Goal: Communication & Community: Answer question/provide support

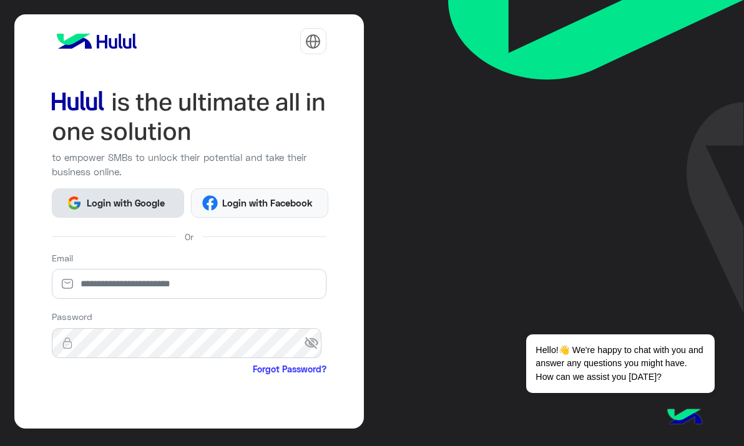
click at [112, 196] on span "Login with Google" at bounding box center [125, 203] width 87 height 14
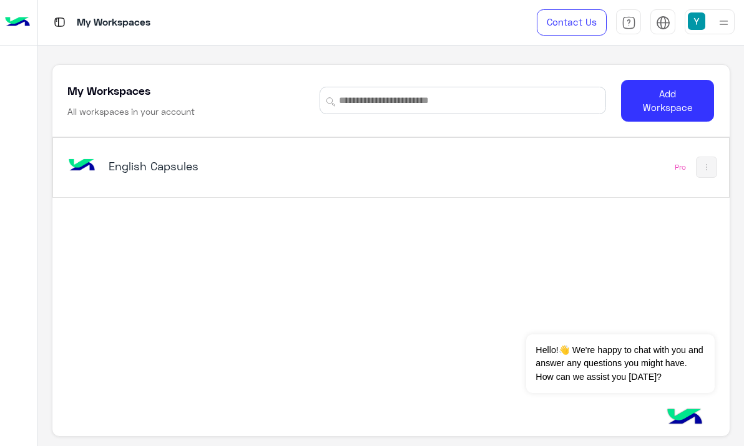
click at [129, 162] on h5 "English Capsules" at bounding box center [226, 166] width 235 height 15
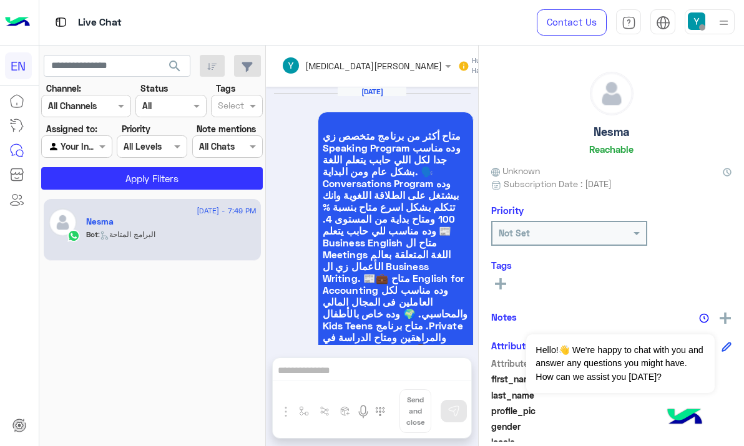
scroll to position [2605, 0]
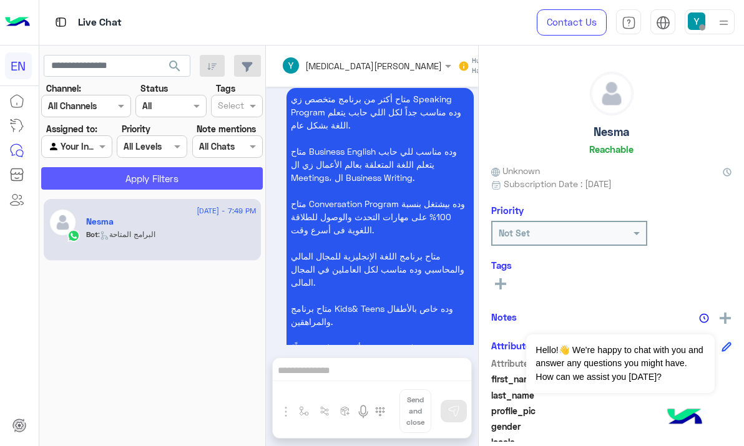
click at [140, 179] on button "Apply Filters" at bounding box center [152, 178] width 222 height 22
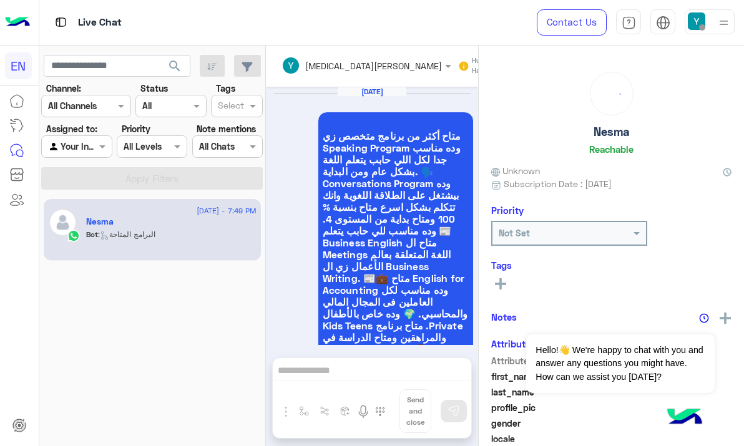
scroll to position [2670, 0]
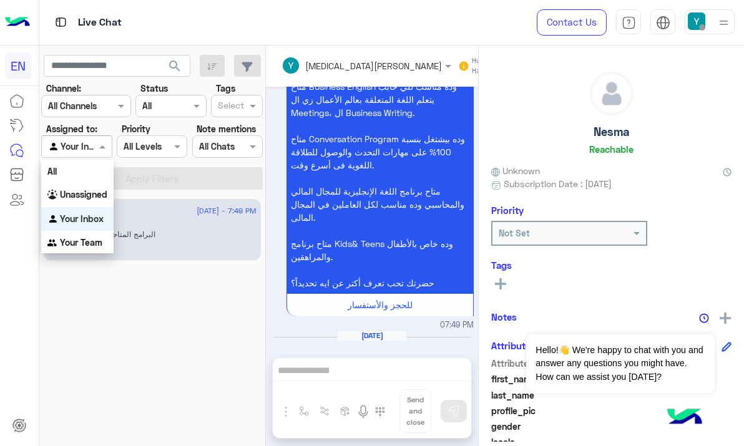
click at [99, 144] on span at bounding box center [104, 146] width 16 height 13
click at [89, 190] on b "Unassigned" at bounding box center [83, 194] width 47 height 11
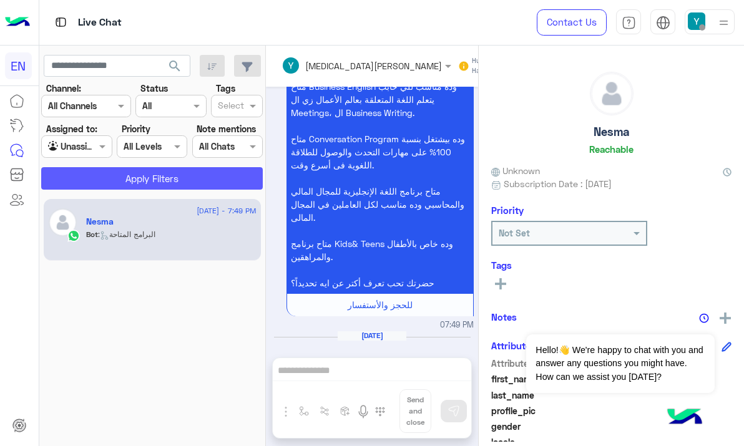
click at [111, 180] on button "Apply Filters" at bounding box center [152, 178] width 222 height 22
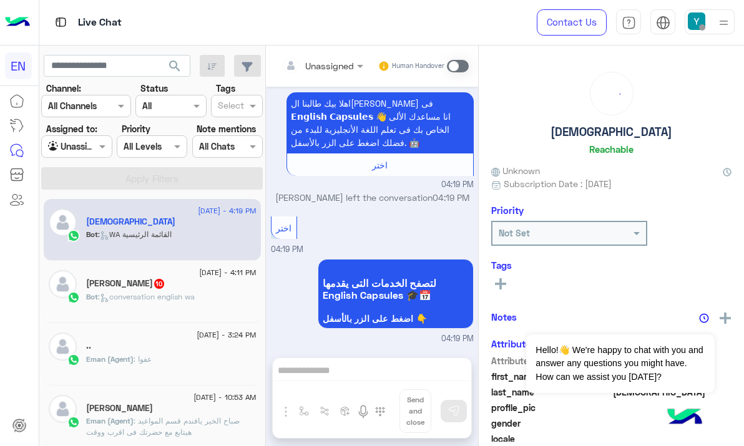
scroll to position [585, 0]
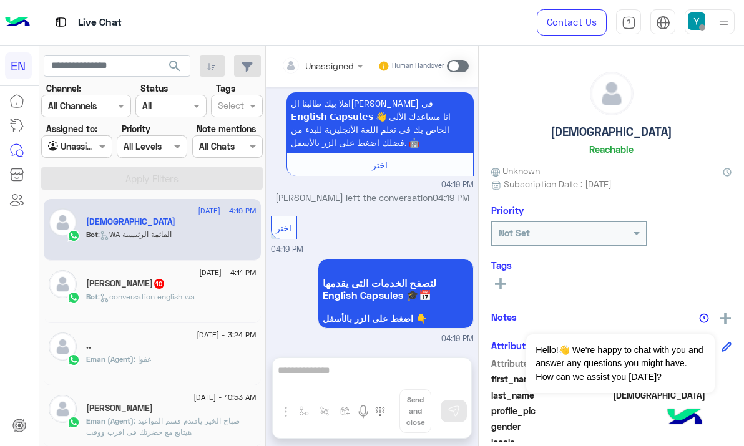
click at [188, 287] on div "Ahmed Muhammad 10" at bounding box center [171, 284] width 170 height 13
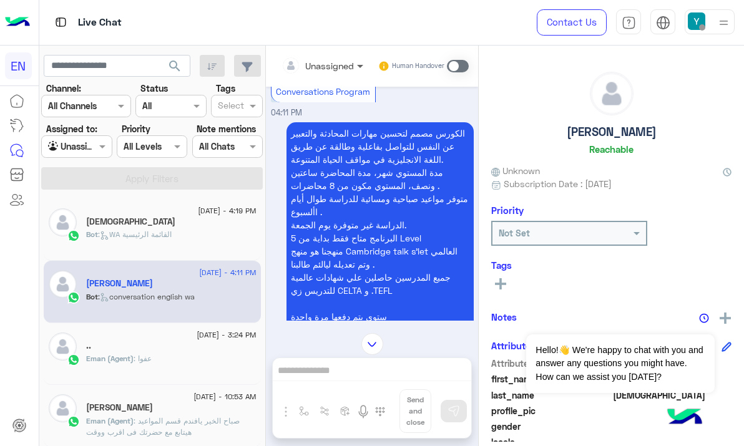
scroll to position [1713, 0]
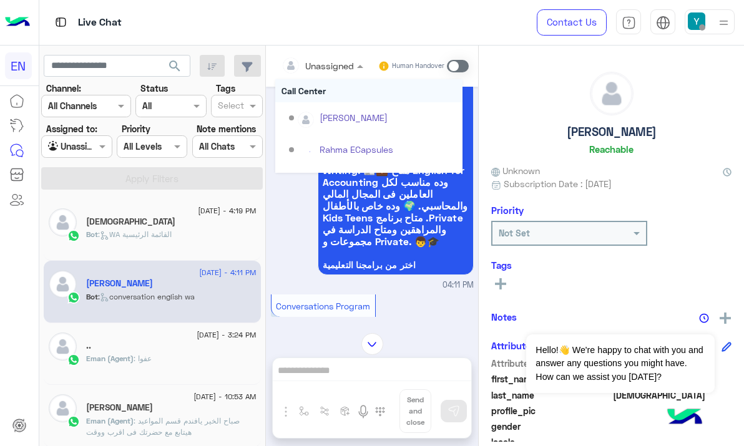
click at [345, 69] on div at bounding box center [322, 65] width 94 height 14
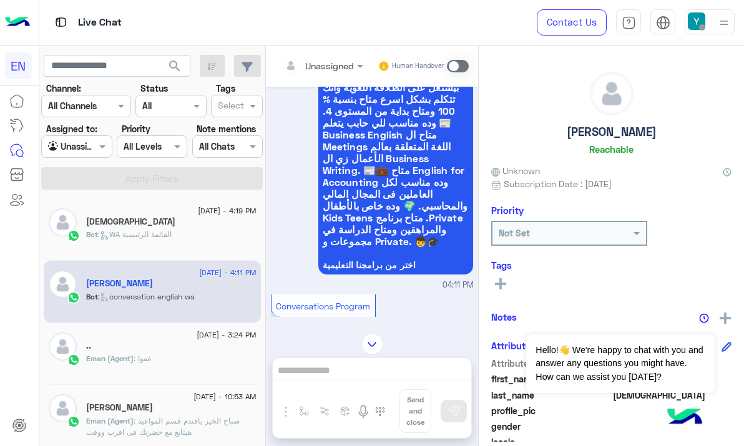
click at [340, 367] on div "Unassigned Human Handover Aug 25, 2025 الكورس مصمم لتحسين مهارات المحادثة والتع…" at bounding box center [372, 249] width 212 height 406
click at [340, 375] on div "Unassigned Human Handover Aug 25, 2025 الكورس مصمم لتحسين مهارات المحادثة والتع…" at bounding box center [372, 249] width 212 height 406
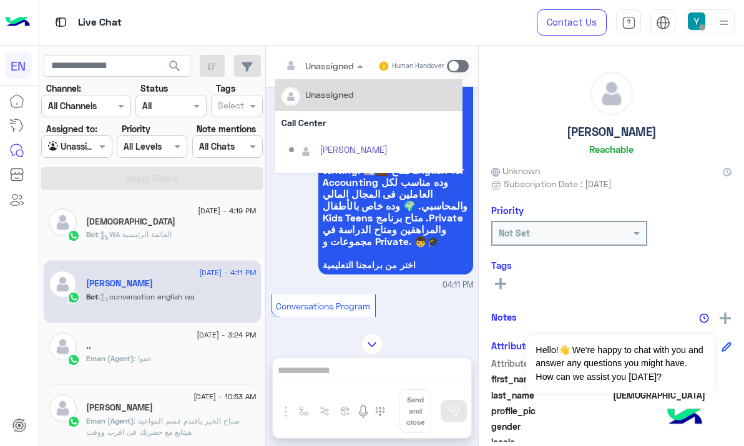
click at [327, 66] on input "text" at bounding box center [306, 65] width 51 height 13
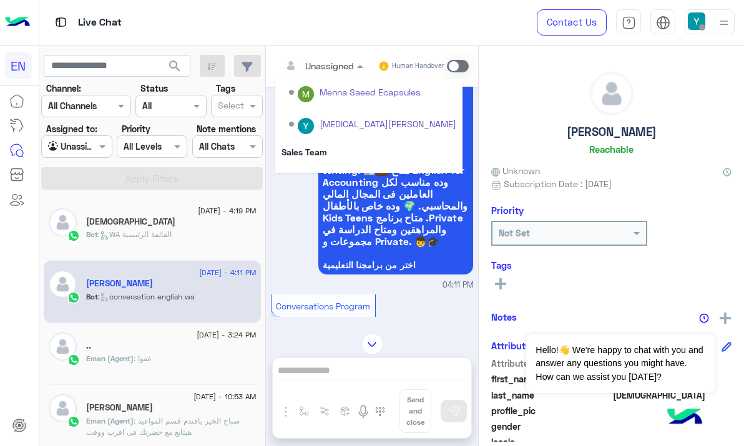
scroll to position [190, 0]
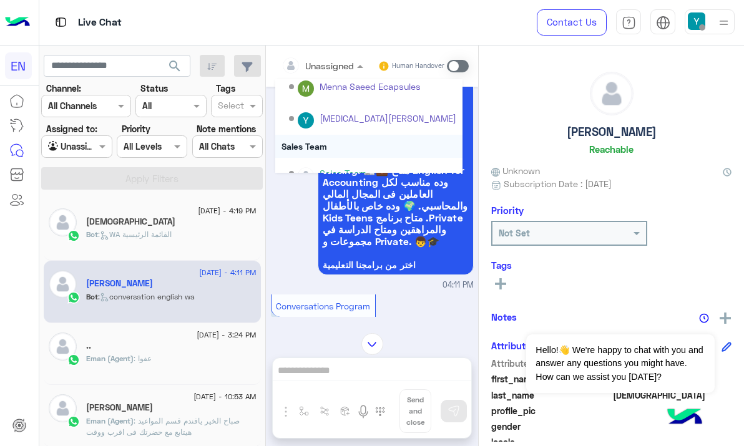
click at [384, 149] on div "Sales Team" at bounding box center [368, 146] width 187 height 23
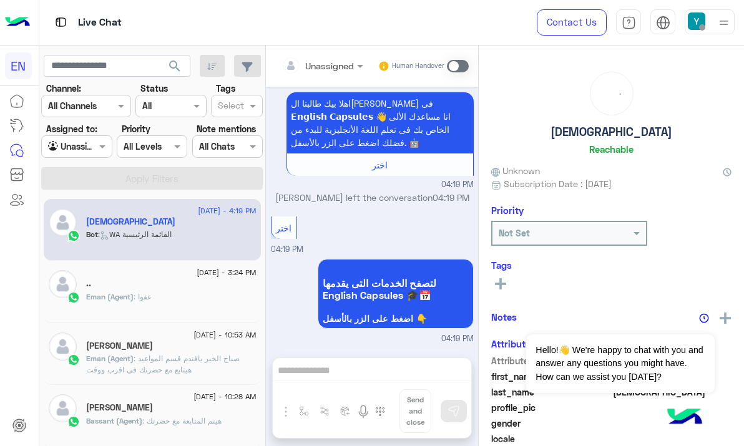
scroll to position [585, 0]
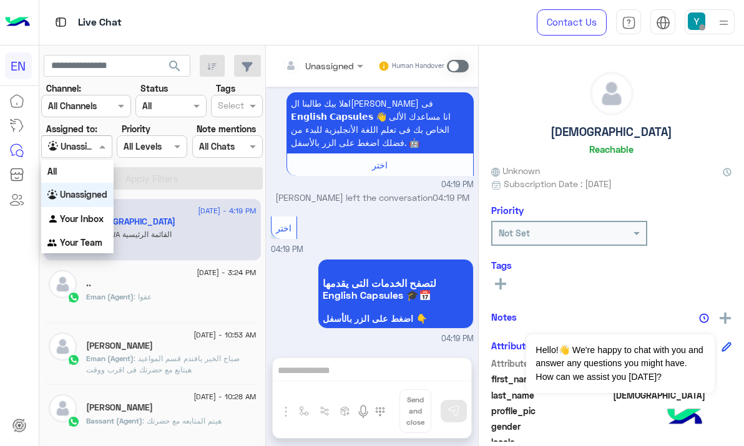
click at [89, 147] on div at bounding box center [76, 146] width 69 height 14
click at [85, 245] on b "Your Team" at bounding box center [81, 242] width 42 height 11
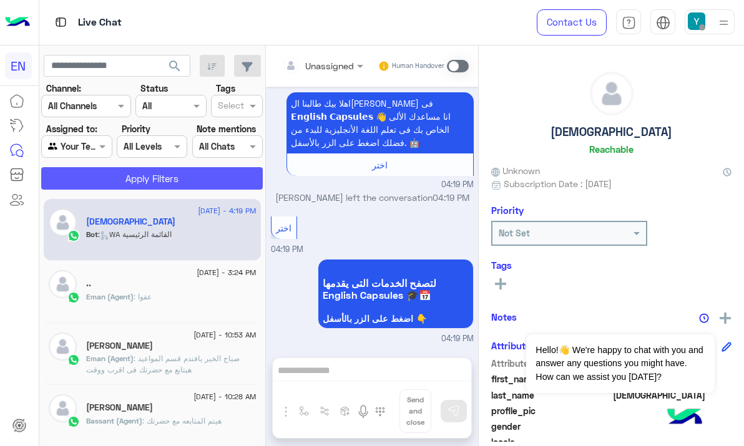
click at [137, 177] on button "Apply Filters" at bounding box center [152, 178] width 222 height 22
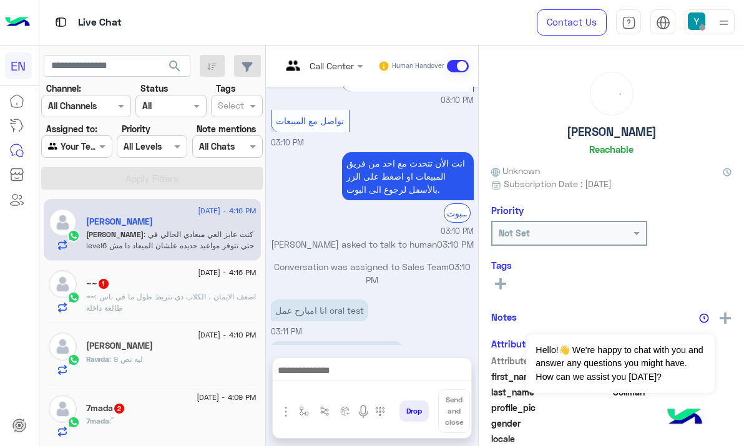
scroll to position [1051, 0]
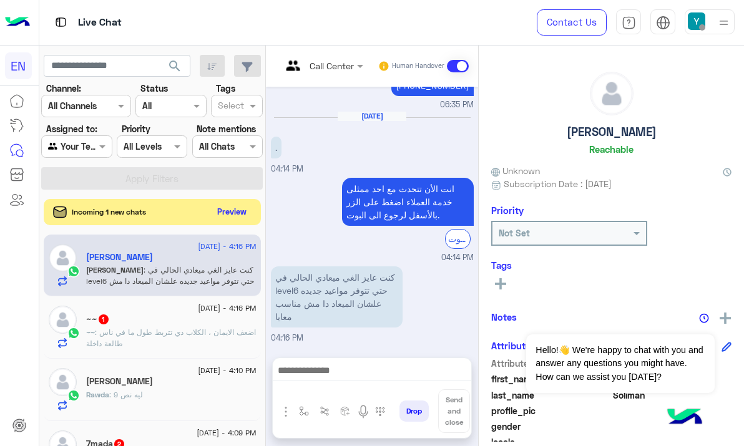
click at [233, 209] on button "Preview" at bounding box center [232, 211] width 39 height 17
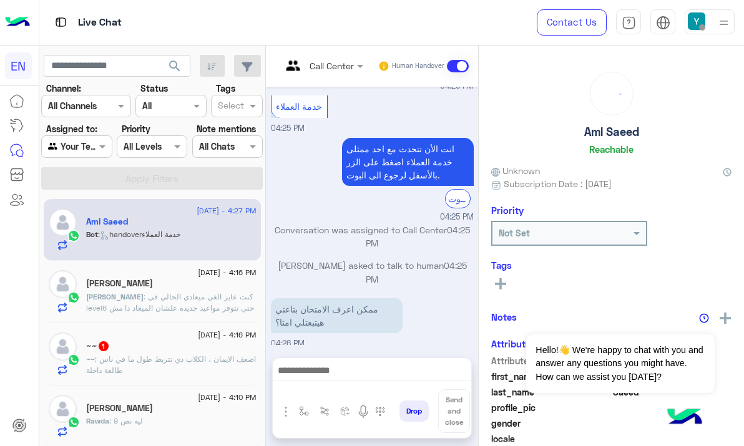
scroll to position [1159, 0]
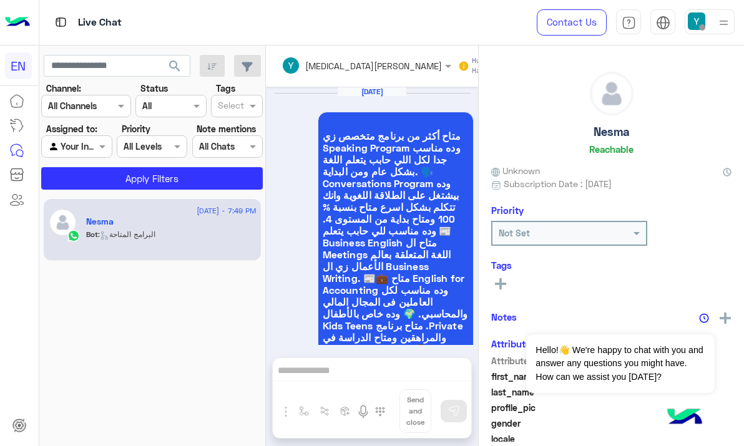
scroll to position [2605, 0]
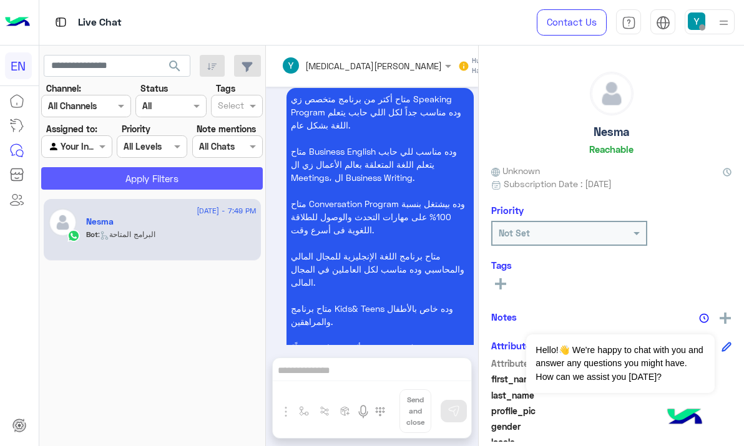
click at [129, 175] on button "Apply Filters" at bounding box center [152, 178] width 222 height 22
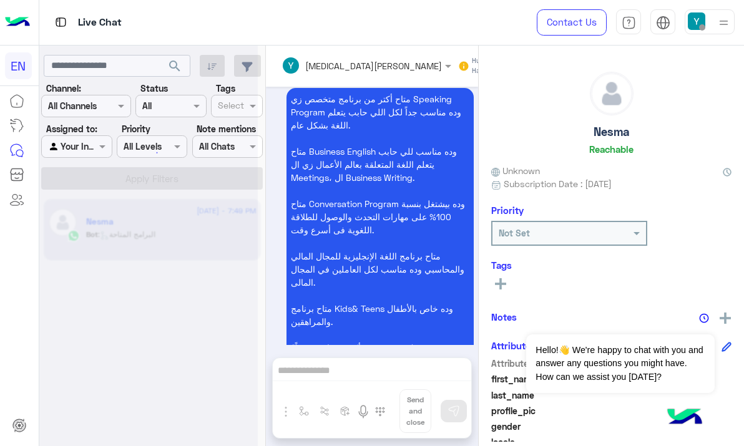
drag, startPoint x: 99, startPoint y: 175, endPoint x: 203, endPoint y: 2, distance: 201.9
click at [82, 144] on div at bounding box center [148, 228] width 218 height 446
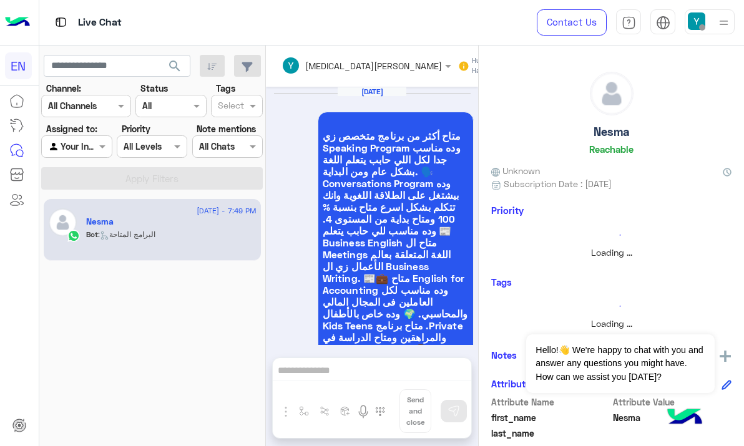
scroll to position [2670, 0]
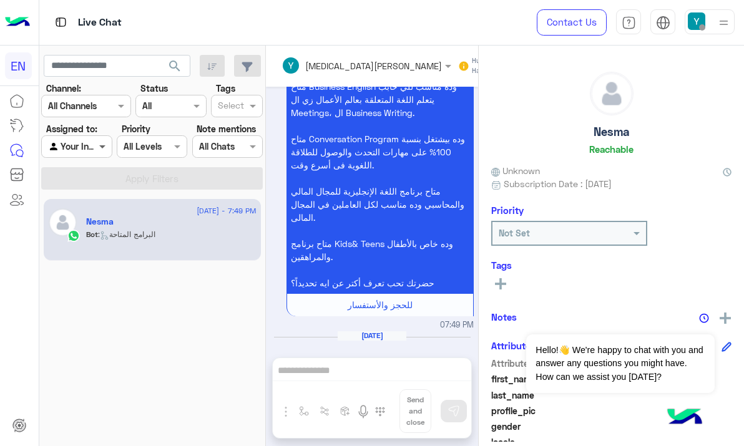
click at [97, 145] on span at bounding box center [104, 146] width 16 height 13
click at [97, 149] on span at bounding box center [104, 146] width 16 height 13
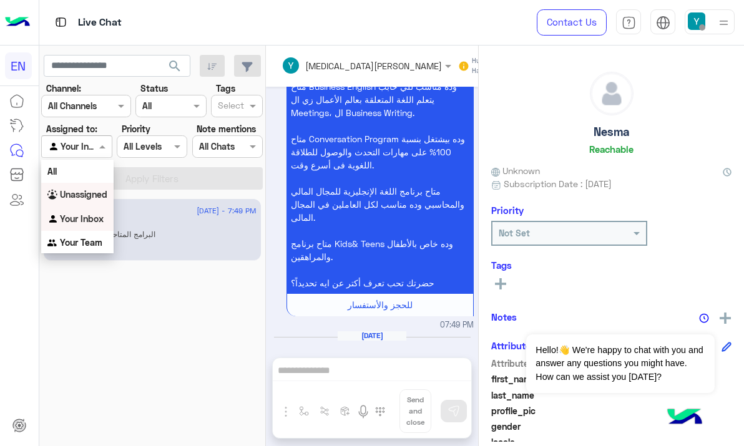
click at [89, 196] on b "Unassigned" at bounding box center [83, 194] width 47 height 11
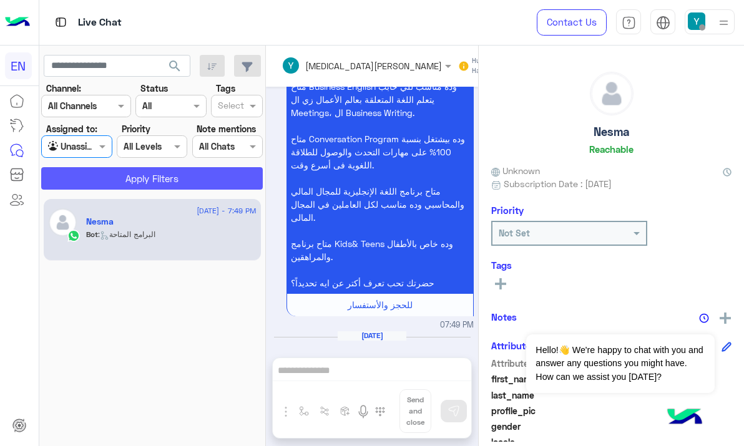
click at [99, 177] on button "Apply Filters" at bounding box center [152, 178] width 222 height 22
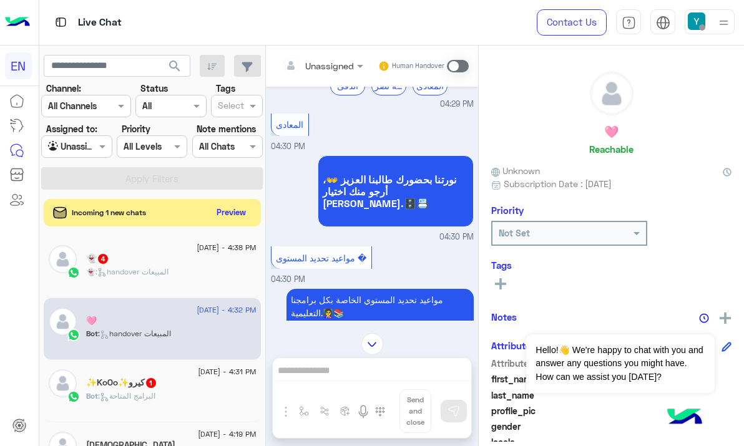
scroll to position [77, 0]
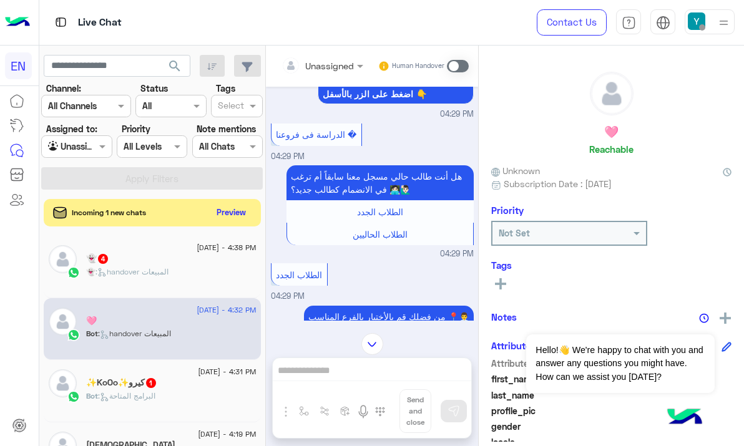
click at [332, 71] on input "text" at bounding box center [306, 65] width 51 height 13
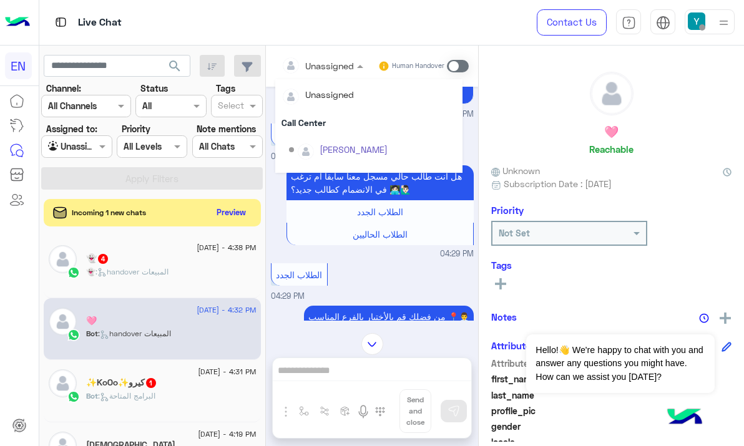
scroll to position [207, 0]
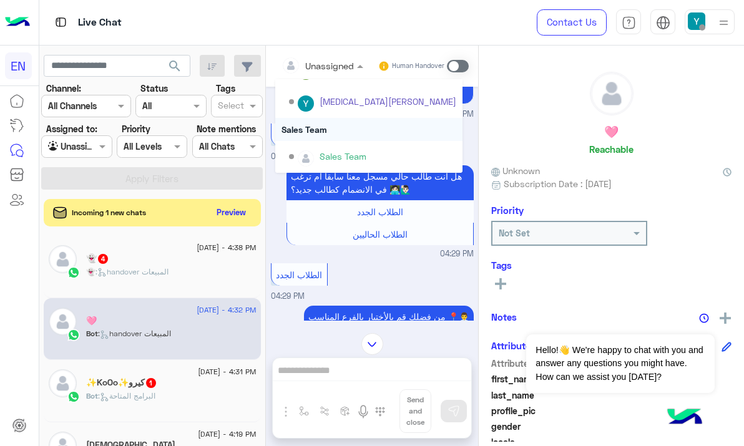
click at [331, 130] on div "Sales Team" at bounding box center [368, 129] width 187 height 23
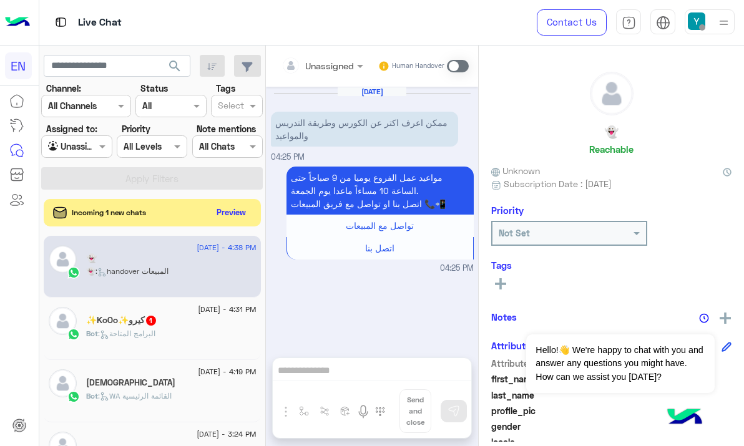
click at [350, 69] on div at bounding box center [322, 65] width 94 height 14
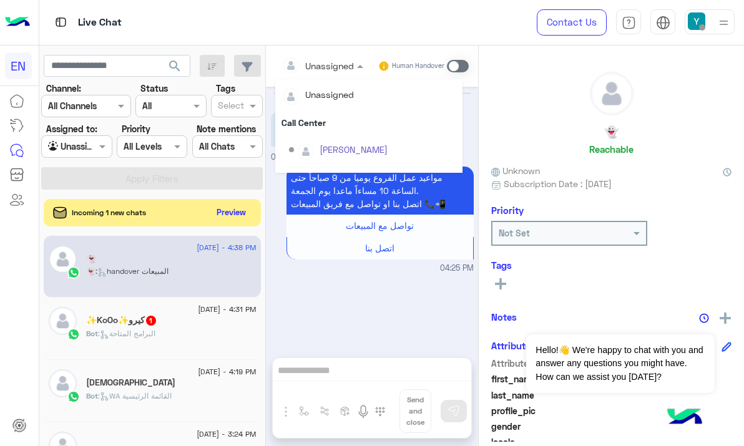
scroll to position [191, 0]
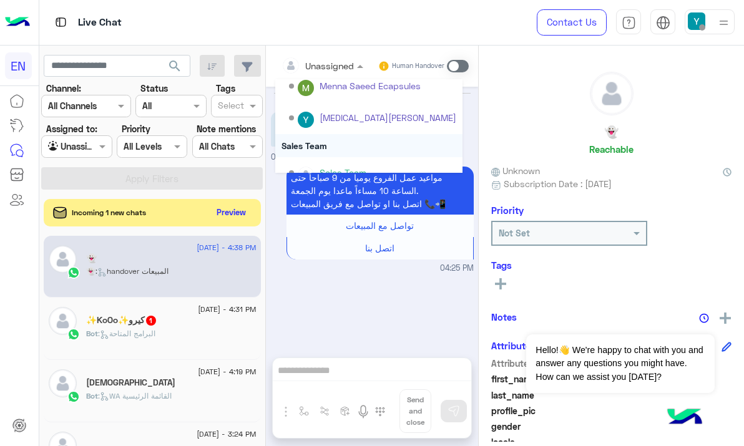
click at [350, 145] on div "Sales Team" at bounding box center [368, 145] width 187 height 23
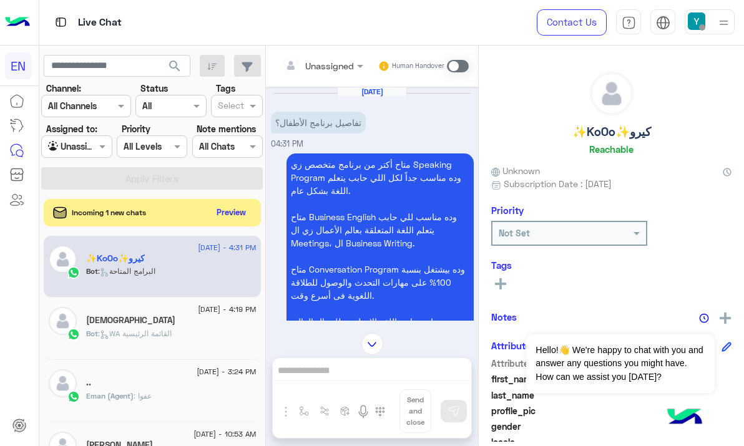
click at [336, 60] on div at bounding box center [322, 65] width 94 height 14
click at [341, 62] on div at bounding box center [322, 65] width 94 height 14
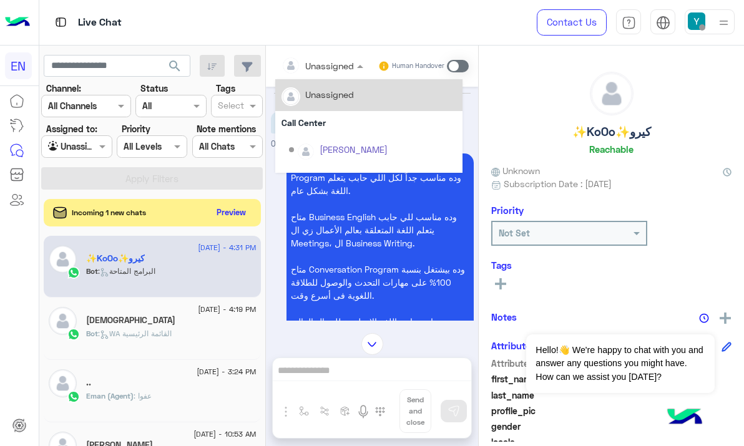
click at [341, 62] on div at bounding box center [322, 65] width 94 height 14
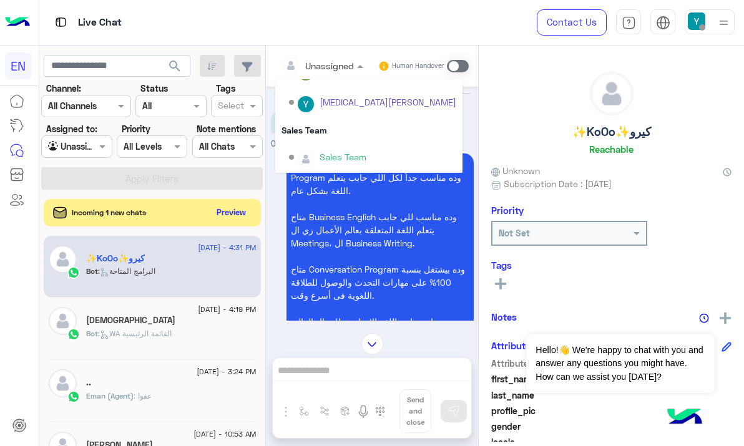
scroll to position [207, 0]
click at [323, 139] on div "Sales Team" at bounding box center [368, 129] width 187 height 23
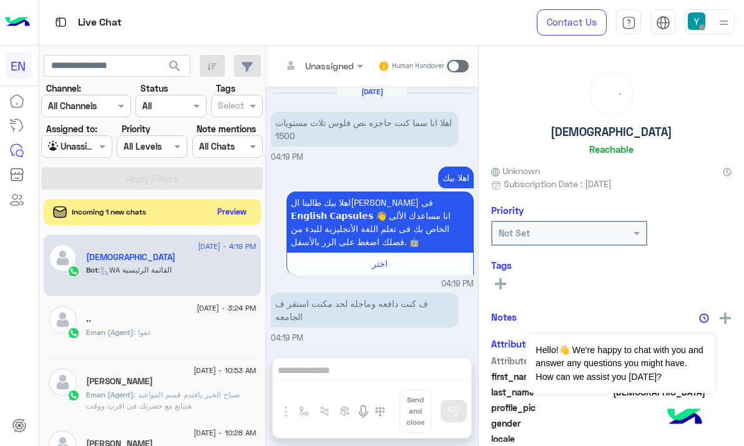
click at [236, 212] on button "Preview" at bounding box center [232, 211] width 39 height 17
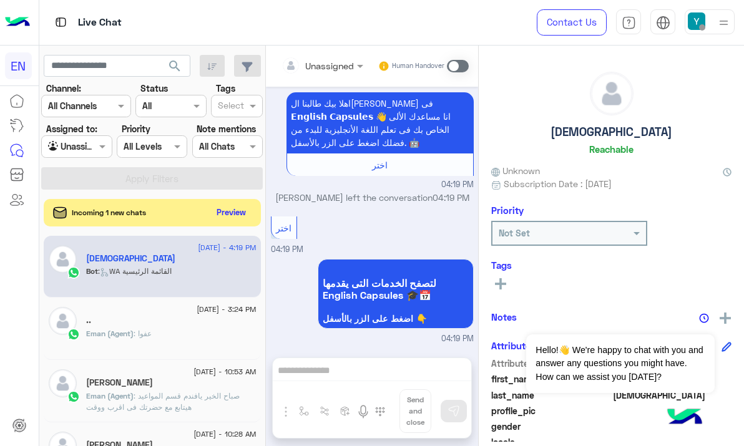
scroll to position [585, 0]
click at [233, 212] on button "Preview" at bounding box center [232, 211] width 39 height 17
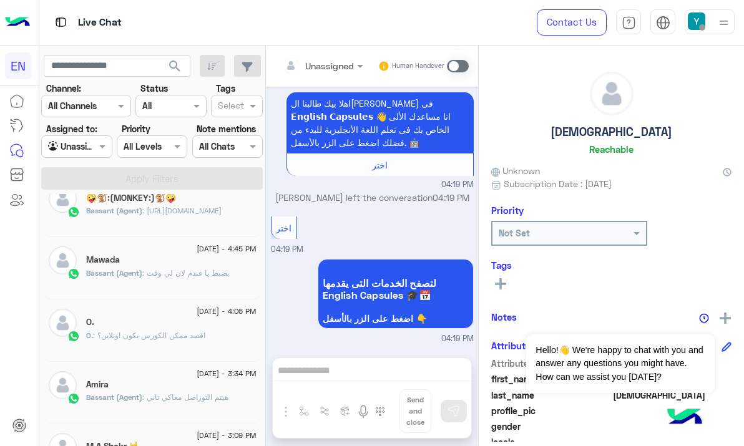
scroll to position [318, 0]
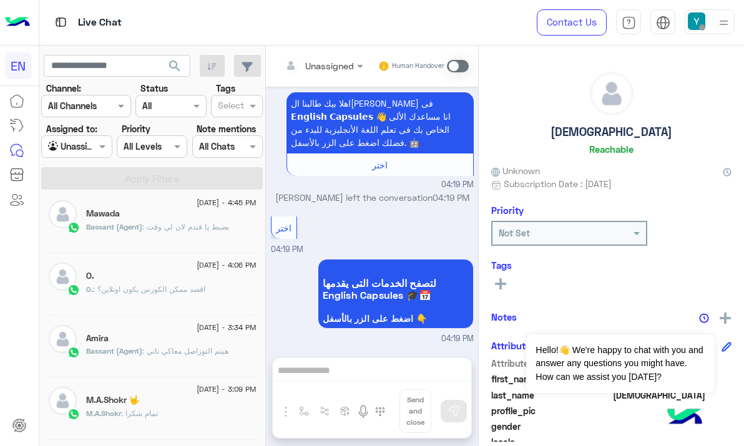
click at [205, 285] on span ": اقصد ممكن الكورس يكون اونلاين؟" at bounding box center [149, 289] width 112 height 9
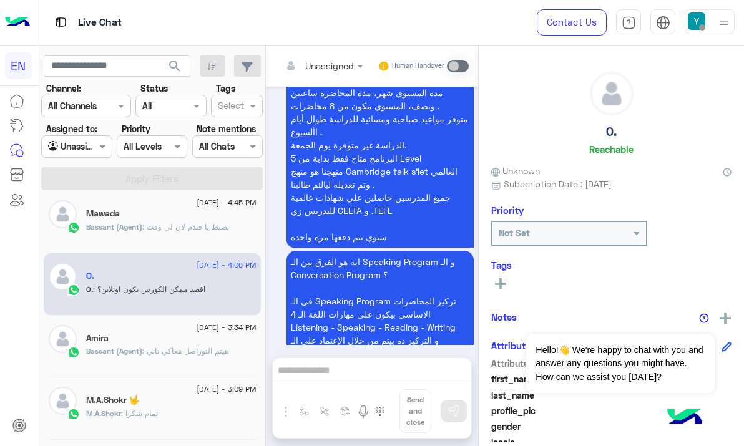
scroll to position [1284, 0]
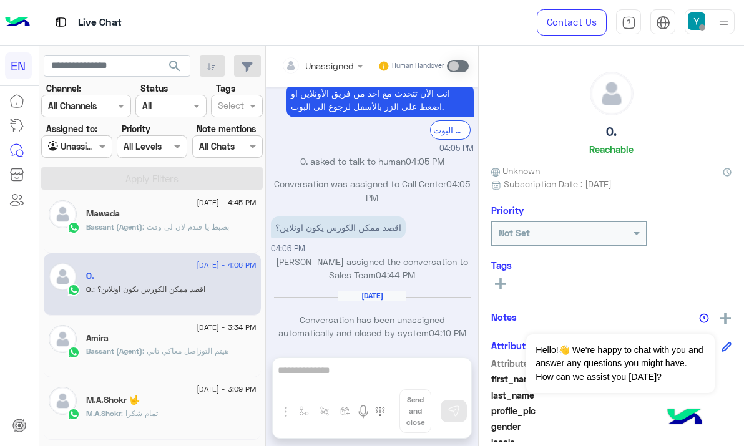
click at [202, 219] on div "Mawada" at bounding box center [171, 214] width 170 height 13
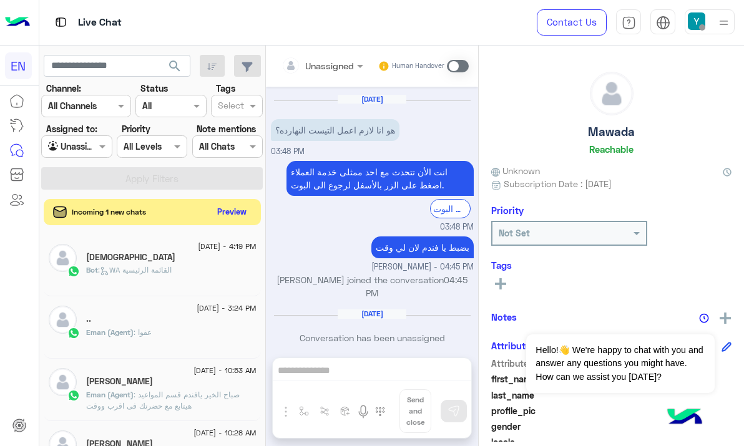
click at [228, 206] on button "Preview" at bounding box center [232, 211] width 39 height 17
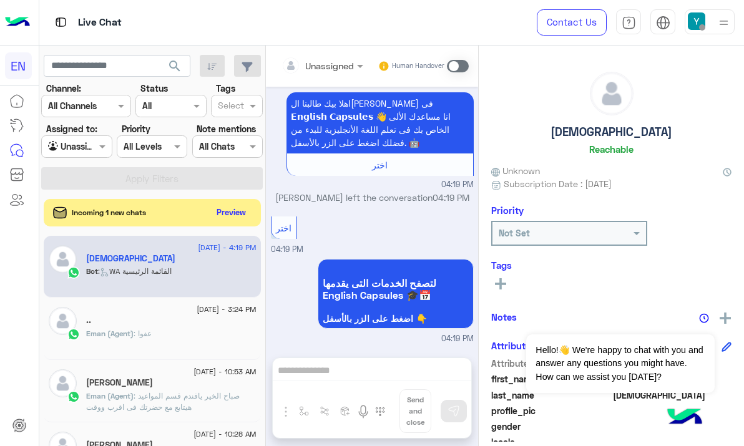
scroll to position [585, 0]
click at [217, 206] on button "Preview" at bounding box center [232, 211] width 39 height 17
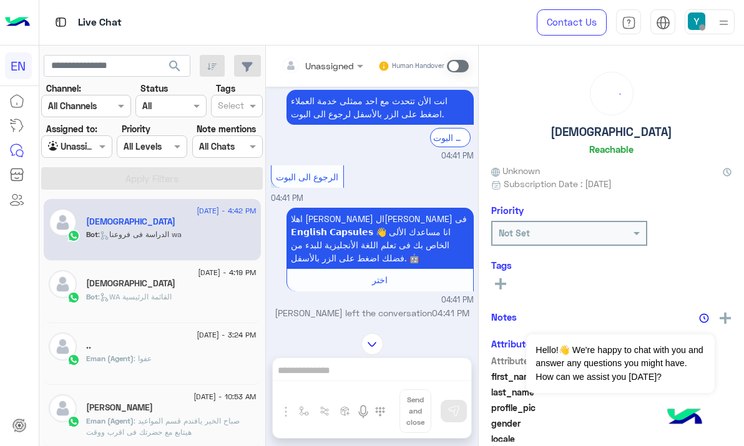
scroll to position [112, 0]
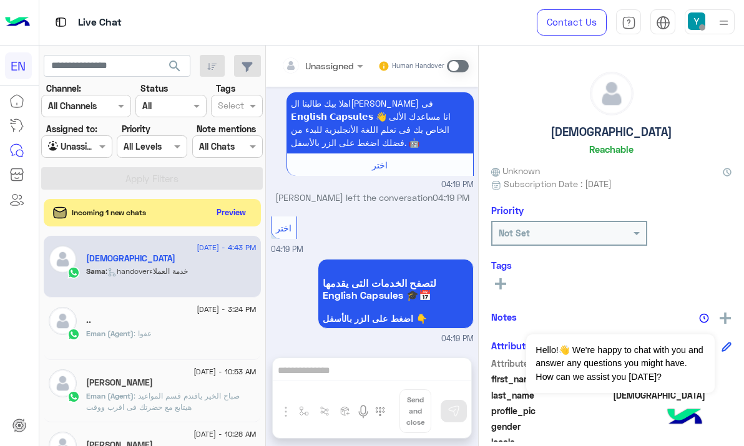
scroll to position [585, 0]
click at [221, 212] on button "Preview" at bounding box center [232, 211] width 39 height 17
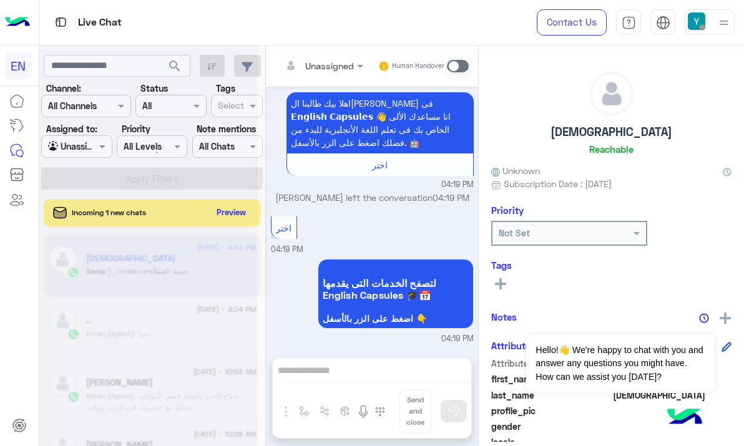
click at [89, 149] on div at bounding box center [148, 228] width 218 height 446
click at [97, 150] on div at bounding box center [148, 228] width 218 height 446
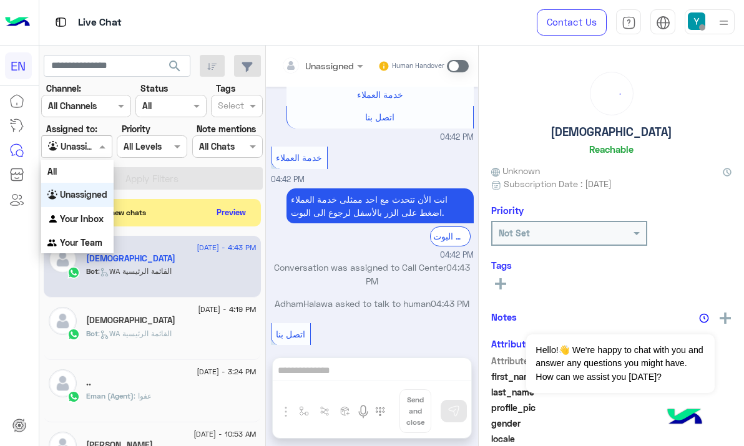
click at [89, 145] on div at bounding box center [76, 146] width 69 height 14
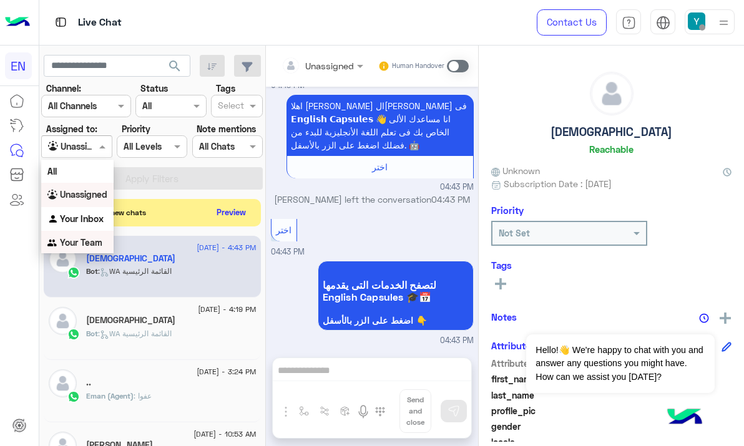
click at [86, 240] on b "Your Team" at bounding box center [81, 242] width 42 height 11
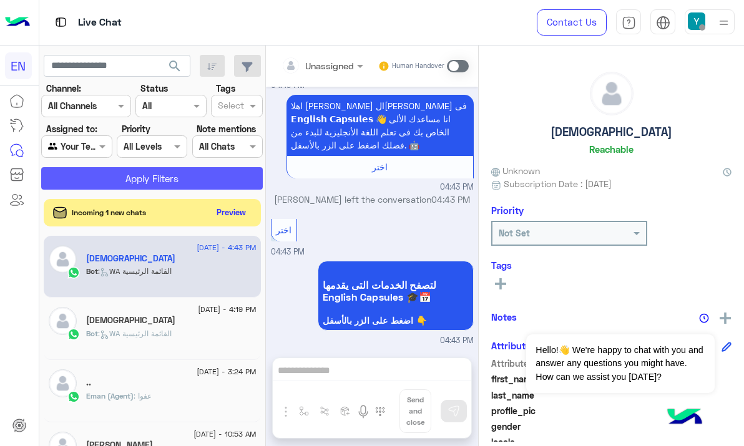
click at [121, 180] on button "Apply Filters" at bounding box center [152, 178] width 222 height 22
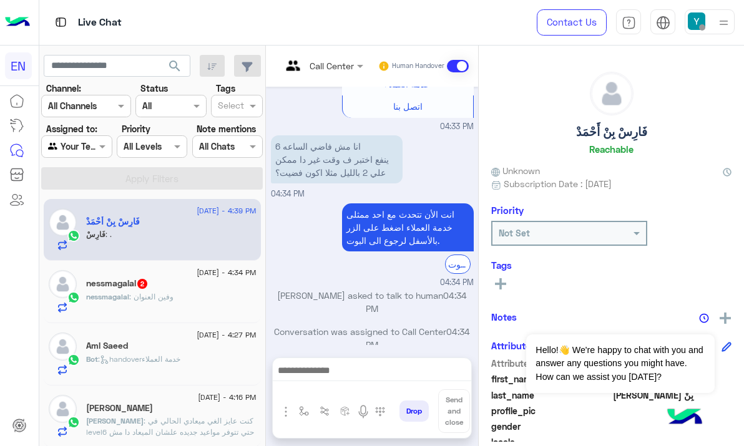
scroll to position [1409, 0]
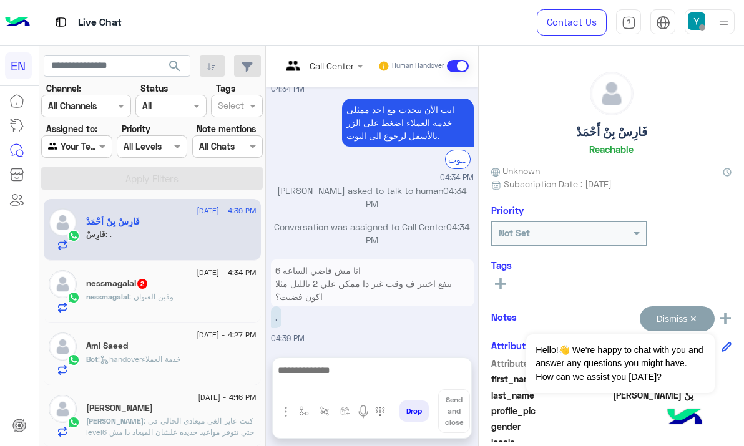
click at [678, 321] on button "Dismiss ✕" at bounding box center [677, 318] width 75 height 25
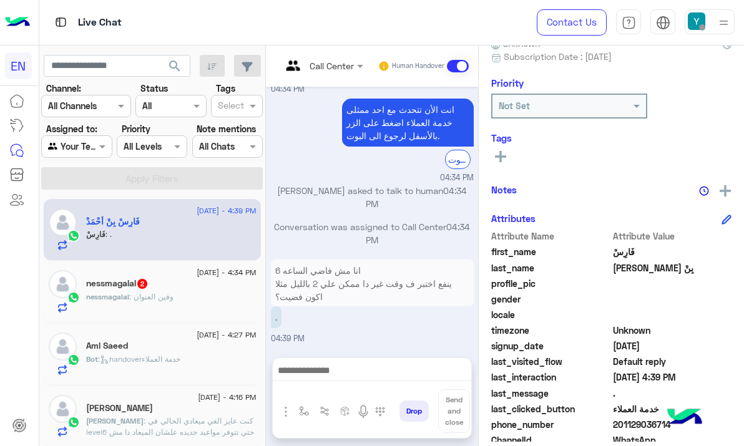
scroll to position [191, 0]
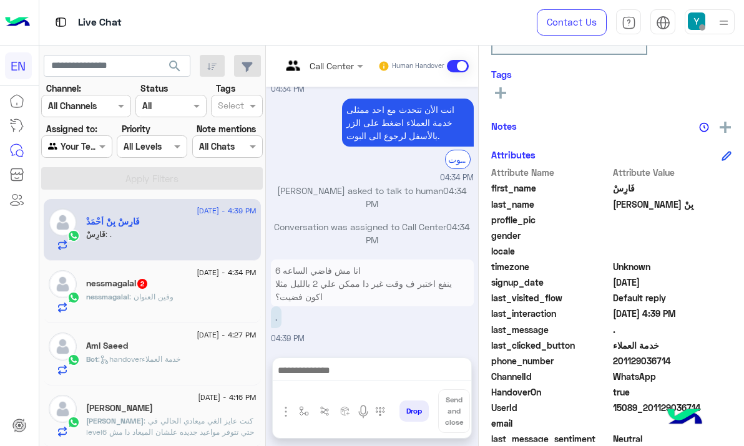
drag, startPoint x: 615, startPoint y: 358, endPoint x: 673, endPoint y: 361, distance: 58.7
click at [673, 361] on span "201129036714" at bounding box center [672, 361] width 119 height 13
copy span "01129036714"
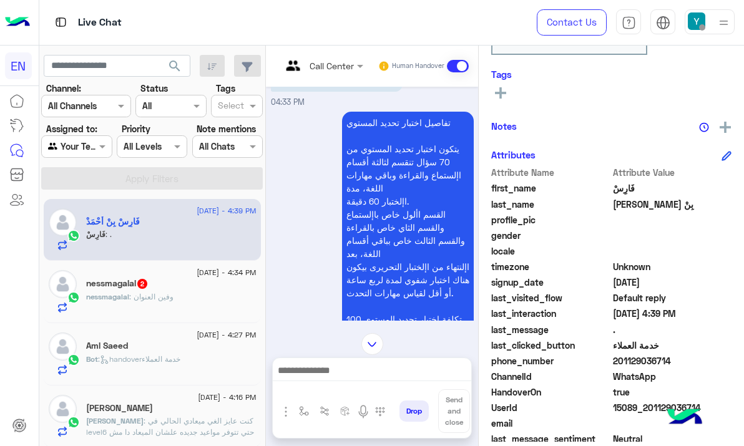
scroll to position [900, 0]
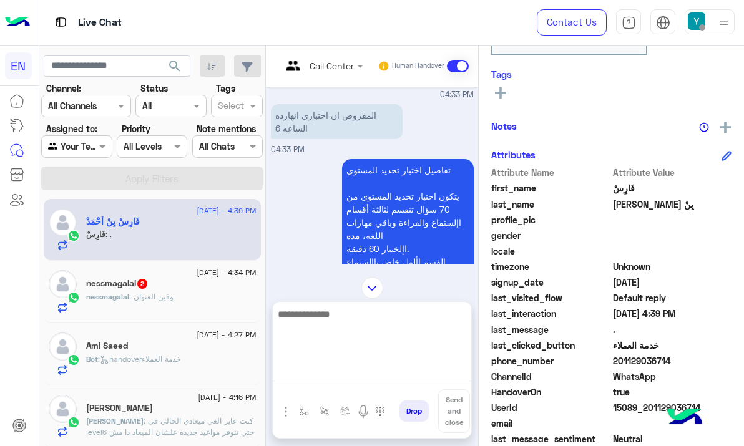
click at [341, 372] on textarea at bounding box center [372, 343] width 198 height 75
click at [346, 332] on textarea at bounding box center [372, 343] width 198 height 75
click at [346, 323] on textarea at bounding box center [372, 343] width 198 height 75
type textarea "**********"
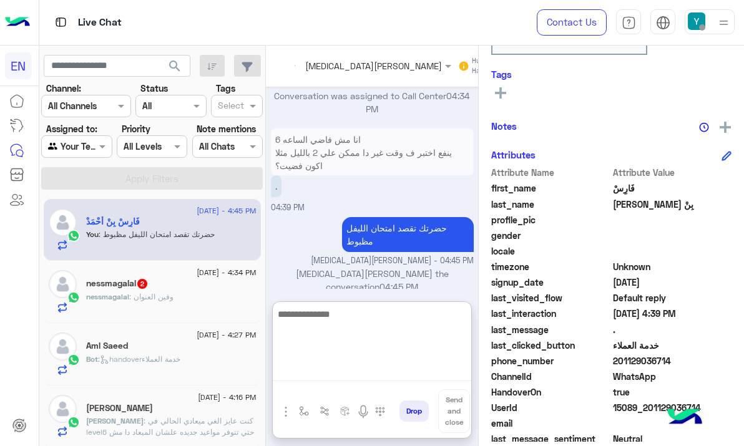
scroll to position [1554, 0]
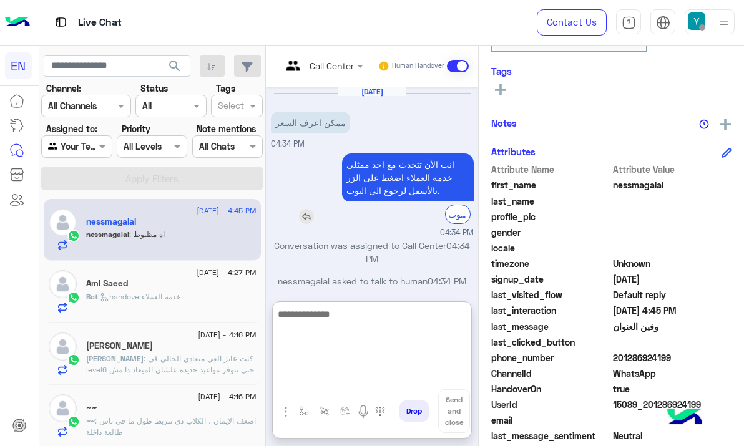
scroll to position [48, 0]
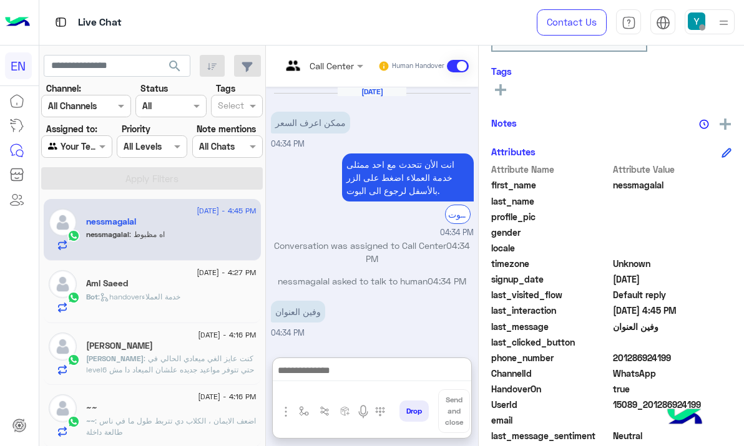
click at [340, 61] on div at bounding box center [322, 65] width 94 height 14
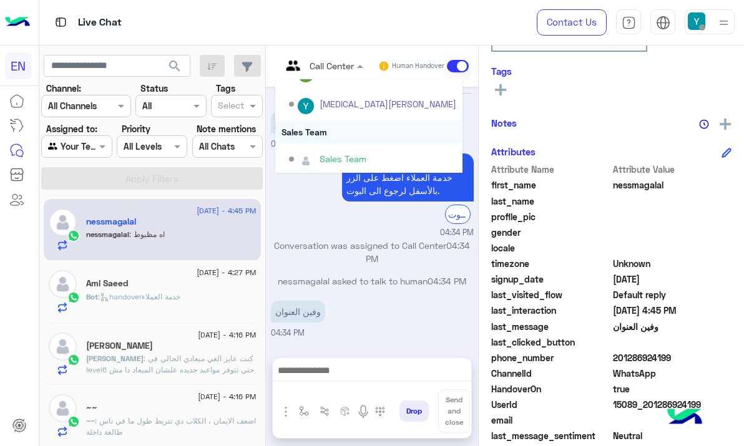
scroll to position [207, 0]
click at [359, 138] on div "Sales Team" at bounding box center [368, 129] width 187 height 23
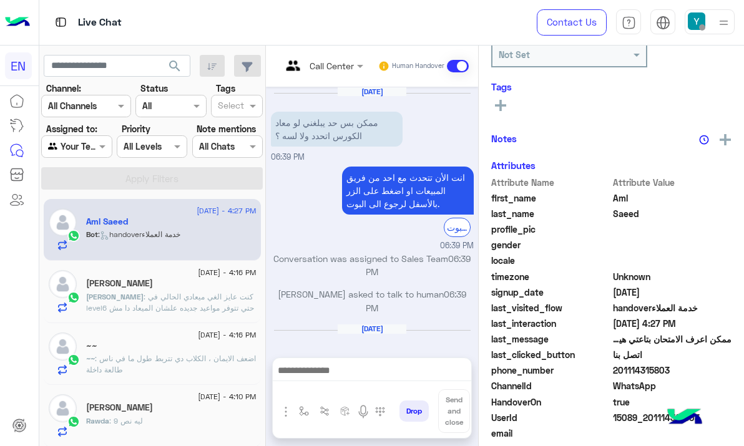
scroll to position [1159, 0]
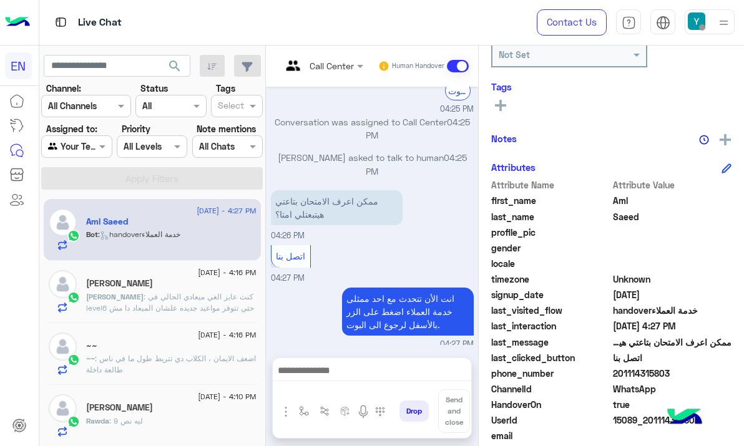
click at [190, 285] on div "[PERSON_NAME]" at bounding box center [171, 284] width 170 height 13
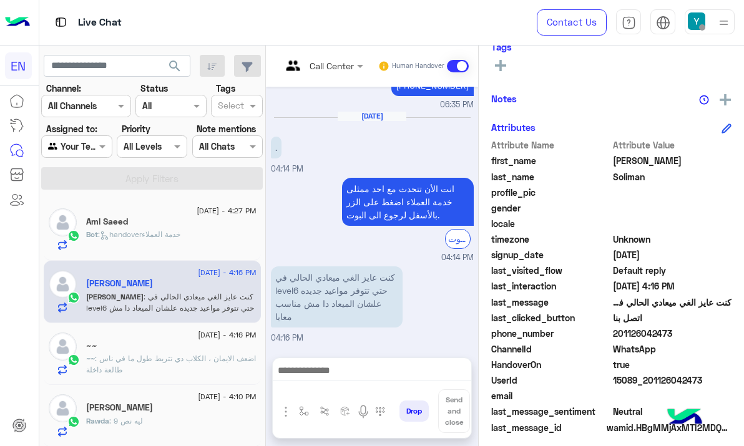
scroll to position [226, 0]
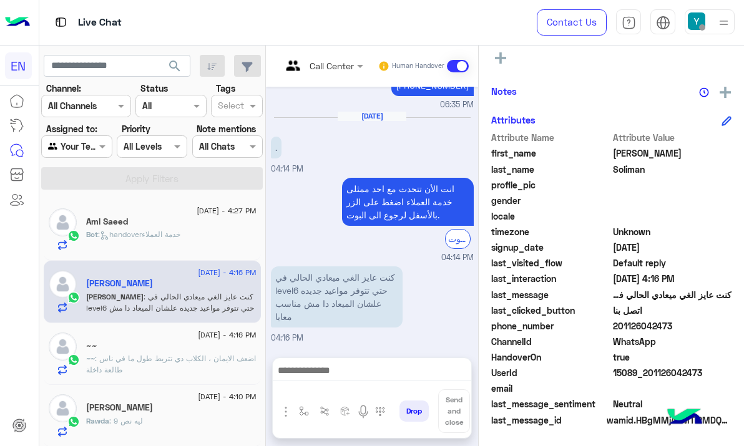
drag, startPoint x: 615, startPoint y: 323, endPoint x: 673, endPoint y: 323, distance: 57.4
click at [673, 323] on span "201126042473" at bounding box center [672, 326] width 119 height 13
copy span "01126042473"
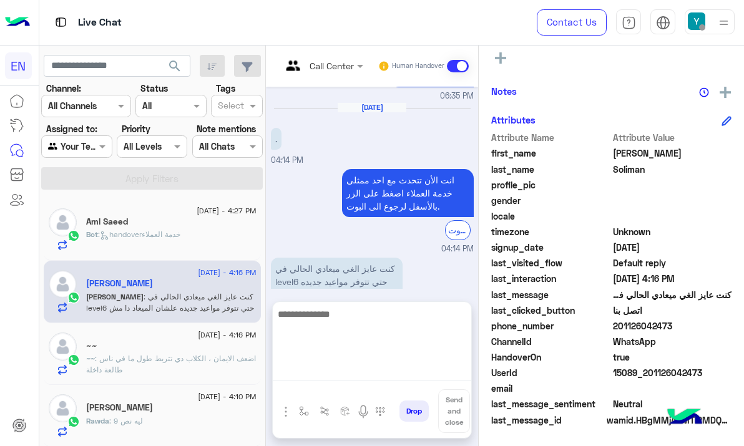
click at [393, 379] on textarea at bounding box center [372, 343] width 198 height 75
type textarea "**********"
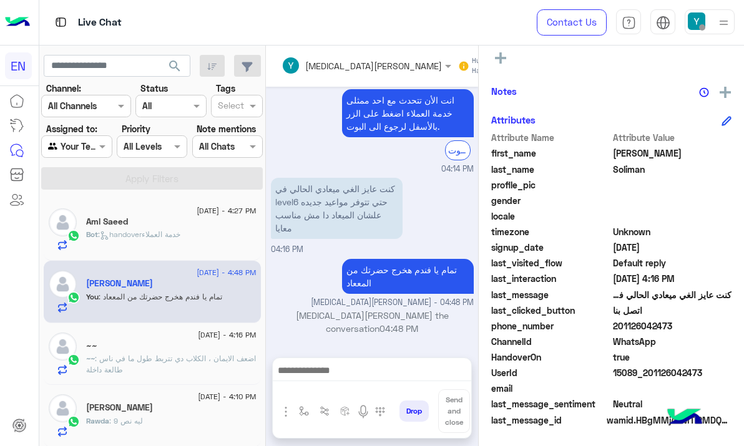
scroll to position [1140, 0]
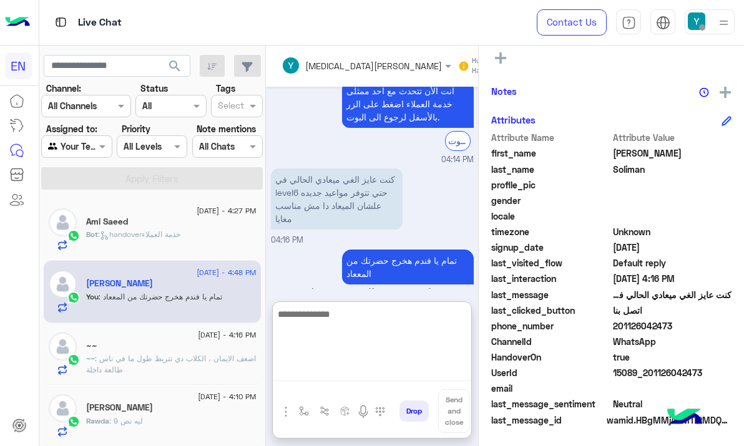
click at [390, 338] on textarea at bounding box center [372, 343] width 198 height 75
paste textarea "**********"
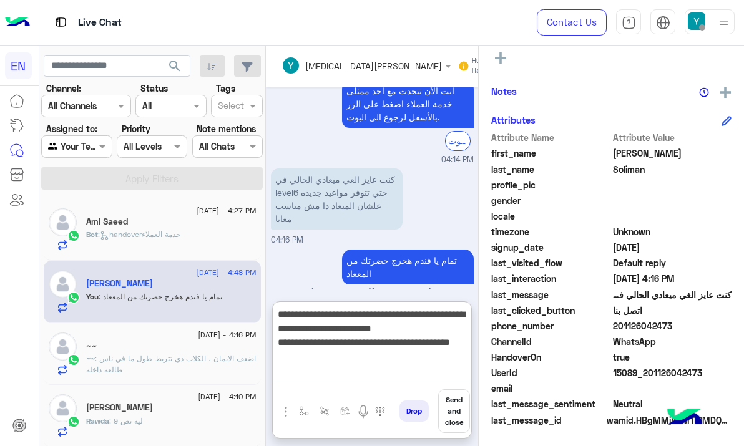
type textarea "**********"
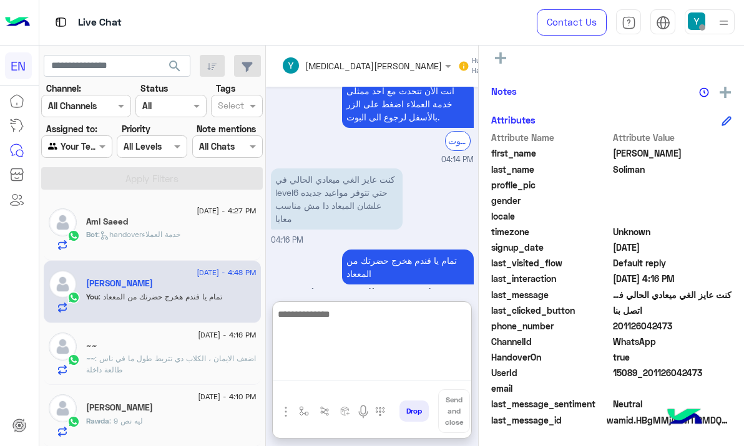
scroll to position [1301, 0]
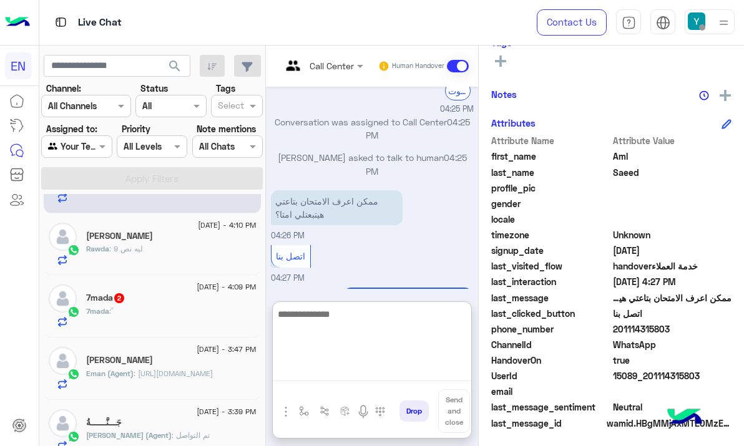
scroll to position [127, 0]
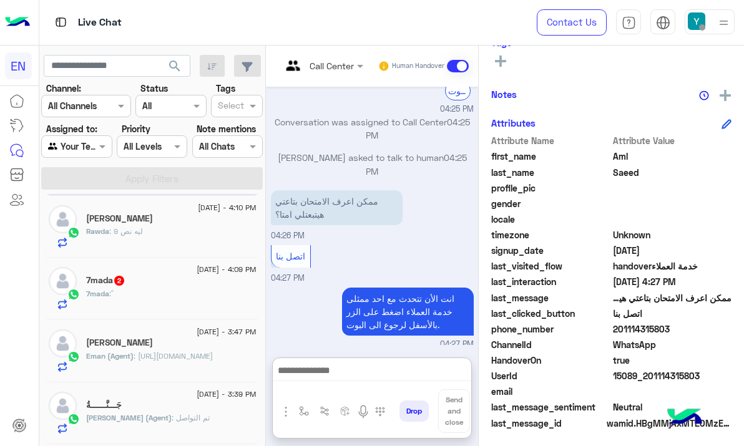
click at [153, 283] on div "7mada 2" at bounding box center [171, 281] width 170 height 13
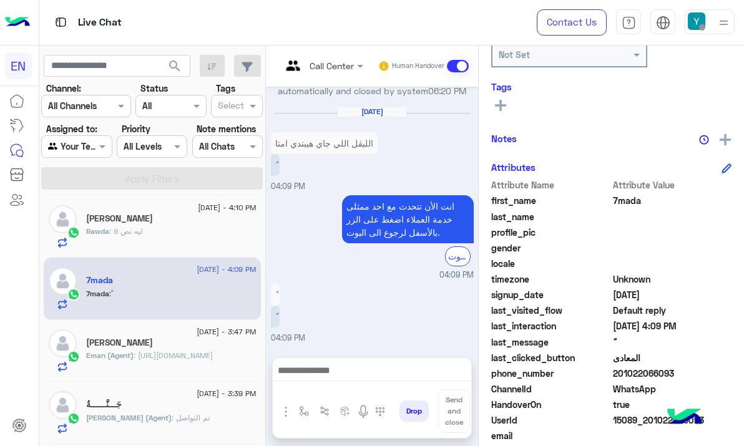
scroll to position [889, 0]
drag, startPoint x: 613, startPoint y: 373, endPoint x: 677, endPoint y: 376, distance: 64.4
click at [677, 376] on span "201022066093" at bounding box center [672, 373] width 119 height 13
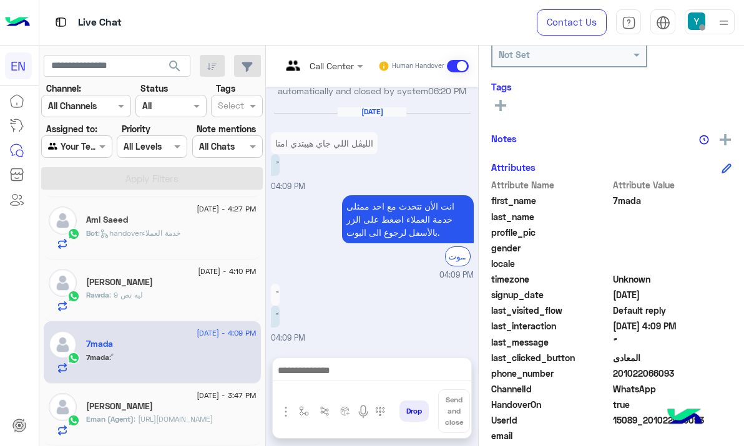
click at [187, 286] on div "[PERSON_NAME]" at bounding box center [171, 283] width 170 height 13
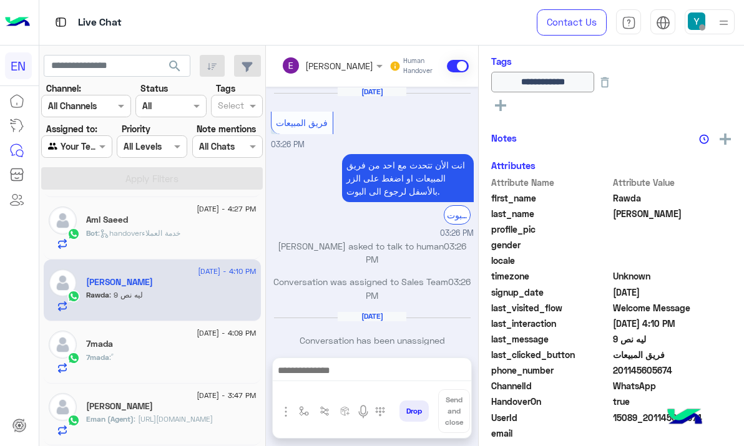
scroll to position [1013, 0]
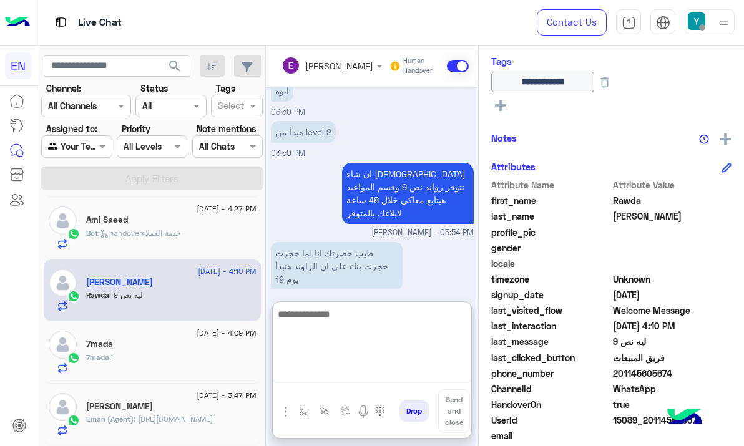
click at [417, 367] on textarea at bounding box center [372, 343] width 198 height 75
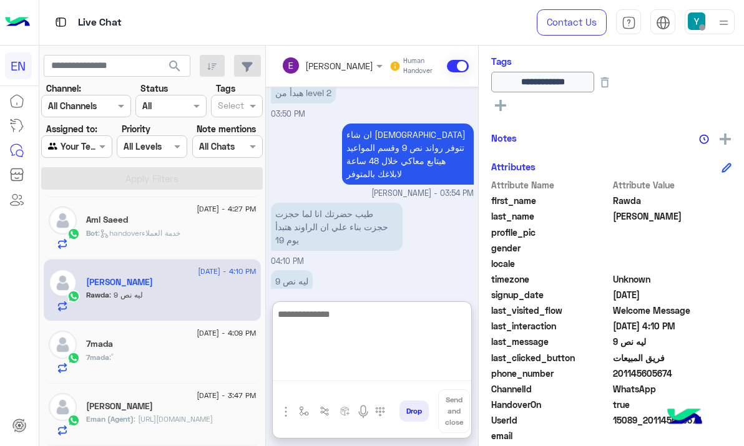
scroll to position [1069, 0]
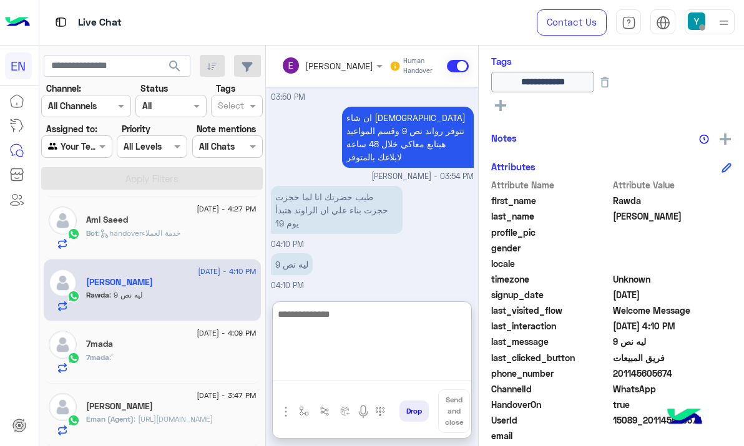
click at [371, 323] on textarea at bounding box center [372, 343] width 198 height 75
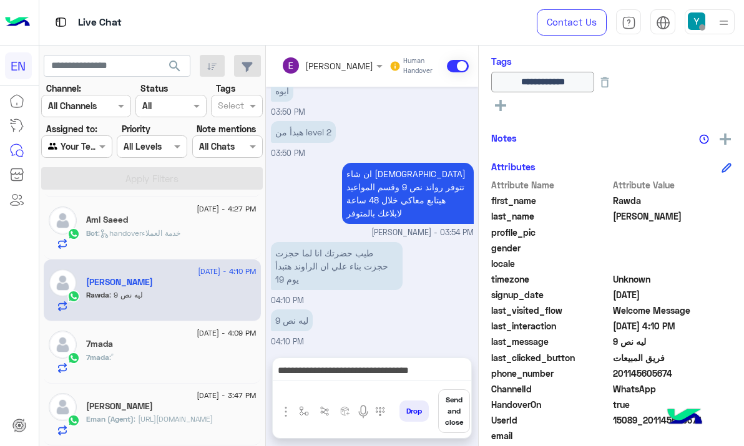
scroll to position [252, 0]
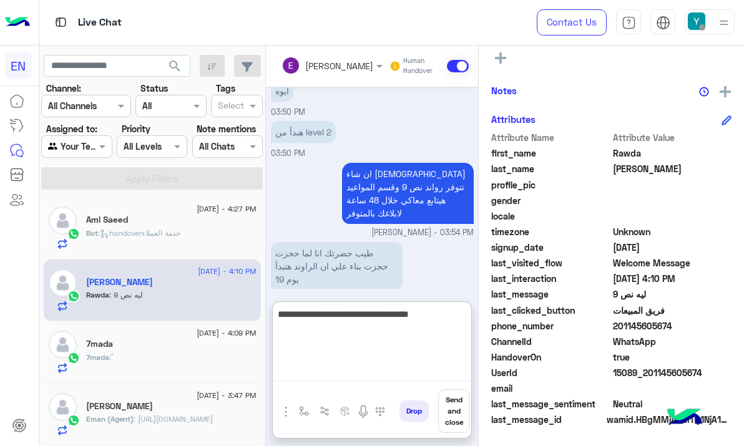
click at [289, 371] on textarea "**********" at bounding box center [372, 343] width 198 height 75
type textarea "**********"
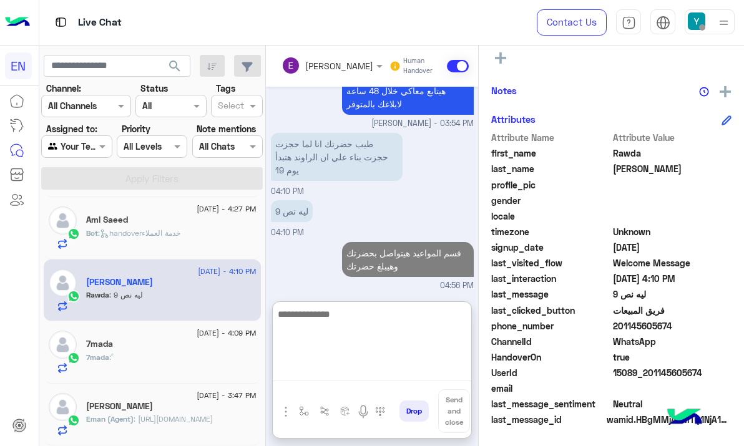
scroll to position [1158, 0]
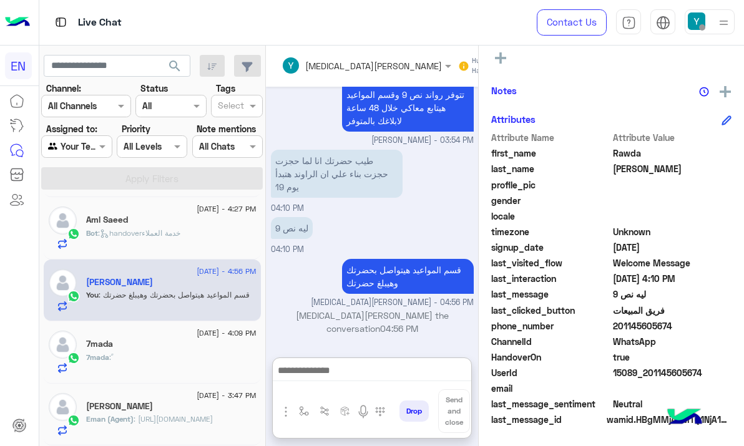
click at [149, 215] on div "25 August - 4:27 PM" at bounding box center [171, 211] width 170 height 8
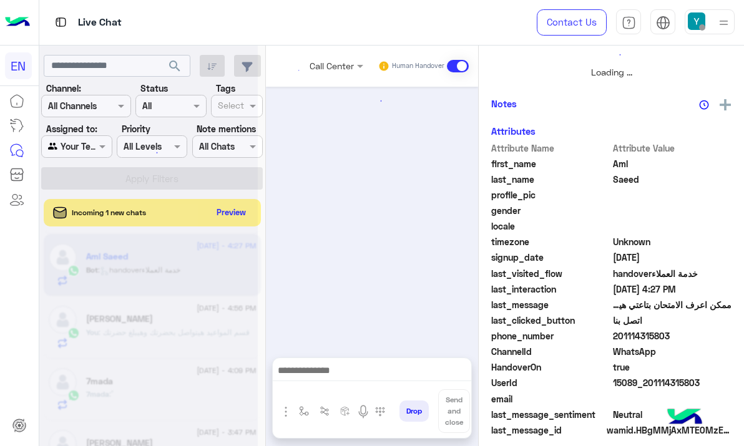
click at [153, 263] on div at bounding box center [148, 228] width 218 height 446
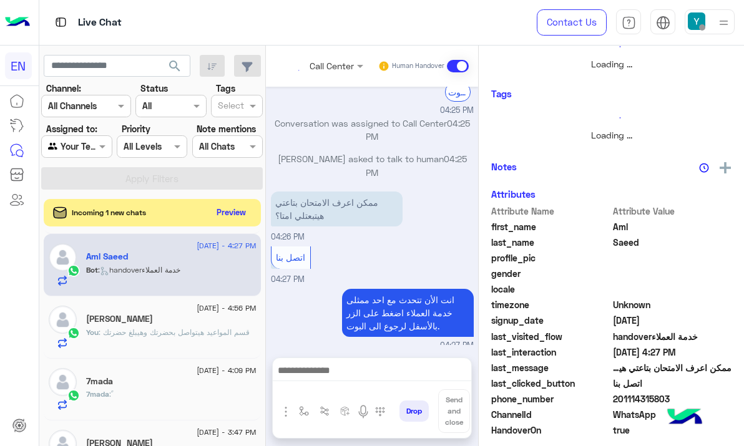
scroll to position [1159, 0]
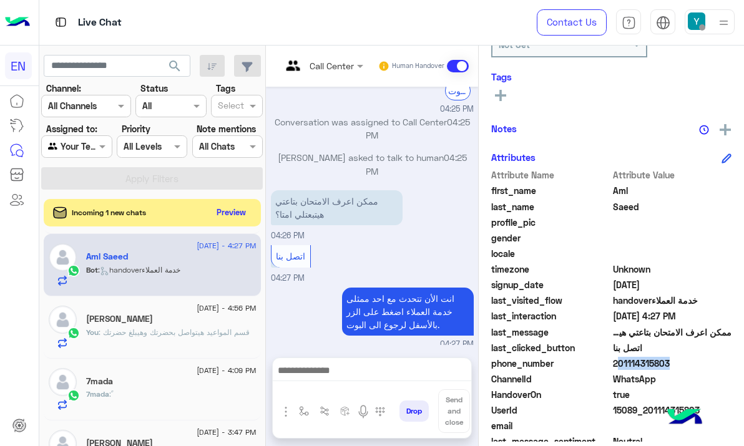
drag, startPoint x: 612, startPoint y: 361, endPoint x: 666, endPoint y: 363, distance: 53.7
click at [666, 363] on span "201114315803" at bounding box center [672, 363] width 119 height 13
click at [667, 363] on span "201114315803" at bounding box center [672, 363] width 119 height 13
click at [617, 363] on span "201114315803" at bounding box center [672, 363] width 119 height 13
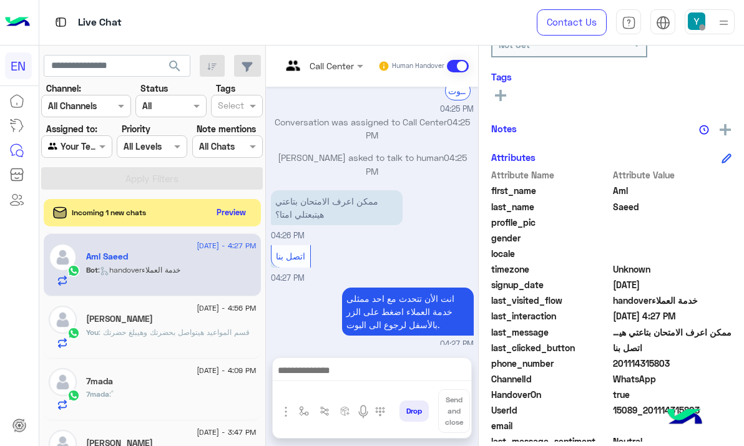
copy span "201114315803"
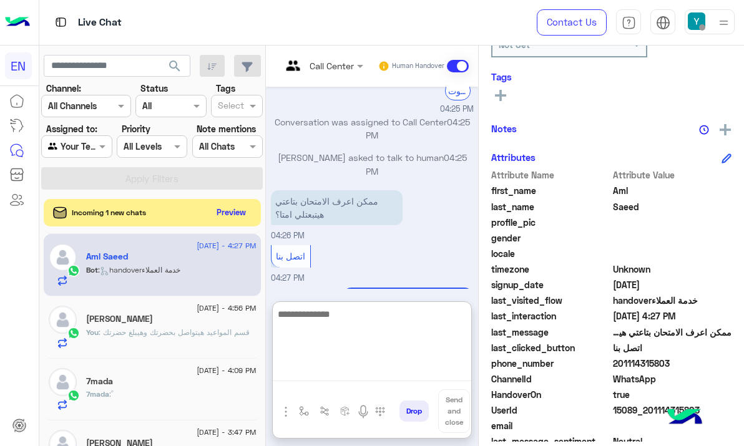
click at [361, 378] on textarea at bounding box center [372, 343] width 198 height 75
type textarea "**********"
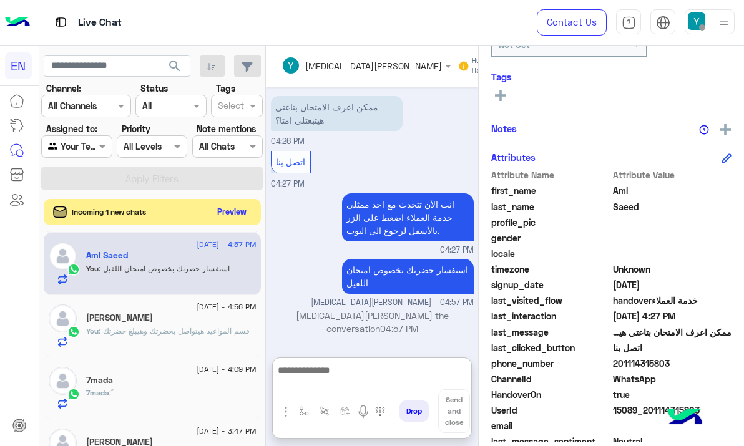
click at [233, 212] on button "Preview" at bounding box center [232, 211] width 39 height 17
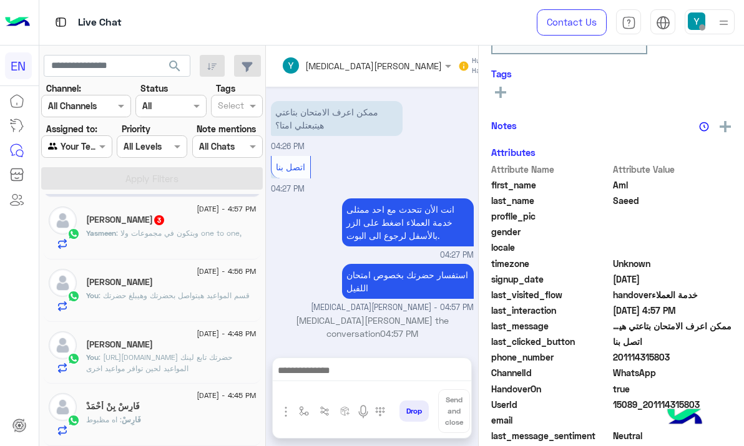
scroll to position [1248, 0]
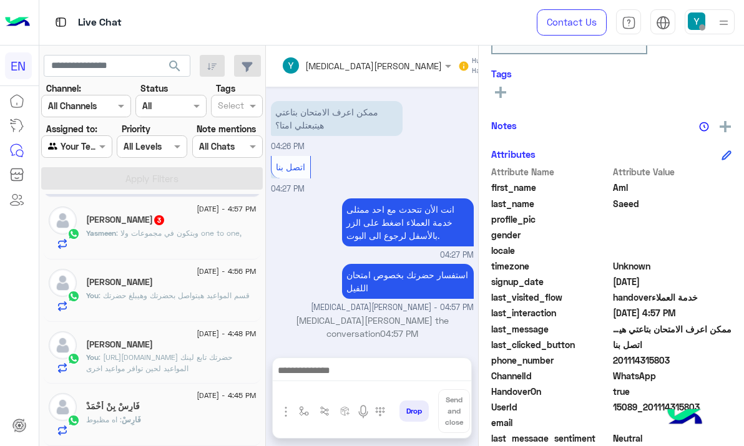
click at [193, 232] on span ": وبتكون في مجموعات ولا one to one," at bounding box center [178, 232] width 125 height 9
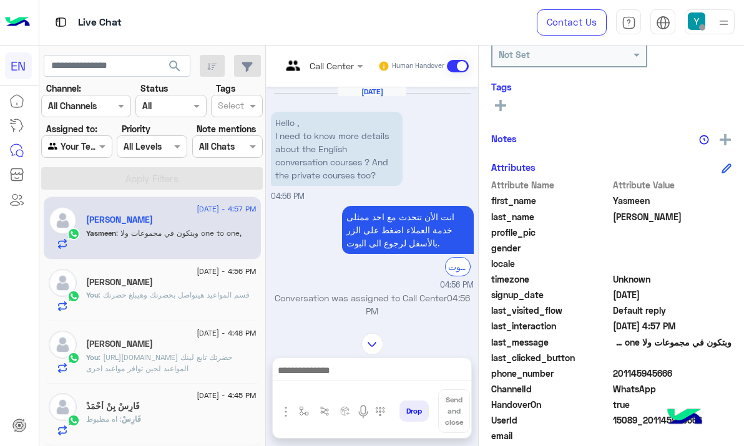
click at [325, 71] on div "Call Center" at bounding box center [332, 65] width 44 height 13
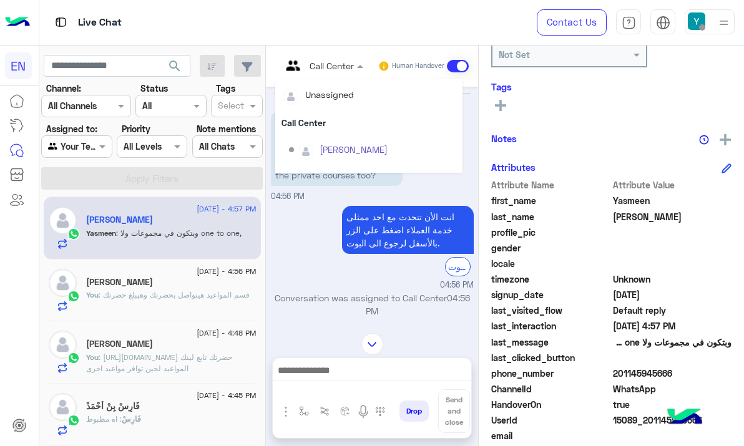
scroll to position [207, 0]
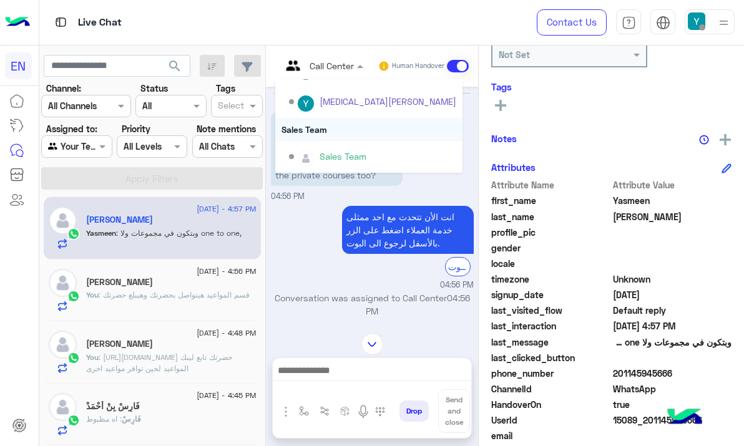
click at [338, 130] on div "Sales Team" at bounding box center [368, 129] width 187 height 23
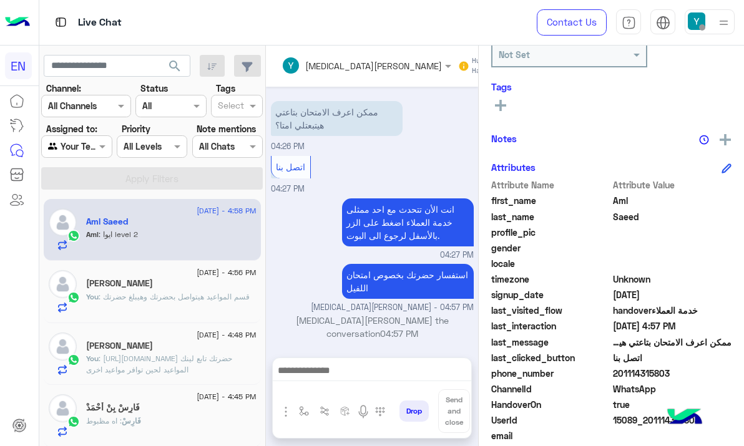
scroll to position [1289, 0]
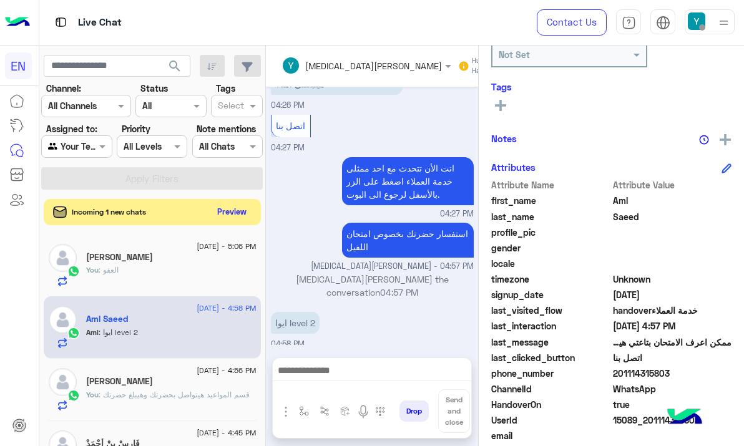
click at [226, 210] on button "Preview" at bounding box center [232, 211] width 39 height 17
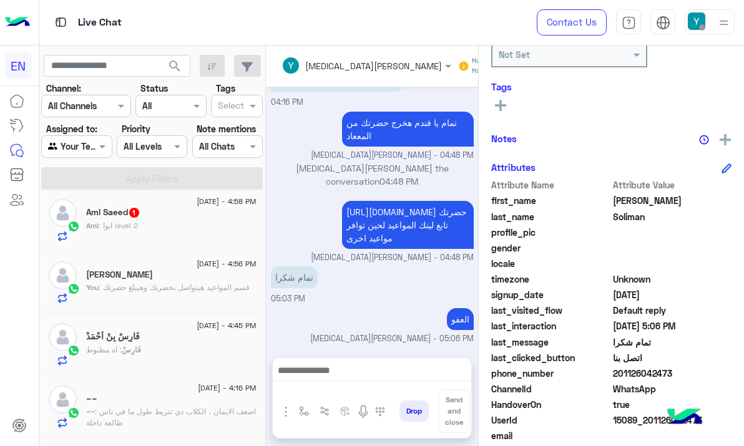
scroll to position [143, 0]
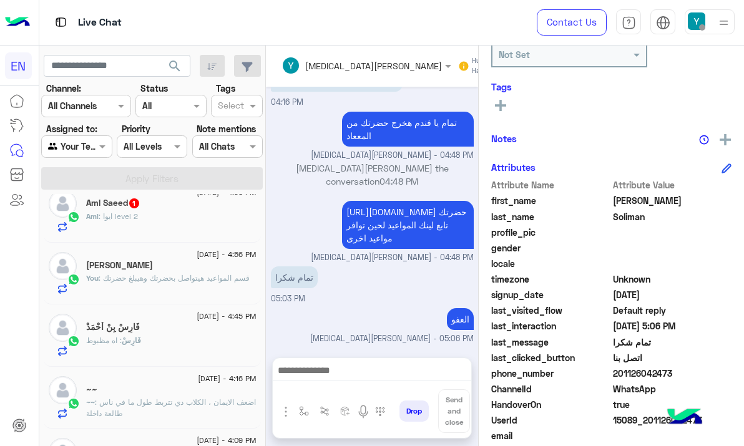
click at [193, 336] on div "فَارِسْ : اه مظبوط" at bounding box center [171, 346] width 170 height 22
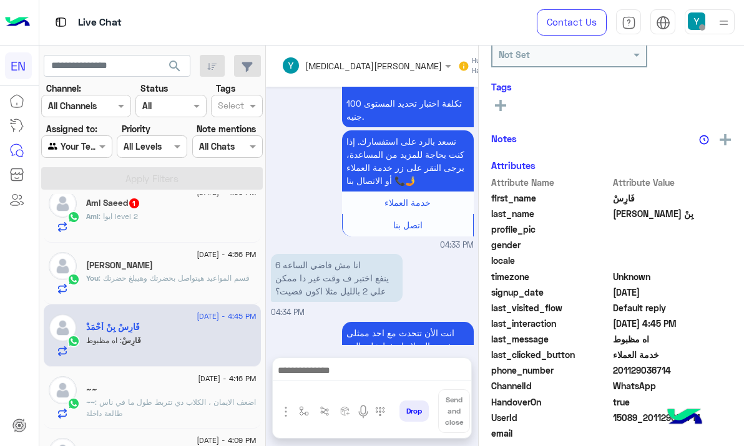
scroll to position [1391, 0]
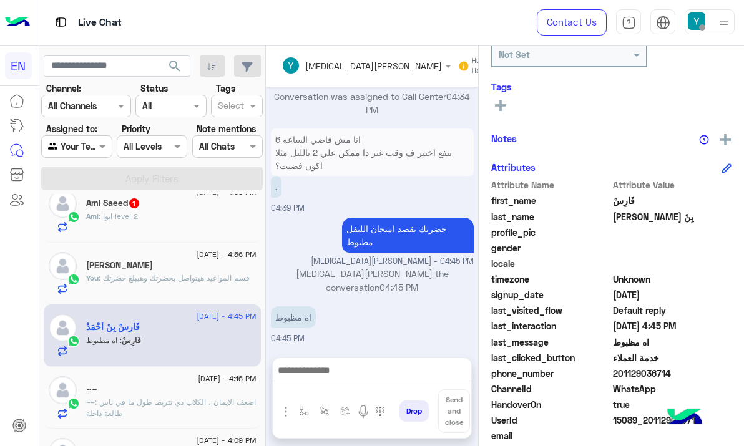
click at [629, 375] on span "201129036714" at bounding box center [672, 373] width 119 height 13
copy span "201129036714"
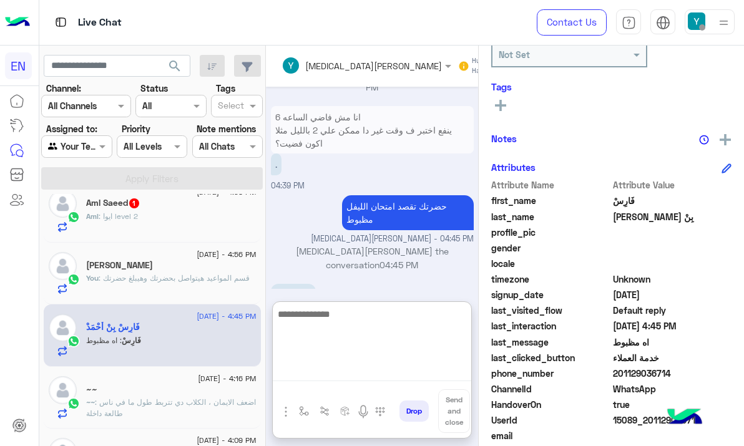
click at [349, 369] on textarea at bounding box center [372, 343] width 198 height 75
paste textarea "**********"
type textarea "**********"
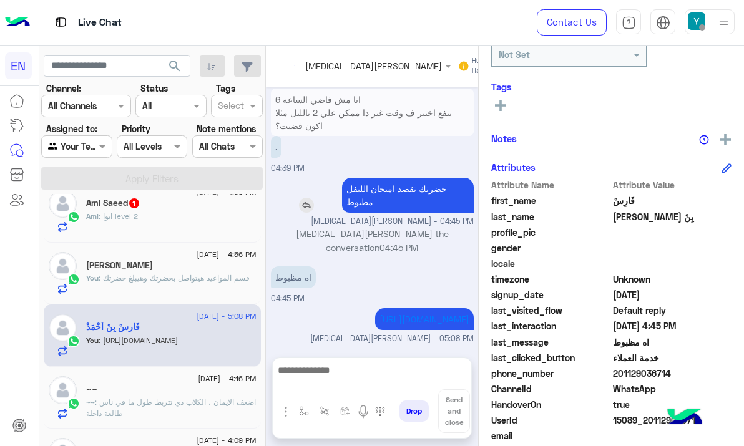
click at [371, 305] on div "https://englishcapsules.net/lms/student/tc/tests/test/76969/view" at bounding box center [389, 319] width 170 height 28
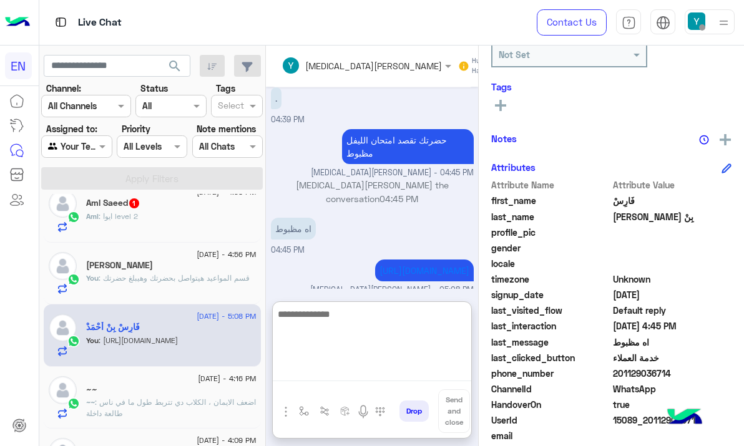
click at [323, 371] on textarea at bounding box center [372, 343] width 198 height 75
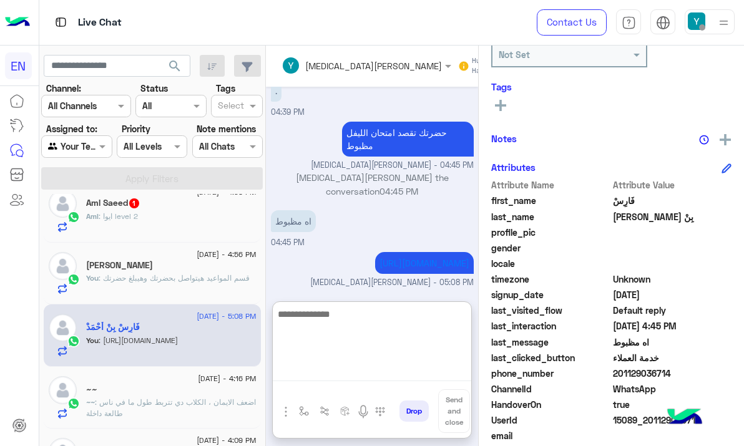
scroll to position [1513, 0]
click at [356, 340] on textarea at bounding box center [372, 343] width 198 height 75
type textarea "**********"
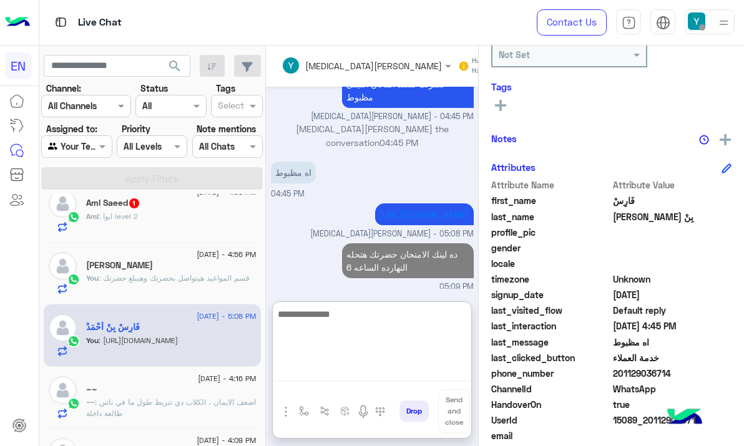
scroll to position [1566, 0]
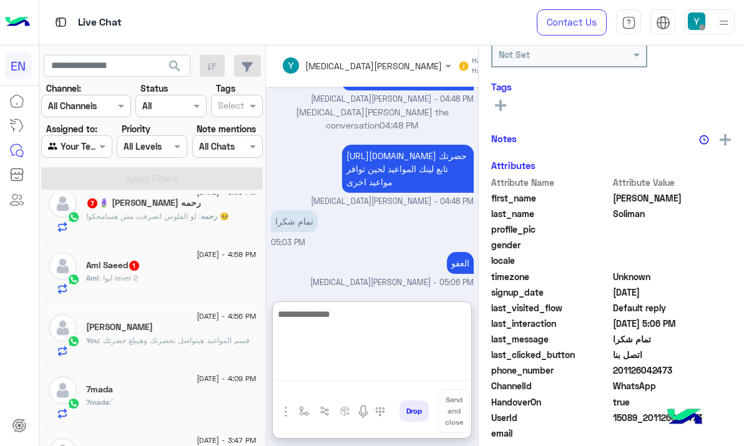
scroll to position [1070, 0]
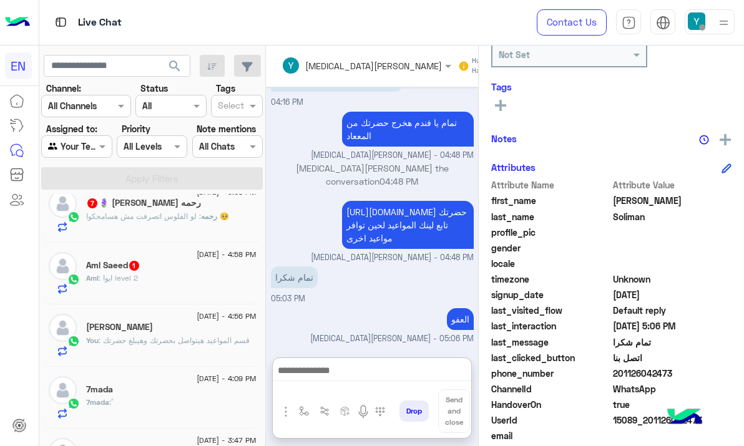
click at [169, 285] on div "Aml : ايوا level 2" at bounding box center [171, 284] width 170 height 22
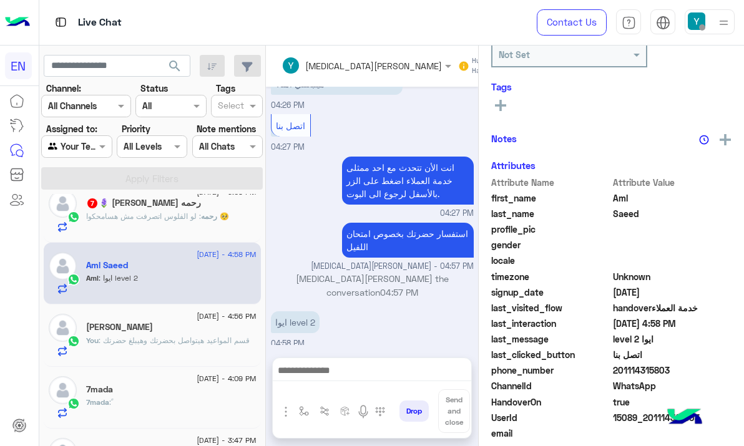
scroll to position [179, 0]
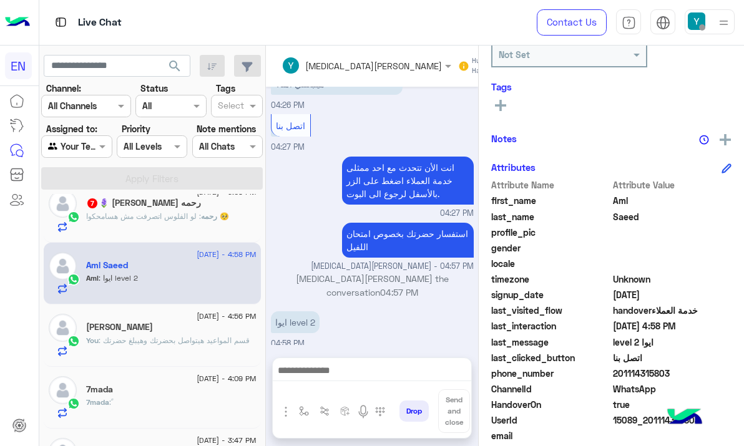
click at [633, 373] on span "201114315803" at bounding box center [672, 373] width 119 height 13
copy span "201114315803"
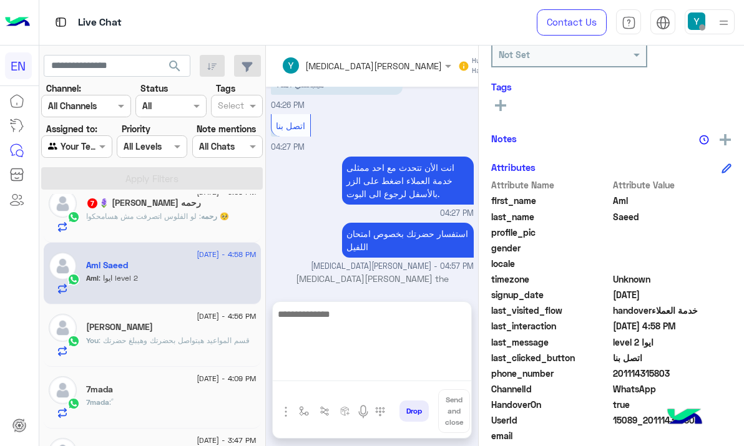
click at [359, 374] on textarea at bounding box center [372, 343] width 198 height 75
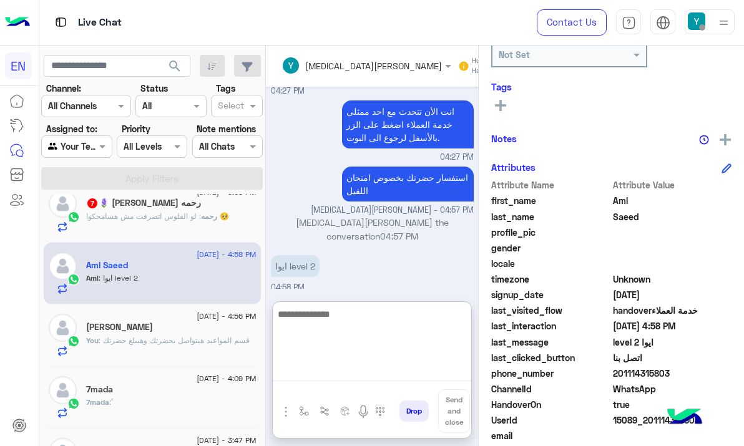
click at [351, 330] on textarea at bounding box center [372, 343] width 198 height 75
type textarea "**********"
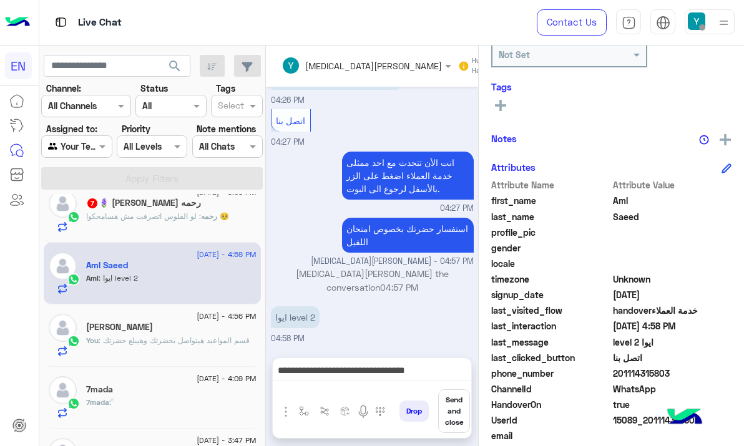
scroll to position [1235, 0]
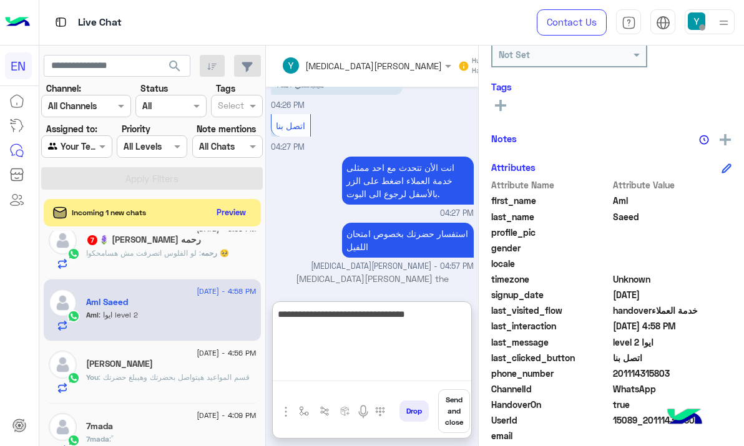
click at [290, 347] on textarea "**********" at bounding box center [372, 343] width 198 height 75
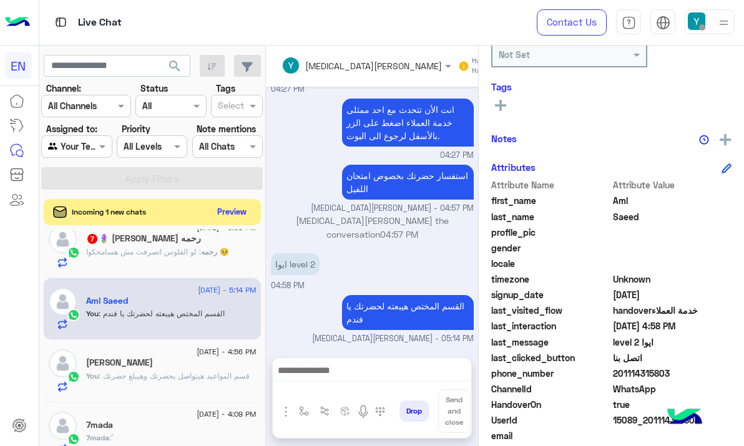
click at [228, 217] on button "Preview" at bounding box center [232, 211] width 39 height 17
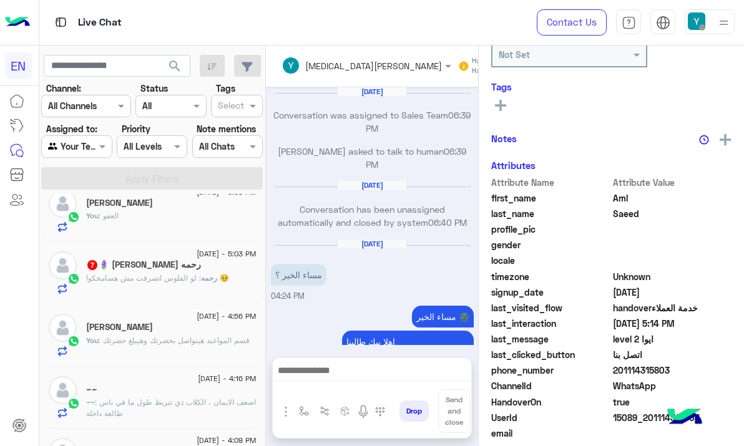
scroll to position [1200, 0]
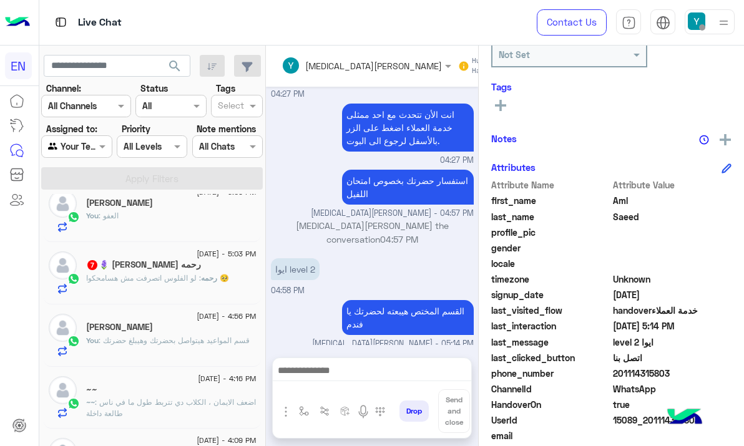
click at [197, 280] on span ": لو الفلوس اتصرفت مش هسامحكوا 🥺" at bounding box center [157, 277] width 143 height 9
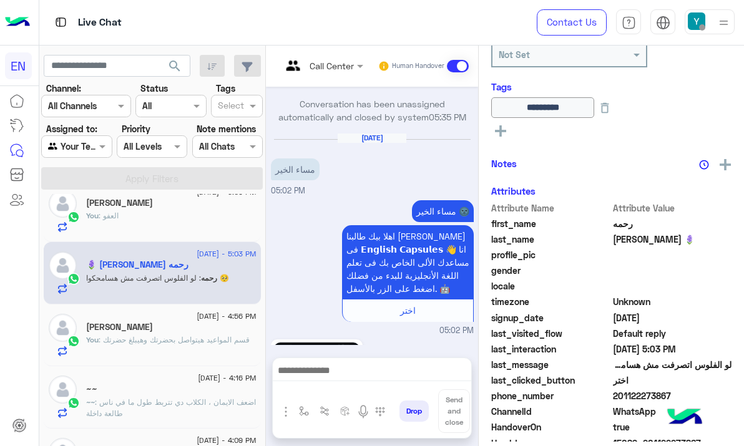
scroll to position [1661, 0]
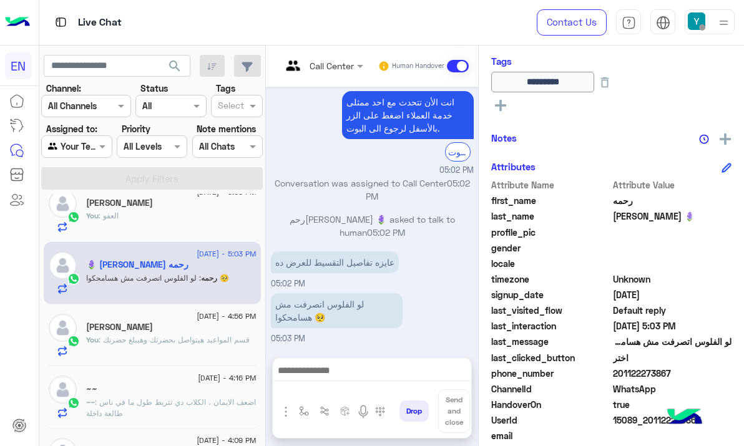
click at [320, 74] on div "Call Center" at bounding box center [317, 66] width 72 height 30
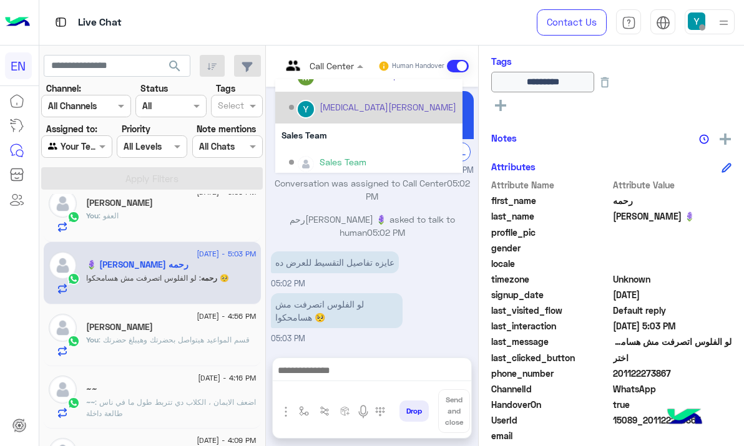
scroll to position [207, 0]
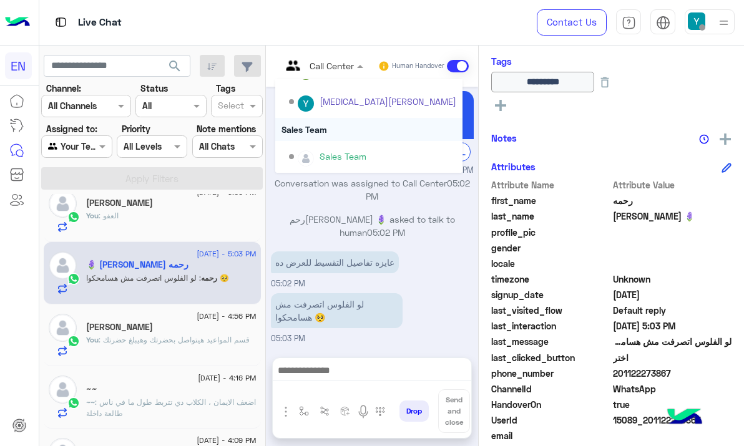
click at [336, 134] on div "Sales Team" at bounding box center [368, 129] width 187 height 23
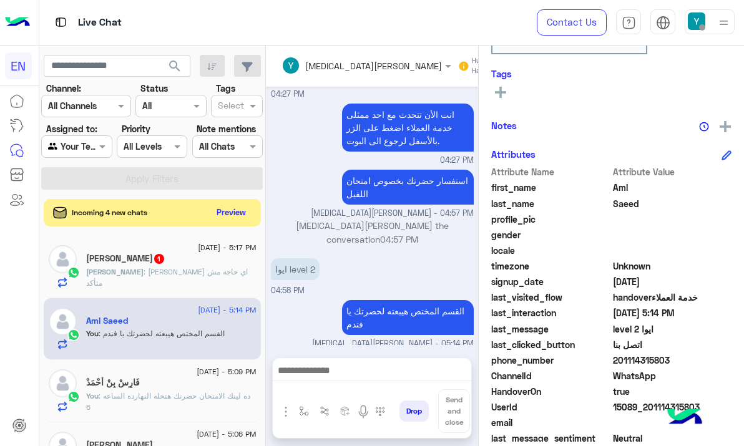
click at [223, 264] on div "محمد خالد 1" at bounding box center [171, 259] width 170 height 13
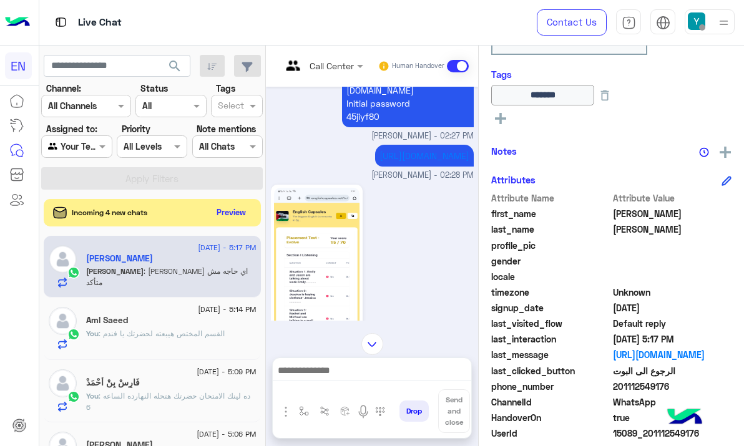
scroll to position [1075, 0]
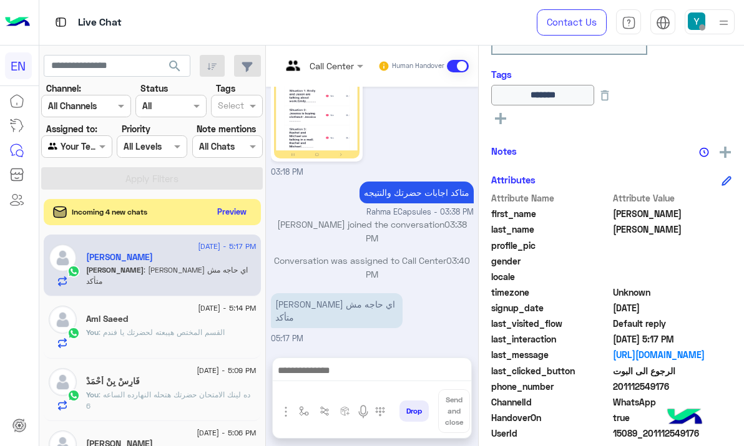
click at [243, 213] on button "Preview" at bounding box center [232, 211] width 39 height 17
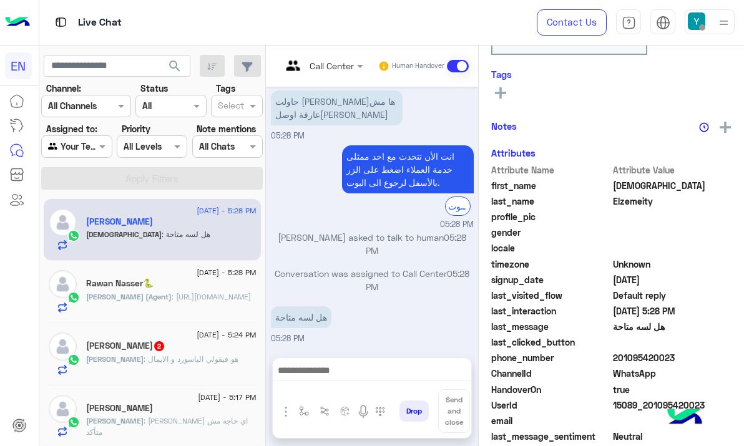
scroll to position [354, 0]
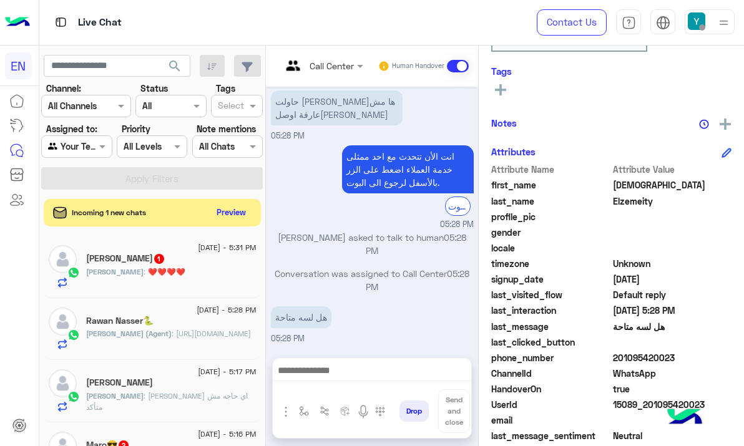
click at [184, 259] on div "Mohamed Osama 1" at bounding box center [171, 259] width 170 height 13
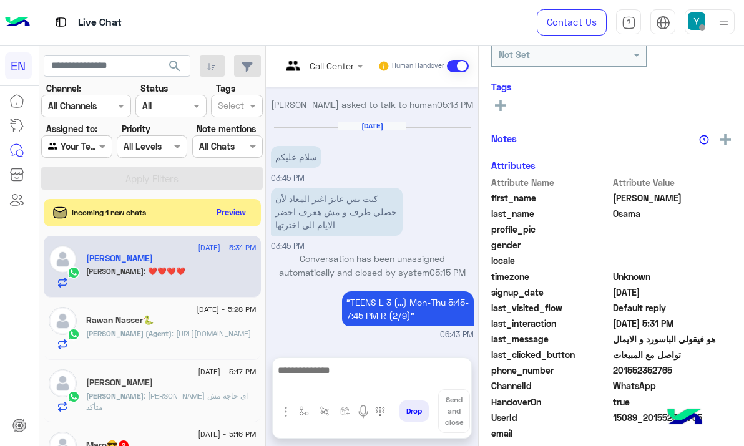
scroll to position [937, 0]
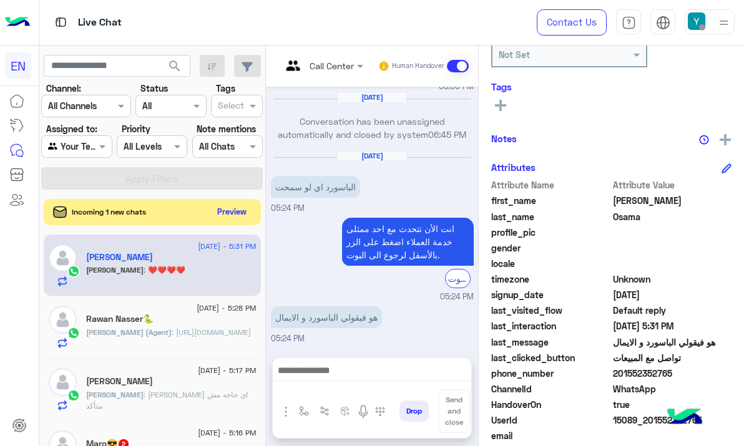
click at [222, 206] on button "Preview" at bounding box center [232, 211] width 39 height 17
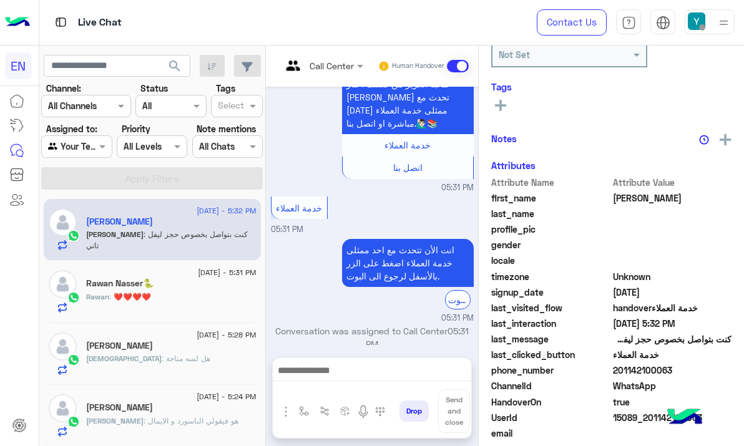
scroll to position [1052, 0]
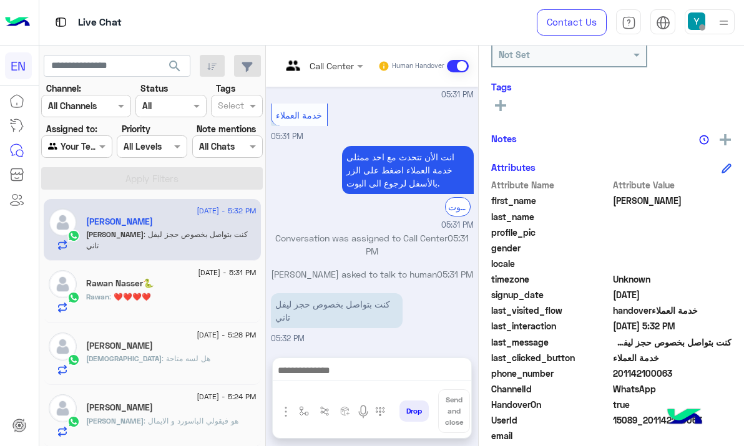
click at [227, 295] on div "Rawan : ❤️❤️❤️❤️" at bounding box center [171, 302] width 170 height 22
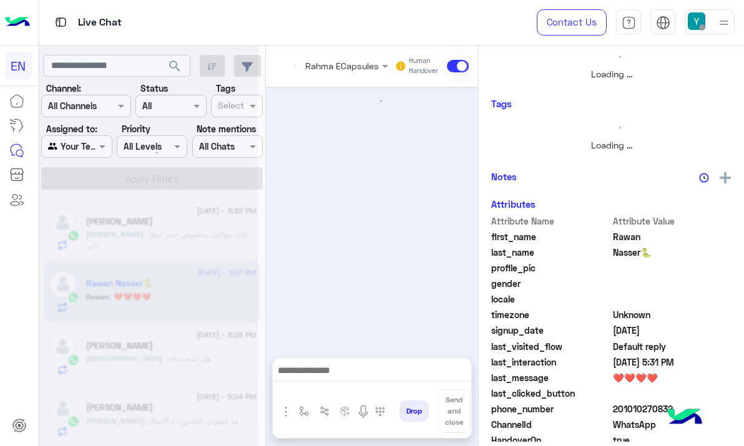
scroll to position [228, 0]
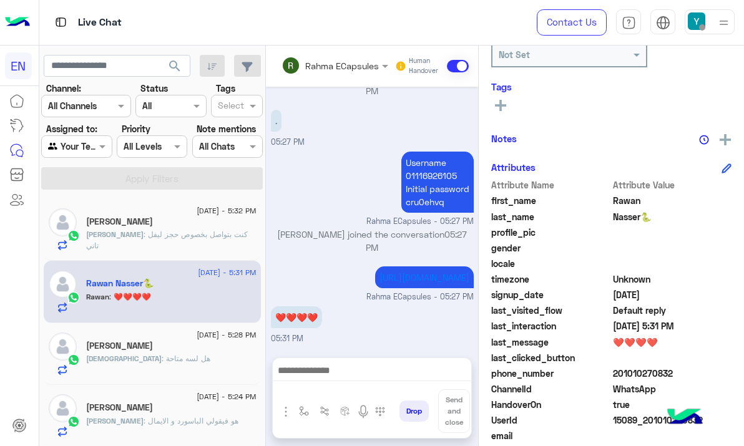
click at [145, 218] on div "[PERSON_NAME]" at bounding box center [171, 223] width 170 height 13
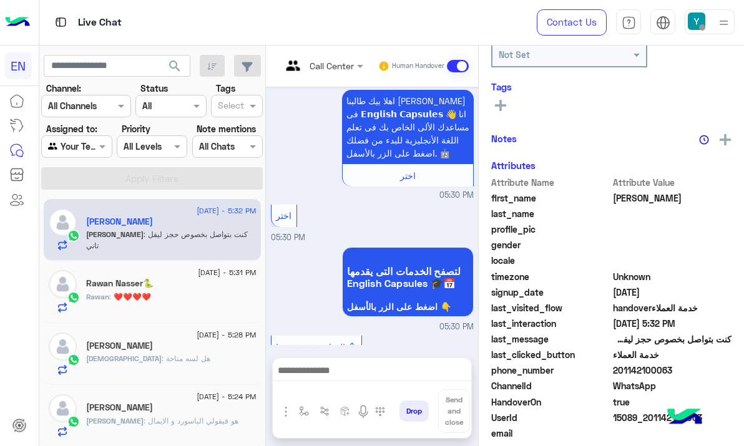
scroll to position [1052, 0]
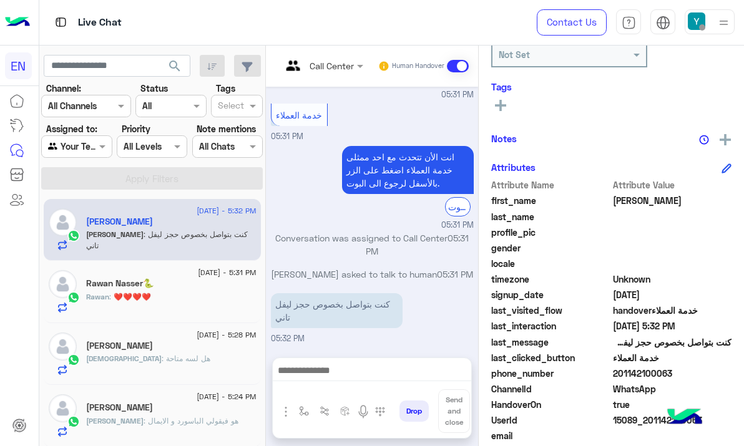
click at [621, 369] on span "201142100063" at bounding box center [672, 373] width 119 height 13
click at [622, 369] on span "201142100063" at bounding box center [672, 373] width 119 height 13
copy span "201142100063"
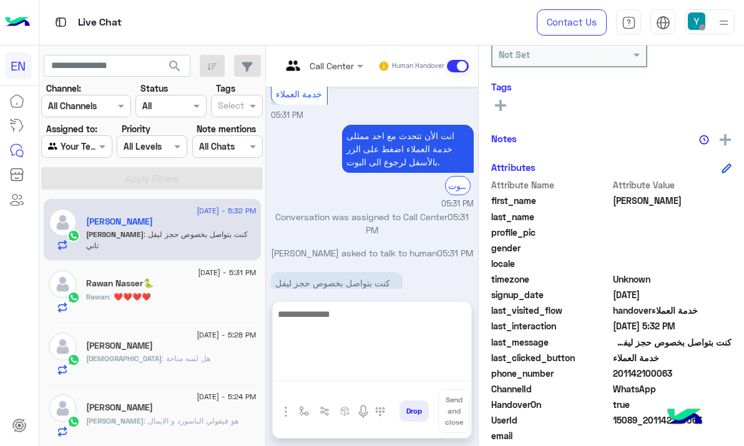
click at [335, 374] on textarea at bounding box center [372, 343] width 198 height 75
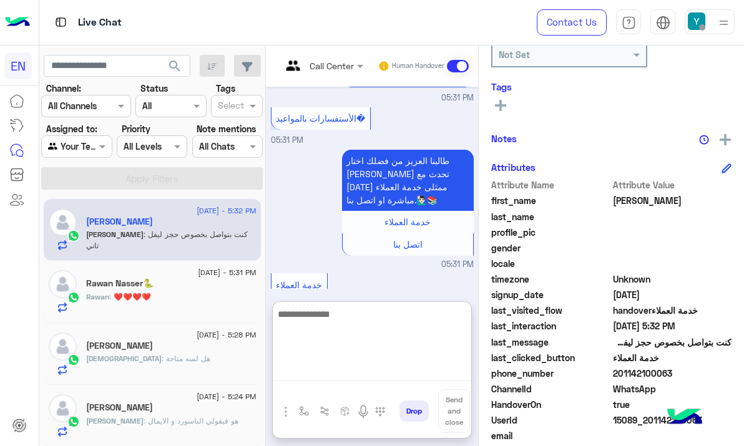
scroll to position [1108, 0]
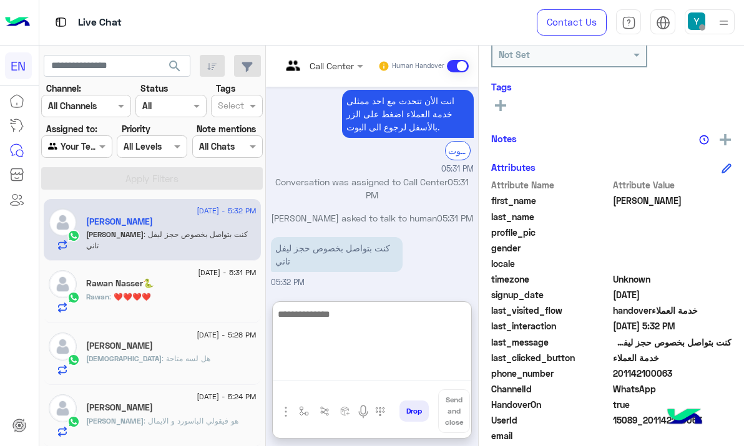
click at [354, 321] on textarea at bounding box center [372, 343] width 198 height 75
type textarea "*"
type textarea "**********"
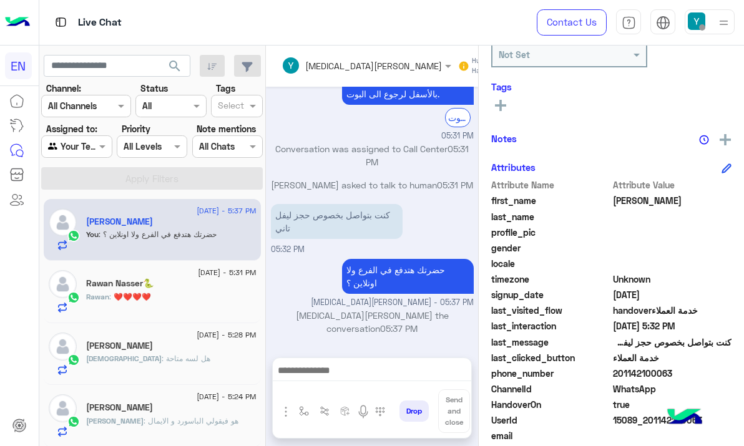
scroll to position [1141, 0]
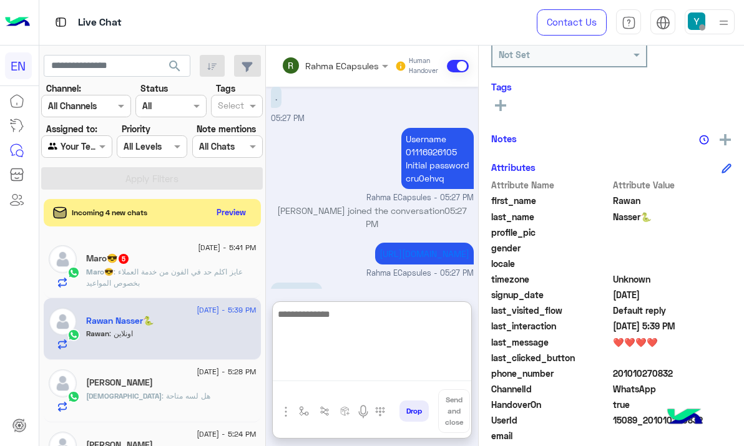
scroll to position [284, 0]
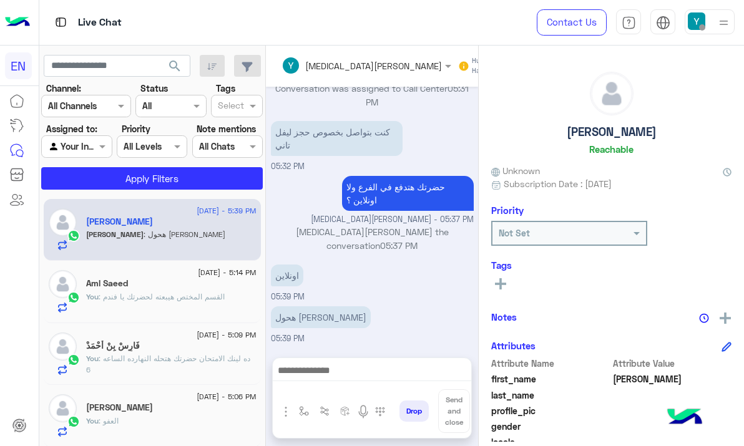
scroll to position [179, 0]
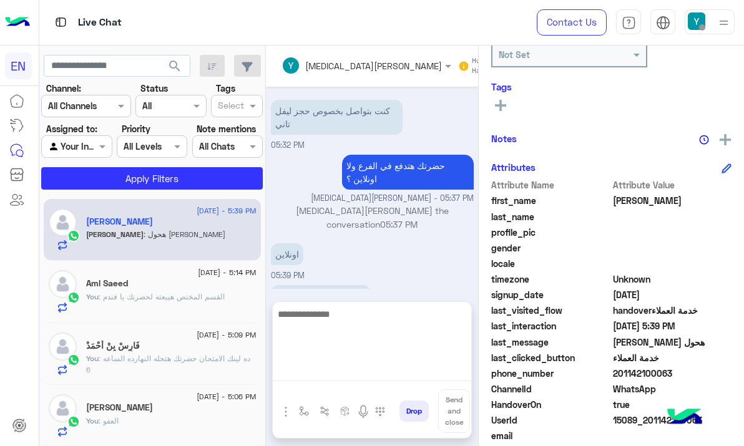
click at [328, 373] on textarea at bounding box center [372, 343] width 198 height 75
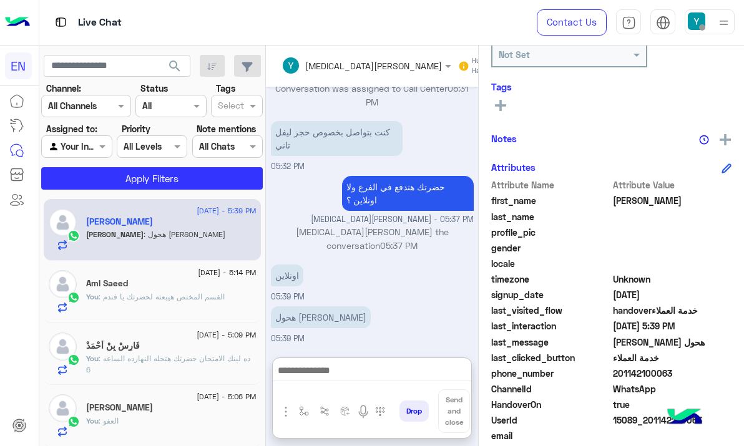
click at [288, 411] on img "button" at bounding box center [285, 411] width 15 height 15
click at [316, 384] on span "Images" at bounding box center [314, 385] width 32 height 14
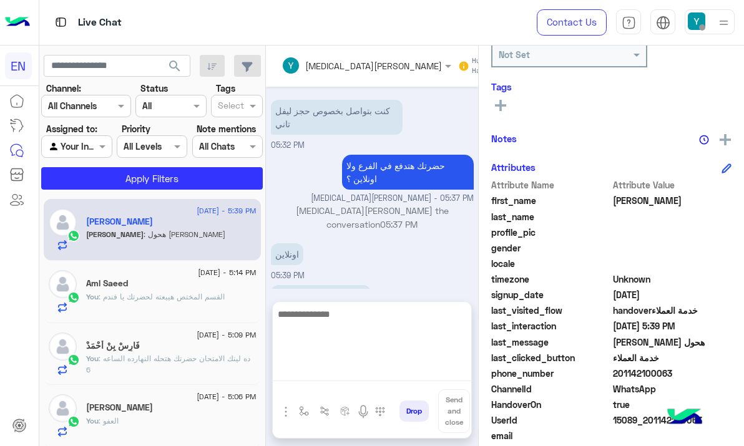
click at [386, 378] on textarea at bounding box center [372, 343] width 198 height 75
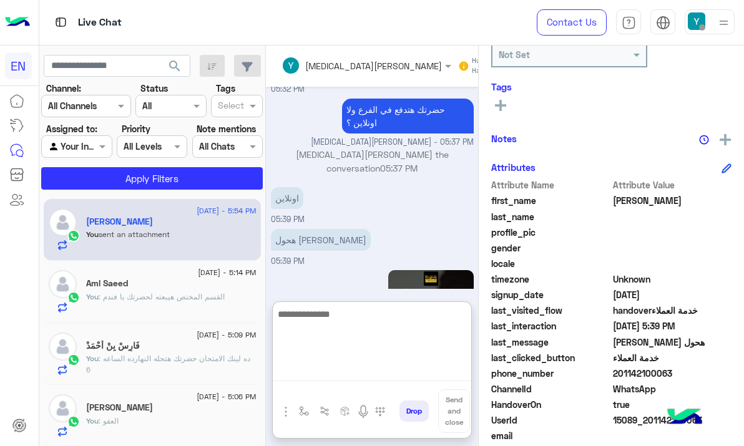
scroll to position [1268, 0]
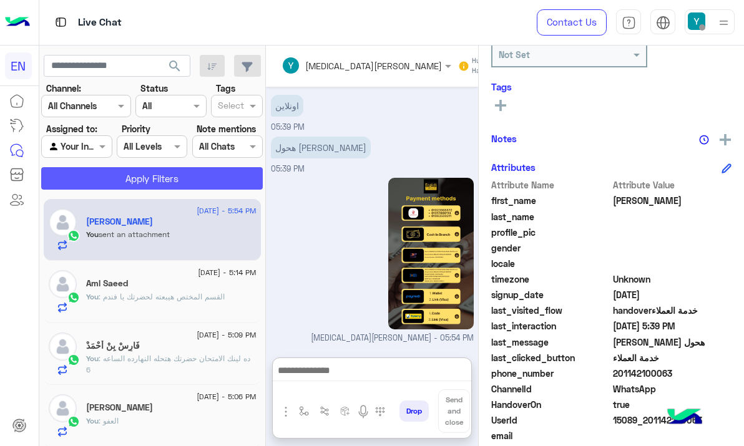
click at [191, 184] on button "Apply Filters" at bounding box center [152, 178] width 222 height 22
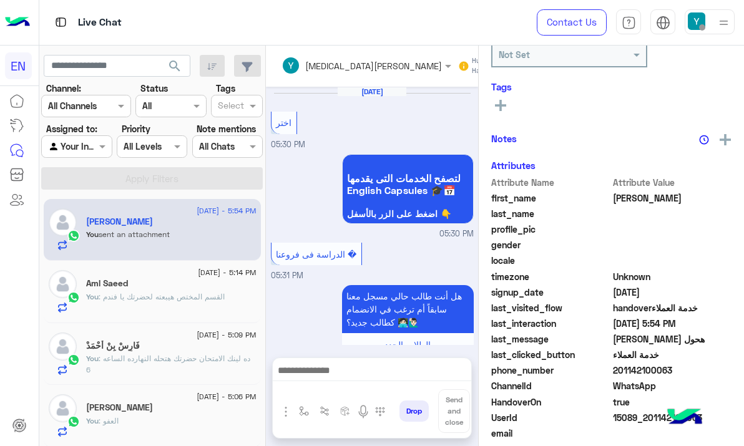
scroll to position [1060, 0]
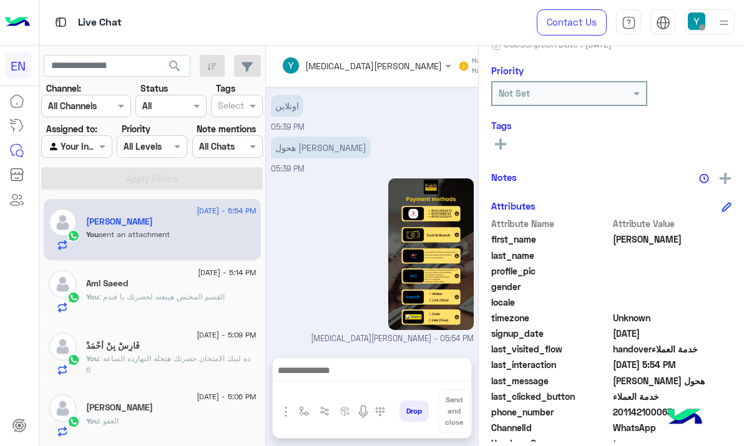
click at [94, 150] on div at bounding box center [76, 146] width 69 height 14
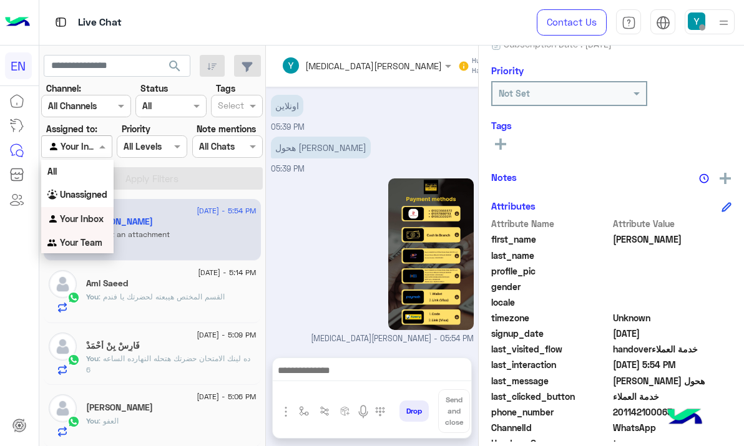
click at [79, 245] on b "Your Team" at bounding box center [81, 242] width 42 height 11
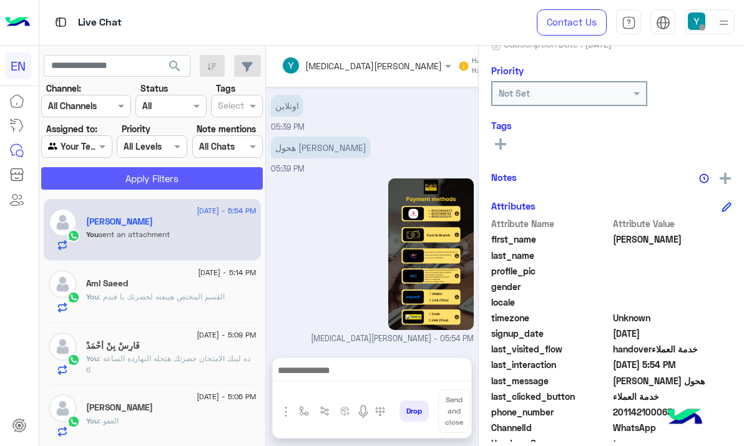
click at [119, 172] on button "Apply Filters" at bounding box center [152, 178] width 222 height 22
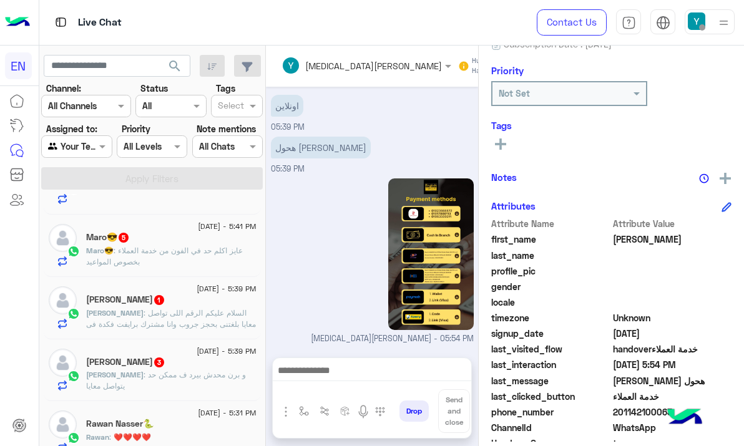
scroll to position [255, 0]
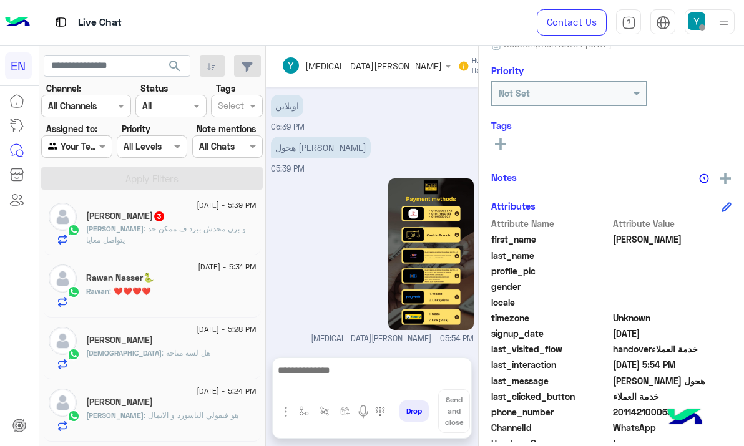
click at [148, 243] on p "Youssef : و برن محدش بيرد ف ممكن حد يتواصل معايا" at bounding box center [171, 234] width 170 height 22
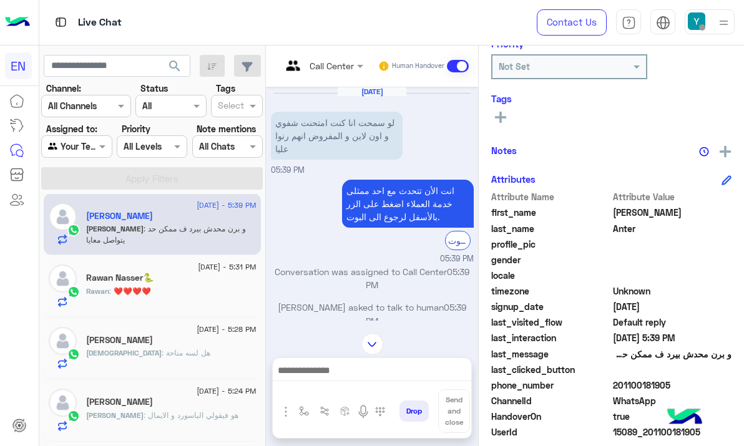
scroll to position [203, 0]
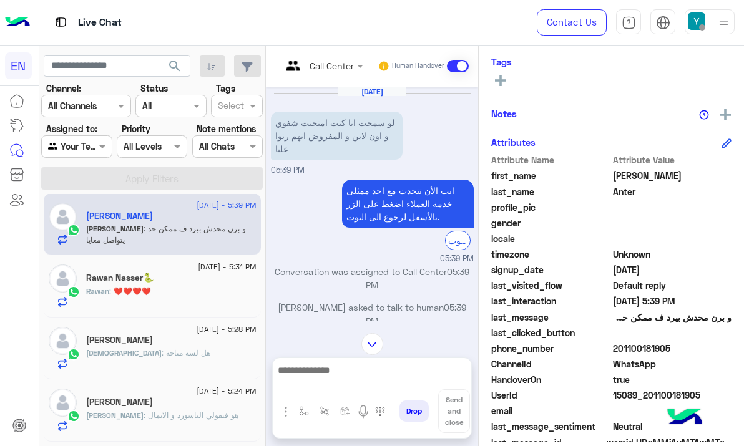
click at [613, 347] on span "201100181905" at bounding box center [672, 348] width 119 height 13
copy span "201100181905"
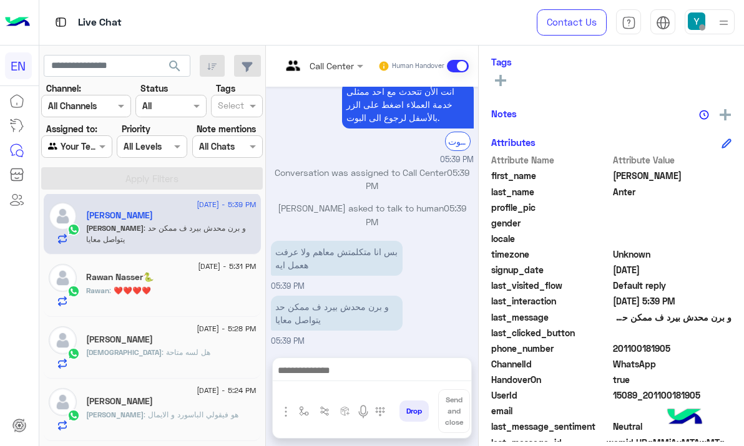
click at [327, 361] on div at bounding box center [372, 373] width 198 height 31
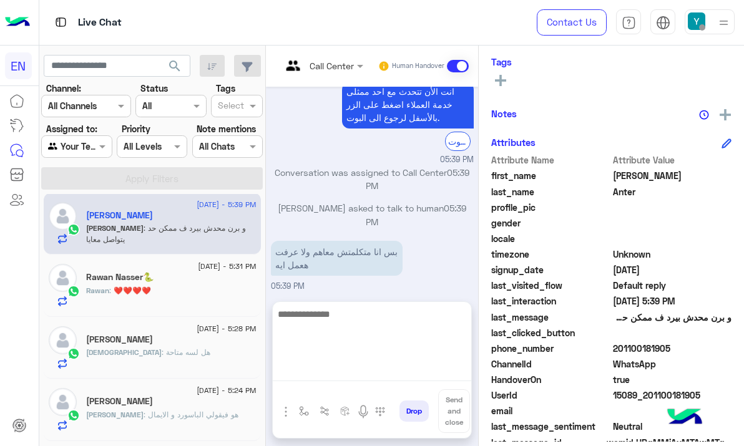
click at [304, 371] on textarea at bounding box center [372, 343] width 198 height 75
paste textarea "**********"
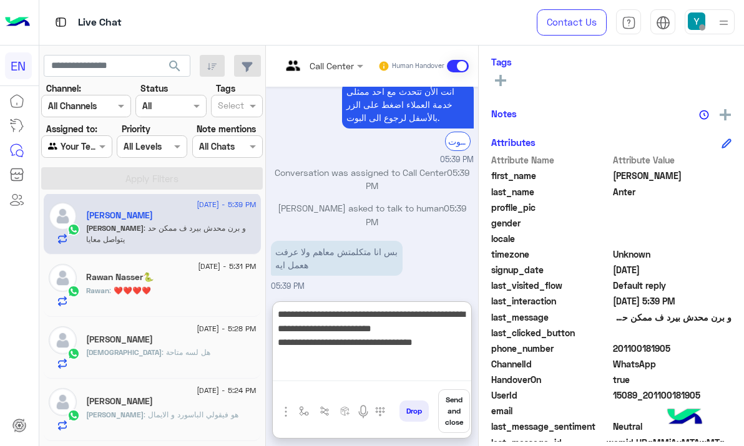
type textarea "**********"
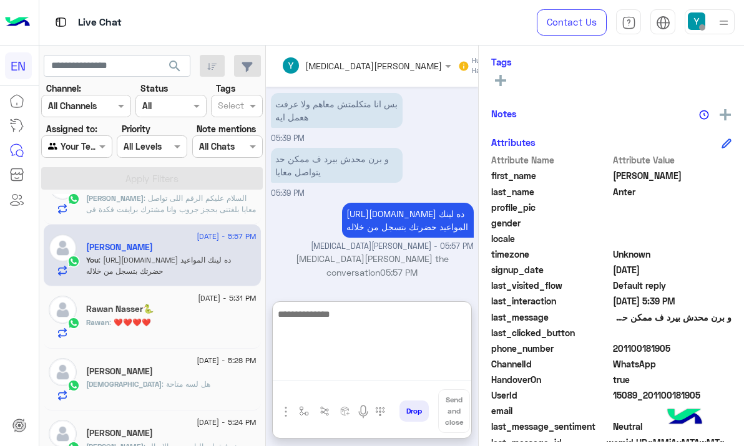
scroll to position [192, 0]
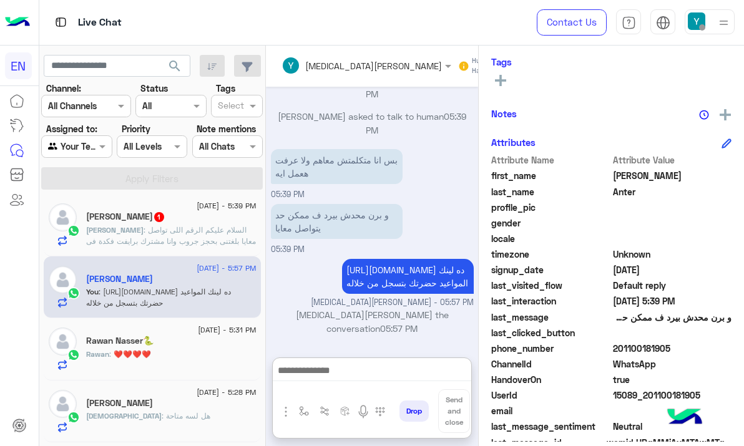
click at [187, 244] on span ": السلام عليكم الرقم اللى تواصل معايا بلغتنى بحجز جروب وانا مشترك برايفت فكدة ف…" at bounding box center [171, 252] width 170 height 54
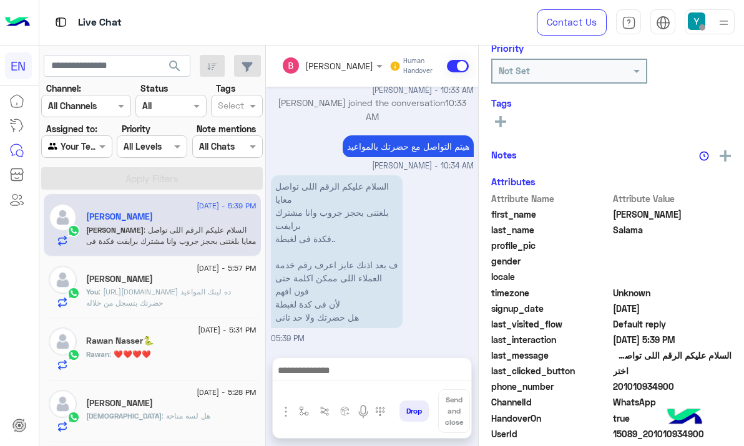
scroll to position [162, 0]
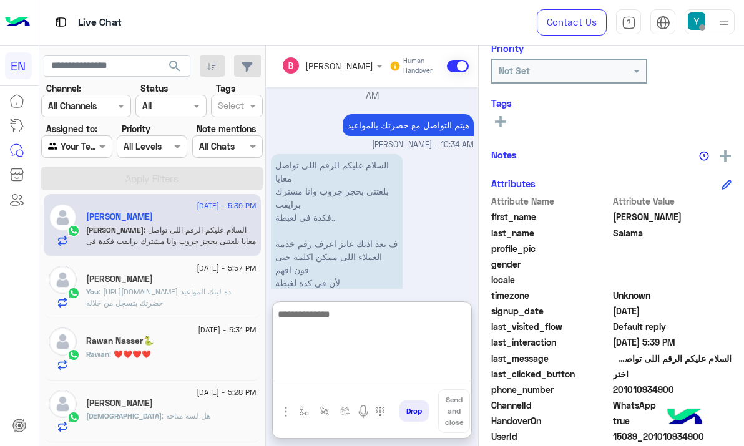
click at [321, 374] on textarea at bounding box center [372, 343] width 198 height 75
type textarea "**********"
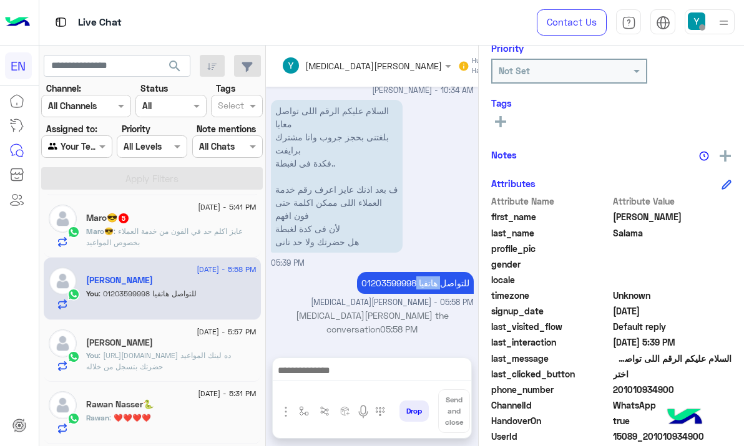
scroll to position [1175, 0]
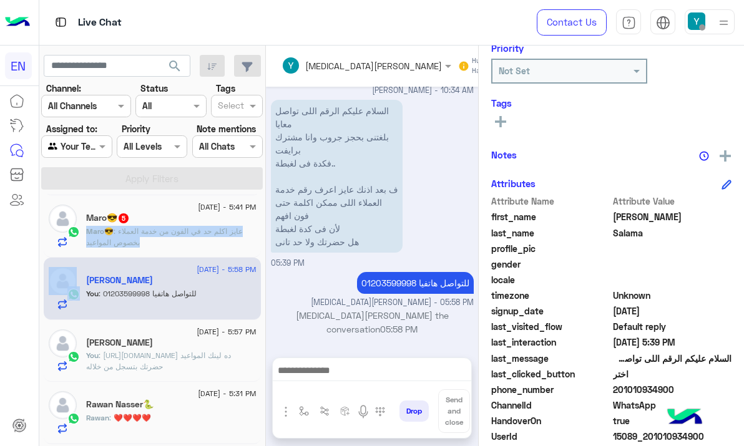
drag, startPoint x: 348, startPoint y: 227, endPoint x: 476, endPoint y: 227, distance: 127.9
click at [474, 269] on div "للتواصل هاتفيا 01203599998" at bounding box center [380, 283] width 188 height 28
click at [411, 281] on p "للتواصل هاتفيا 01203599998" at bounding box center [415, 283] width 117 height 22
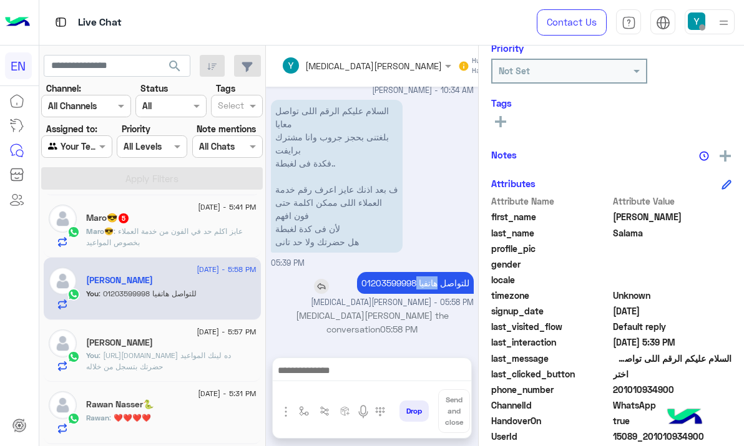
click at [411, 282] on p "للتواصل هاتفيا 01203599998" at bounding box center [415, 283] width 117 height 22
click at [446, 286] on p "للتواصل هاتفيا 01203599998" at bounding box center [415, 283] width 117 height 22
click at [371, 281] on p "للتواصل هاتفيا 01203599998" at bounding box center [415, 283] width 117 height 22
click at [374, 281] on p "للتواصل هاتفيا 01203599998" at bounding box center [415, 283] width 117 height 22
click at [367, 286] on p "للتواصل هاتفيا 01203599998" at bounding box center [415, 283] width 117 height 22
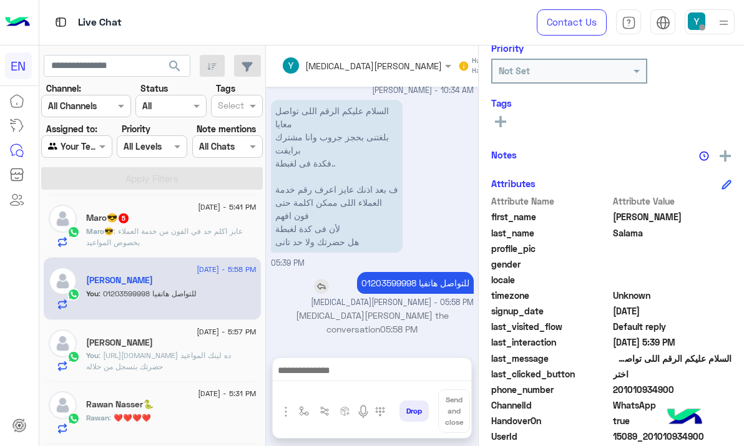
click at [366, 286] on p "للتواصل هاتفيا 01203599998" at bounding box center [415, 283] width 117 height 22
copy p "01203599998"
click at [207, 241] on p "Maro😎 : عايز اكلم حد في الفون من خدمة العملاء بخصوص المواعيد" at bounding box center [171, 237] width 170 height 22
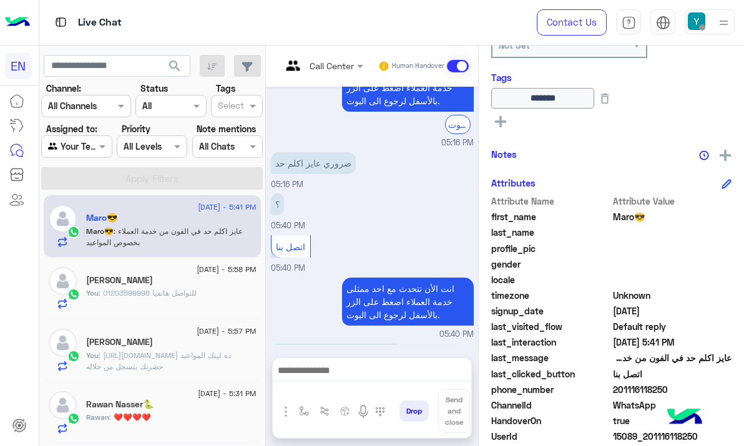
scroll to position [1074, 0]
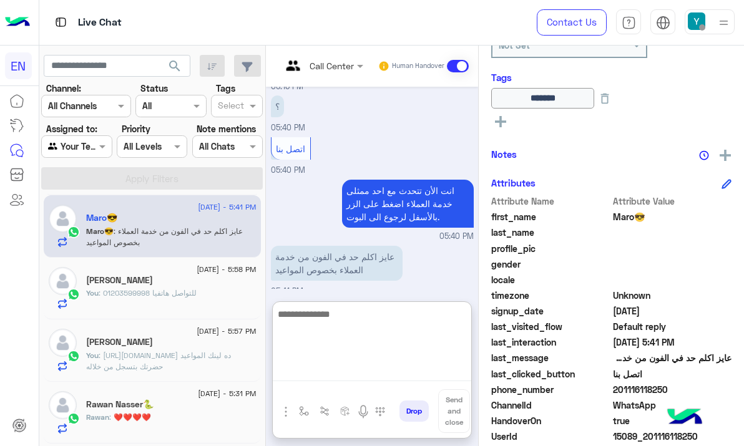
click at [336, 370] on textarea at bounding box center [372, 343] width 198 height 75
paste textarea "**********"
type textarea "**********"
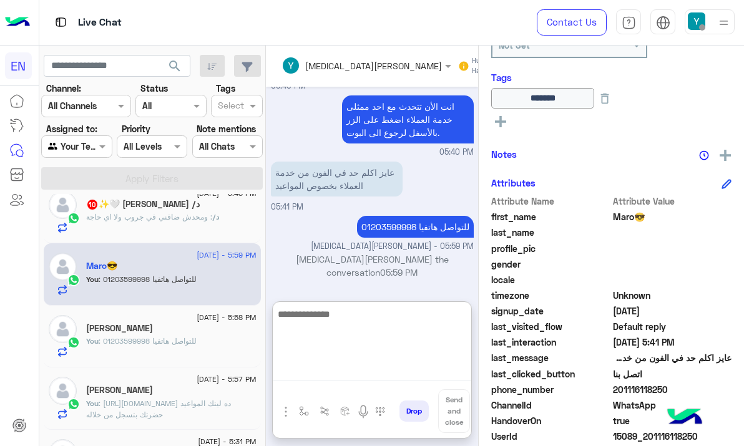
scroll to position [64, 0]
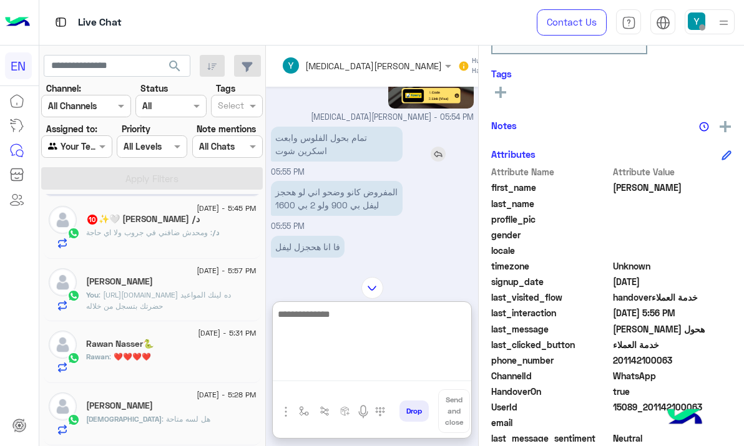
scroll to position [1025, 0]
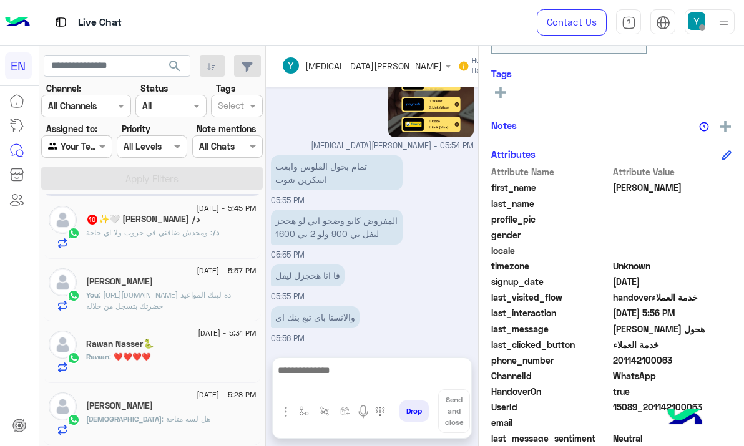
drag, startPoint x: 615, startPoint y: 360, endPoint x: 705, endPoint y: 361, distance: 89.3
click at [672, 361] on span "201142100063" at bounding box center [672, 360] width 119 height 13
click at [705, 361] on span "201142100063" at bounding box center [672, 360] width 119 height 13
click at [646, 360] on span "201142100063" at bounding box center [672, 360] width 119 height 13
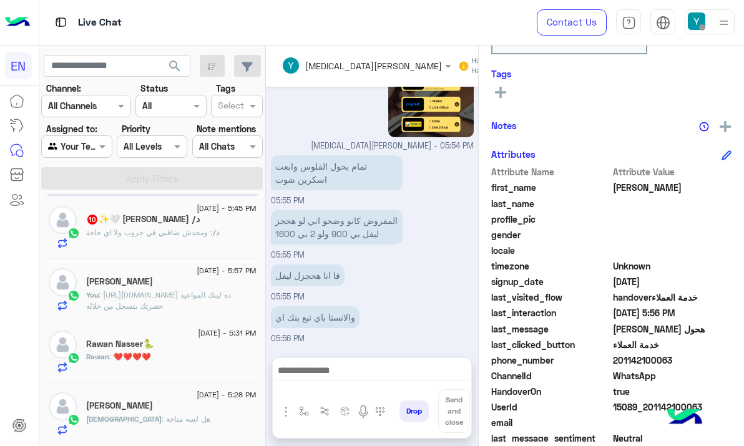
click at [646, 360] on span "201142100063" at bounding box center [672, 360] width 119 height 13
copy span "201142100063"
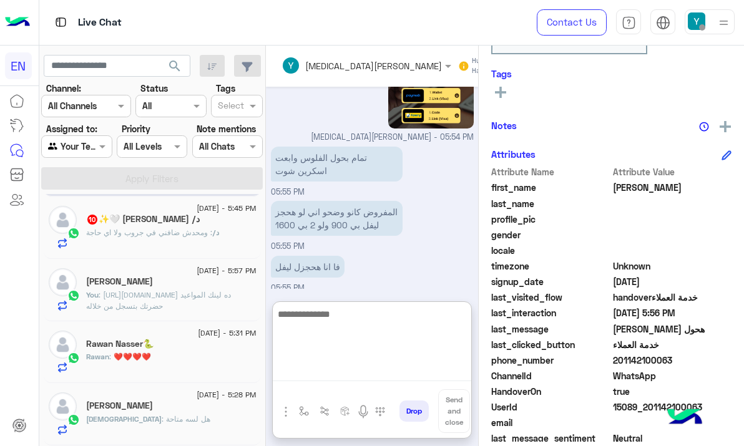
click at [386, 368] on textarea at bounding box center [372, 343] width 198 height 75
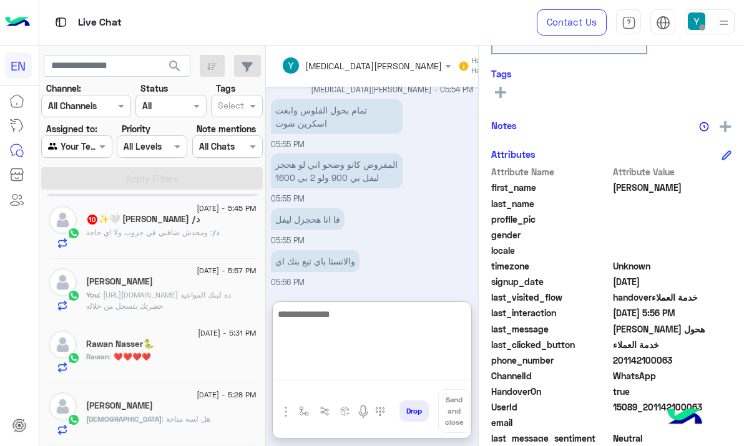
click at [334, 328] on textarea at bounding box center [372, 343] width 198 height 75
click at [340, 313] on textarea at bounding box center [372, 343] width 198 height 75
type textarea "**********"
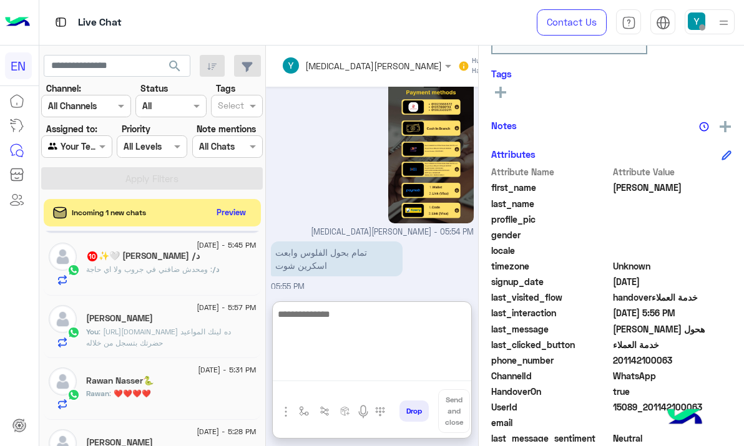
scroll to position [1065, 0]
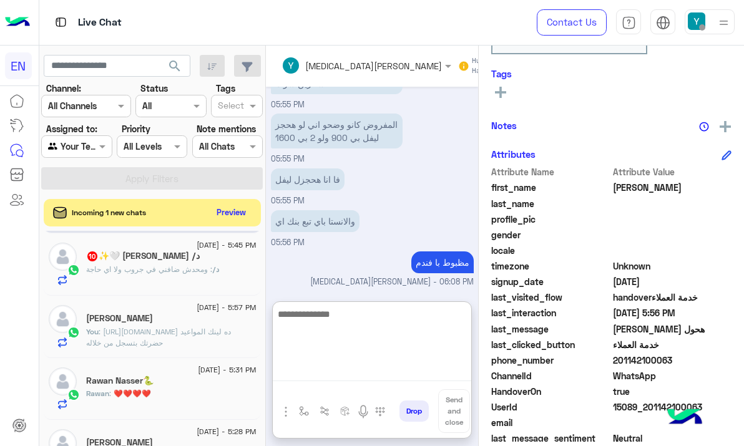
click at [396, 328] on textarea at bounding box center [372, 343] width 198 height 75
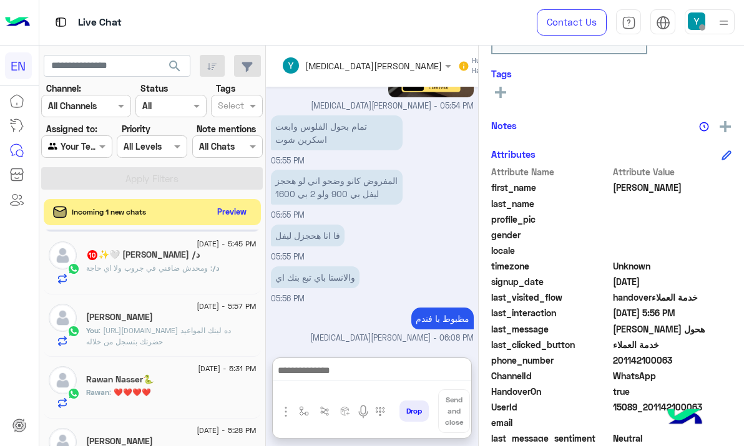
click at [231, 217] on button "Preview" at bounding box center [232, 211] width 39 height 17
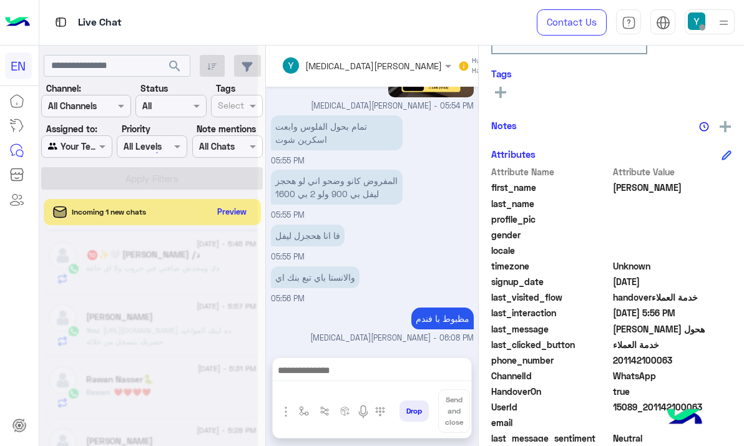
scroll to position [1009, 0]
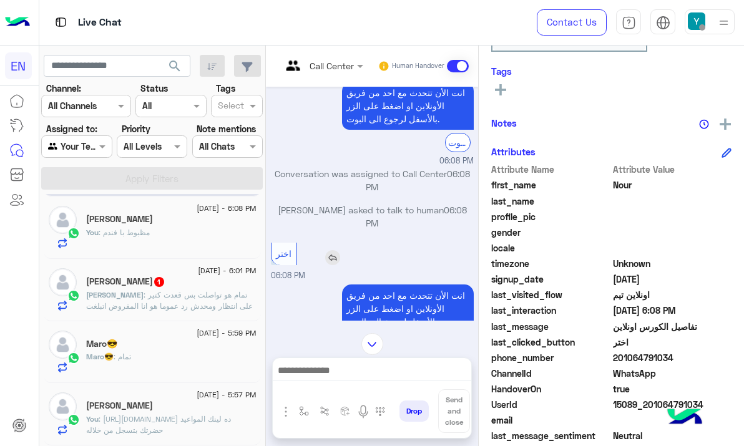
scroll to position [62, 0]
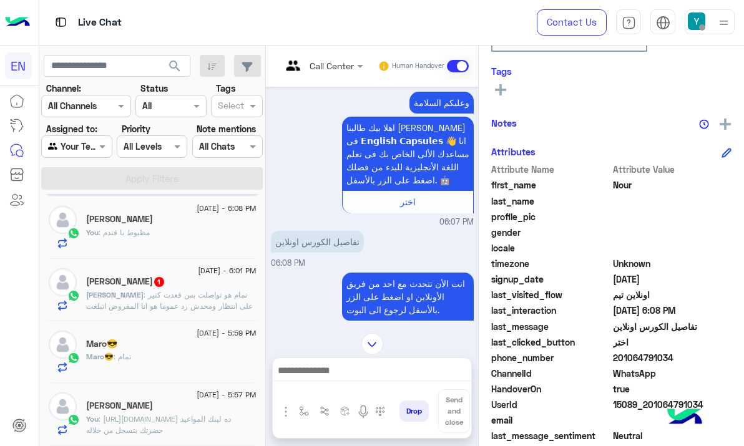
click at [320, 64] on input "text" at bounding box center [306, 65] width 51 height 13
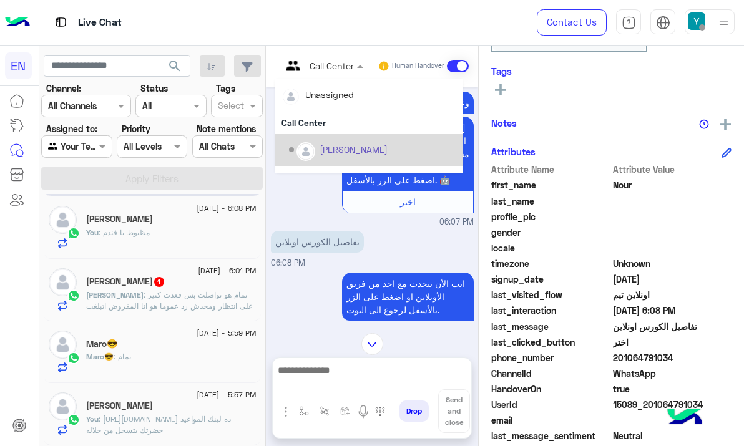
scroll to position [191, 0]
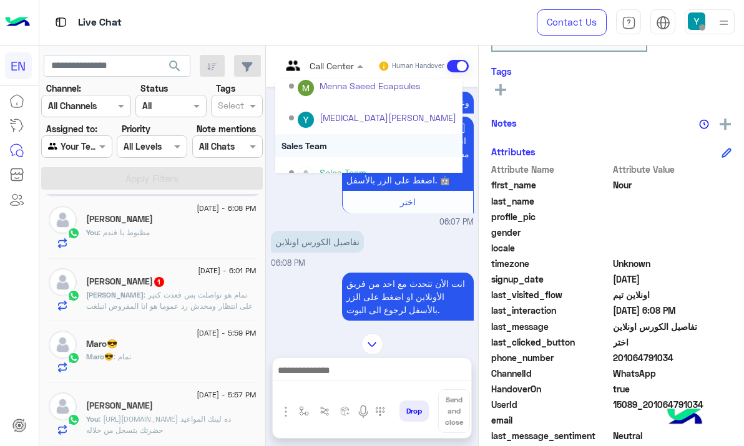
click at [351, 150] on div "Sales Team" at bounding box center [368, 145] width 187 height 23
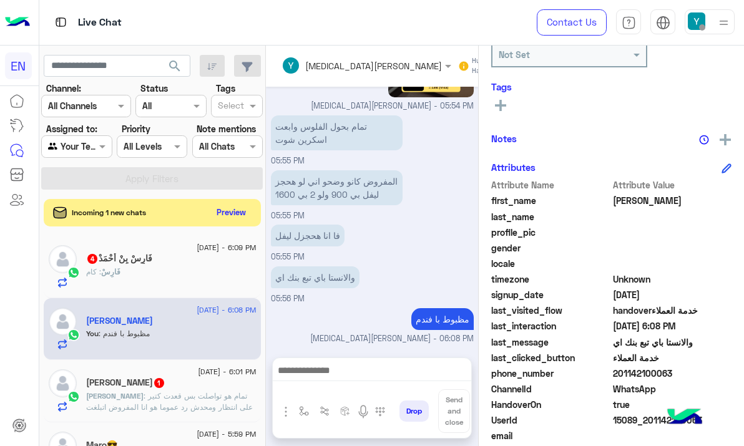
scroll to position [64, 0]
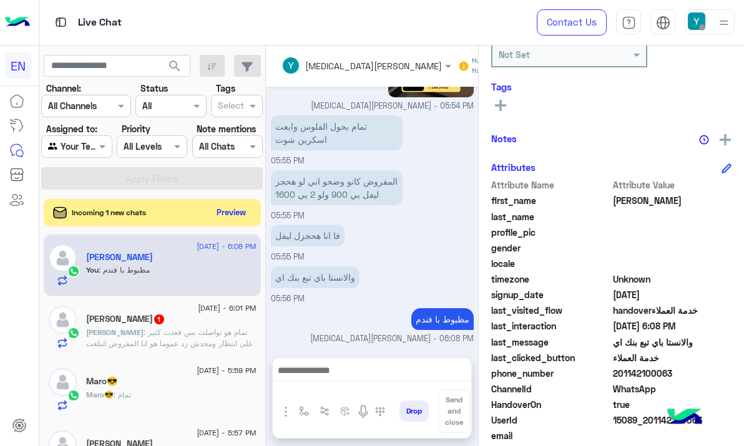
click at [167, 339] on span ": تمام هو تواصلت بس قعدت كتير على انتظار ومحدش رد عموما هو انا المفروض اتبلغت م…" at bounding box center [169, 349] width 167 height 43
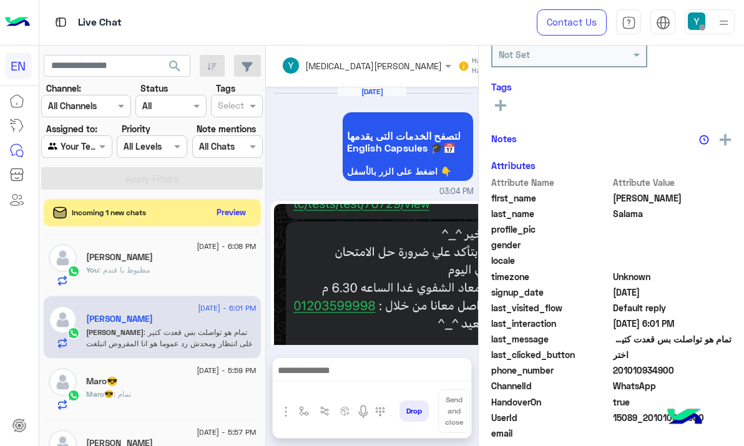
scroll to position [1203, 0]
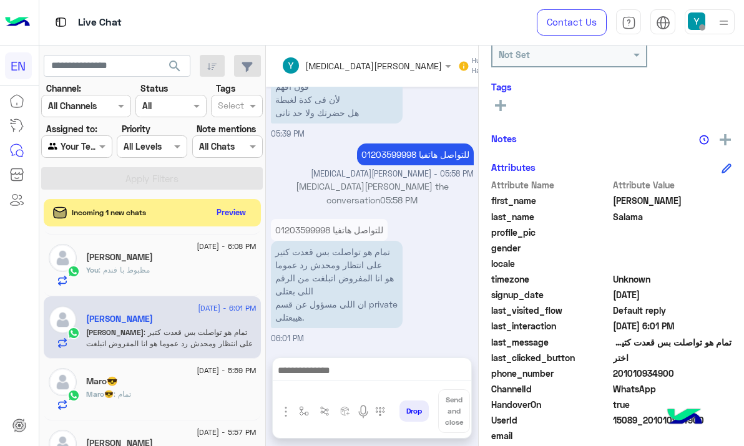
click at [657, 374] on span "201010934900" at bounding box center [672, 373] width 119 height 13
copy span "201010934900"
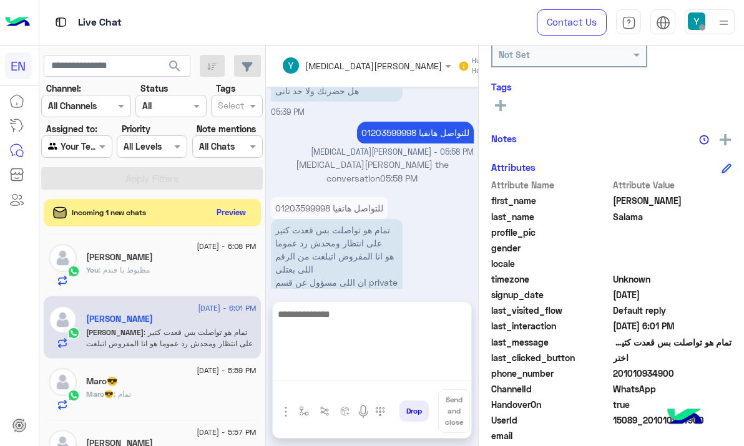
click at [360, 367] on textarea at bounding box center [372, 343] width 198 height 75
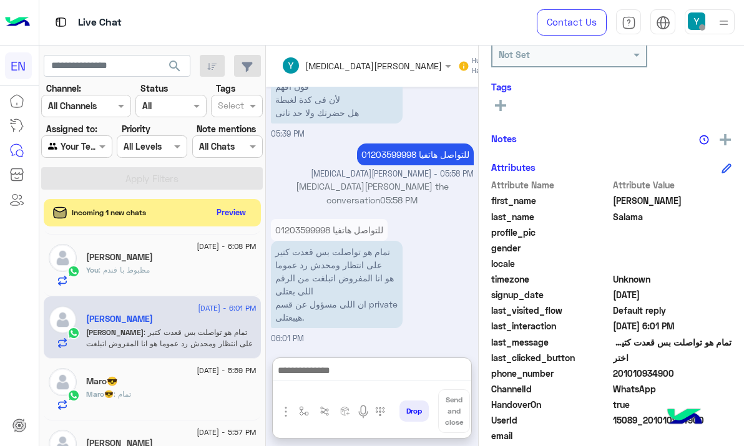
click at [504, 67] on span at bounding box center [515, 66] width 22 height 12
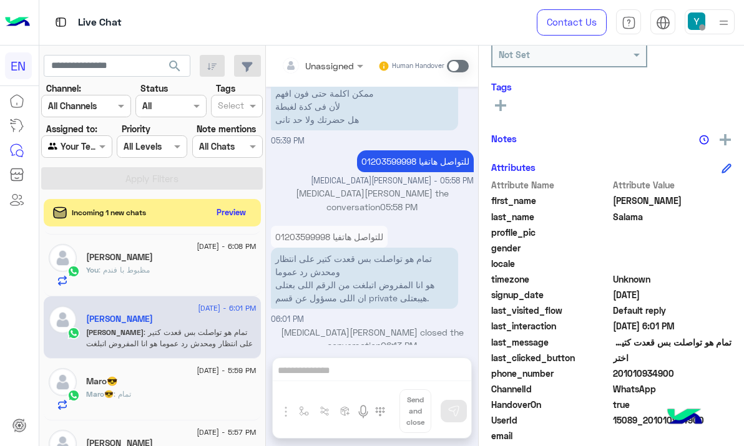
scroll to position [0, 0]
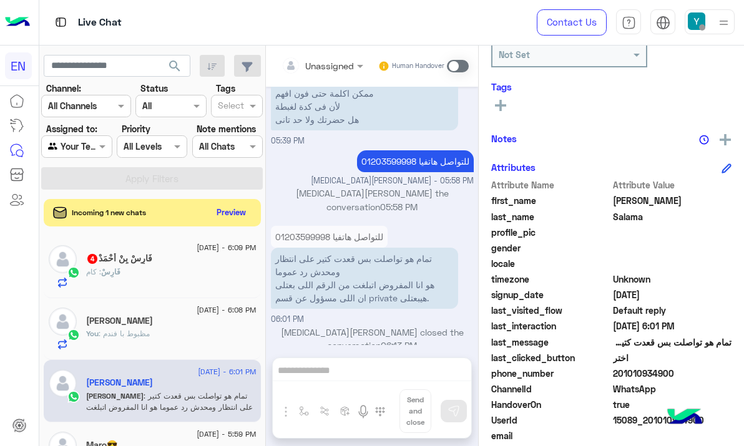
click at [170, 282] on div "فَارِسْ : كام" at bounding box center [171, 278] width 170 height 22
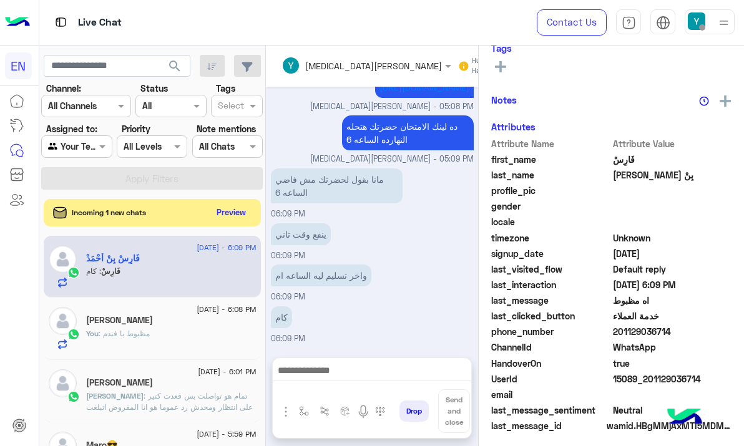
scroll to position [179, 0]
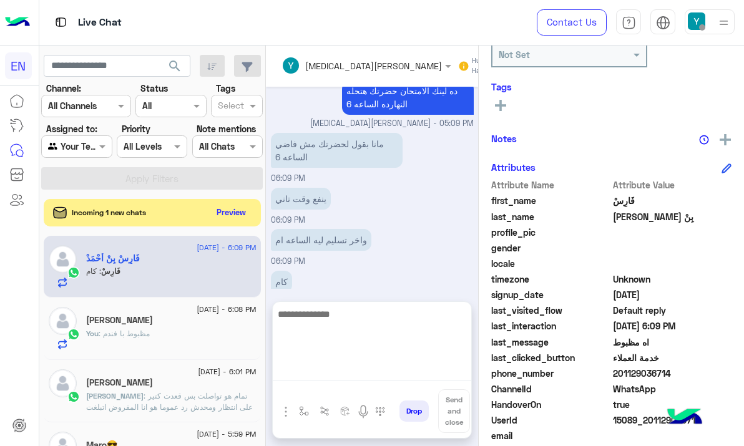
click at [363, 376] on textarea at bounding box center [372, 343] width 198 height 75
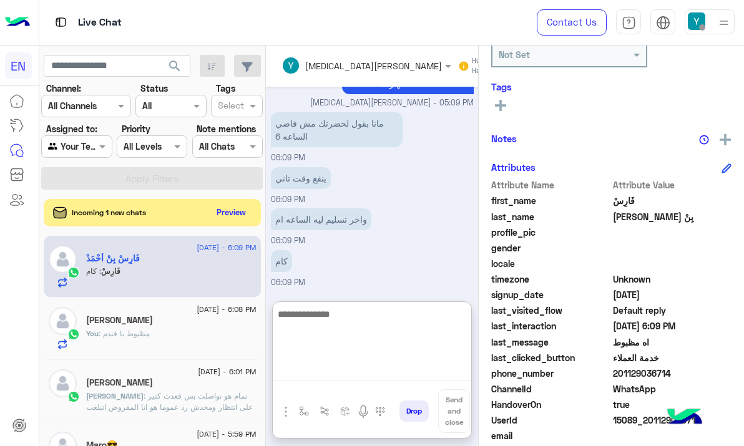
scroll to position [1290, 0]
click at [338, 345] on textarea at bounding box center [372, 343] width 198 height 75
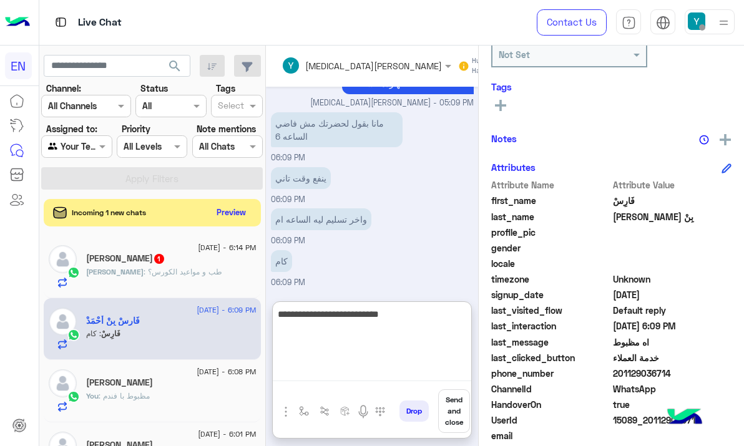
type textarea "**********"
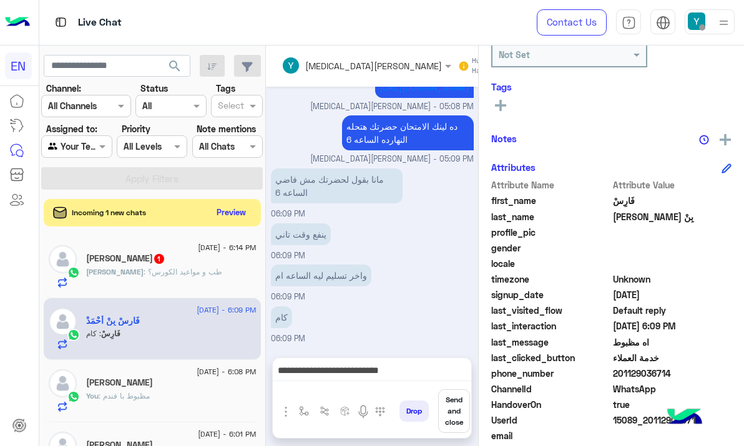
click at [656, 372] on span "201129036714" at bounding box center [672, 373] width 119 height 13
copy span "201129036714"
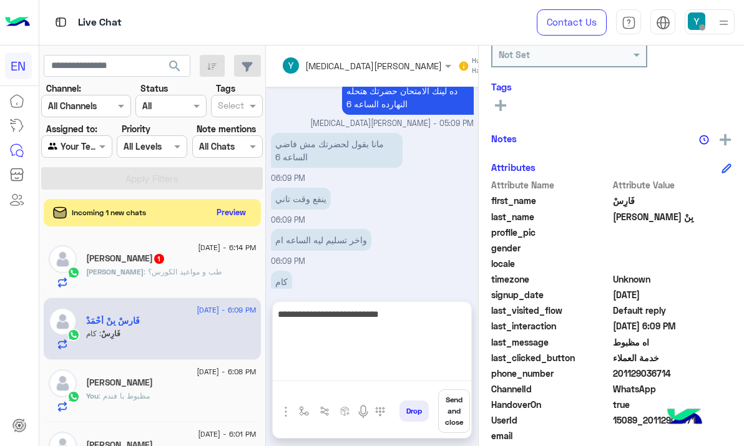
click at [341, 373] on textarea "**********" at bounding box center [372, 343] width 198 height 75
click at [319, 321] on textarea "**********" at bounding box center [372, 343] width 198 height 75
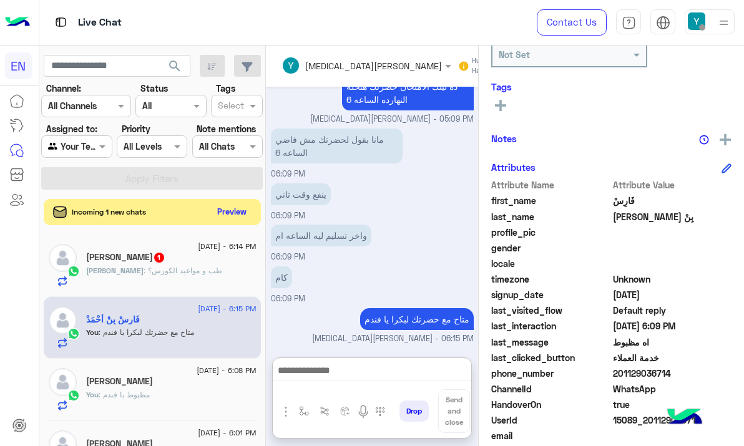
click at [238, 210] on button "Preview" at bounding box center [232, 211] width 39 height 17
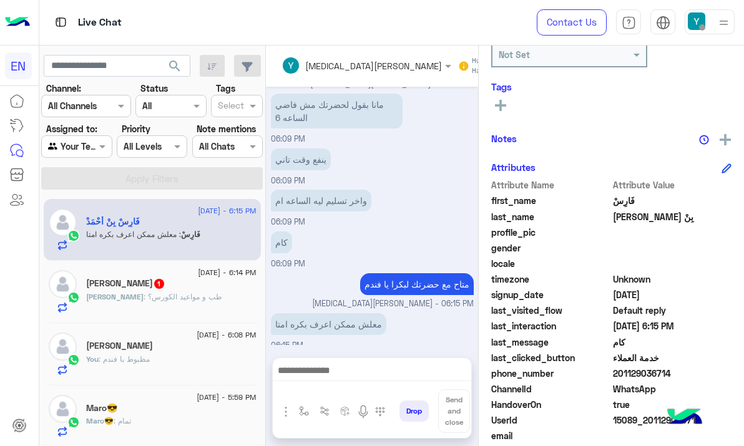
scroll to position [1253, 0]
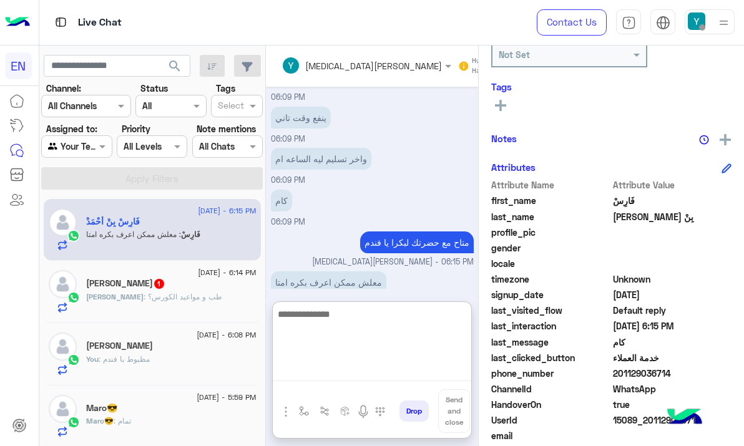
click at [326, 376] on textarea at bounding box center [372, 343] width 198 height 75
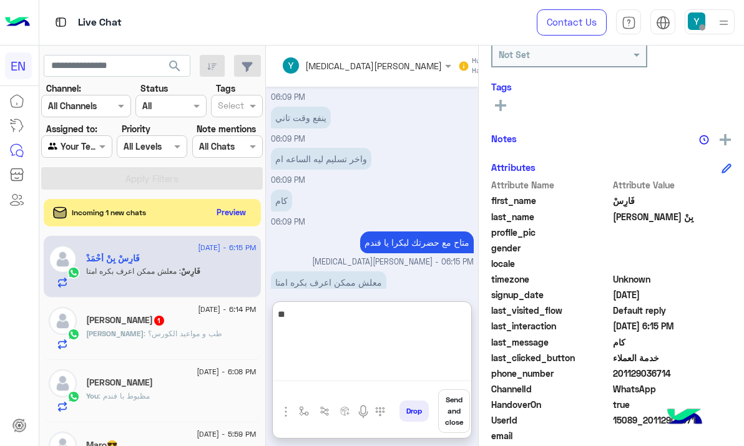
type textarea "*"
type textarea "**********"
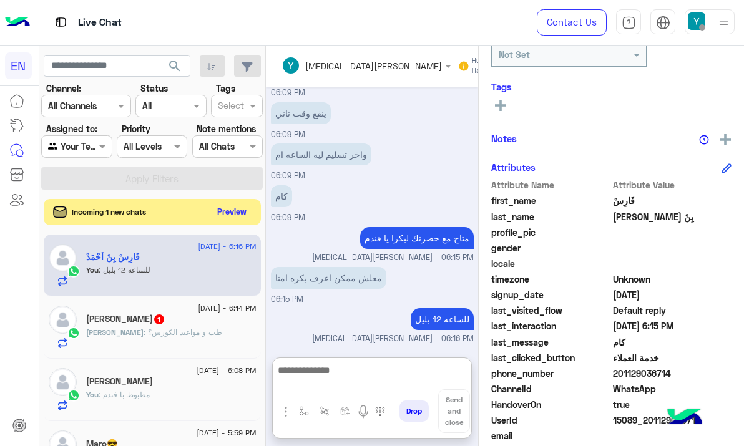
click at [239, 212] on button "Preview" at bounding box center [232, 211] width 39 height 17
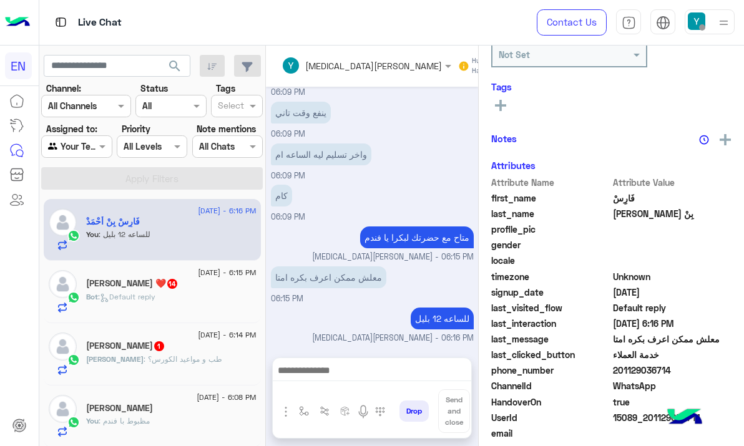
scroll to position [1193, 0]
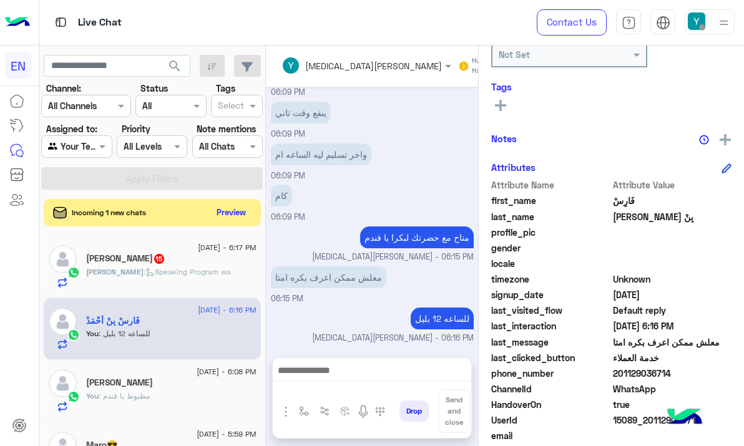
click at [207, 253] on div "Youssef Anter 15" at bounding box center [171, 259] width 170 height 13
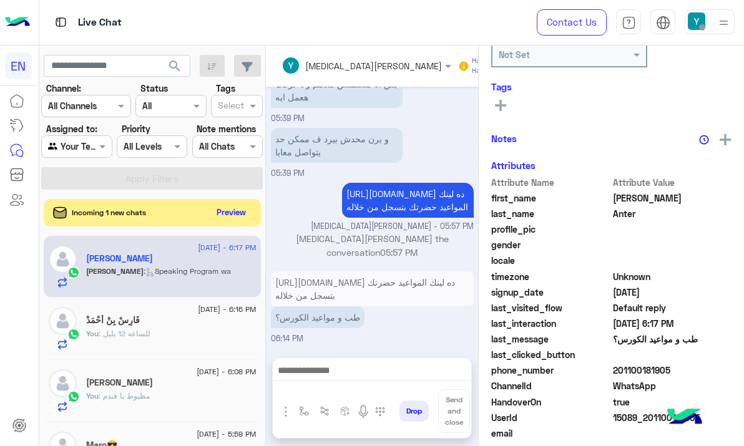
scroll to position [316, 0]
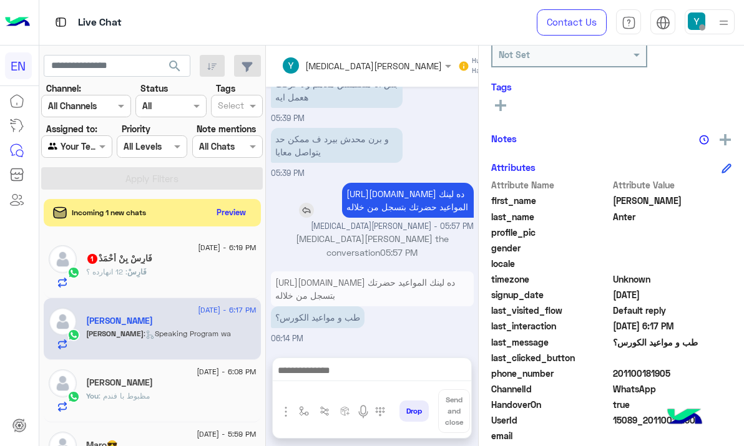
click at [310, 203] on img at bounding box center [306, 210] width 15 height 15
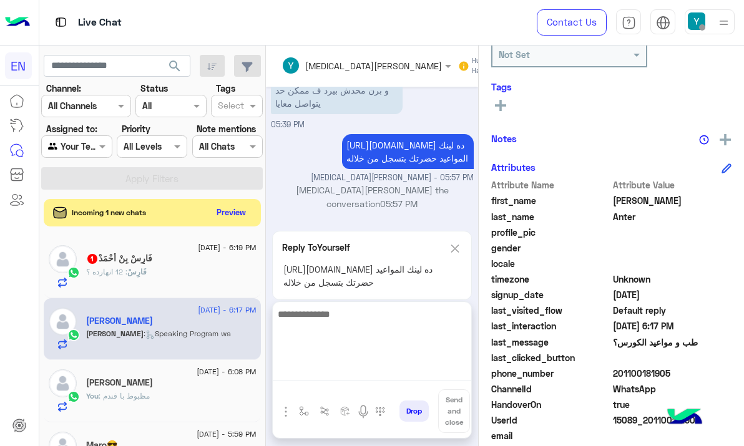
click at [364, 380] on textarea at bounding box center [372, 343] width 198 height 75
type textarea "**********"
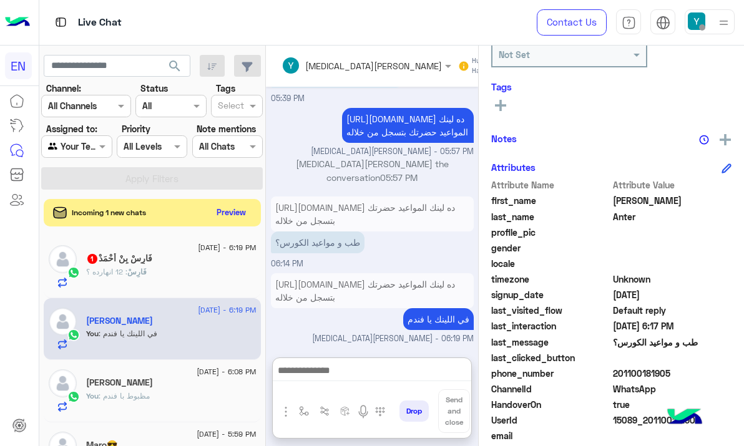
click at [196, 268] on div "فَارِسْ : 12 انهارده ؟" at bounding box center [171, 278] width 170 height 22
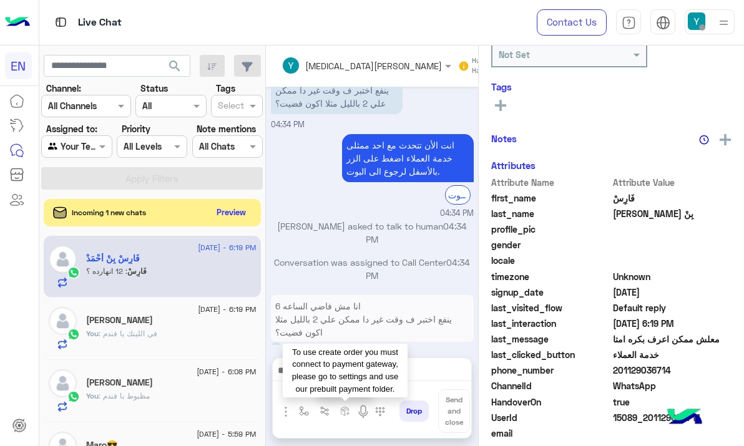
scroll to position [179, 0]
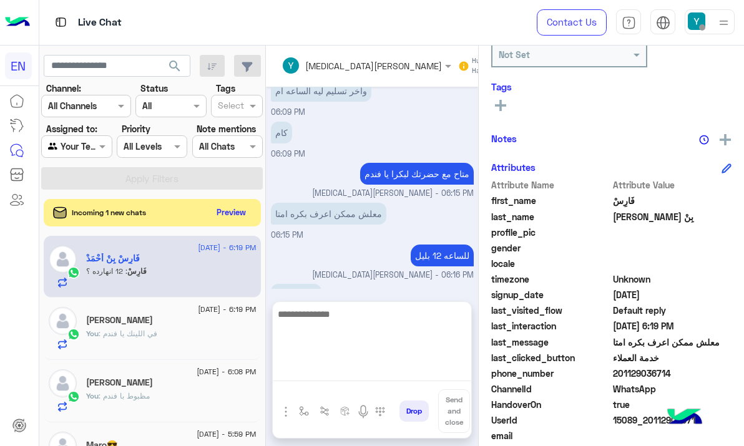
click at [328, 374] on textarea at bounding box center [372, 343] width 198 height 75
type textarea "*"
type textarea "**********"
type textarea "*"
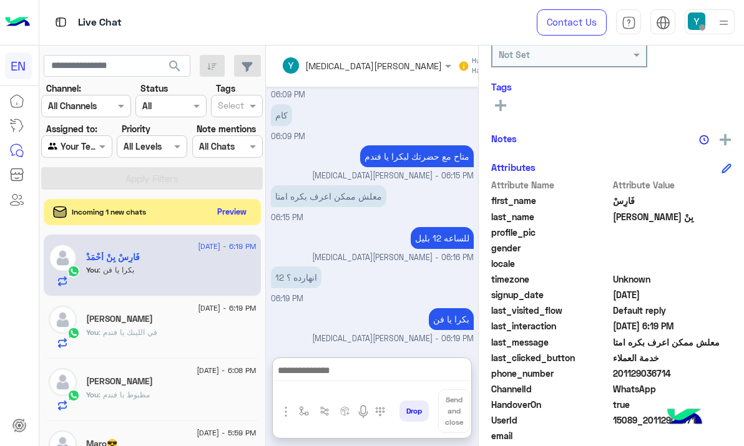
click at [240, 210] on button "Preview" at bounding box center [232, 211] width 39 height 17
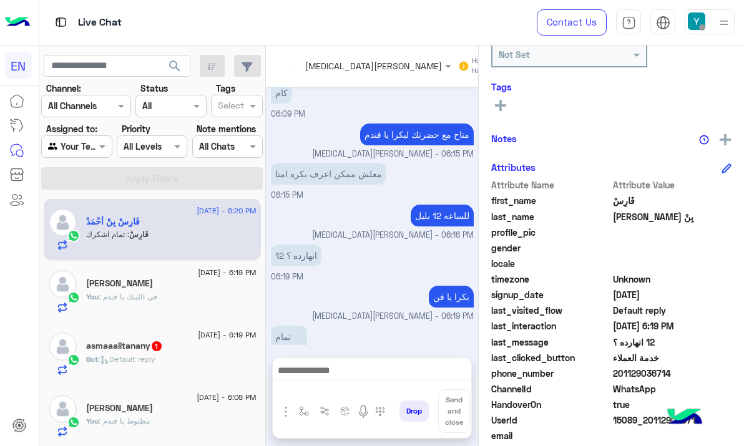
scroll to position [1122, 0]
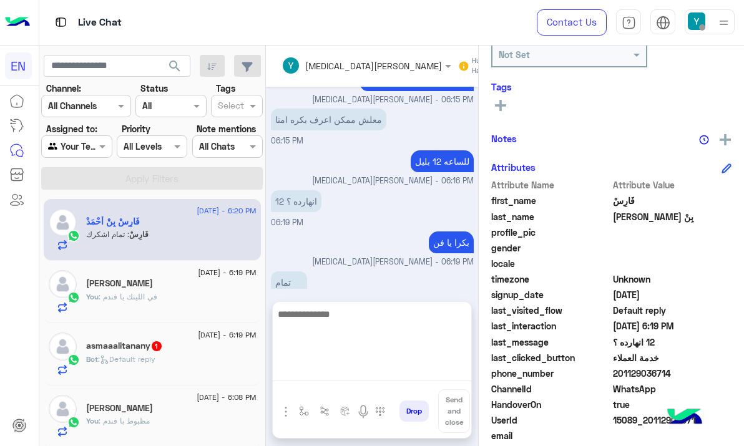
click at [300, 369] on textarea at bounding box center [372, 343] width 198 height 75
type textarea "*****"
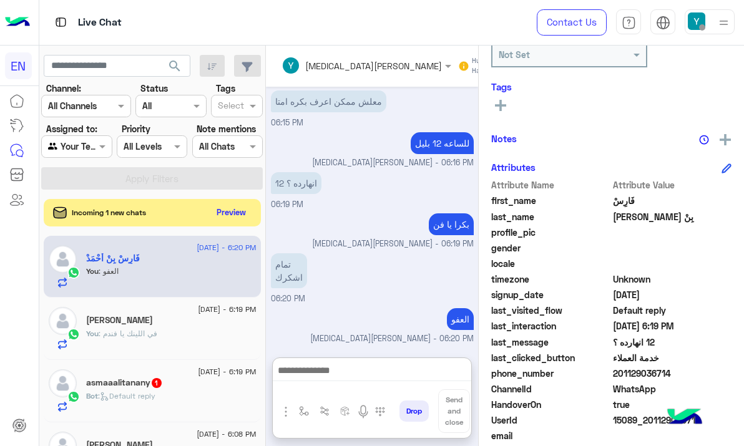
click at [164, 391] on div "asmaaalitanany 1" at bounding box center [171, 384] width 170 height 13
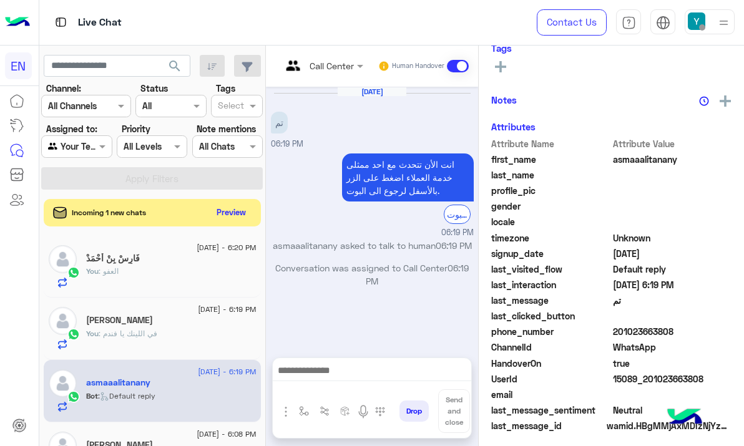
scroll to position [179, 0]
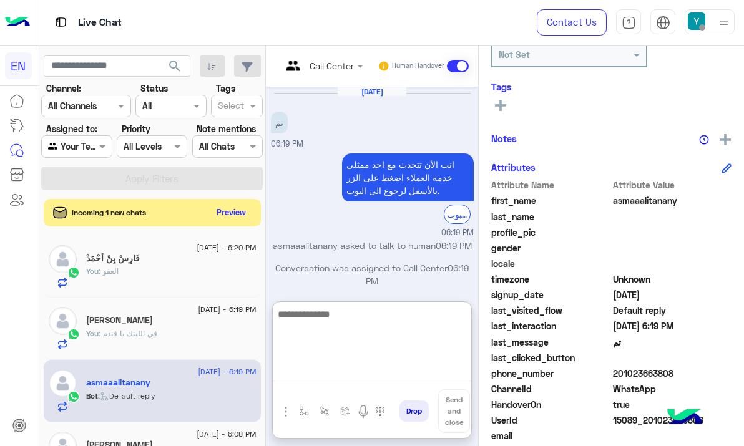
click at [365, 379] on textarea at bounding box center [372, 343] width 198 height 75
type textarea "**********"
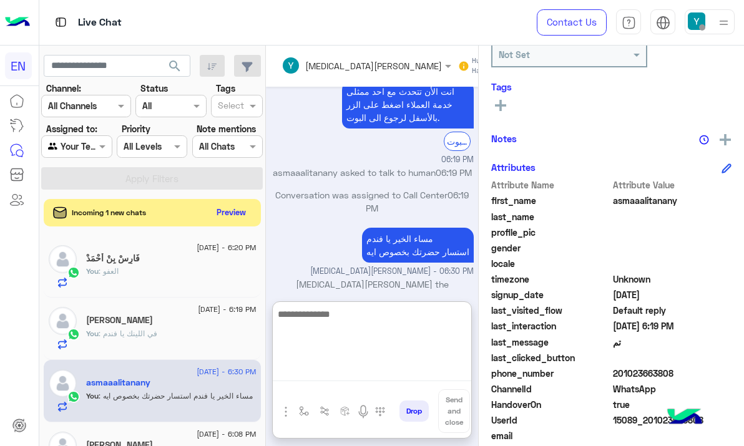
scroll to position [109, 0]
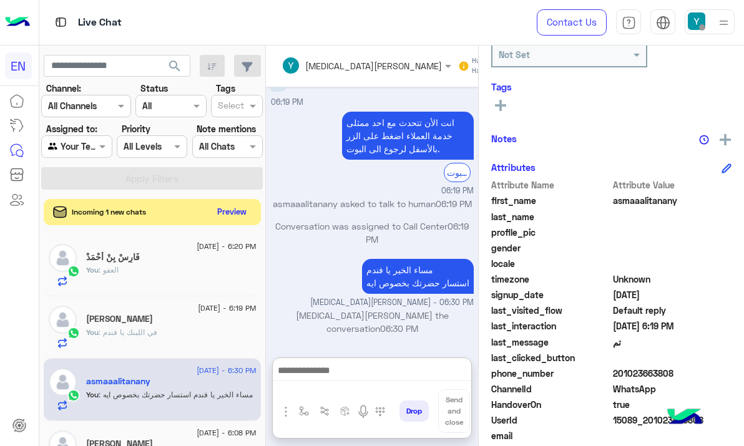
click at [232, 205] on button "Preview" at bounding box center [232, 211] width 39 height 17
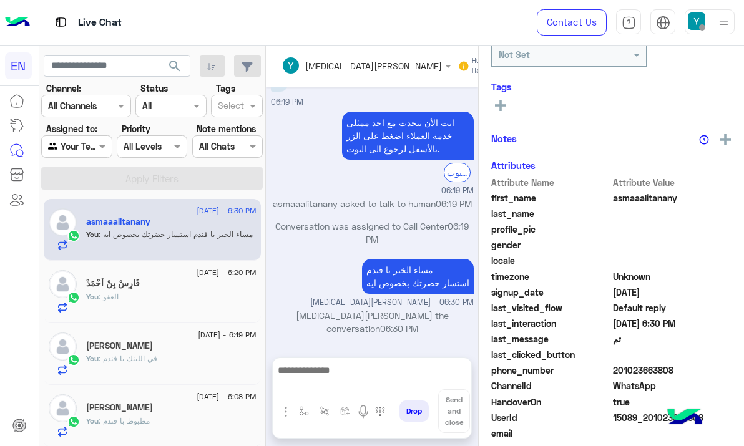
scroll to position [52, 0]
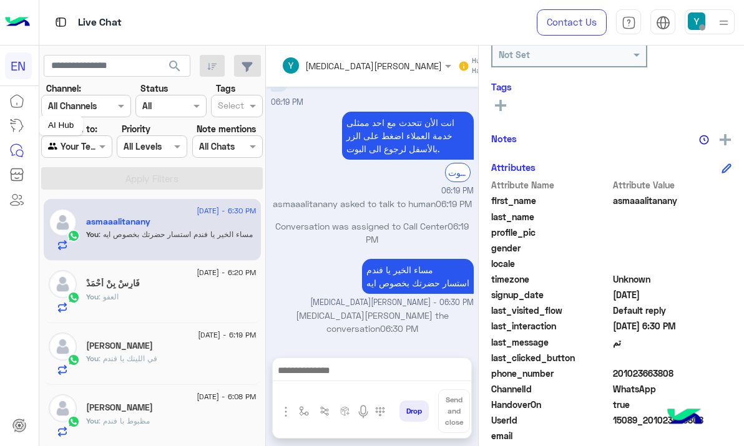
click at [73, 140] on mat-tooltip-component "AI Hub" at bounding box center [61, 125] width 44 height 37
click at [75, 148] on input "text" at bounding box center [62, 146] width 29 height 13
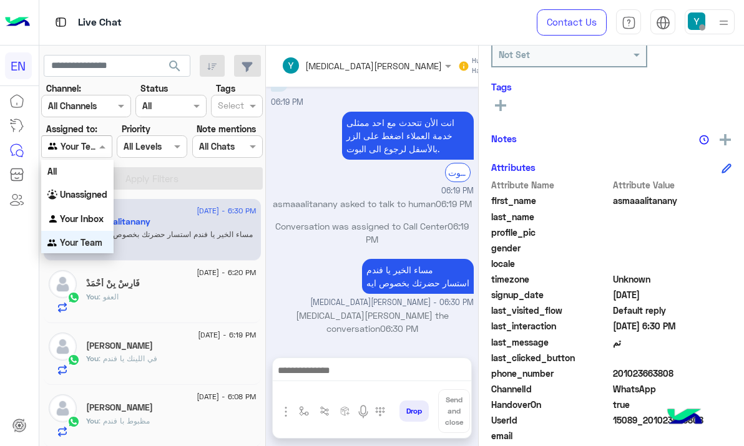
scroll to position [1, 0]
click at [76, 218] on b "Your Inbox" at bounding box center [82, 218] width 44 height 11
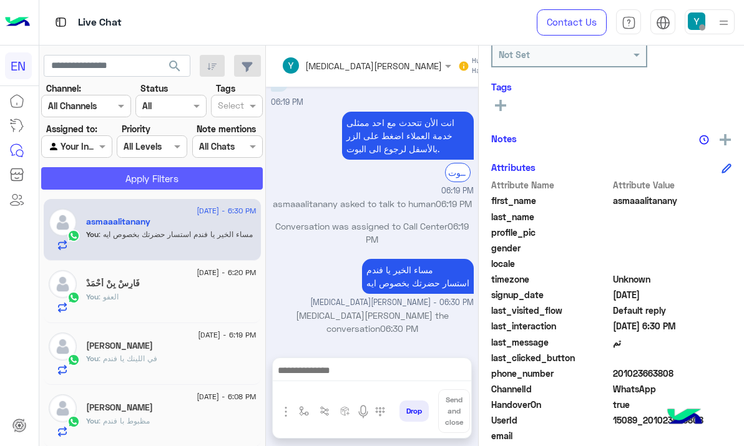
click at [97, 173] on button "Apply Filters" at bounding box center [152, 178] width 222 height 22
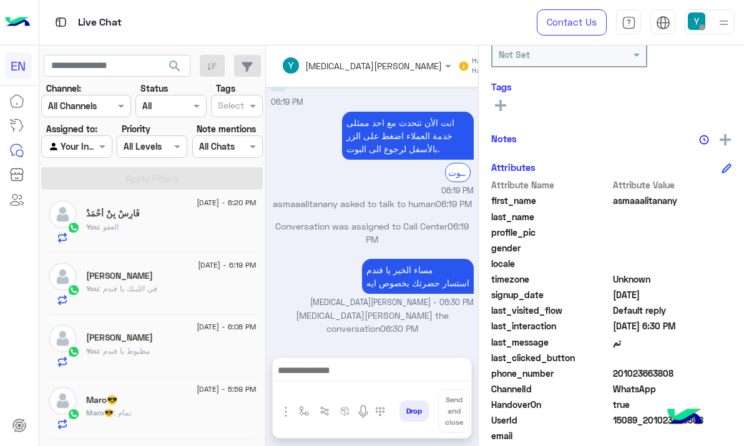
scroll to position [311, 0]
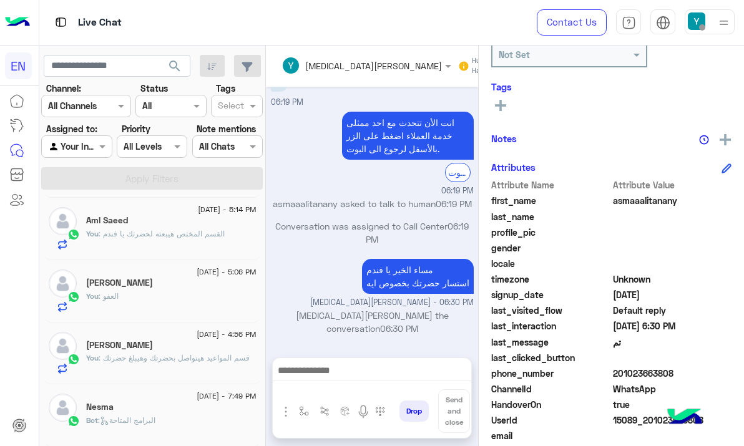
click at [89, 143] on div at bounding box center [76, 146] width 69 height 14
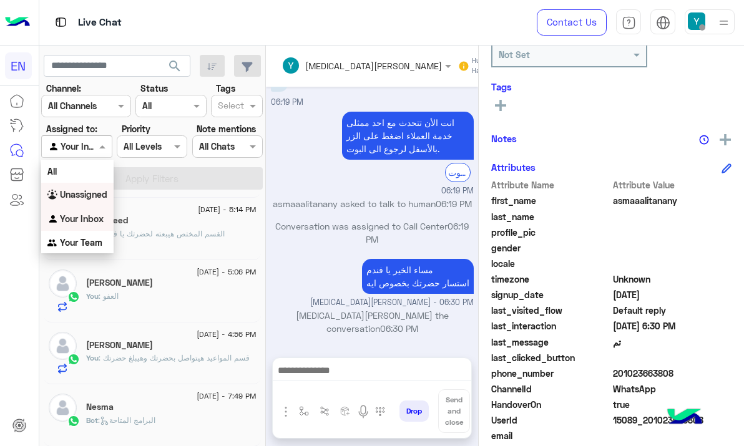
click at [97, 195] on b "Unassigned" at bounding box center [83, 194] width 47 height 11
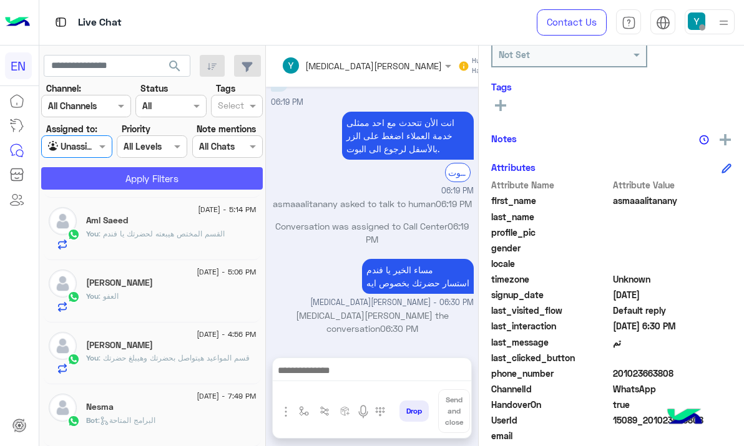
click at [101, 182] on button "Apply Filters" at bounding box center [152, 178] width 222 height 22
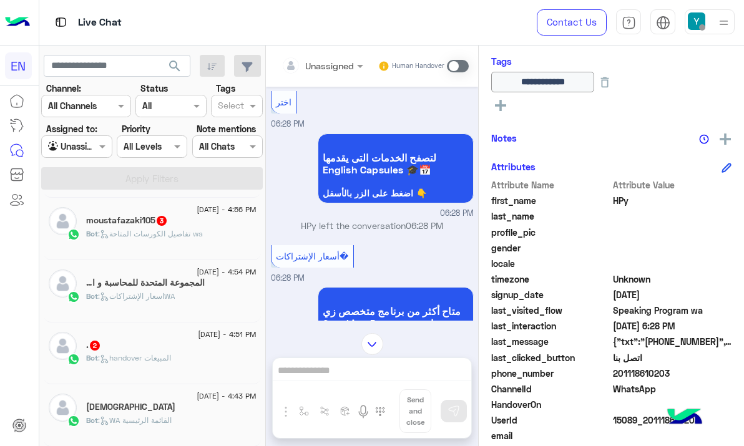
scroll to position [921, 0]
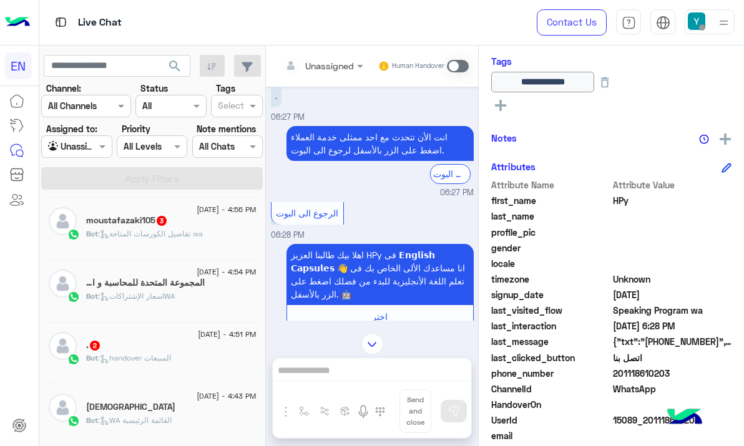
click at [334, 77] on div "Unassigned" at bounding box center [317, 65] width 72 height 25
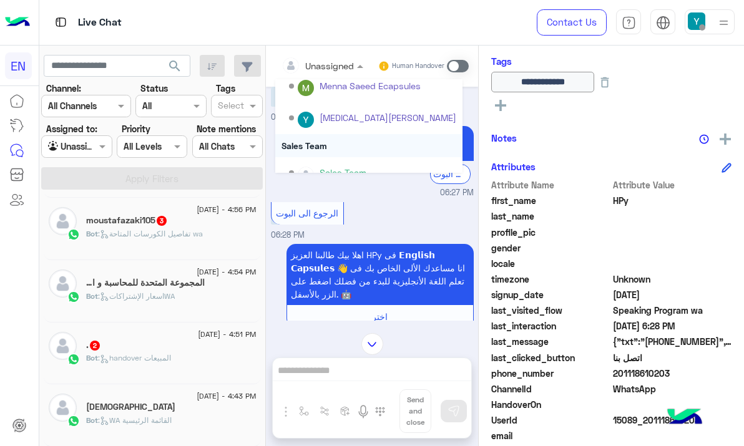
scroll to position [207, 0]
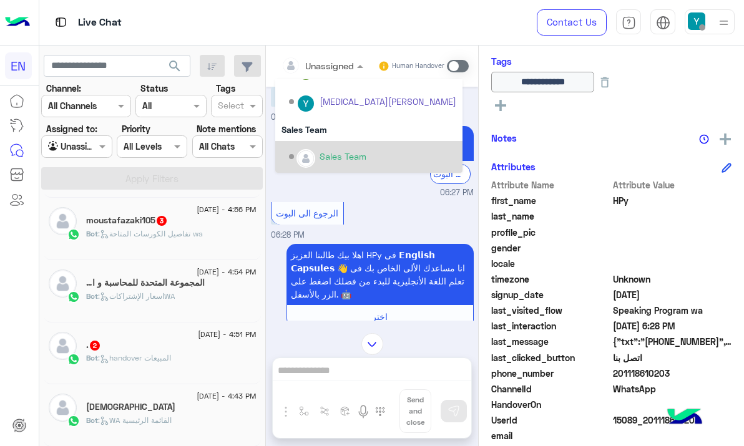
click at [341, 142] on div "Sales Team" at bounding box center [368, 157] width 187 height 32
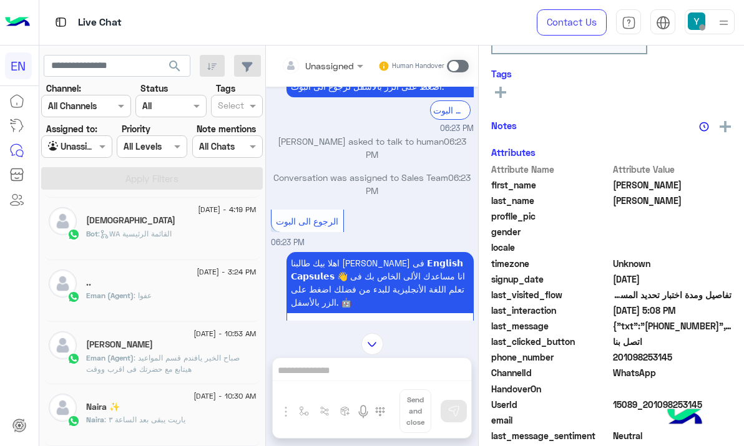
scroll to position [3495, 0]
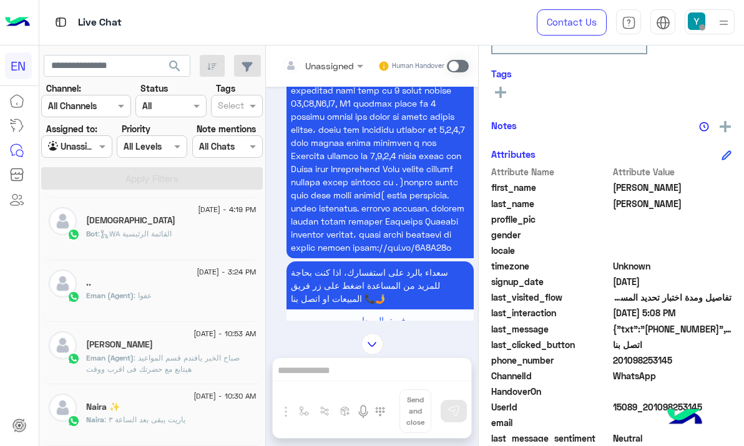
click at [333, 71] on div "Unassigned" at bounding box center [329, 65] width 49 height 13
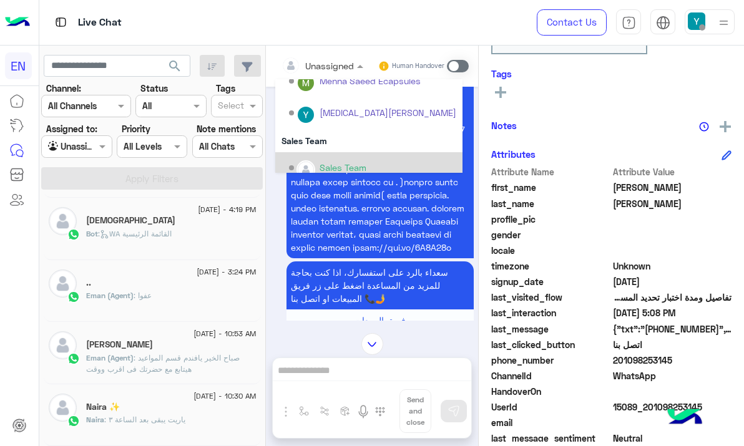
scroll to position [207, 0]
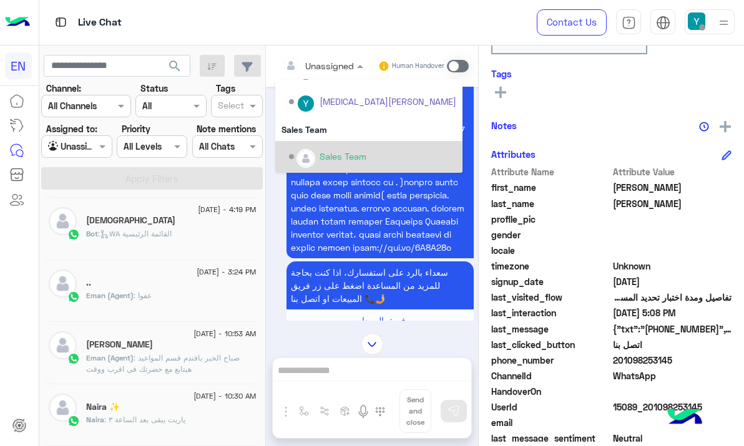
click at [359, 145] on div "Sales Team" at bounding box center [368, 157] width 187 height 32
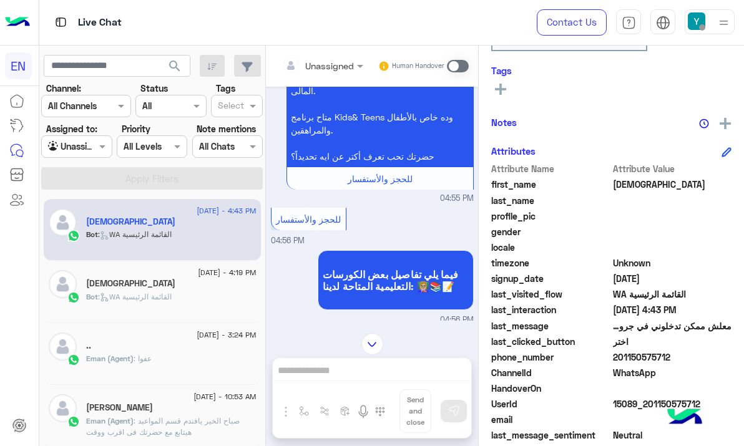
scroll to position [3080, 0]
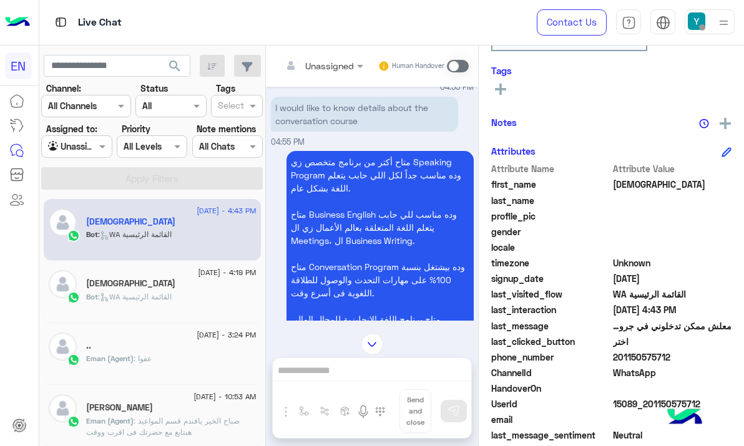
click at [320, 62] on input "text" at bounding box center [306, 65] width 51 height 13
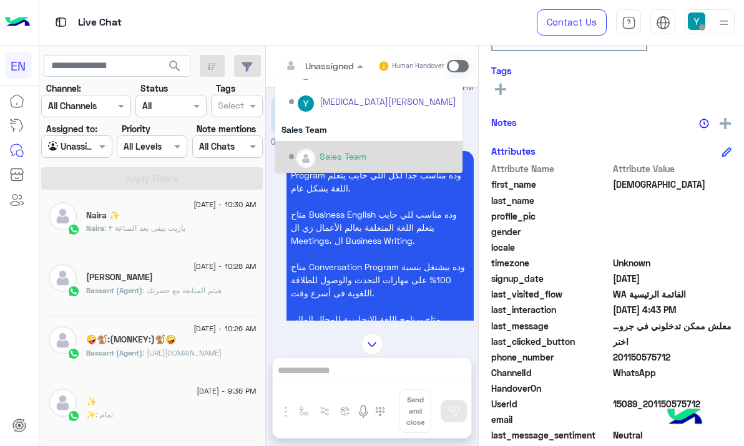
scroll to position [382, 0]
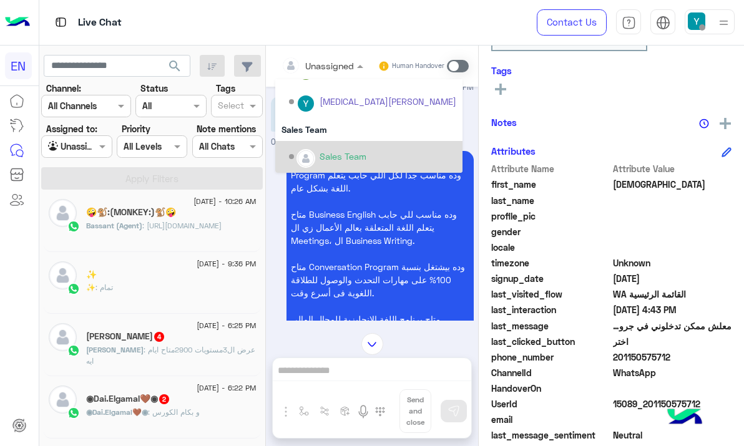
click at [197, 351] on span ": عرض ال3مستويات 2900متاح ايام ايه" at bounding box center [170, 355] width 169 height 21
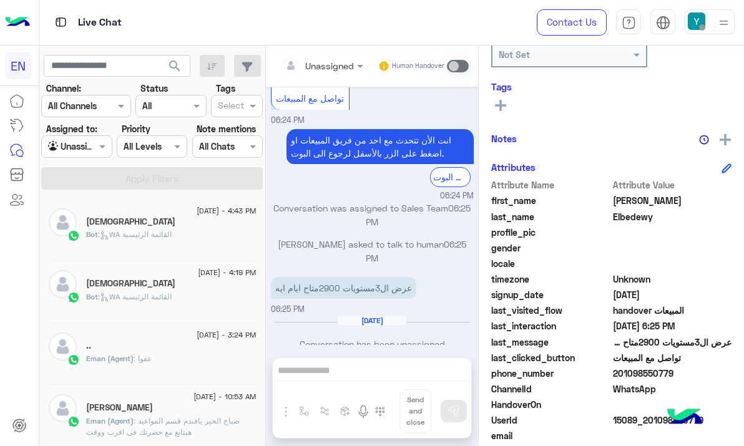
click at [193, 219] on div "[DEMOGRAPHIC_DATA]" at bounding box center [171, 223] width 170 height 13
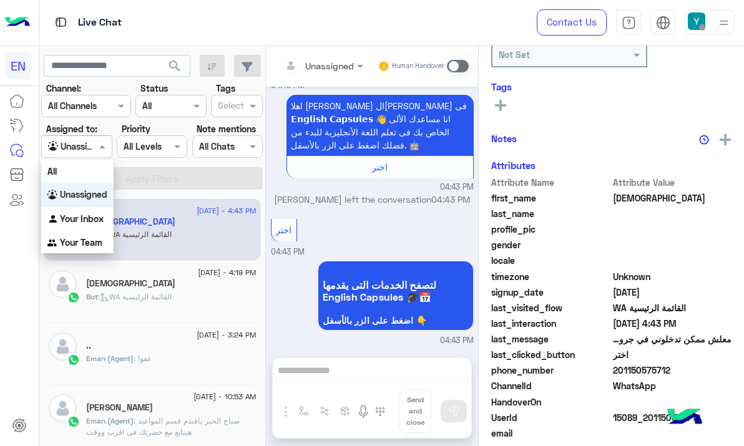
click at [97, 143] on span at bounding box center [104, 146] width 16 height 13
click at [104, 177] on div "All" at bounding box center [77, 171] width 72 height 23
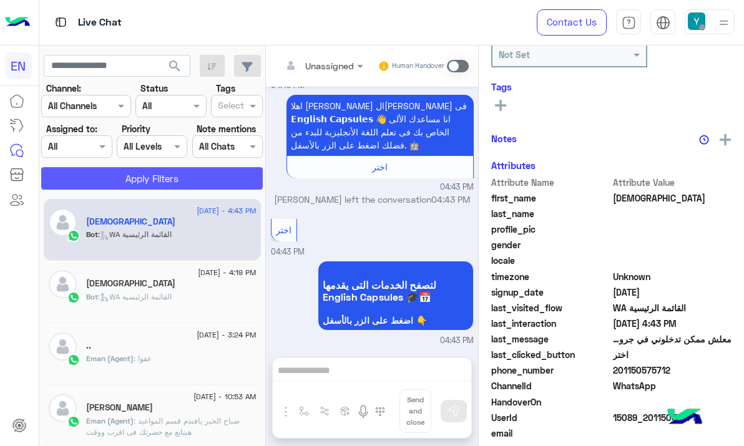
click at [104, 177] on button "Apply Filters" at bounding box center [152, 178] width 222 height 22
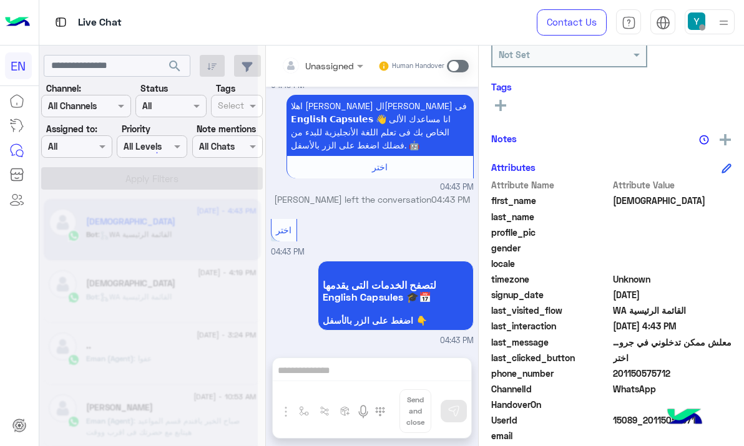
click at [104, 178] on div at bounding box center [148, 228] width 218 height 446
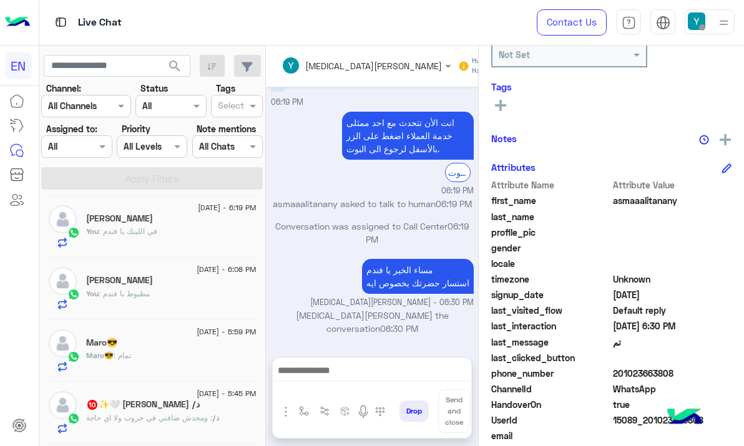
scroll to position [191, 0]
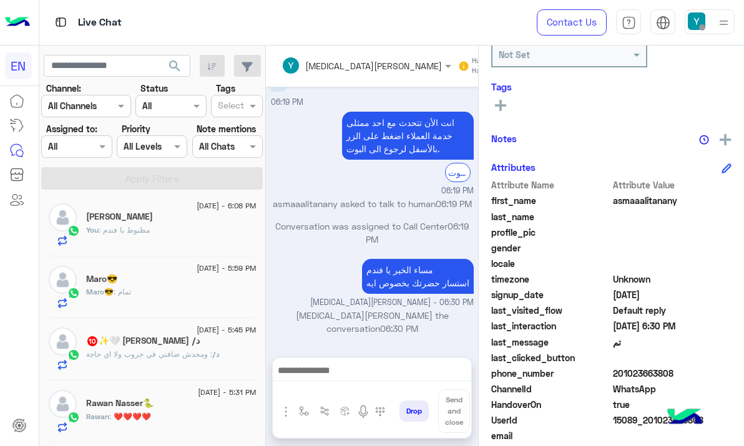
click at [175, 333] on div "25 August - 5:45 PM" at bounding box center [171, 332] width 170 height 8
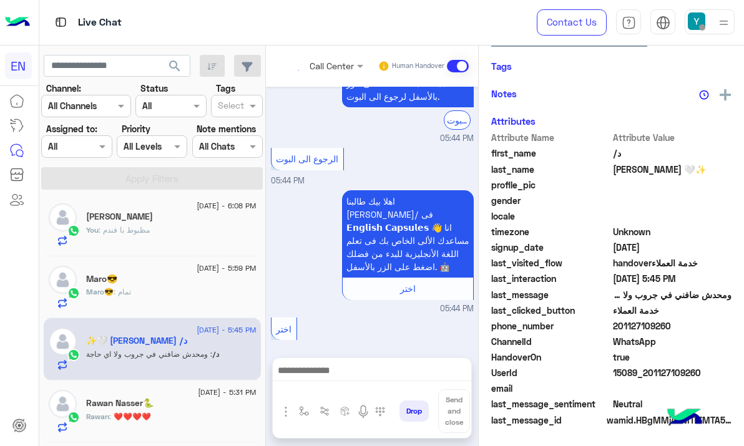
scroll to position [1107, 0]
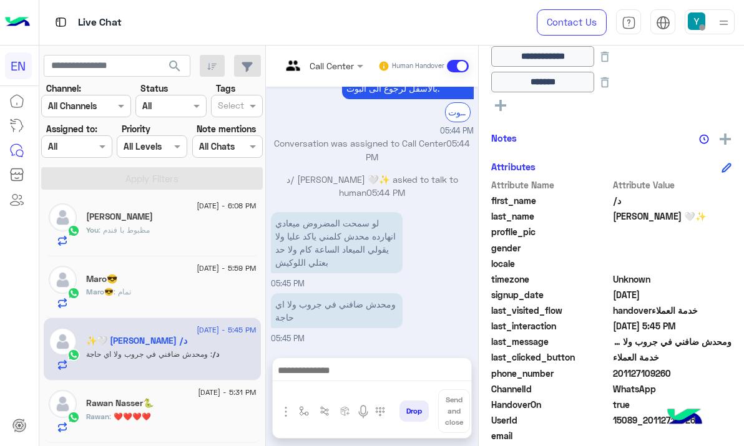
click at [636, 373] on span "201127109260" at bounding box center [672, 373] width 119 height 13
copy span "201127109260"
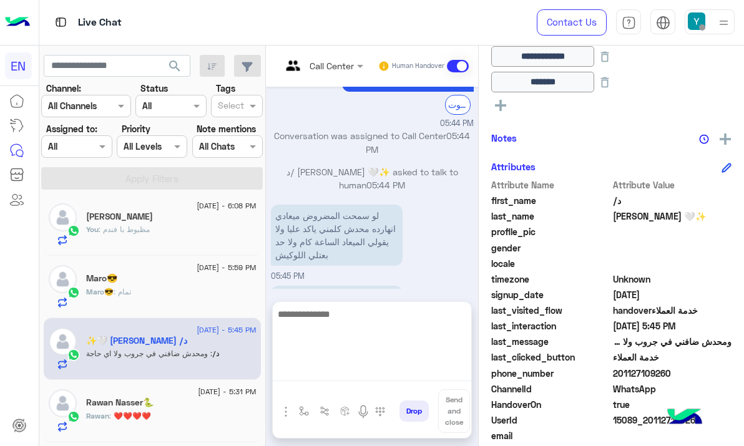
click at [370, 376] on textarea at bounding box center [372, 343] width 198 height 75
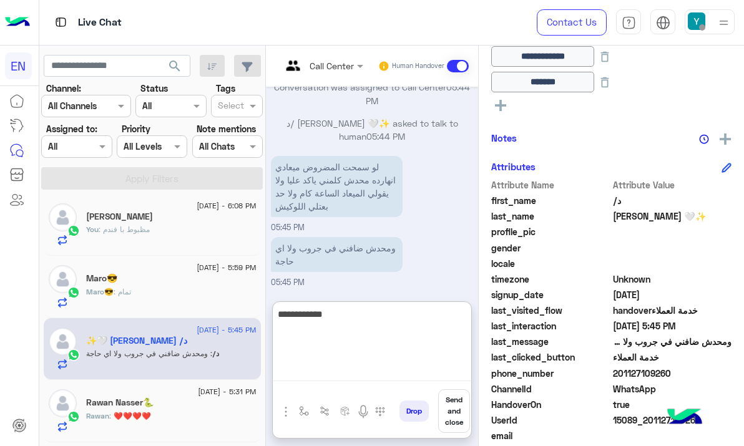
paste textarea "**********"
click at [368, 331] on textarea "**********" at bounding box center [372, 343] width 198 height 75
type textarea "**********"
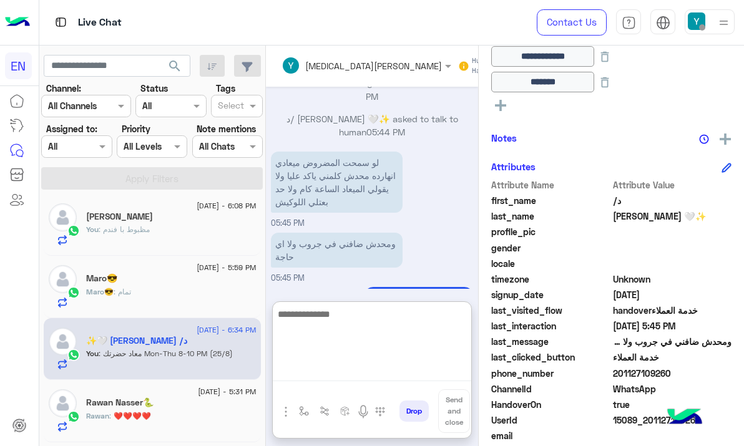
scroll to position [1196, 0]
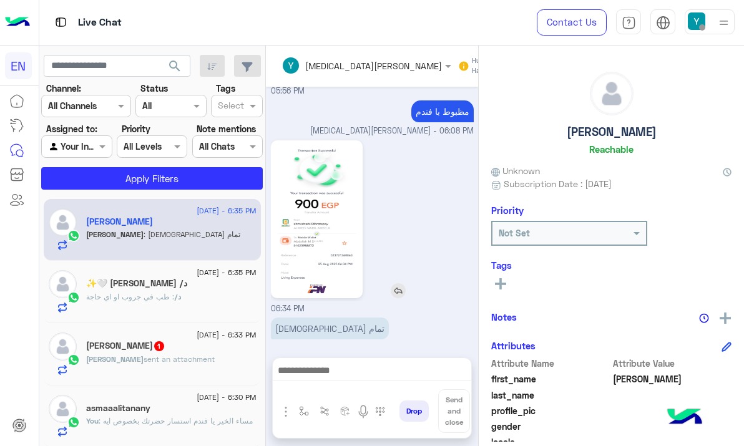
scroll to position [179, 0]
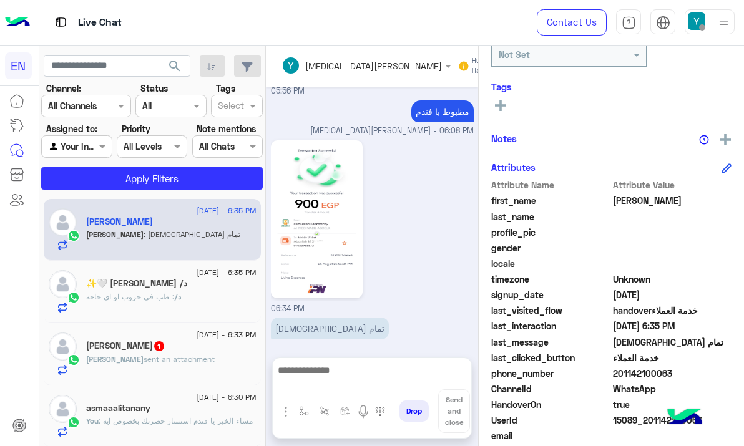
click at [210, 296] on div "د/ : طب في جروب او اي حاجة" at bounding box center [171, 302] width 170 height 22
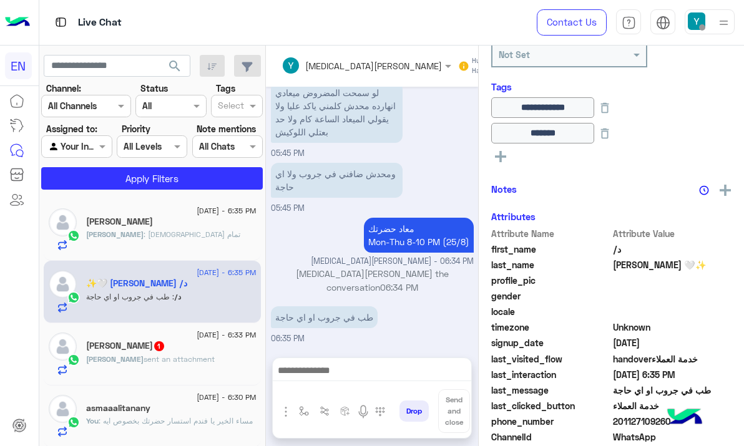
scroll to position [979, 0]
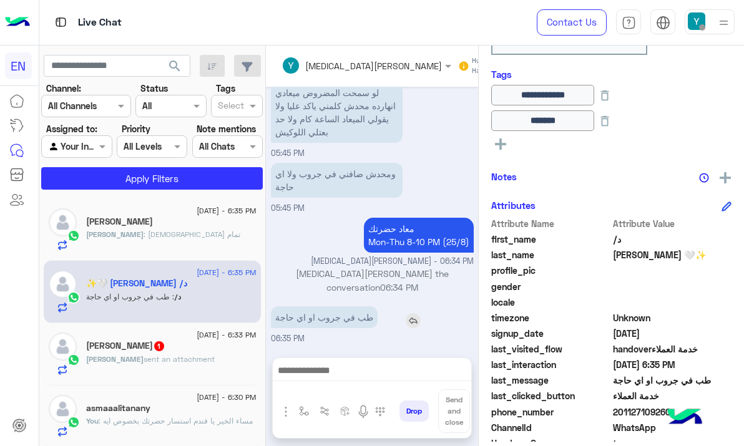
click at [406, 323] on img at bounding box center [413, 320] width 15 height 15
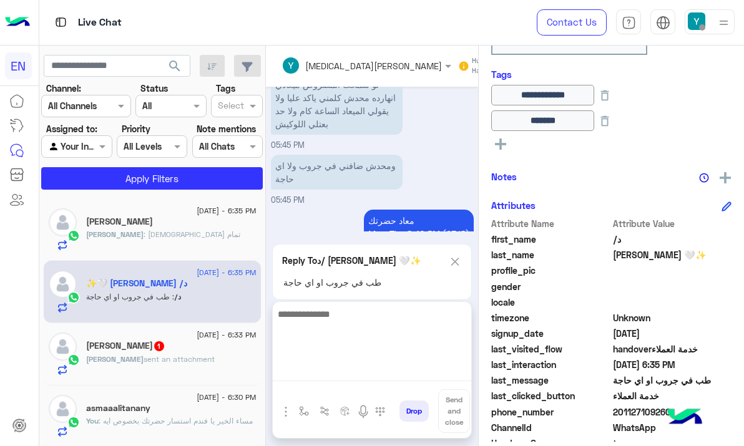
click at [361, 371] on textarea at bounding box center [372, 343] width 198 height 75
type textarea "**********"
type textarea "*"
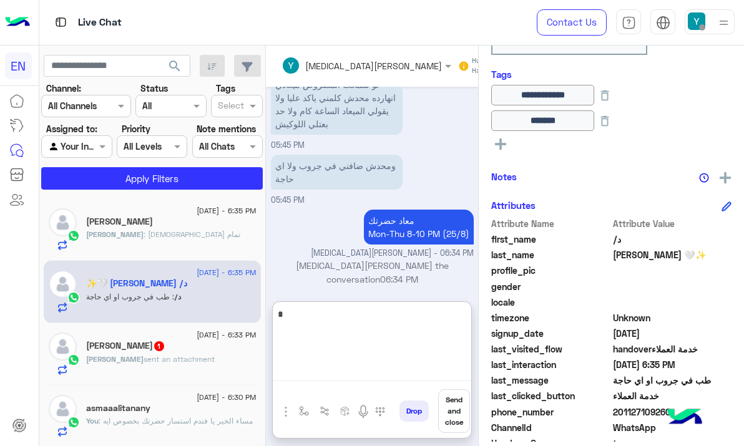
scroll to position [1097, 0]
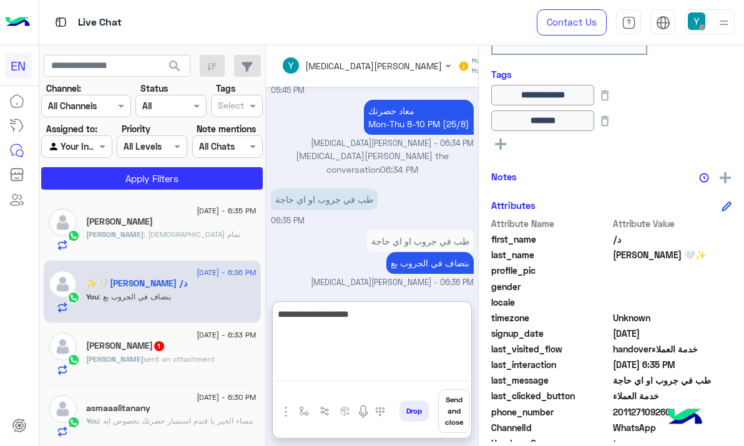
type textarea "**********"
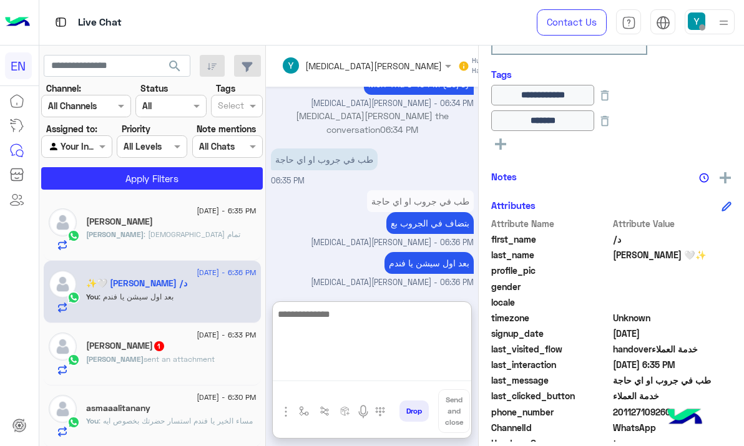
paste textarea "**********"
type textarea "**********"
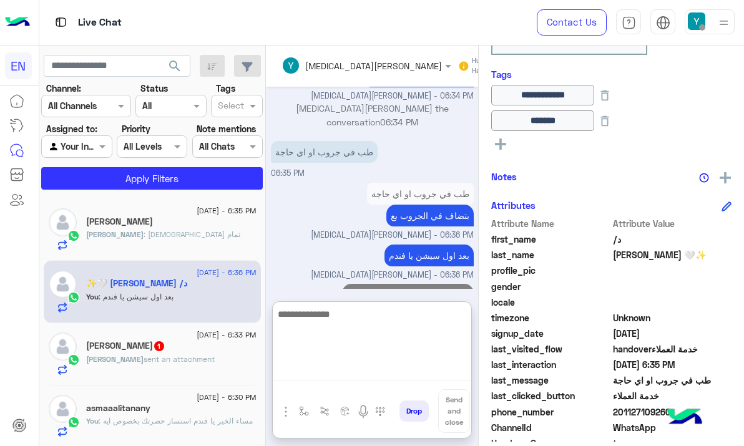
scroll to position [1228, 0]
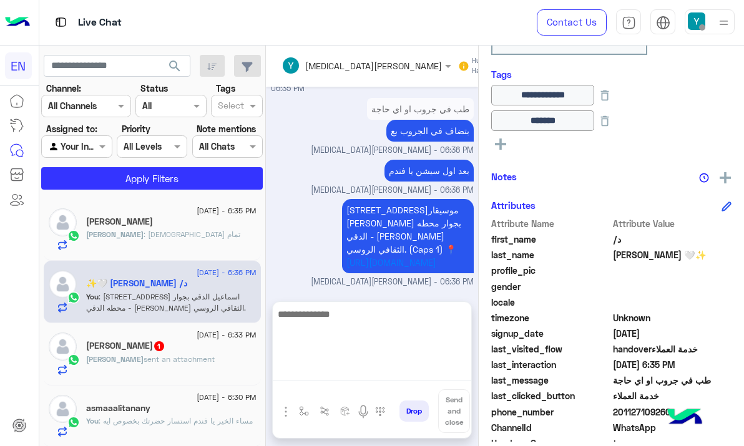
click at [176, 238] on div "[PERSON_NAME] : كدا تمام" at bounding box center [171, 240] width 170 height 22
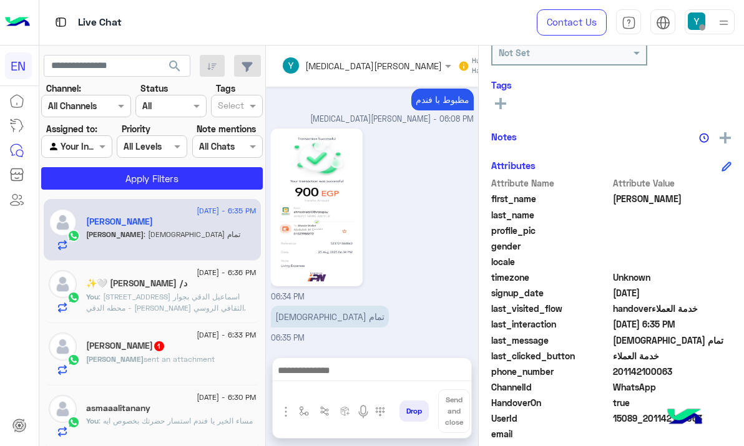
scroll to position [191, 0]
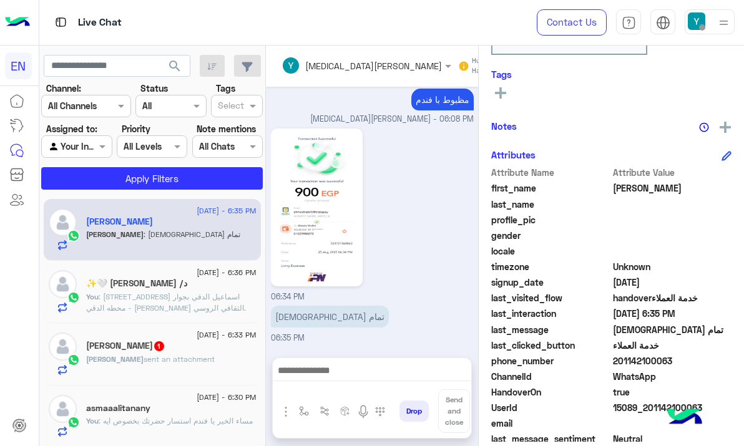
click at [643, 360] on span "201142100063" at bounding box center [672, 361] width 119 height 13
copy span "201142100063"
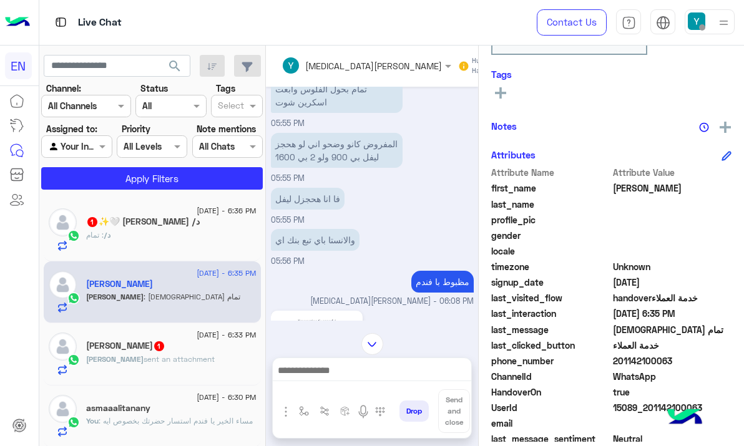
scroll to position [1068, 0]
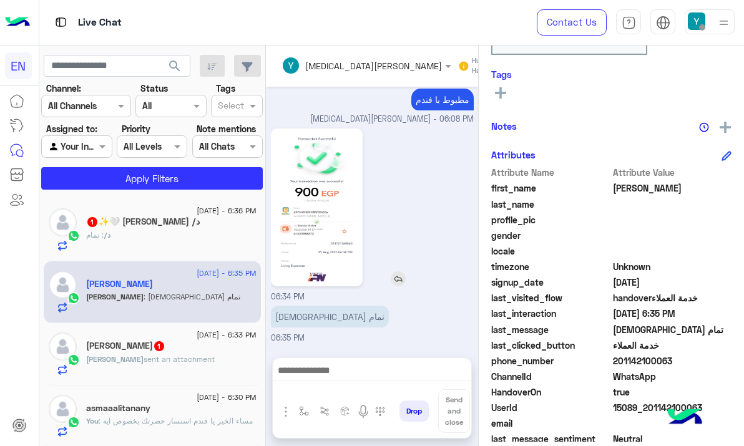
click at [317, 248] on img at bounding box center [317, 208] width 86 height 152
click at [323, 182] on img at bounding box center [317, 208] width 86 height 152
click at [341, 381] on textarea at bounding box center [372, 372] width 198 height 19
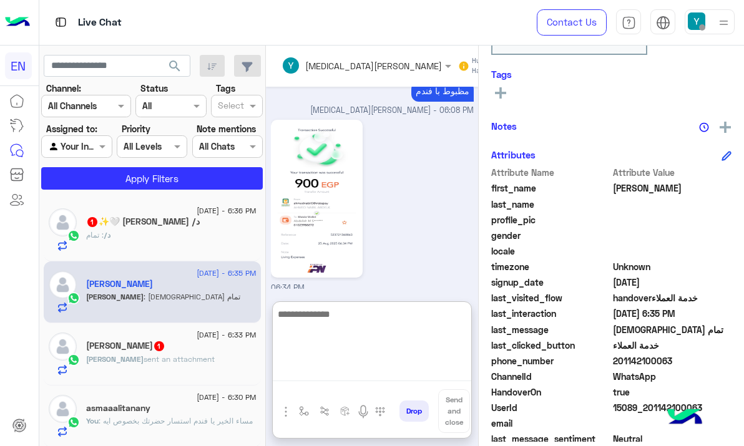
click at [343, 372] on textarea at bounding box center [372, 343] width 198 height 75
type textarea "**********"
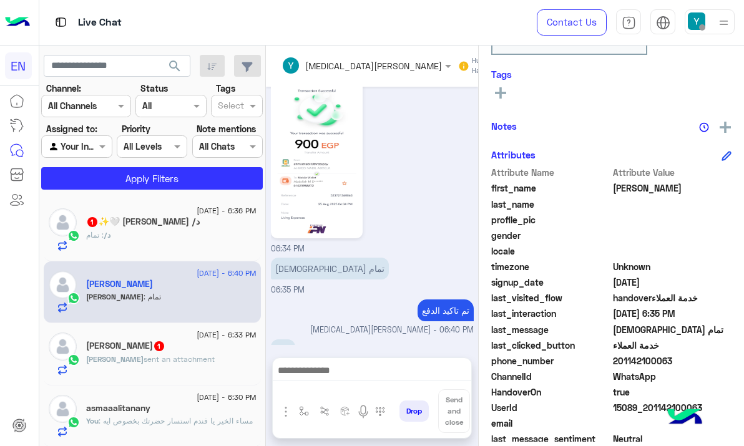
scroll to position [1149, 0]
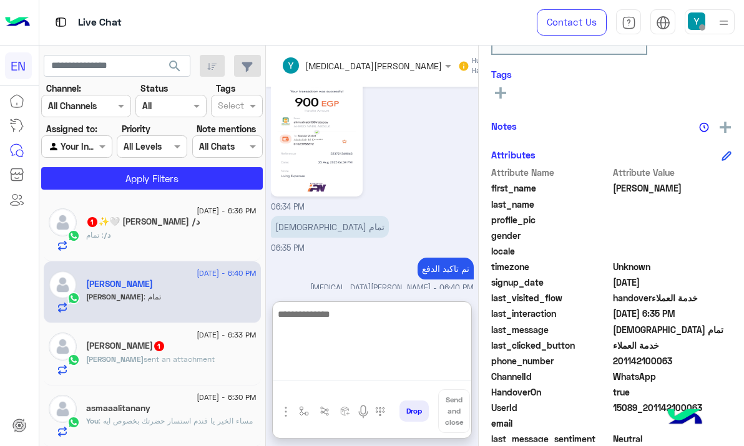
click at [187, 233] on div "د/ : تمام" at bounding box center [171, 241] width 170 height 22
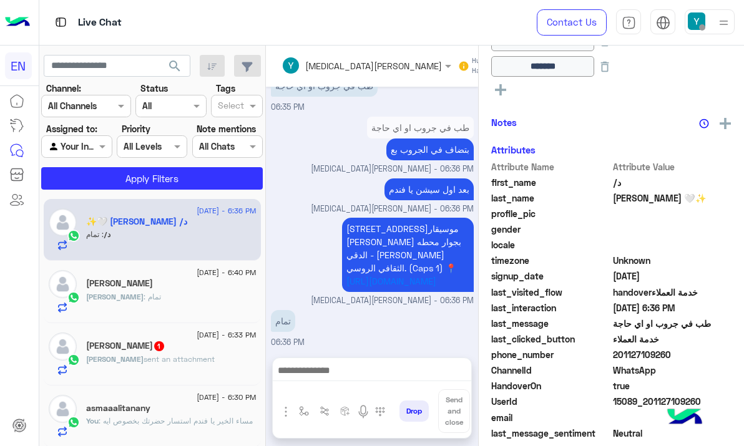
scroll to position [245, 0]
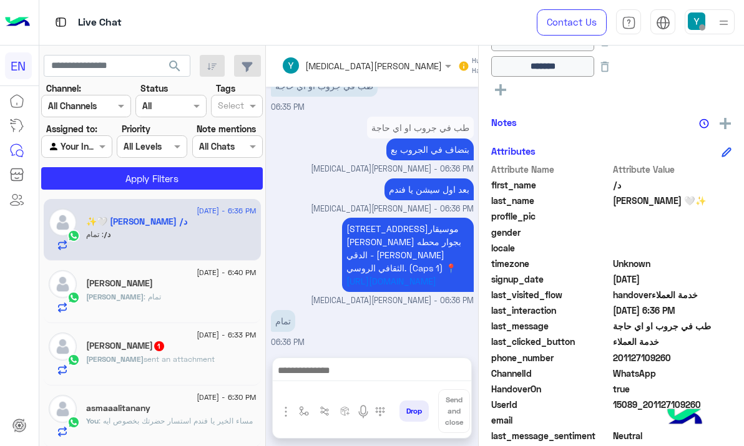
click at [159, 356] on span "sent an attachment" at bounding box center [179, 359] width 71 height 9
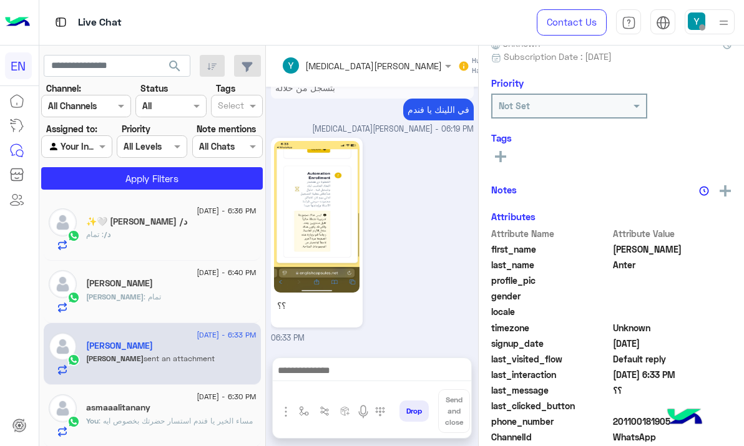
scroll to position [612, 0]
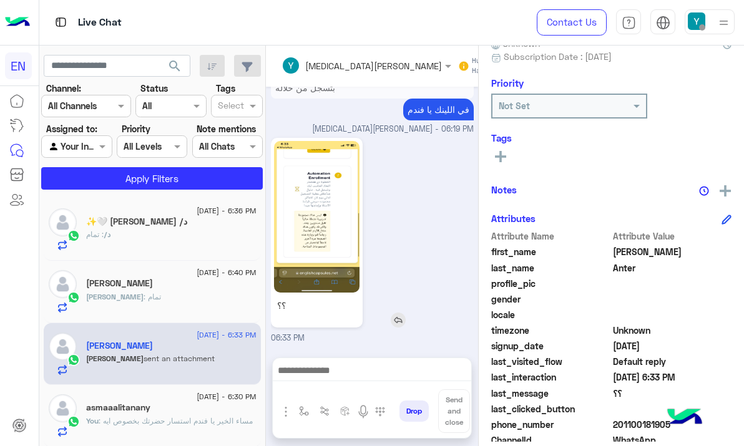
click at [315, 234] on img at bounding box center [317, 217] width 86 height 152
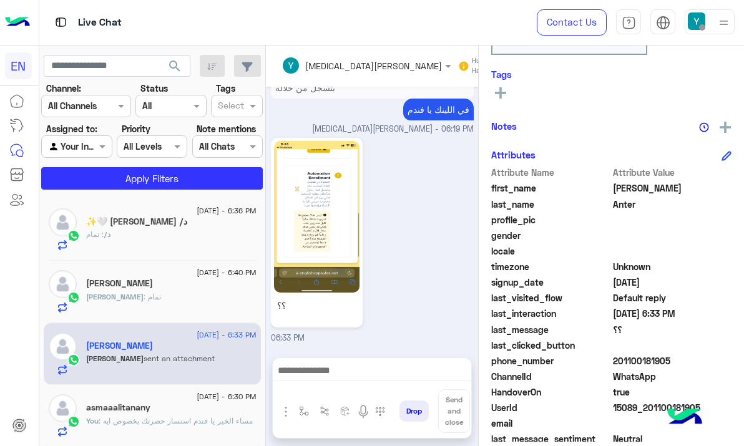
click at [625, 366] on span "201100181905" at bounding box center [672, 361] width 119 height 13
click at [626, 365] on span "201100181905" at bounding box center [672, 361] width 119 height 13
copy span "201100181905"
click at [370, 374] on textarea at bounding box center [372, 372] width 198 height 19
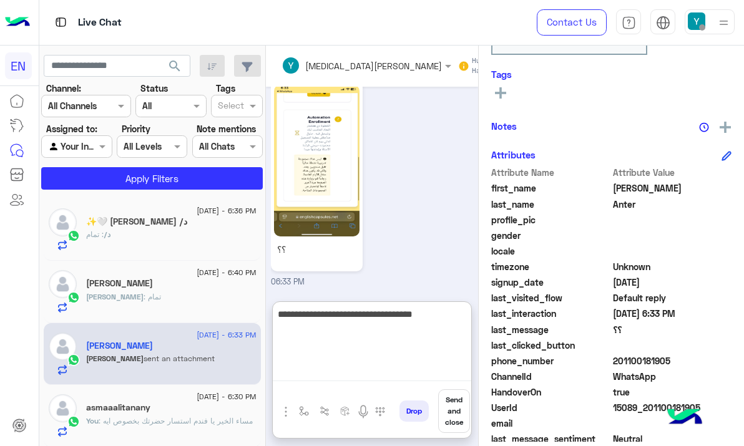
type textarea "**********"
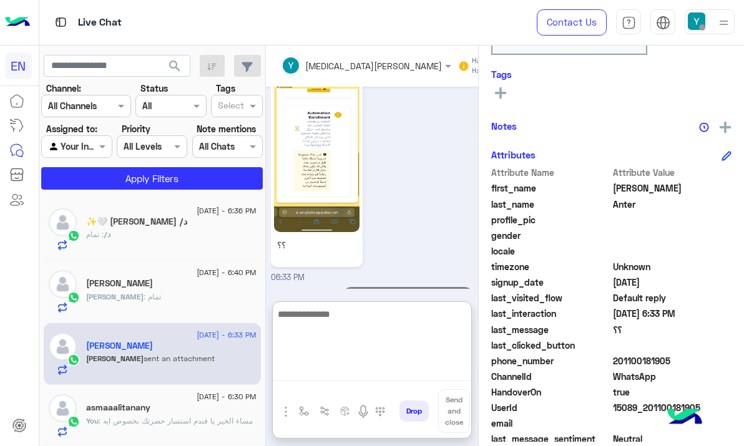
scroll to position [722, 0]
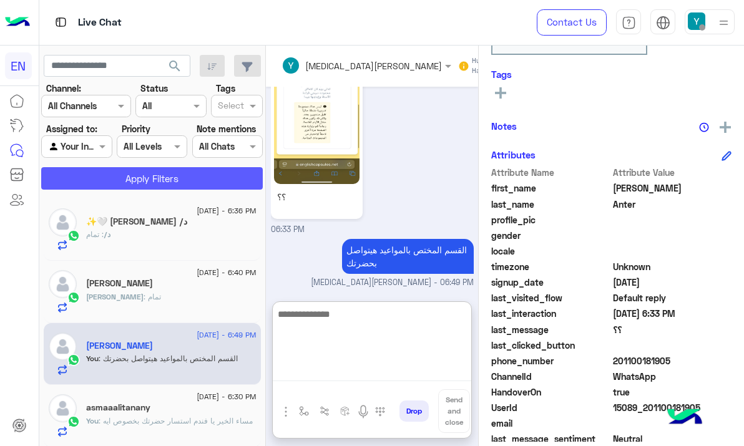
click at [153, 182] on button "Apply Filters" at bounding box center [152, 178] width 222 height 22
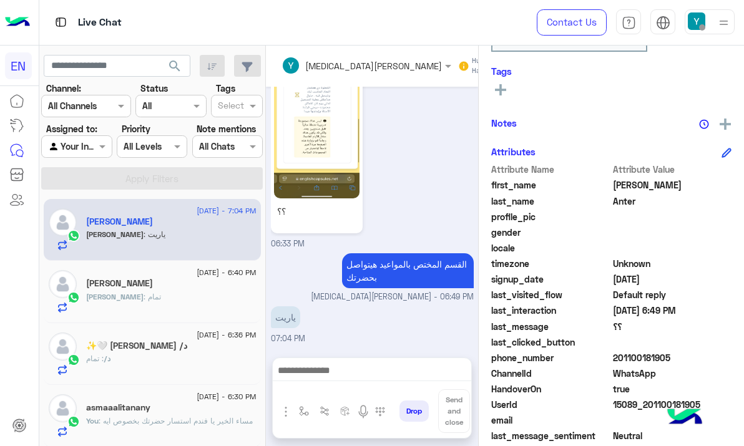
scroll to position [707, 0]
click at [360, 378] on textarea at bounding box center [372, 372] width 198 height 19
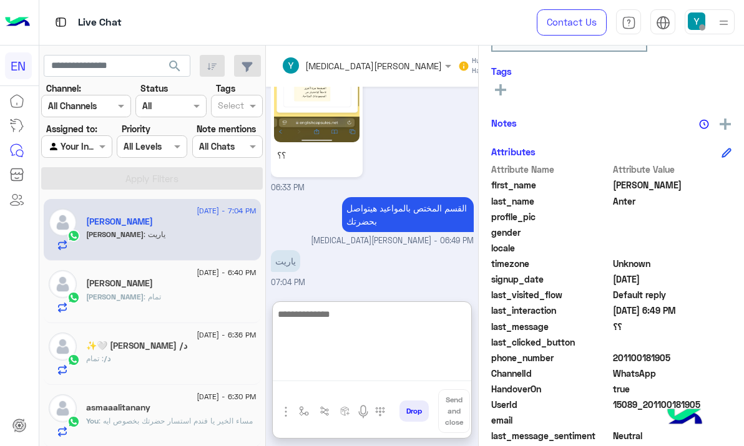
scroll to position [763, 0]
type textarea "**********"
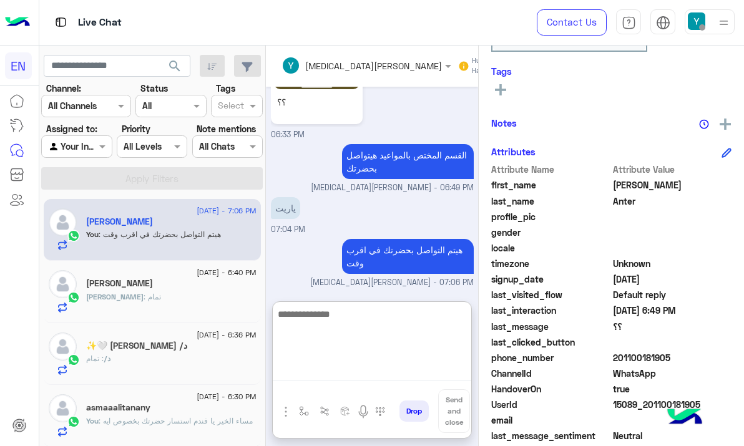
scroll to position [816, 0]
click at [95, 147] on div at bounding box center [76, 146] width 69 height 14
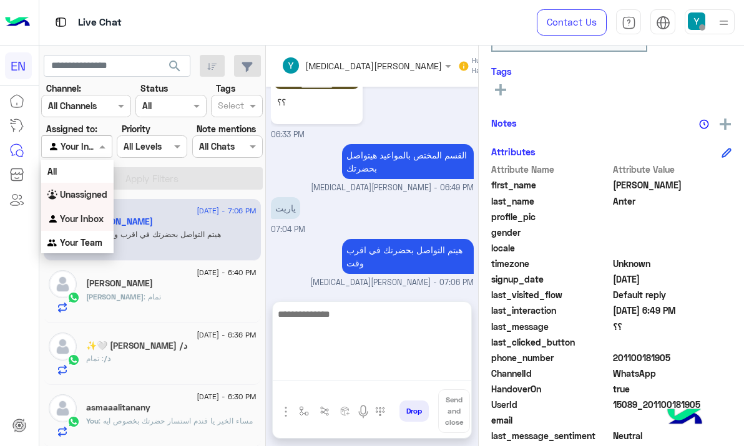
scroll to position [760, 0]
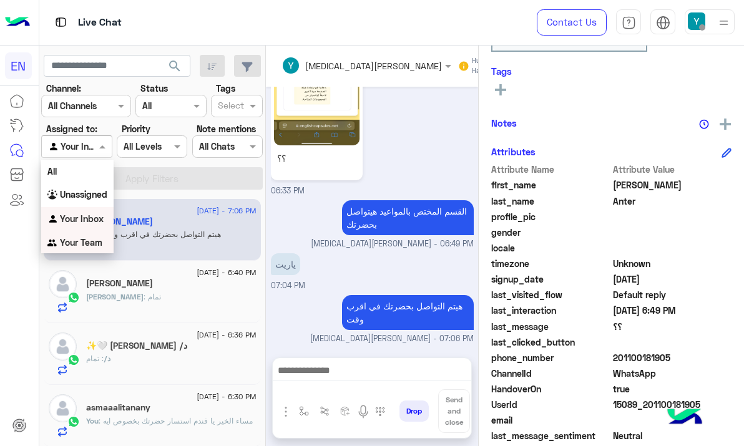
click at [87, 242] on b "Your Team" at bounding box center [81, 242] width 42 height 11
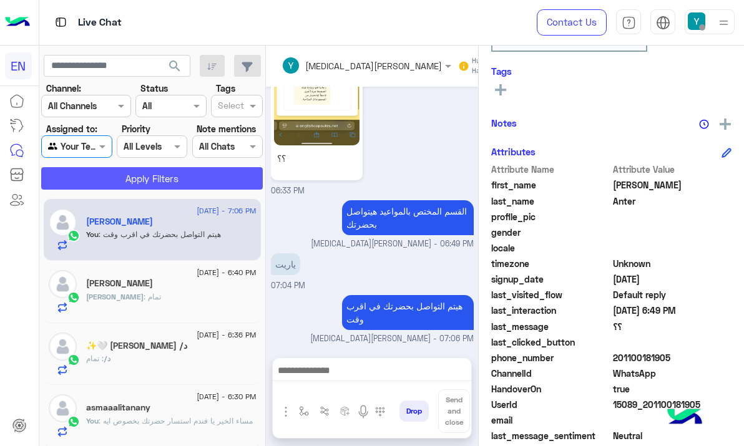
click at [114, 182] on button "Apply Filters" at bounding box center [152, 178] width 222 height 22
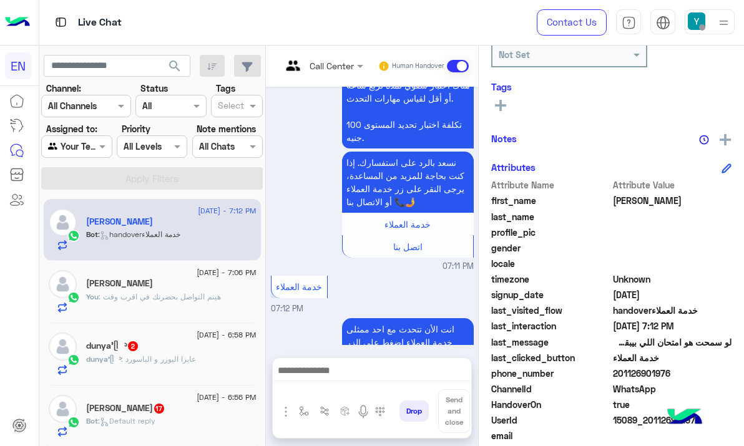
scroll to position [1529, 0]
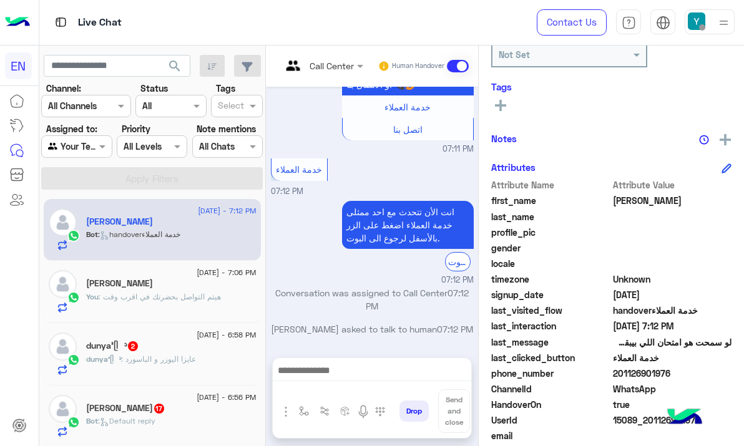
click at [655, 372] on span "201126901976" at bounding box center [672, 373] width 119 height 13
copy span "201126901976"
click at [350, 373] on textarea at bounding box center [372, 372] width 198 height 19
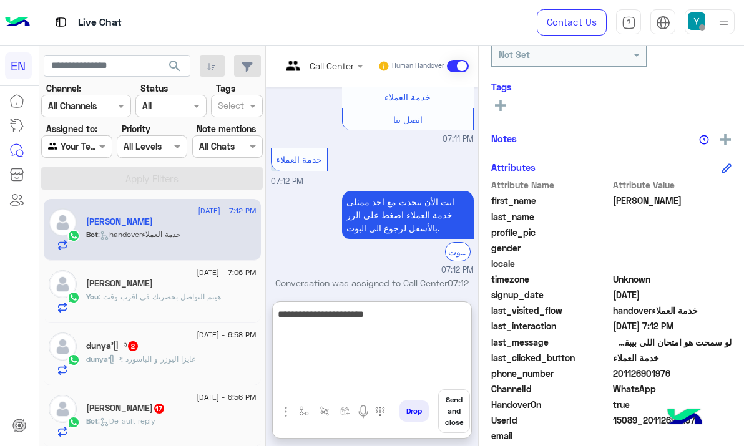
paste textarea "******"
click at [383, 318] on textarea "**********" at bounding box center [372, 343] width 198 height 75
click at [381, 316] on textarea "**********" at bounding box center [372, 343] width 198 height 75
type textarea "**********"
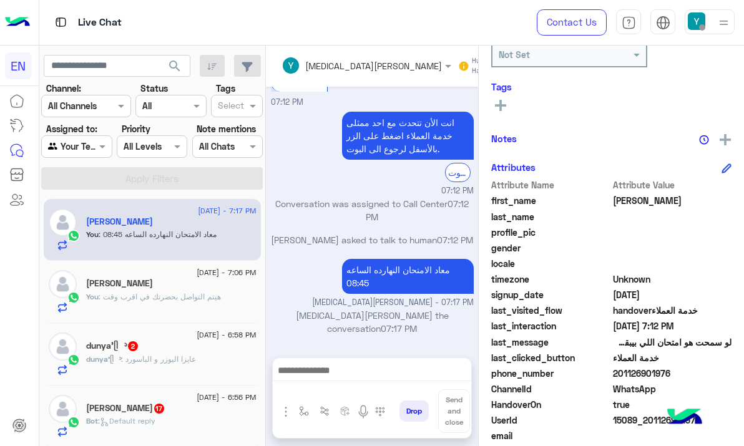
scroll to position [1618, 0]
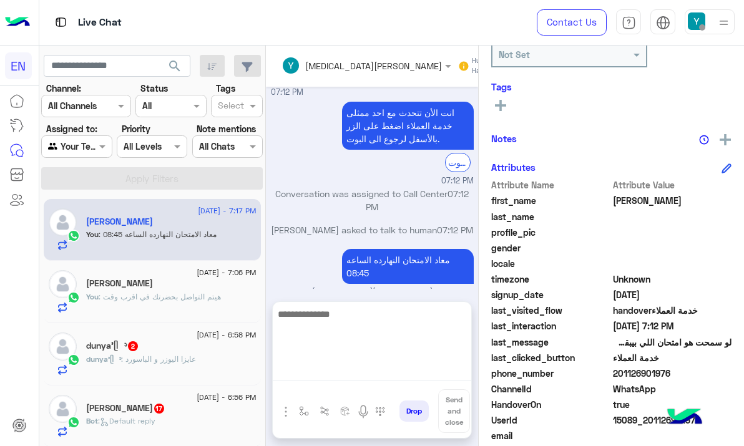
click at [157, 341] on div "dunya’ᥫ᭡ 2" at bounding box center [171, 347] width 170 height 13
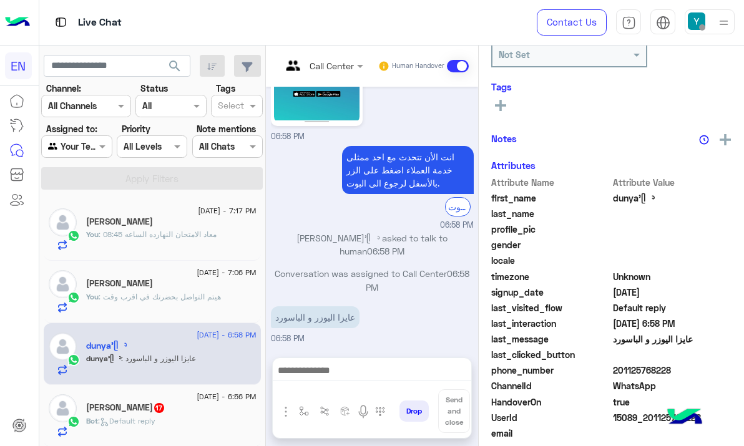
scroll to position [128, 0]
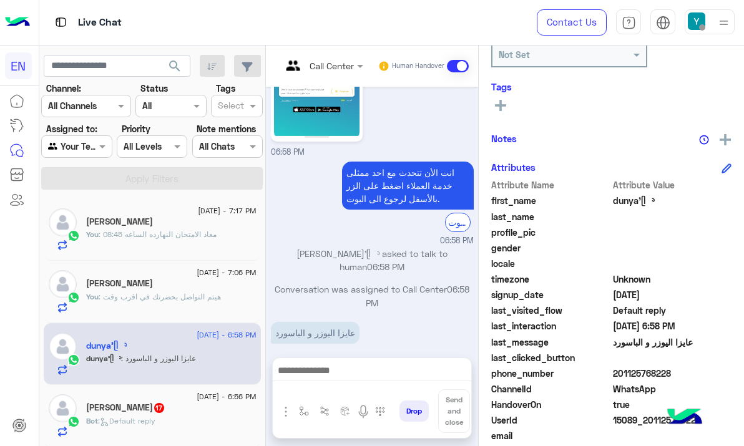
click at [640, 370] on span "201125768228" at bounding box center [672, 373] width 119 height 13
copy span "201125768228"
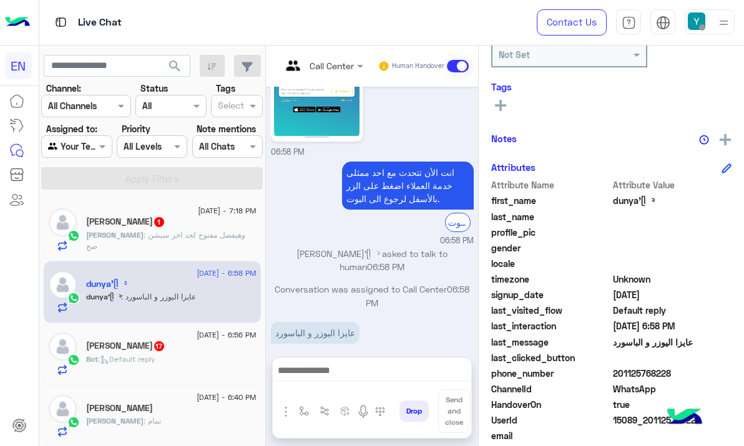
click at [327, 376] on textarea at bounding box center [372, 372] width 198 height 19
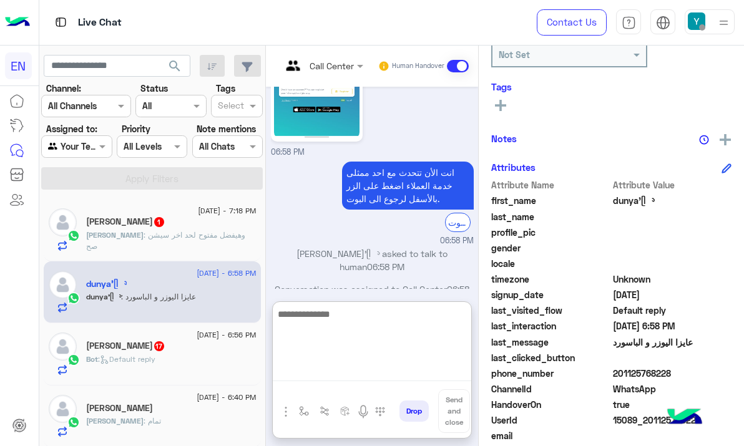
paste textarea "**********"
type textarea "**********"
click at [451, 409] on button "Send and close" at bounding box center [454, 411] width 32 height 44
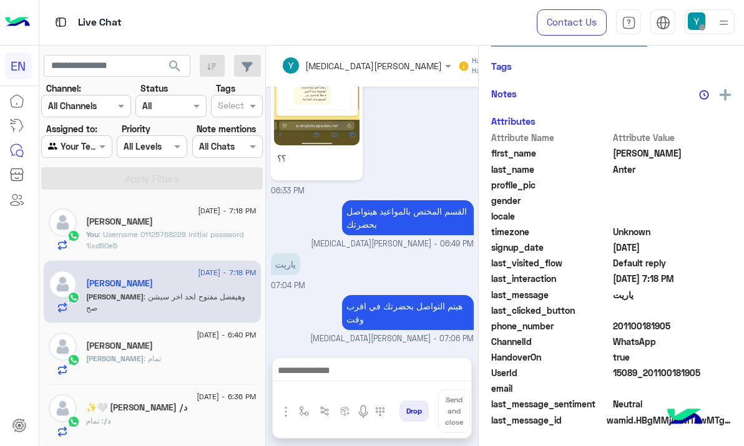
scroll to position [179, 0]
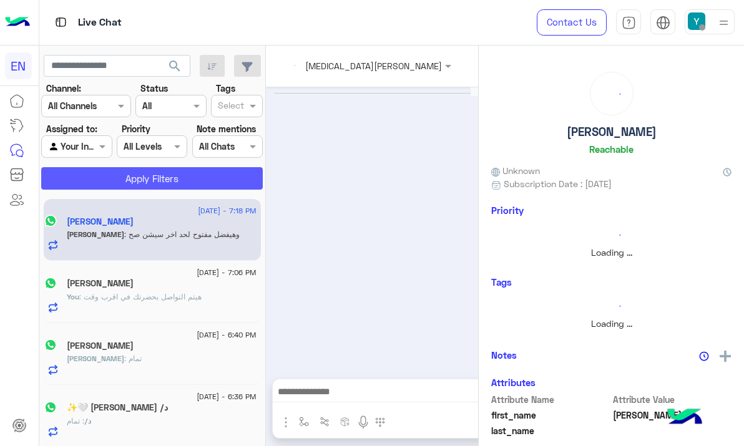
scroll to position [1407, 0]
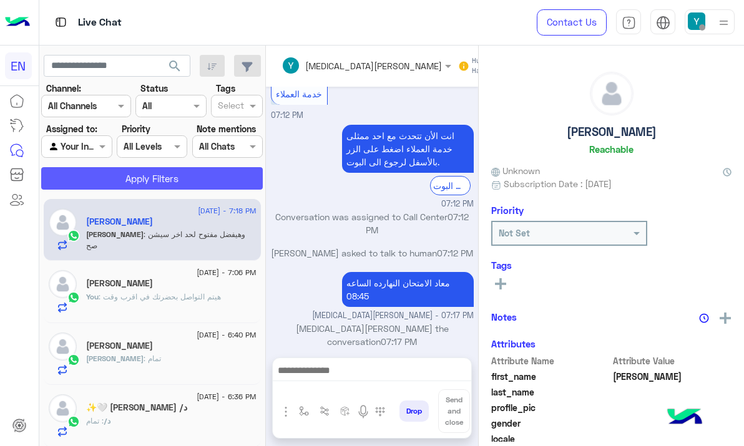
click at [181, 189] on button "Apply Filters" at bounding box center [152, 178] width 222 height 22
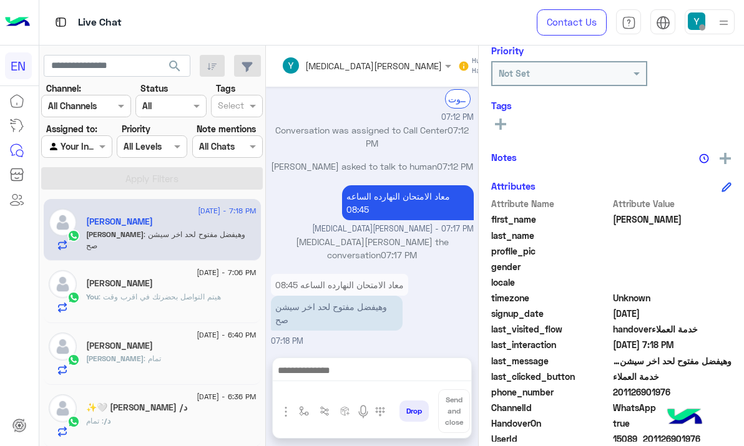
scroll to position [203, 0]
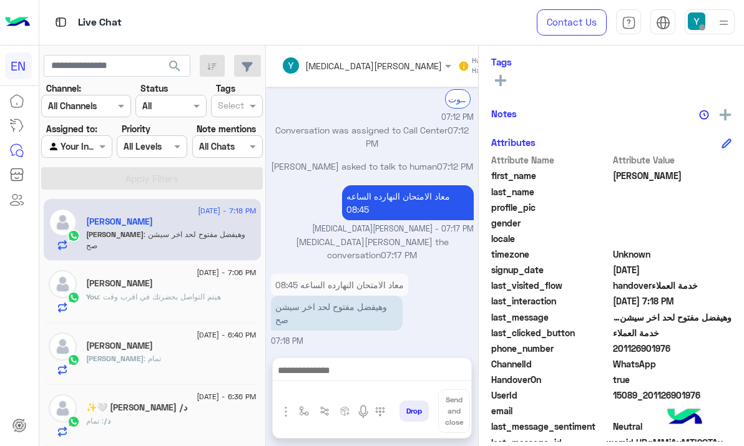
drag, startPoint x: 616, startPoint y: 348, endPoint x: 685, endPoint y: 347, distance: 68.7
click at [684, 347] on span "201126901976" at bounding box center [672, 348] width 119 height 13
copy span "01126901976"
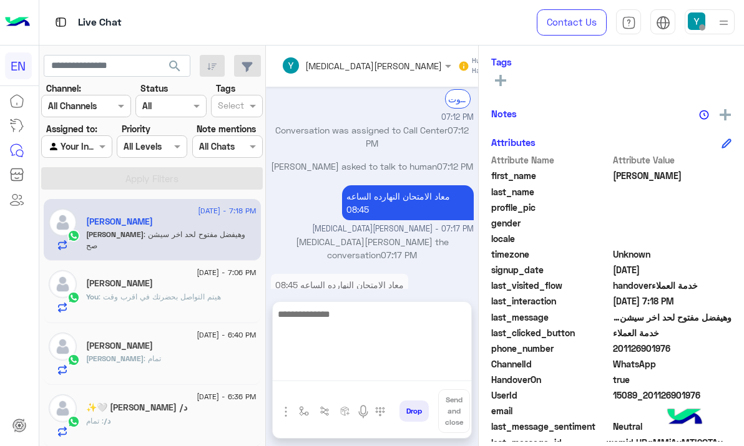
click at [366, 371] on textarea at bounding box center [372, 343] width 198 height 75
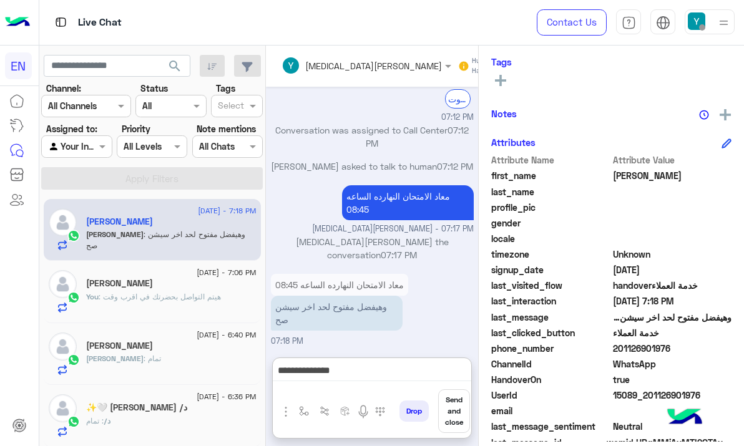
drag, startPoint x: 376, startPoint y: 300, endPoint x: 381, endPoint y: 294, distance: 7.5
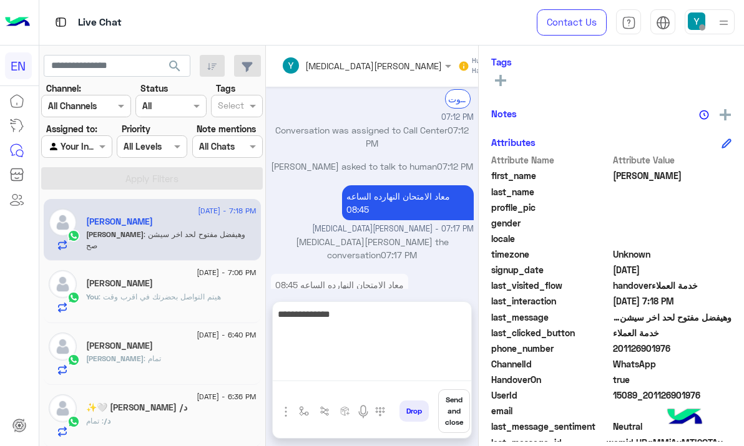
click at [320, 367] on textarea "**********" at bounding box center [372, 343] width 198 height 75
paste textarea "**********"
drag, startPoint x: 343, startPoint y: 318, endPoint x: 399, endPoint y: 318, distance: 56.8
click at [399, 318] on textarea "**********" at bounding box center [372, 343] width 198 height 75
click at [398, 320] on textarea "**********" at bounding box center [372, 343] width 198 height 75
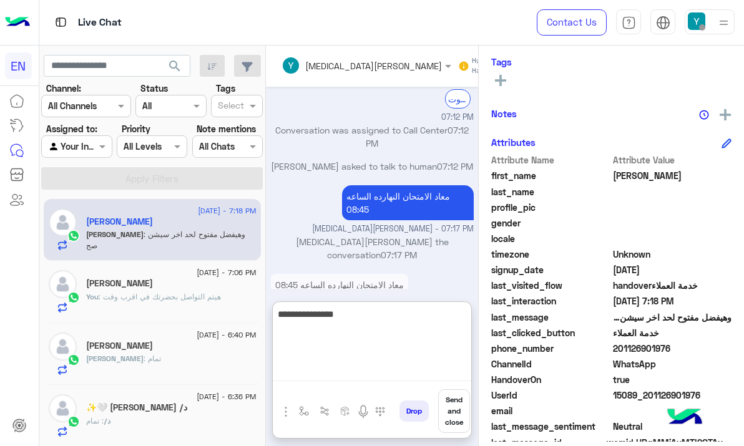
click at [398, 320] on textarea "**********" at bounding box center [372, 343] width 198 height 75
type textarea "**********"
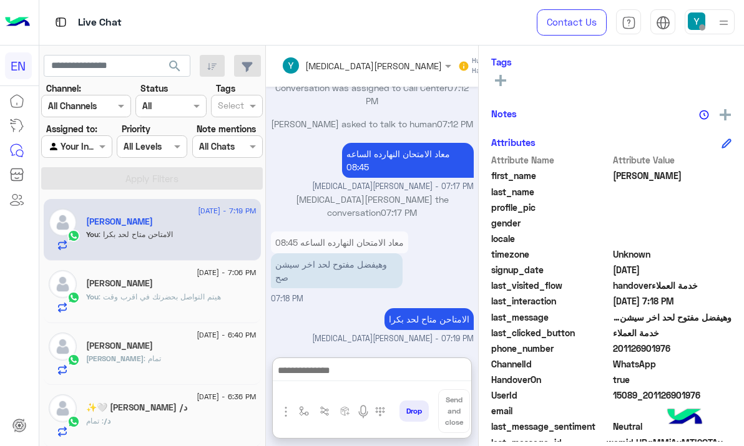
click at [75, 145] on input "text" at bounding box center [62, 146] width 29 height 13
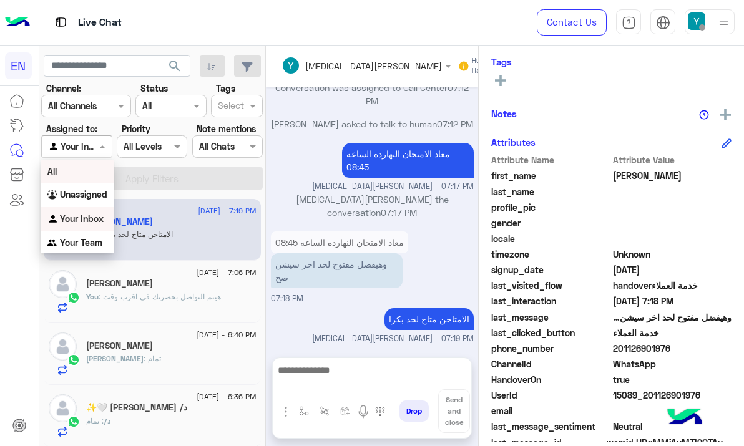
scroll to position [1534, 0]
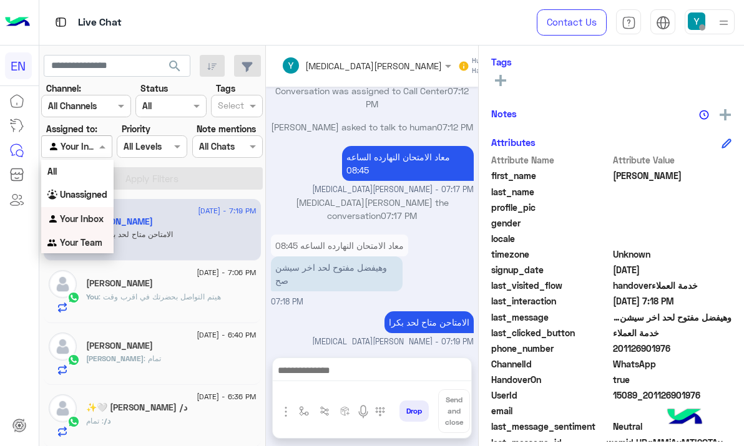
drag, startPoint x: 82, startPoint y: 242, endPoint x: 107, endPoint y: 210, distance: 40.9
click at [82, 243] on b "Your Team" at bounding box center [81, 242] width 42 height 11
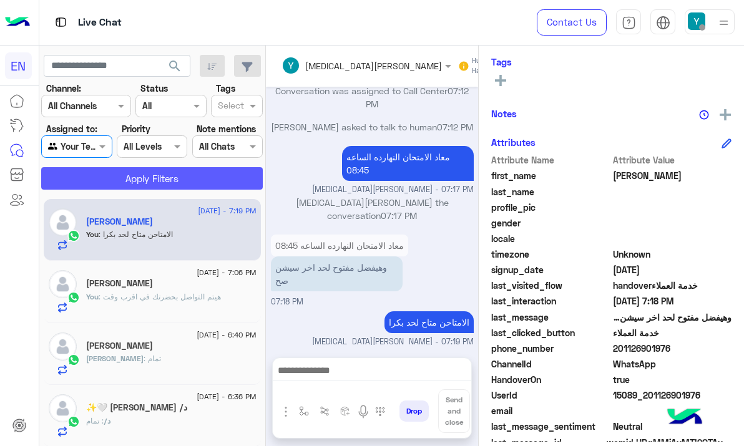
click at [115, 184] on button "Apply Filters" at bounding box center [152, 178] width 222 height 22
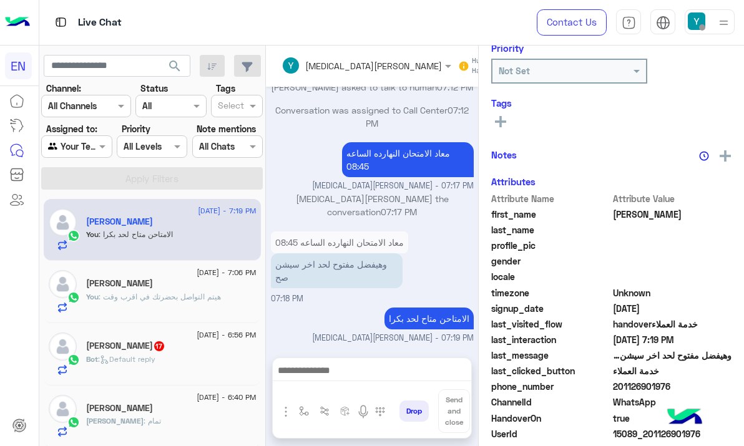
scroll to position [1057, 0]
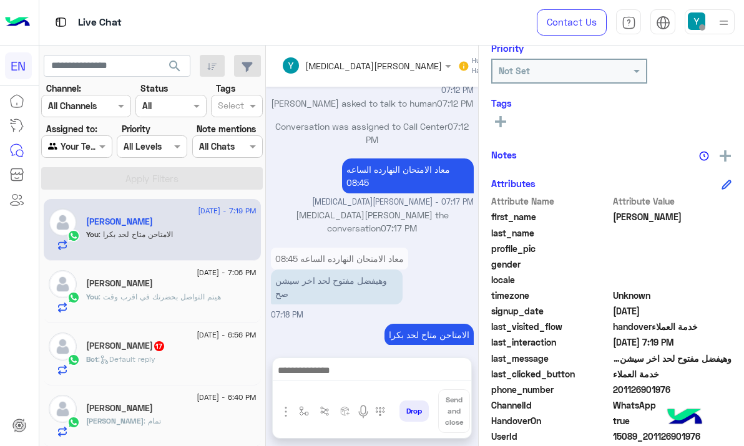
click at [146, 356] on span ": Default reply" at bounding box center [126, 359] width 57 height 9
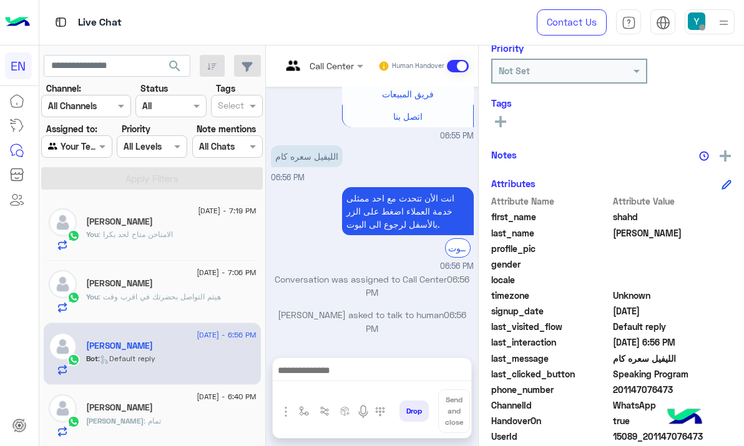
scroll to position [2880, 0]
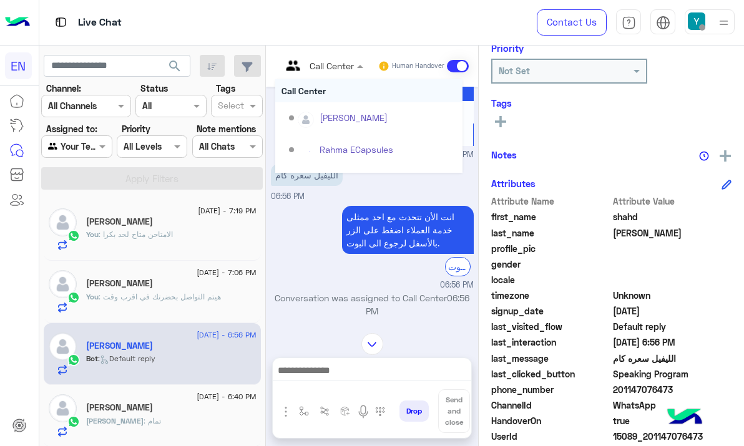
click at [338, 66] on div at bounding box center [322, 65] width 94 height 14
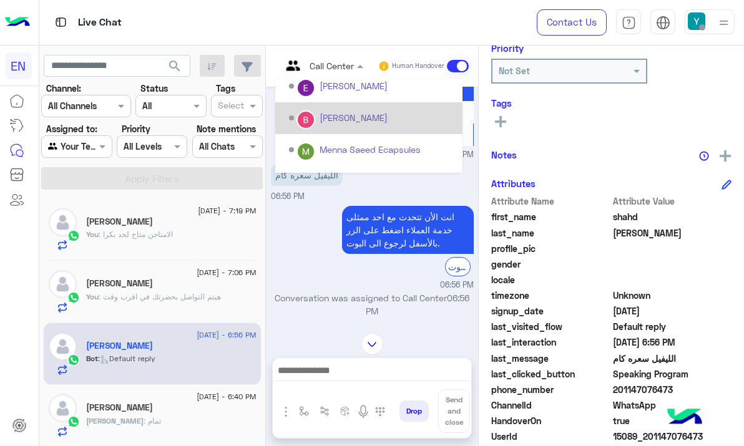
scroll to position [207, 0]
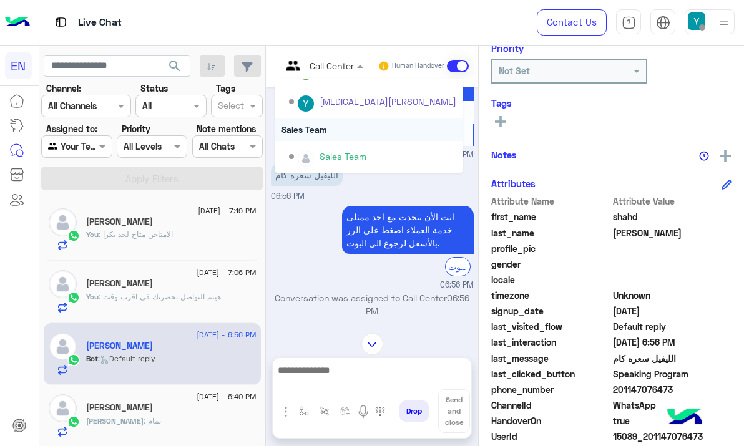
click at [341, 139] on div "Sales Team" at bounding box center [368, 129] width 187 height 23
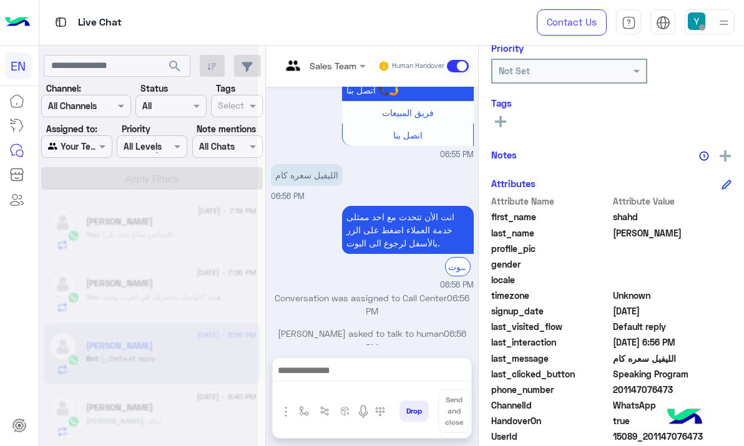
scroll to position [2980, 0]
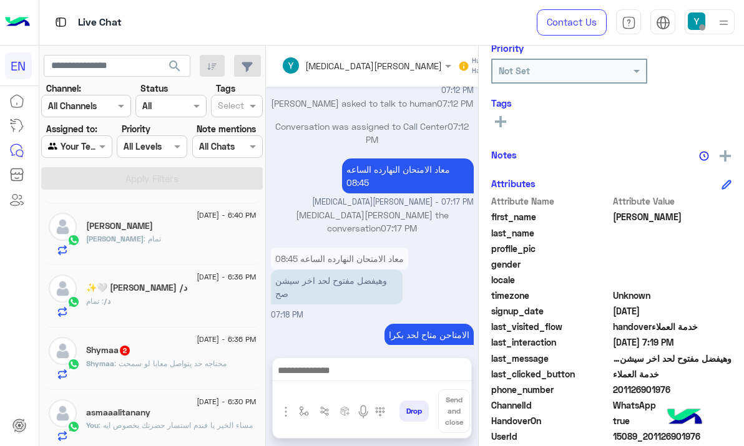
scroll to position [127, 0]
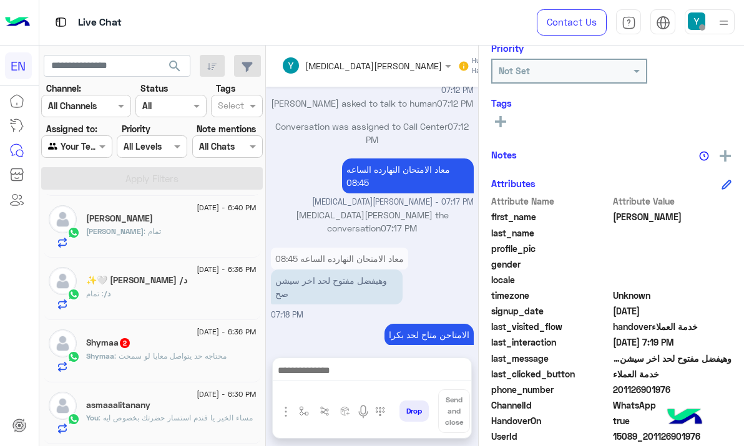
click at [143, 347] on div "Shymaa 2" at bounding box center [171, 344] width 170 height 13
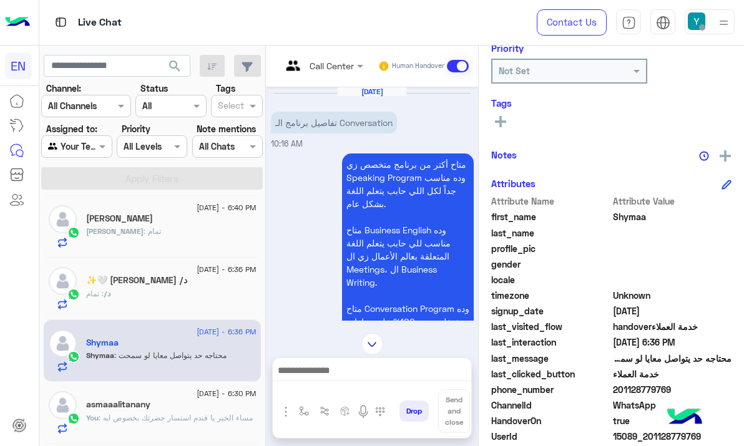
click at [331, 51] on div "Call Center Human Handover" at bounding box center [372, 66] width 212 height 41
click at [329, 73] on div "Call Center" at bounding box center [317, 66] width 72 height 30
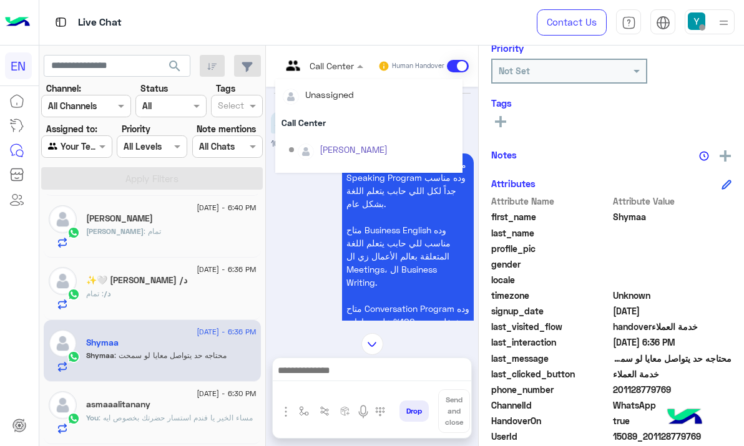
scroll to position [207, 0]
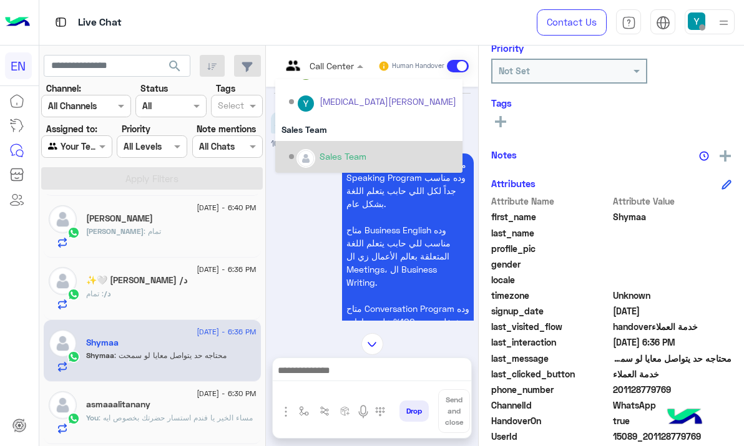
click at [326, 155] on div "Sales Team" at bounding box center [343, 156] width 47 height 13
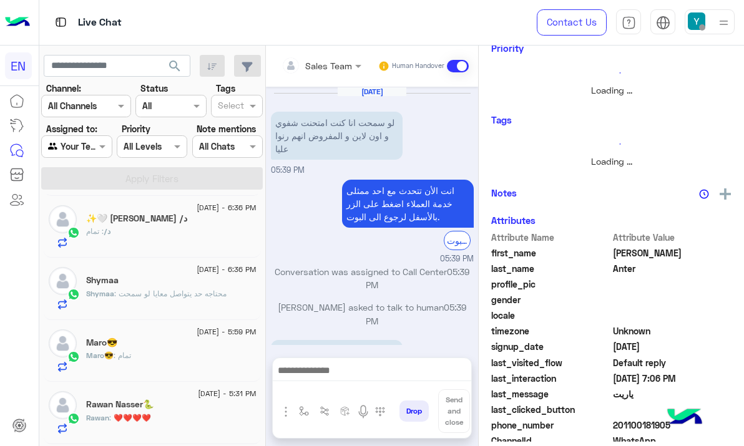
click at [82, 145] on div at bounding box center [76, 146] width 69 height 14
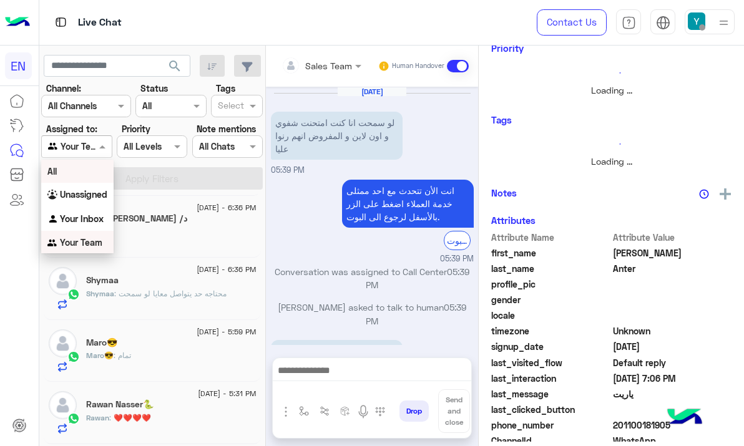
click at [104, 186] on div "Unassigned" at bounding box center [77, 195] width 72 height 24
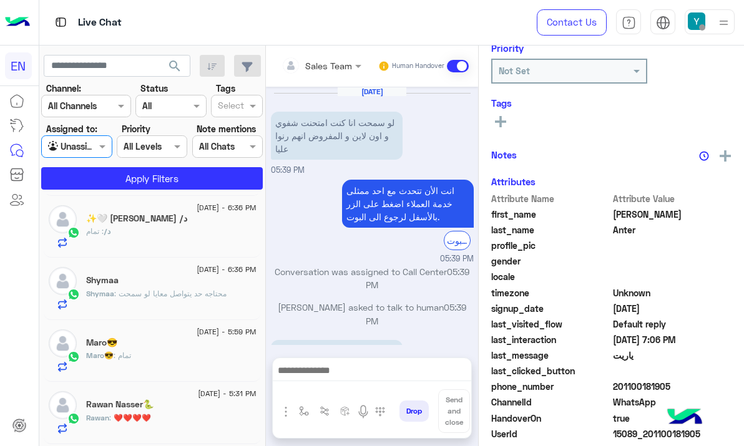
scroll to position [760, 0]
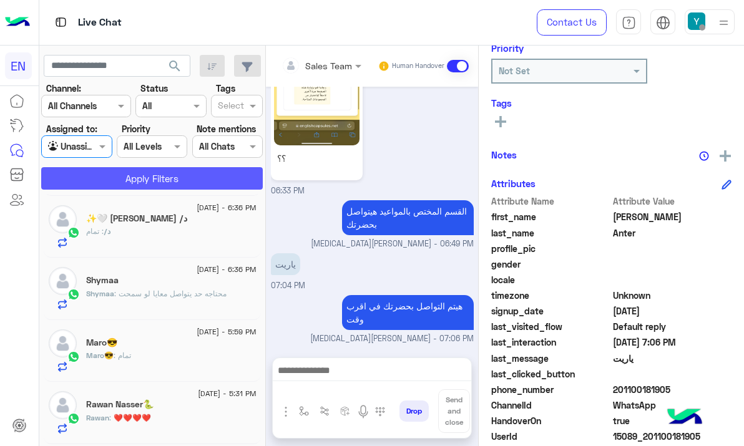
click at [109, 179] on button "Apply Filters" at bounding box center [152, 178] width 222 height 22
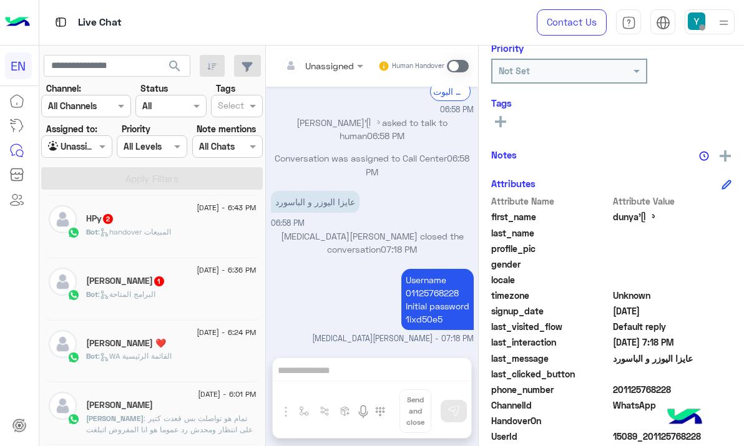
scroll to position [230, 0]
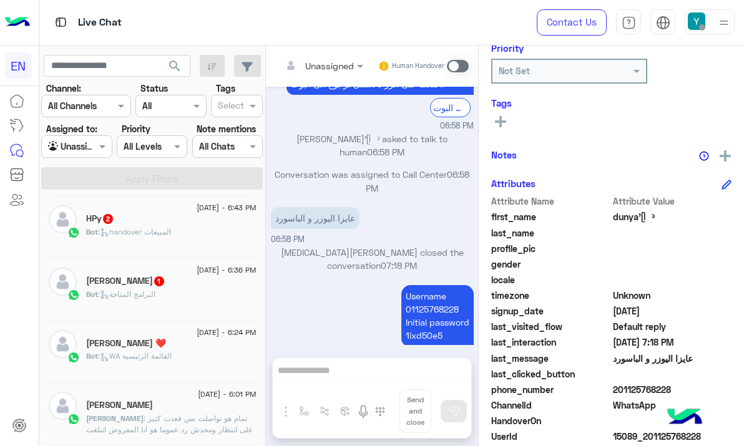
click at [151, 281] on div "[PERSON_NAME] 1" at bounding box center [171, 282] width 170 height 13
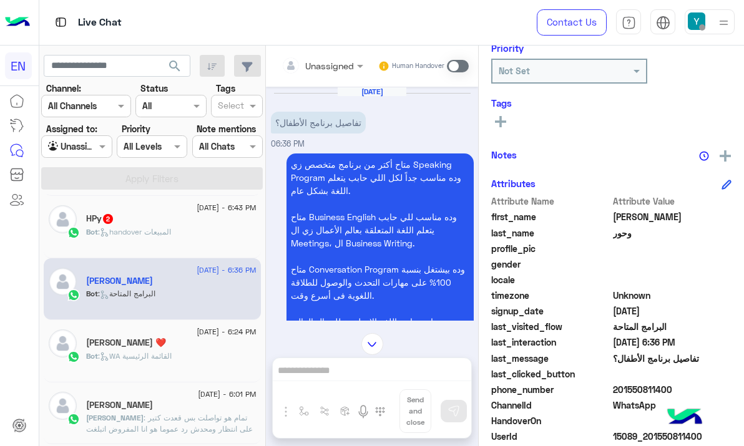
click at [320, 71] on div "Unassigned" at bounding box center [329, 65] width 49 height 13
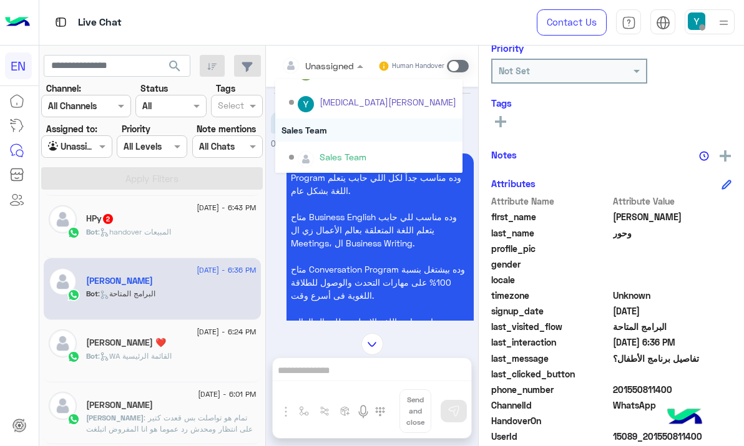
scroll to position [207, 0]
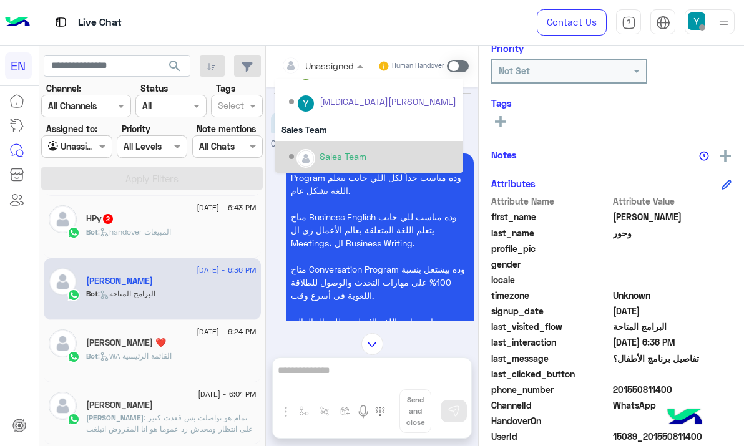
click at [328, 144] on div "Sales Team" at bounding box center [368, 157] width 187 height 32
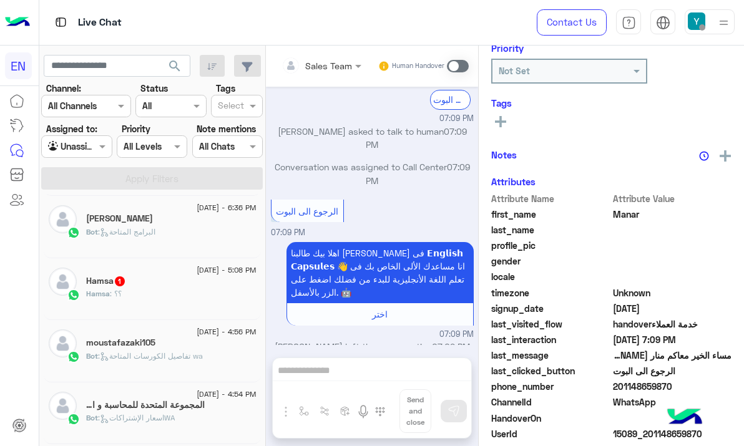
click at [197, 275] on span "[DATE] - 5:08 PM" at bounding box center [226, 270] width 59 height 11
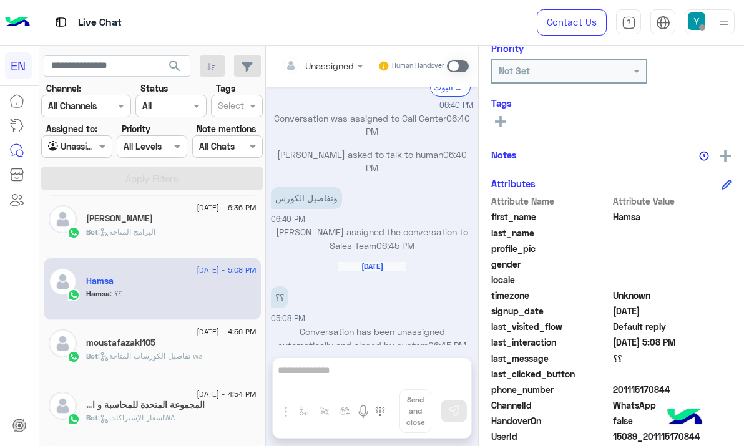
click at [333, 66] on div at bounding box center [322, 65] width 94 height 14
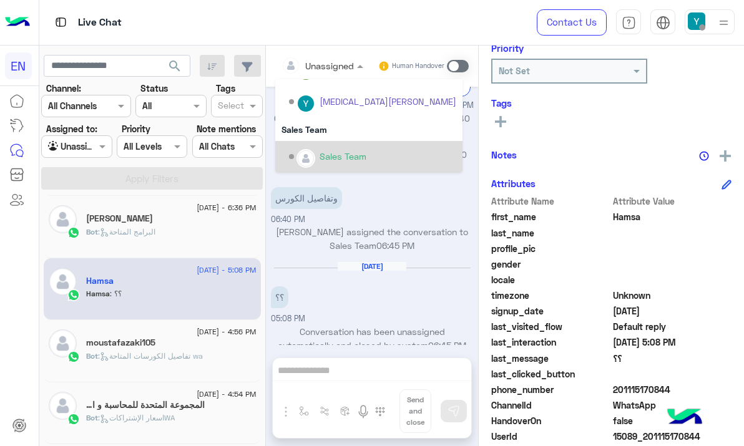
click at [340, 142] on div "Sales Team" at bounding box center [368, 157] width 187 height 32
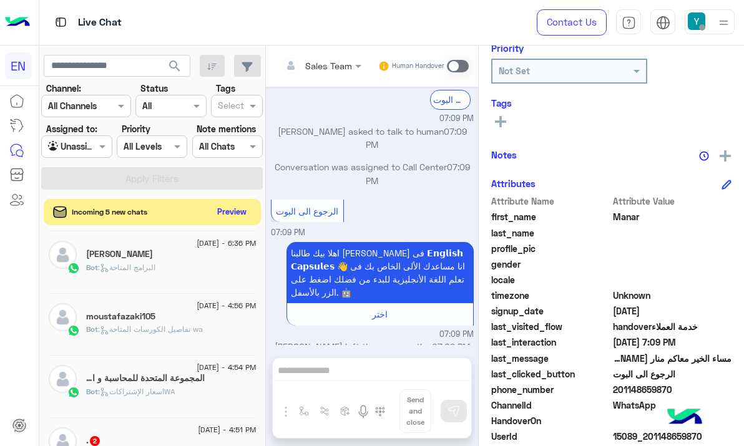
click at [240, 207] on button "Preview" at bounding box center [232, 211] width 39 height 17
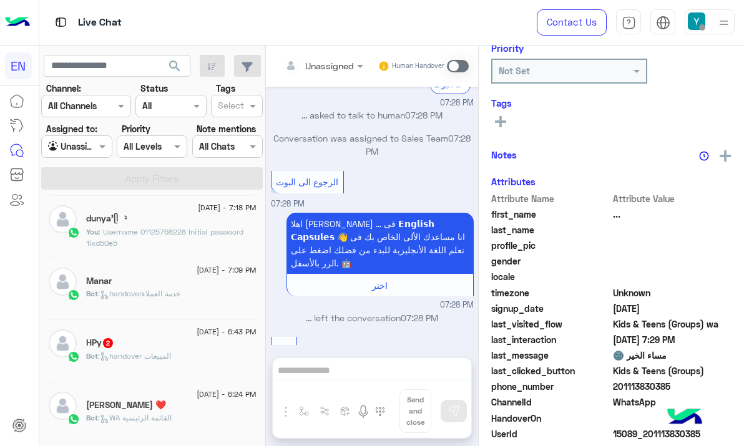
scroll to position [1887, 0]
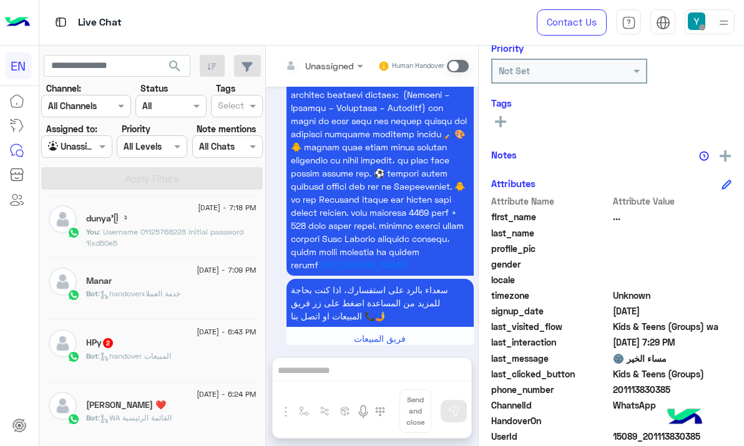
click at [171, 355] on span ": handover المبيعات" at bounding box center [134, 355] width 73 height 9
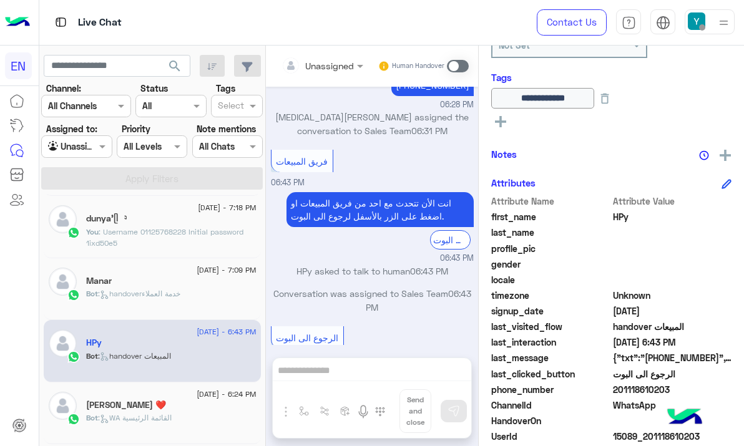
scroll to position [1537, 0]
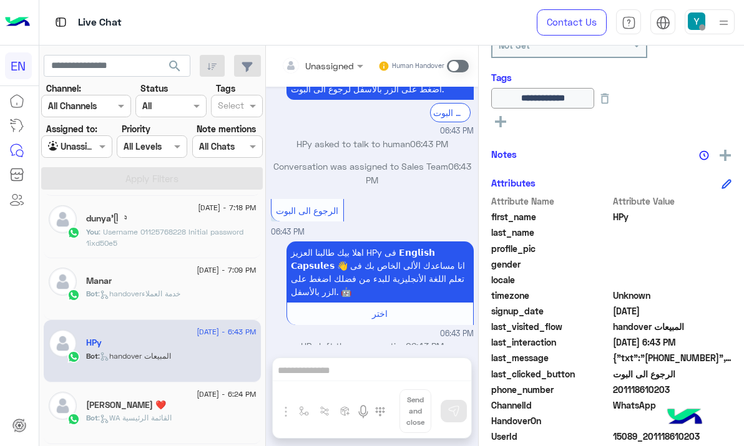
click at [319, 74] on div "Unassigned" at bounding box center [317, 65] width 72 height 25
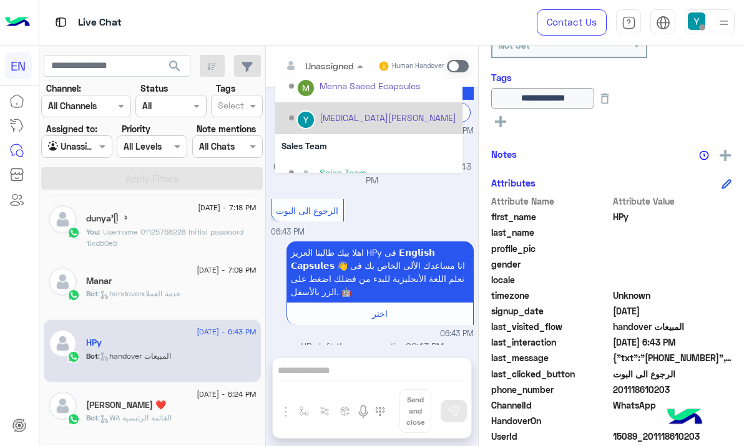
scroll to position [207, 0]
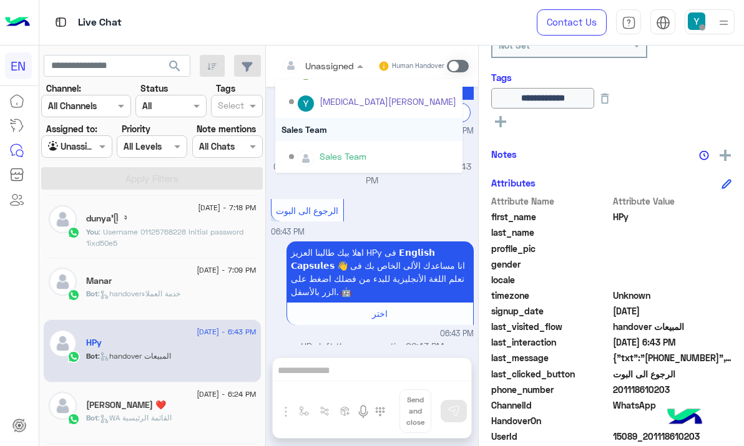
click at [335, 127] on div "Sales Team" at bounding box center [368, 129] width 187 height 23
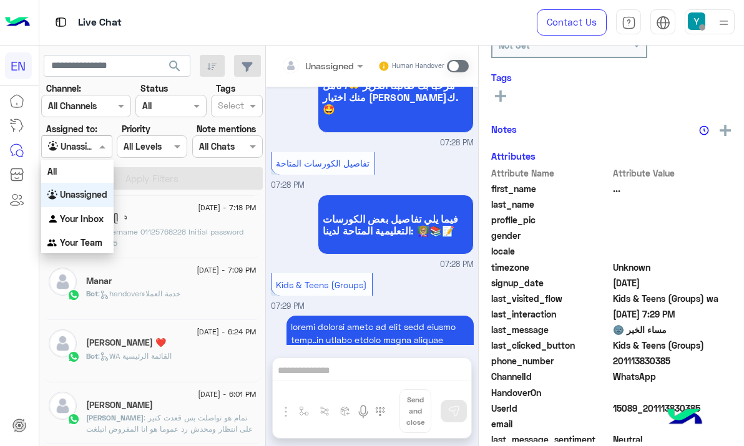
click at [94, 150] on div at bounding box center [76, 146] width 69 height 14
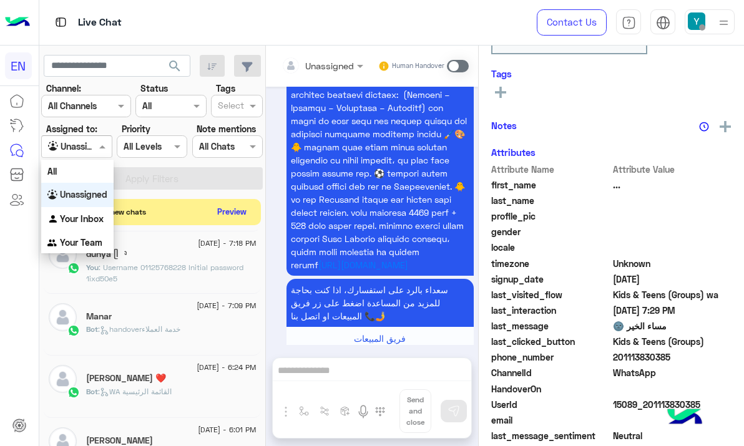
click at [234, 218] on button "Preview" at bounding box center [232, 211] width 39 height 17
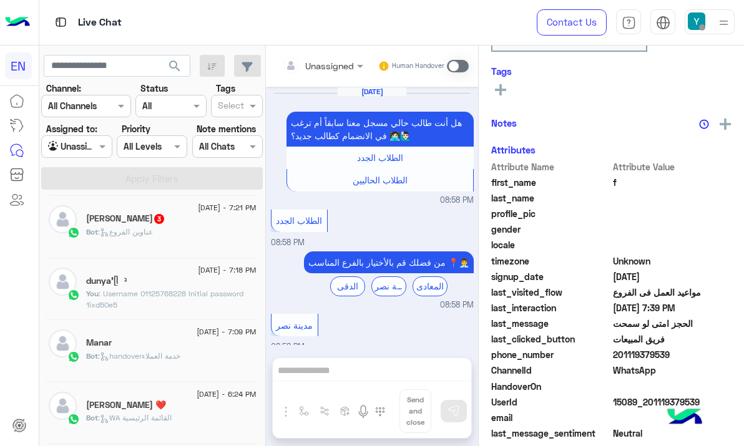
scroll to position [2430, 0]
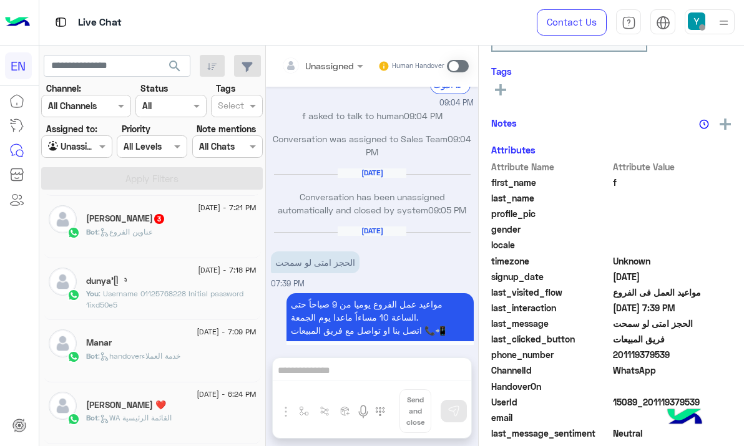
click at [170, 218] on div "Mariam Nofal 3" at bounding box center [171, 219] width 170 height 13
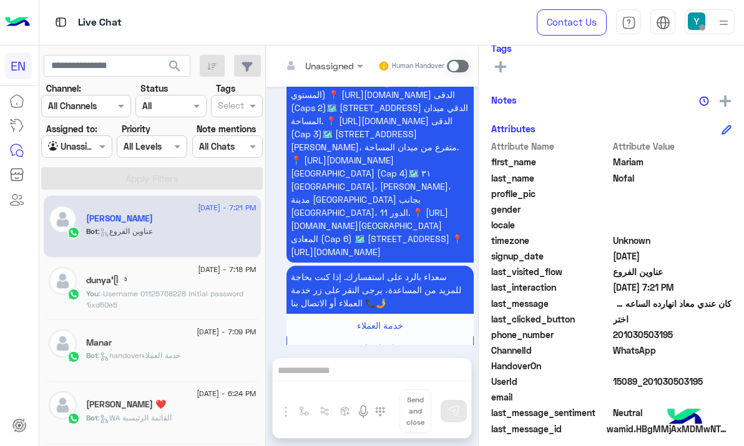
scroll to position [179, 0]
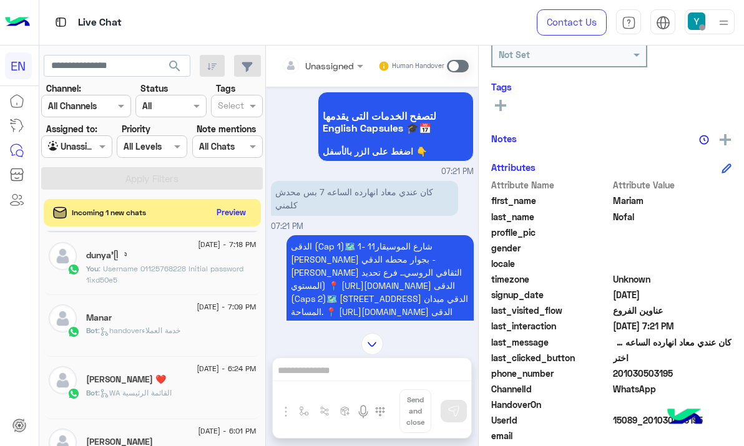
scroll to position [226, 0]
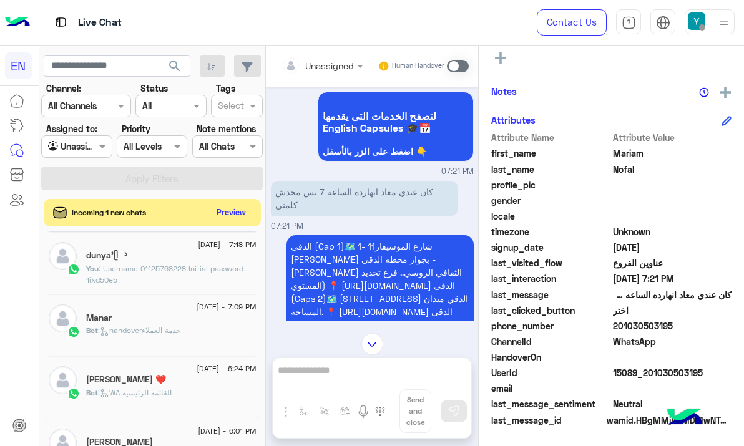
click at [633, 328] on span "201030503195" at bounding box center [672, 326] width 119 height 13
copy span "201030503195"
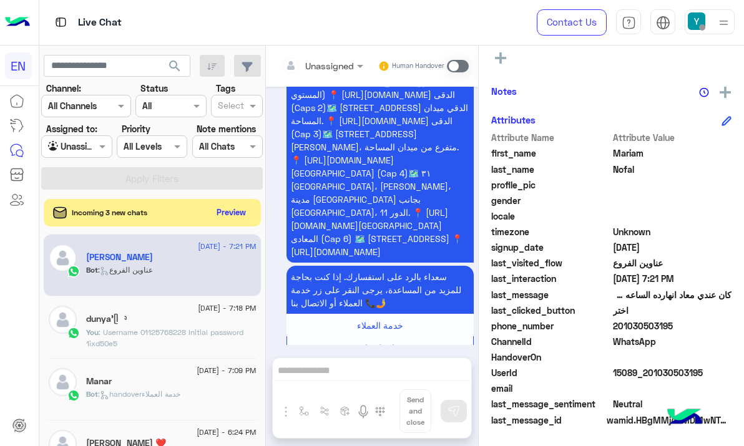
scroll to position [0, 0]
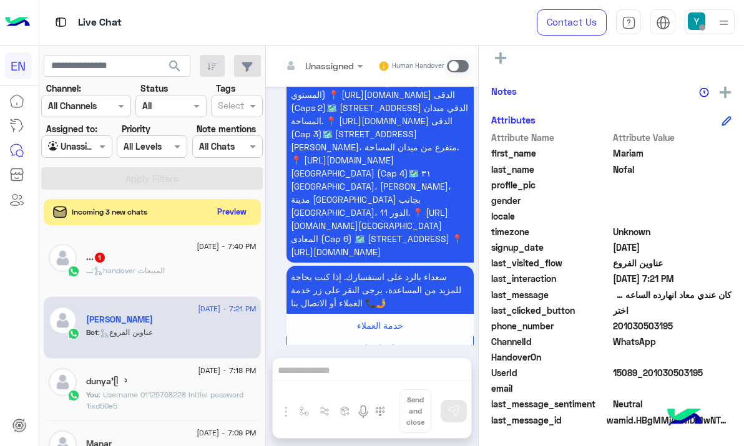
click at [227, 215] on button "Preview" at bounding box center [232, 211] width 39 height 17
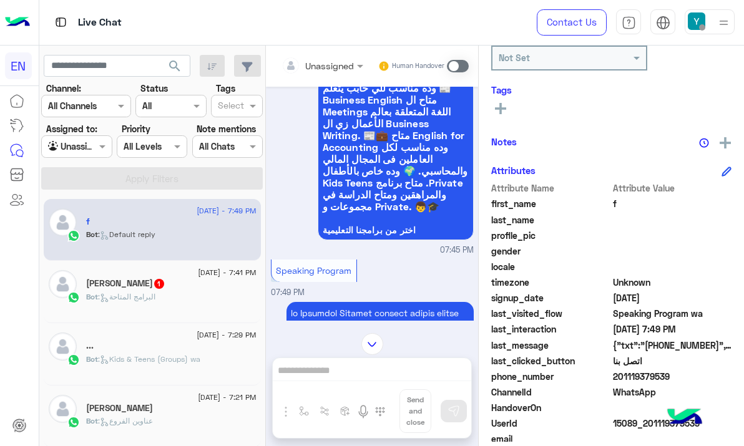
scroll to position [1452, 0]
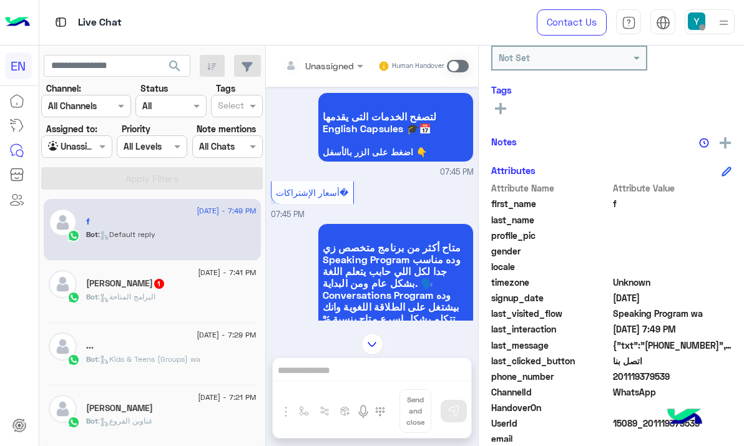
click at [313, 68] on input "text" at bounding box center [306, 65] width 51 height 13
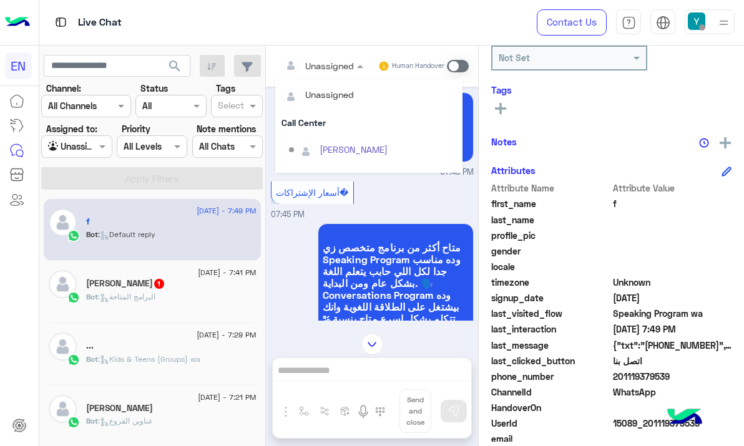
scroll to position [207, 0]
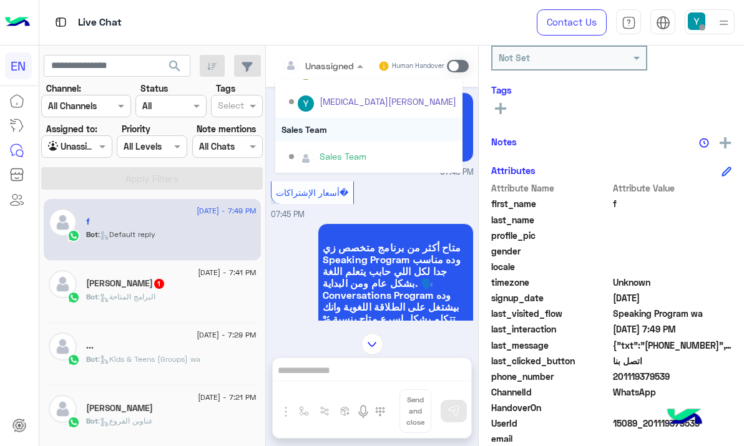
click at [331, 132] on div "Sales Team" at bounding box center [368, 129] width 187 height 23
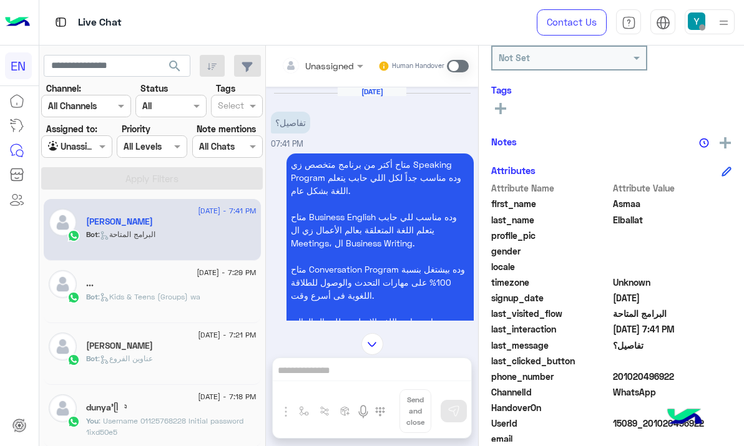
click at [343, 68] on div at bounding box center [322, 65] width 94 height 14
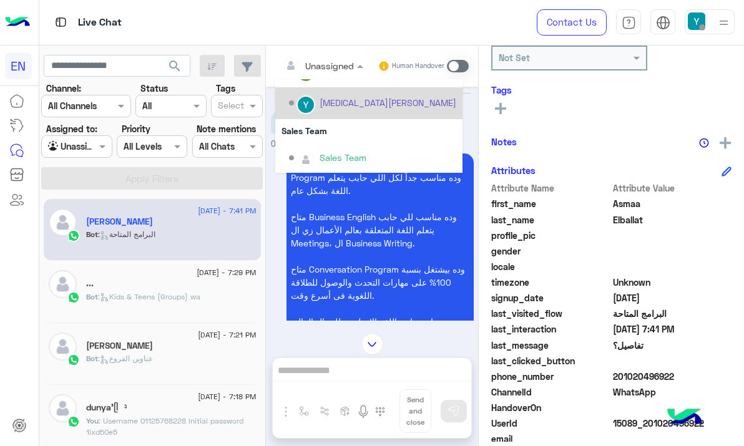
scroll to position [207, 0]
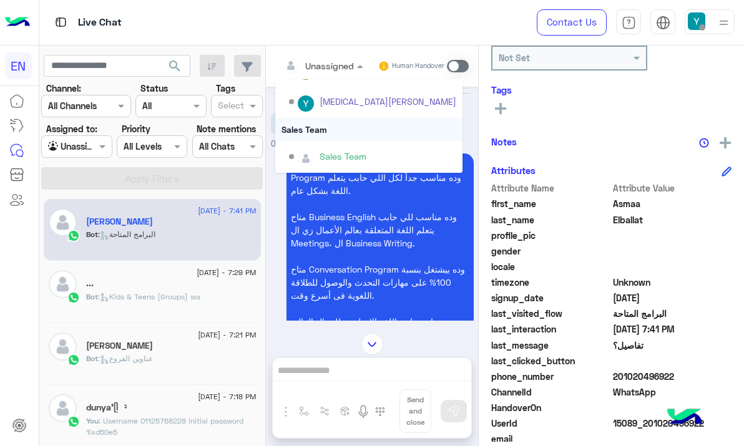
click at [352, 133] on div "Sales Team" at bounding box center [368, 129] width 187 height 23
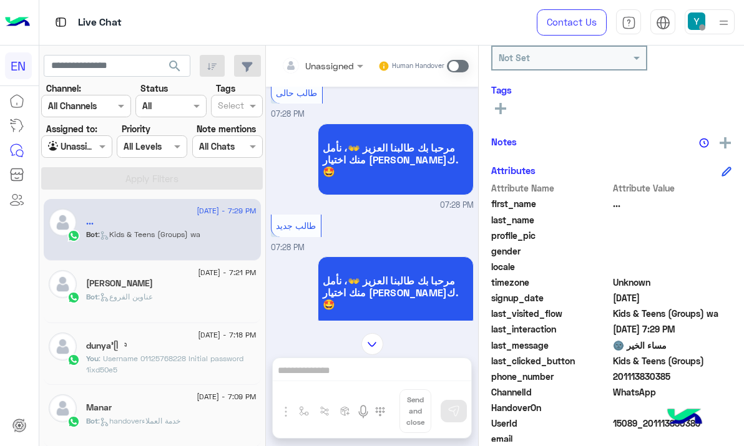
scroll to position [1314, 0]
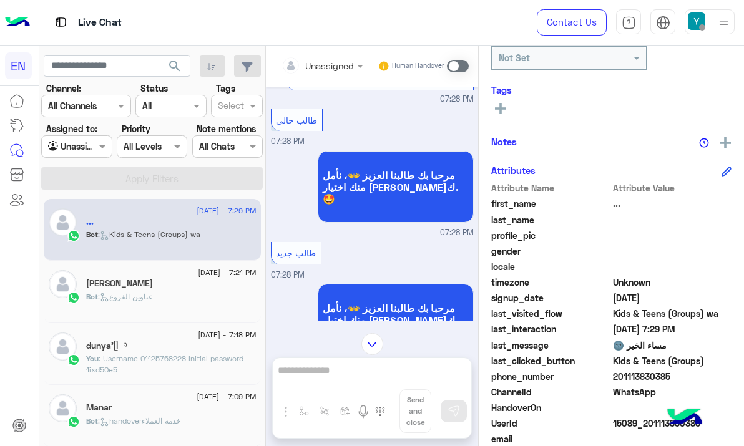
click at [336, 70] on div at bounding box center [322, 65] width 94 height 14
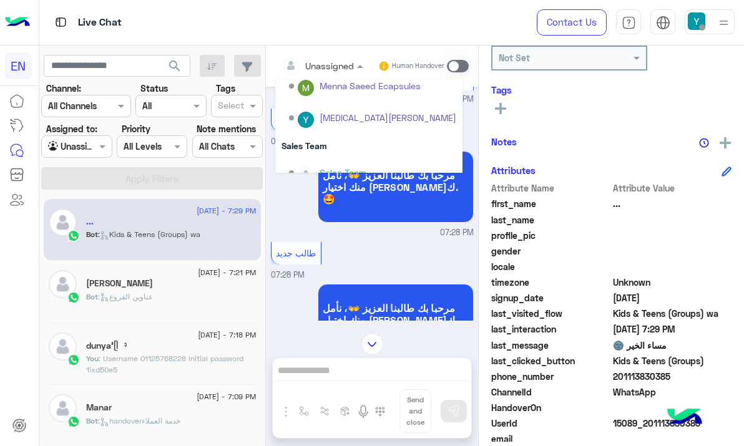
scroll to position [207, 0]
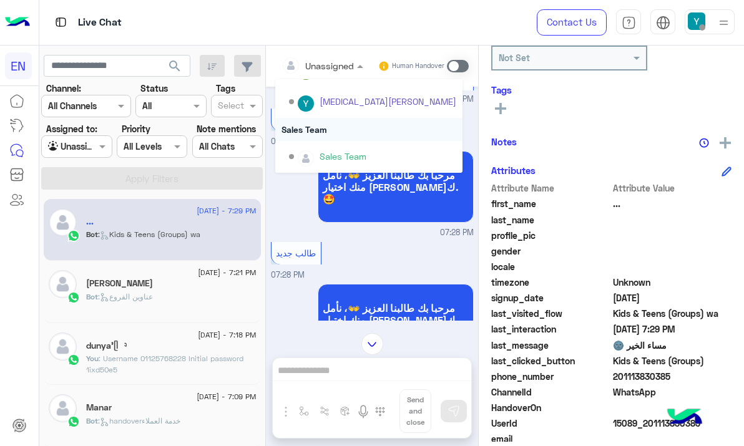
click at [331, 129] on div "Sales Team" at bounding box center [368, 129] width 187 height 23
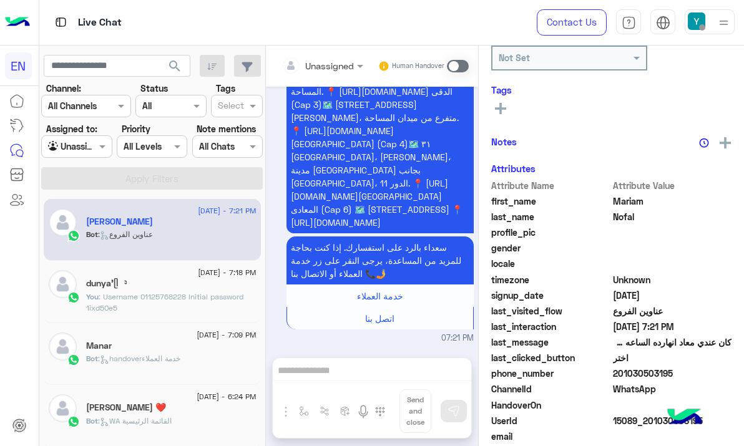
scroll to position [421, 0]
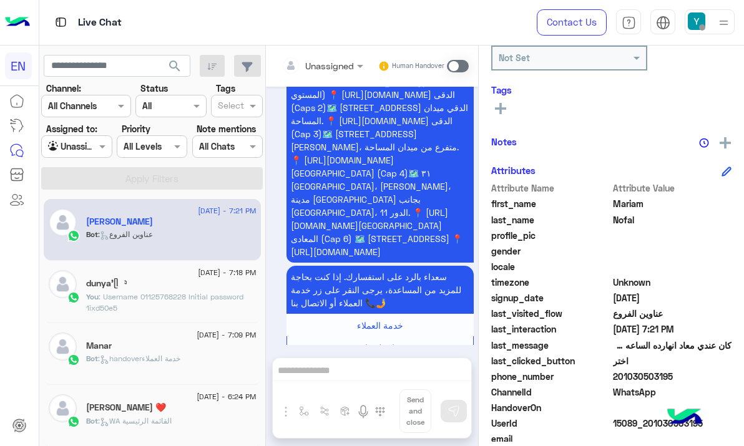
click at [97, 153] on span at bounding box center [104, 146] width 16 height 13
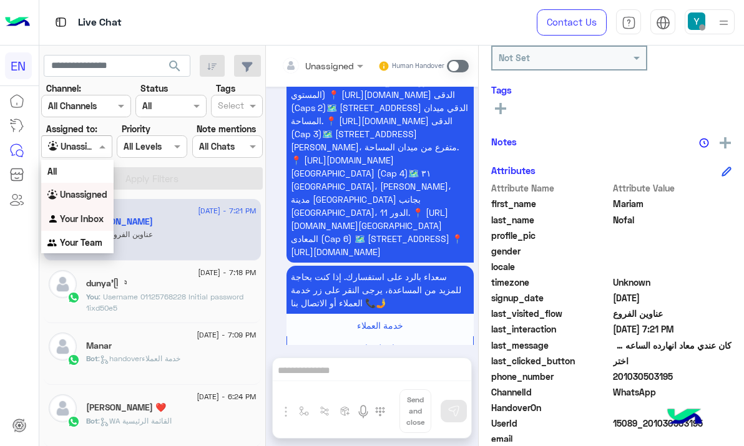
click at [77, 216] on b "Your Inbox" at bounding box center [82, 218] width 44 height 11
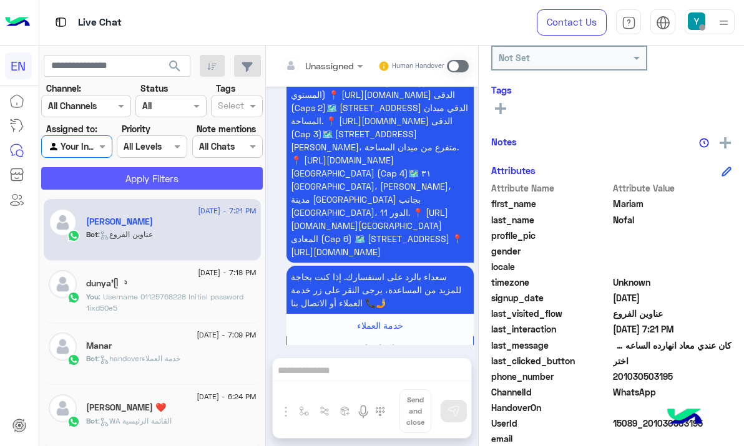
click at [147, 177] on button "Apply Filters" at bounding box center [152, 178] width 222 height 22
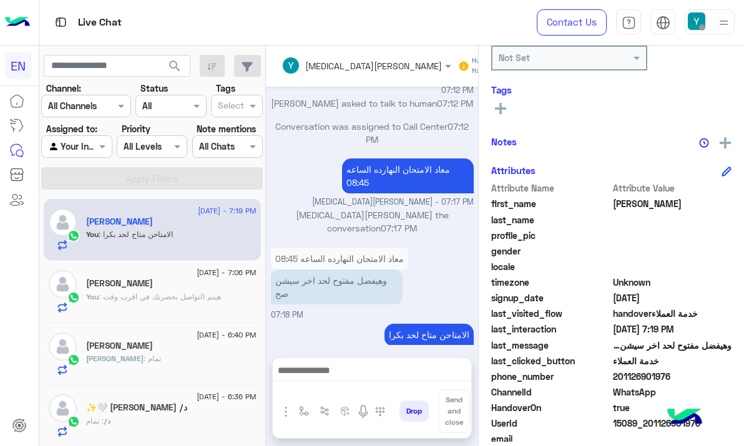
click at [81, 152] on div at bounding box center [76, 146] width 69 height 14
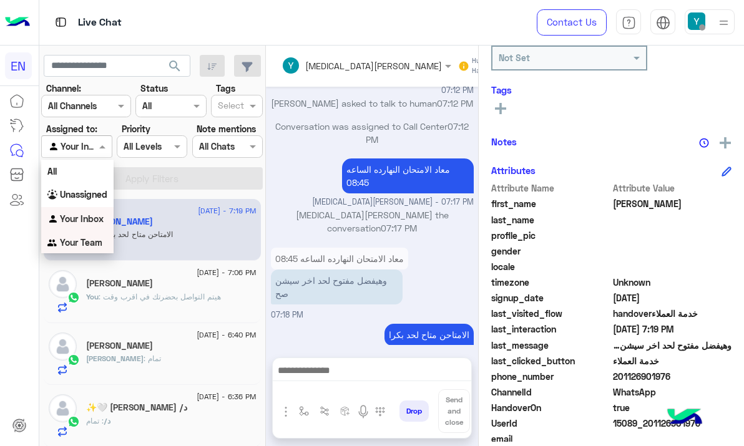
click at [91, 241] on b "Your Team" at bounding box center [81, 242] width 42 height 11
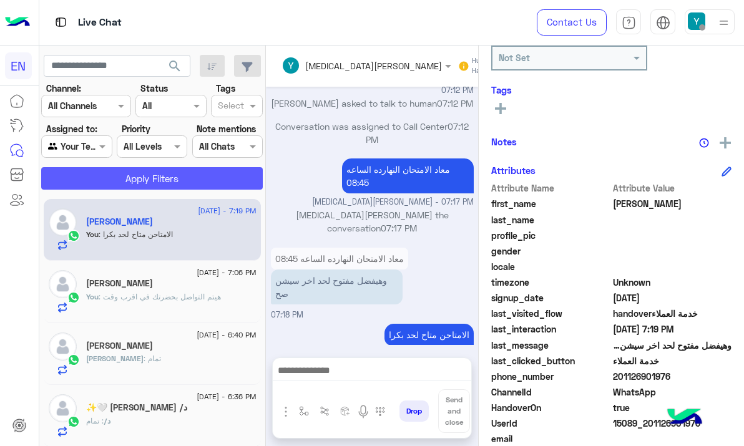
click at [127, 177] on button "Apply Filters" at bounding box center [152, 178] width 222 height 22
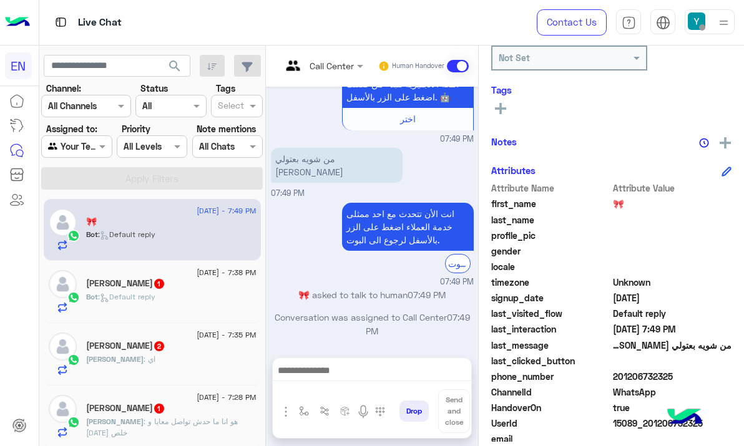
drag, startPoint x: 615, startPoint y: 376, endPoint x: 675, endPoint y: 379, distance: 59.4
click at [675, 379] on span "201206732325" at bounding box center [672, 376] width 119 height 13
copy span "01206732325"
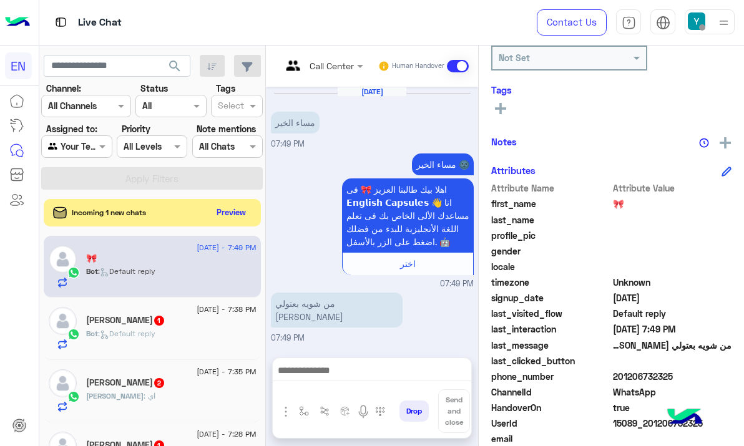
scroll to position [145, 0]
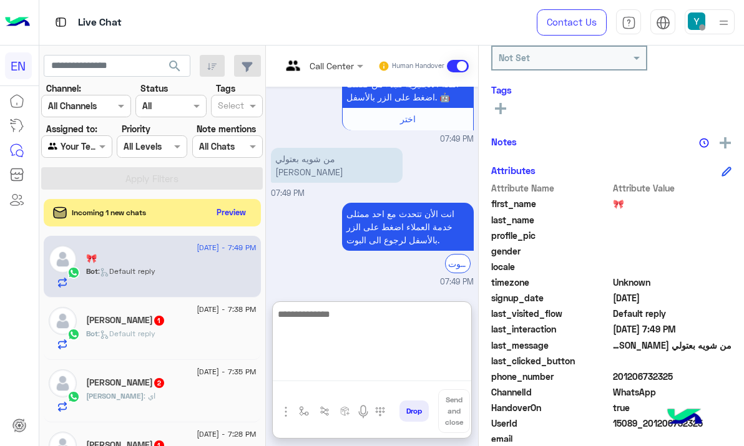
click at [352, 369] on textarea at bounding box center [372, 343] width 198 height 75
type textarea "*"
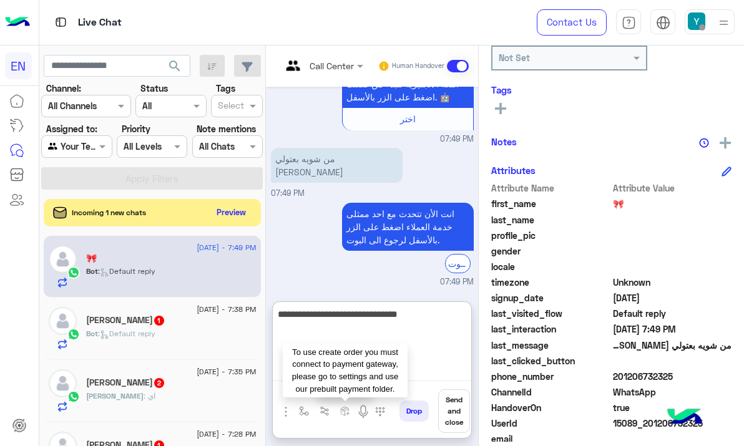
type textarea "**********"
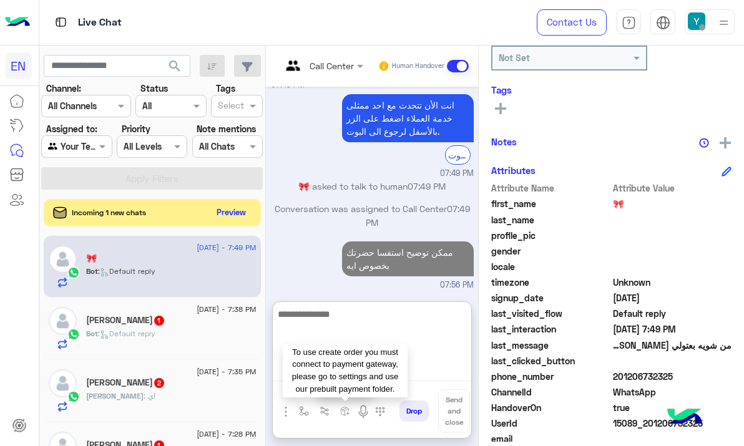
scroll to position [290, 0]
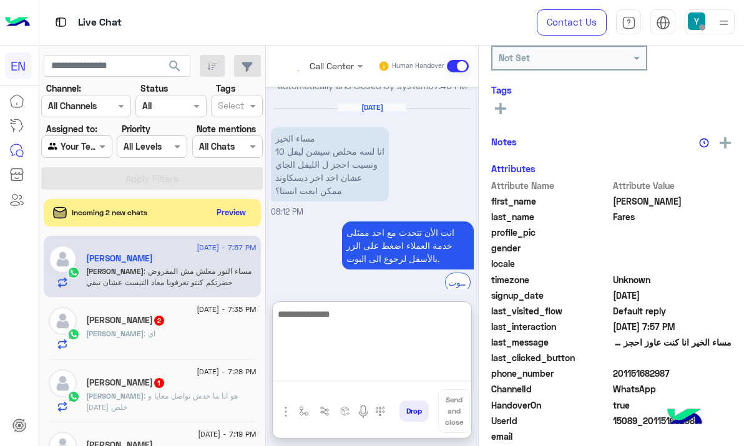
scroll to position [1288, 0]
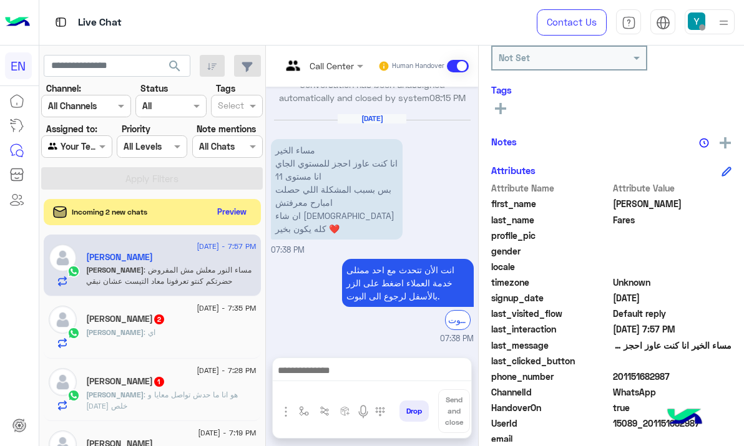
click at [237, 211] on button "Preview" at bounding box center [232, 211] width 39 height 17
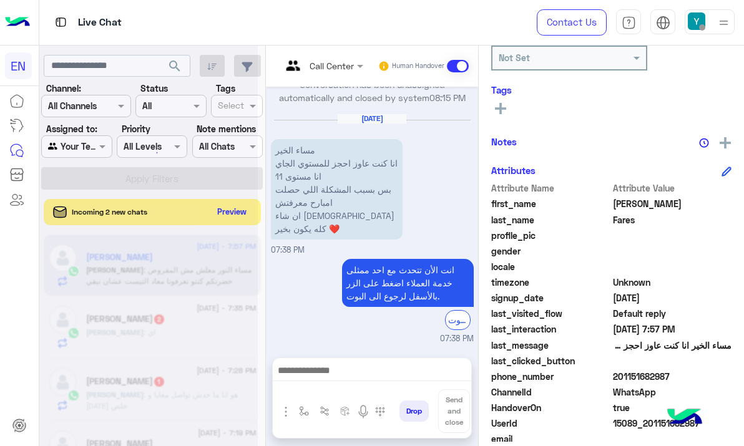
scroll to position [1231, 0]
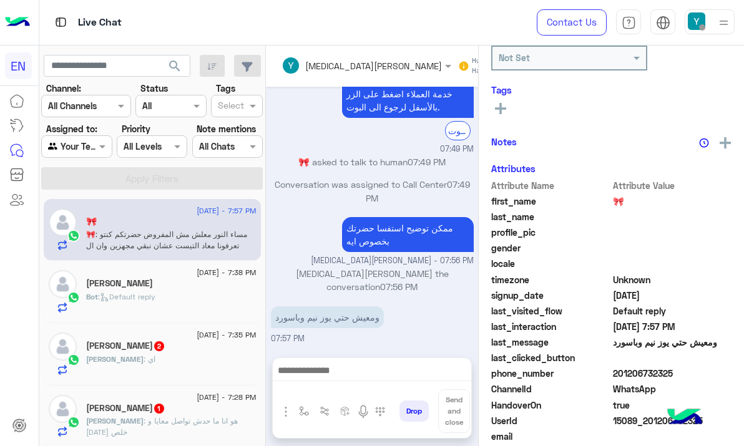
scroll to position [275, 0]
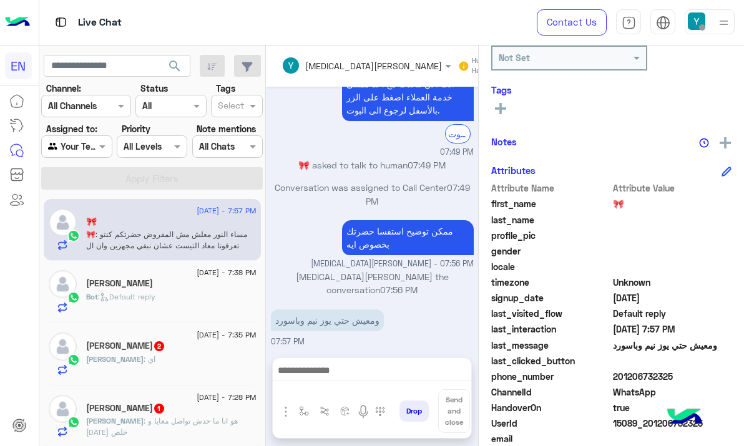
click at [628, 378] on span "201206732325" at bounding box center [672, 376] width 119 height 13
copy span "201206732325"
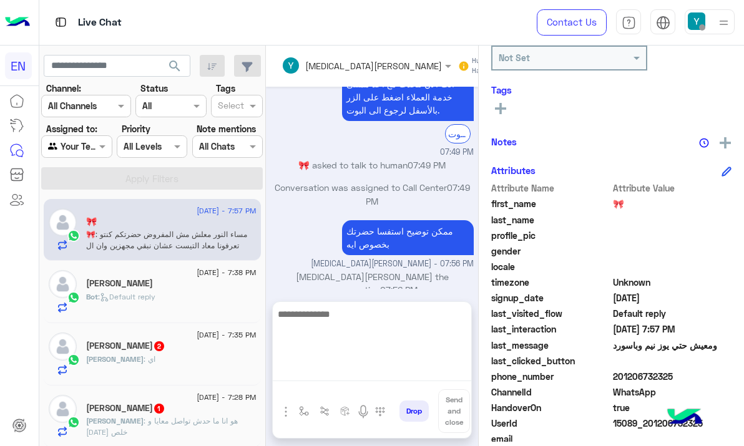
click at [338, 375] on textarea at bounding box center [372, 343] width 198 height 75
paste textarea "**********"
type textarea "**********"
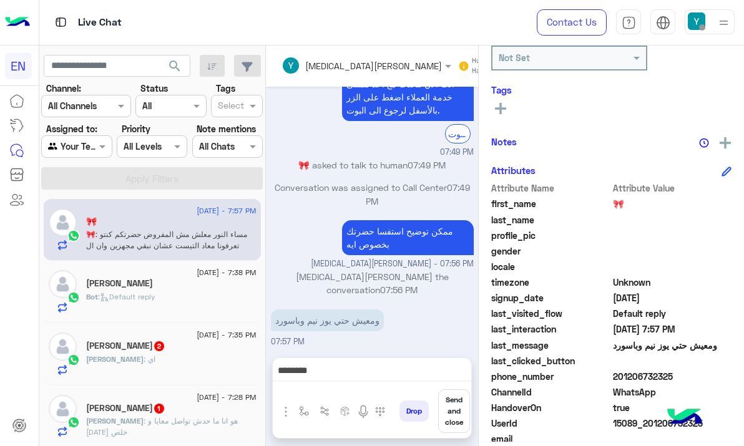
click at [451, 398] on button "Send and close" at bounding box center [454, 411] width 32 height 44
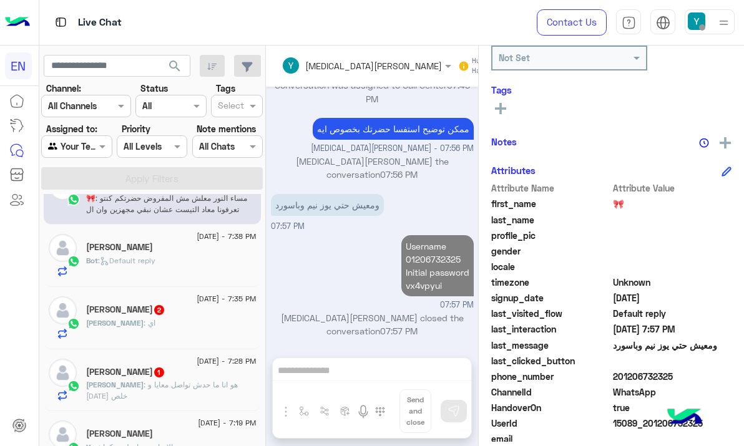
scroll to position [127, 0]
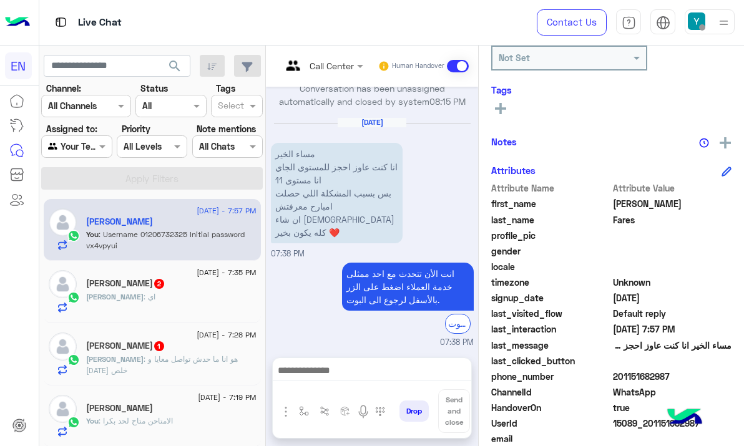
click at [630, 378] on span "201151682987" at bounding box center [672, 376] width 119 height 13
copy span "201151682987"
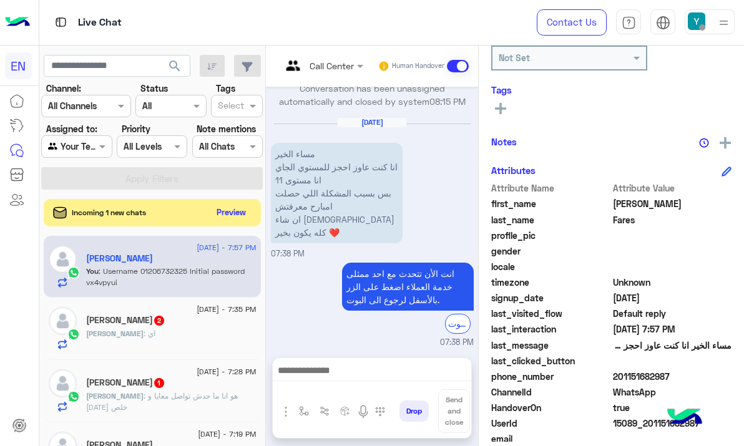
scroll to position [191, 0]
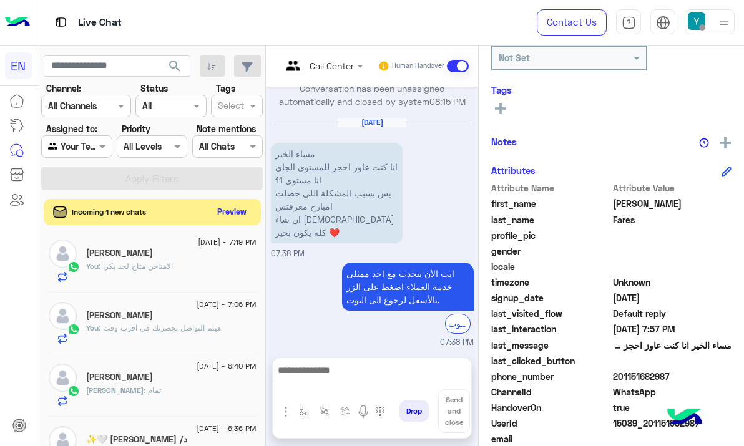
click at [224, 215] on button "Preview" at bounding box center [232, 211] width 39 height 17
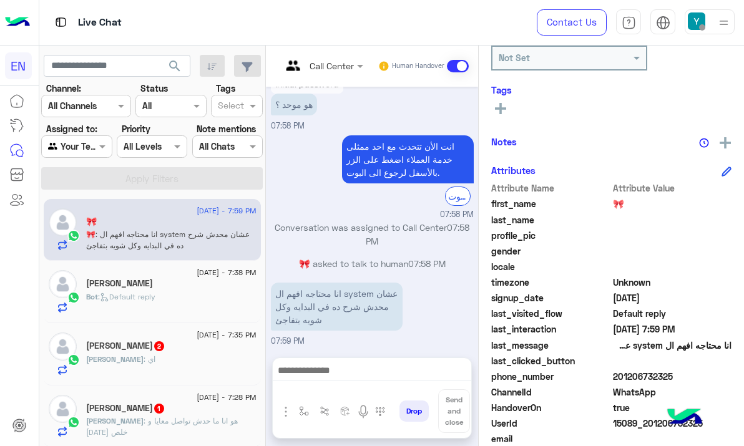
click at [646, 377] on span "201206732325" at bounding box center [672, 376] width 119 height 13
copy span "201206732325"
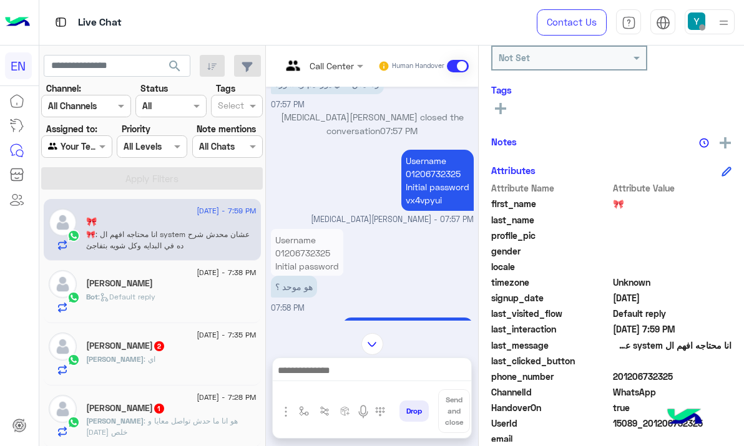
scroll to position [567, 0]
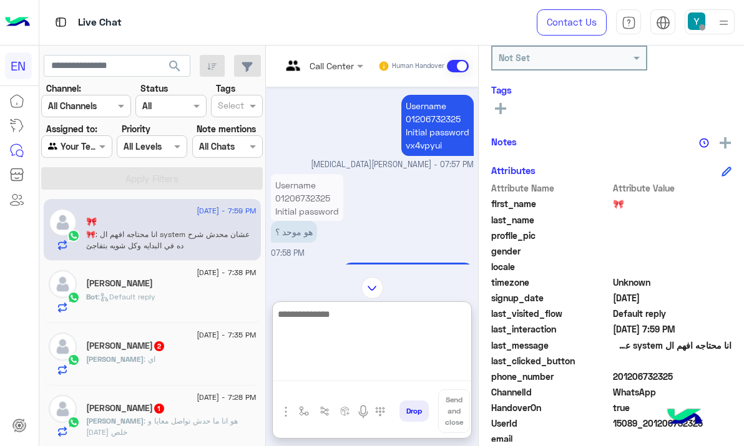
click at [336, 372] on textarea at bounding box center [372, 343] width 198 height 75
type textarea "**********"
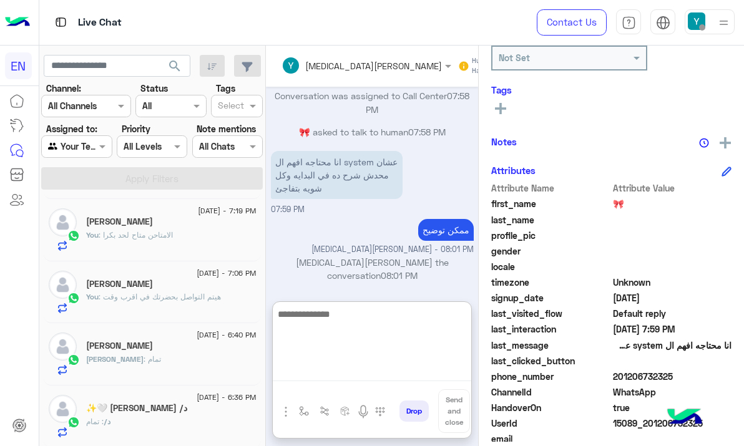
scroll to position [255, 0]
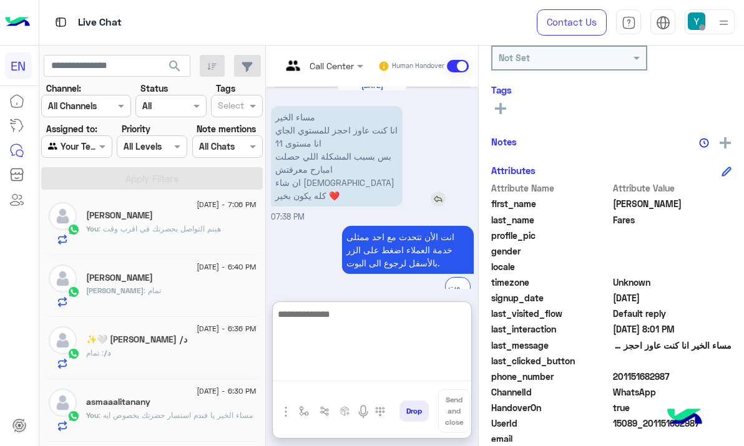
scroll to position [1288, 0]
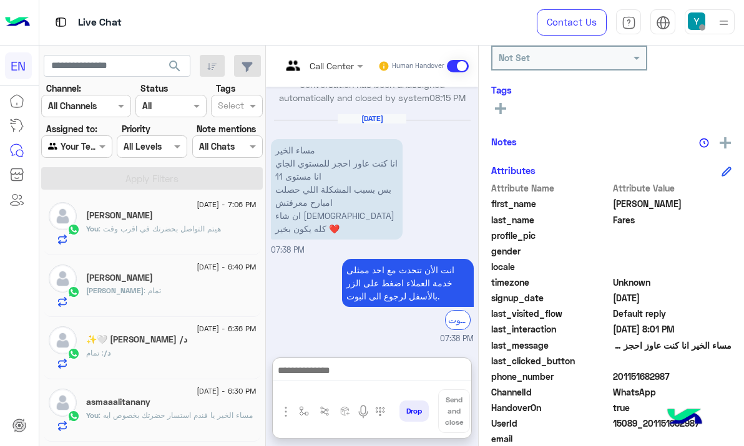
click at [630, 377] on span "201151682987" at bounding box center [672, 376] width 119 height 13
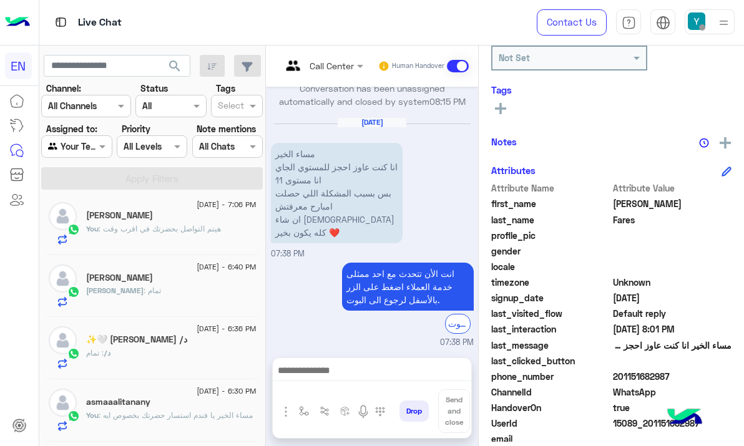
click at [630, 377] on span "201151682987" at bounding box center [672, 376] width 119 height 13
copy span "201151682987"
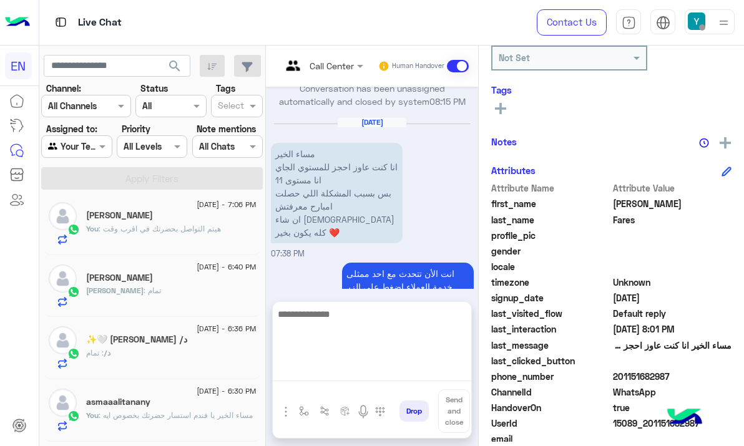
click at [351, 371] on textarea at bounding box center [372, 343] width 198 height 75
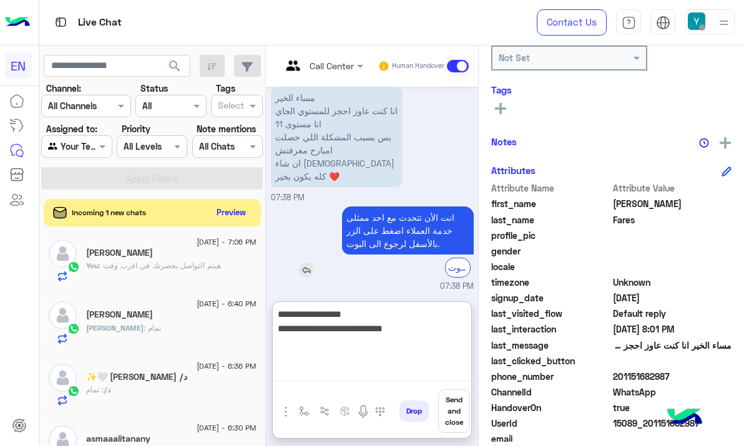
type textarea "**********"
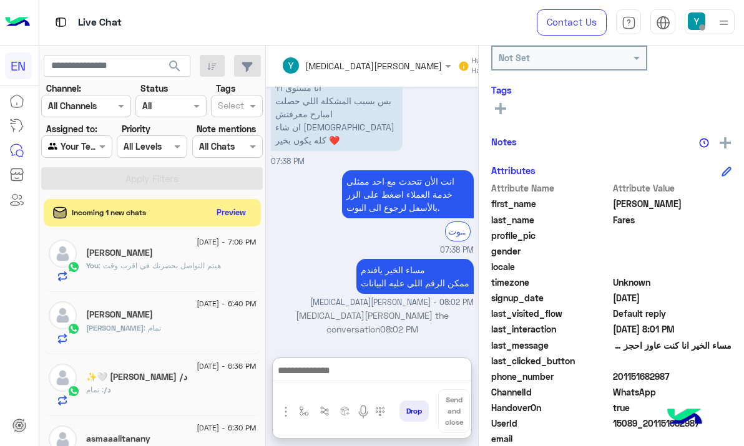
click at [230, 202] on div "Incoming 1 new chats Preview" at bounding box center [152, 212] width 217 height 27
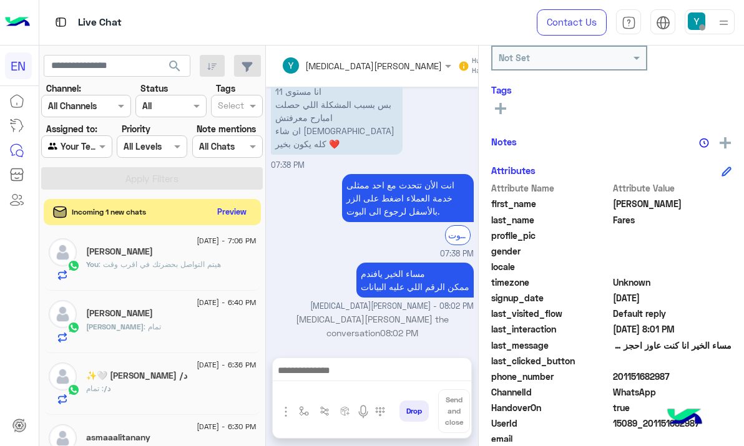
click at [230, 213] on button "Preview" at bounding box center [232, 211] width 39 height 17
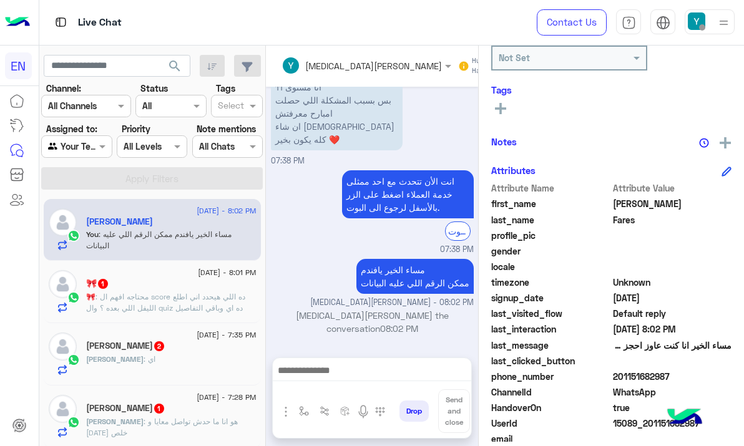
scroll to position [191, 0]
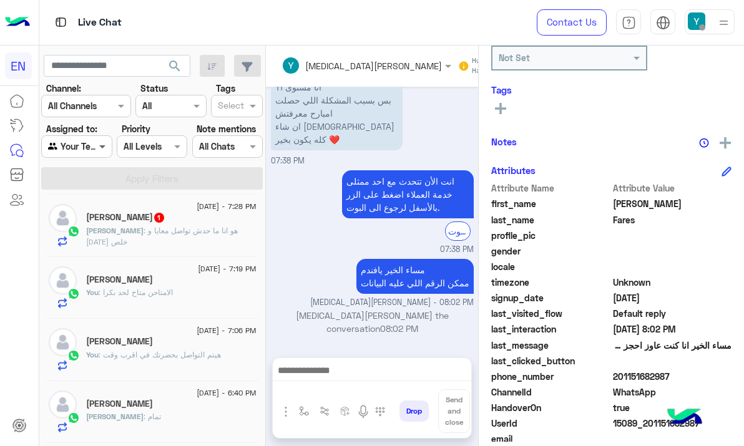
click at [102, 145] on span at bounding box center [104, 146] width 16 height 13
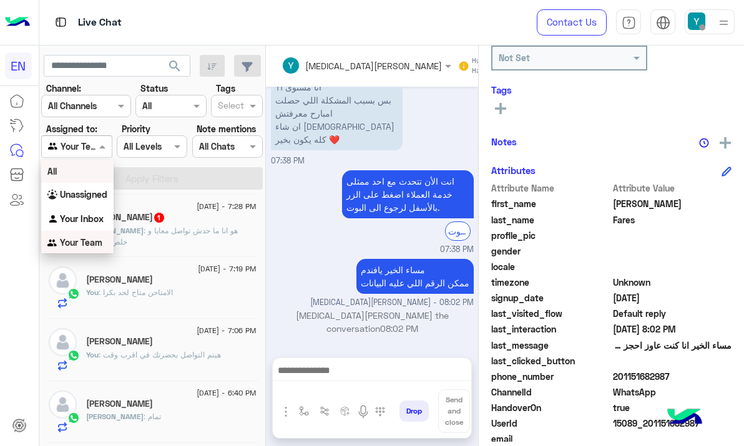
scroll to position [1, 0]
click at [97, 172] on div "All" at bounding box center [77, 170] width 72 height 23
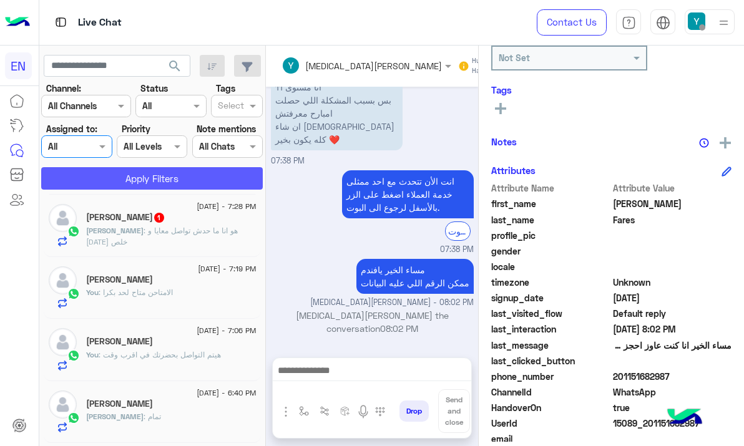
click at [103, 169] on button "Apply Filters" at bounding box center [152, 178] width 222 height 22
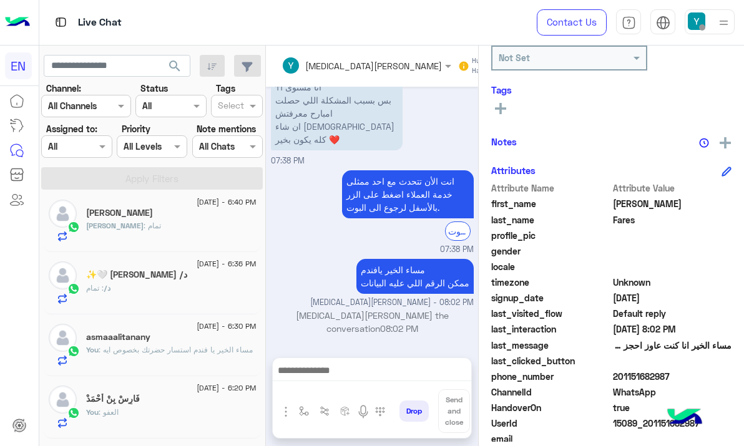
scroll to position [446, 0]
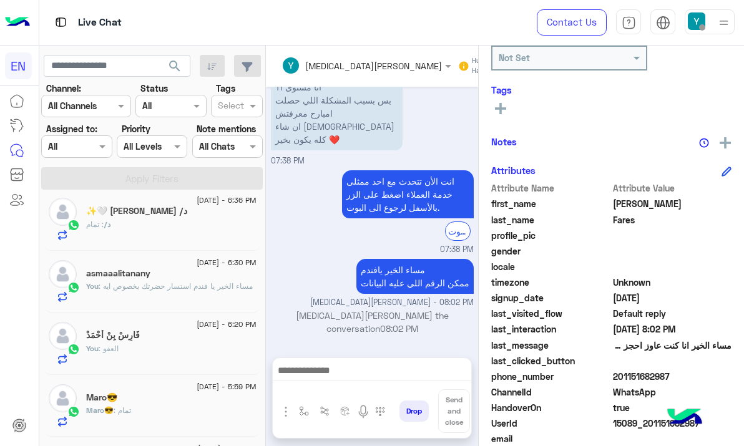
click at [152, 398] on div "Maro😎" at bounding box center [171, 399] width 170 height 13
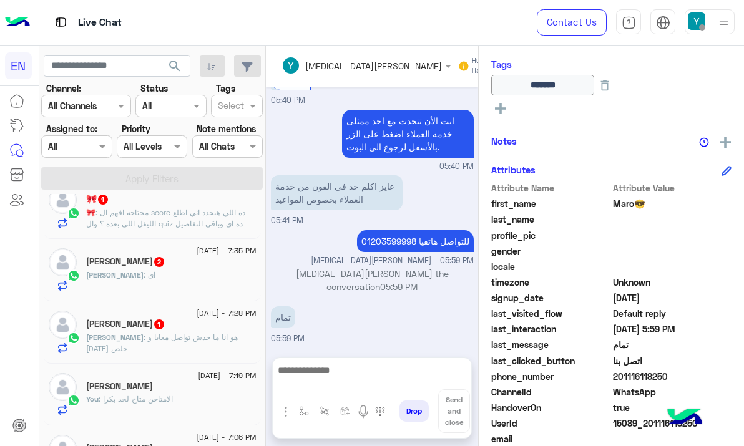
scroll to position [127, 0]
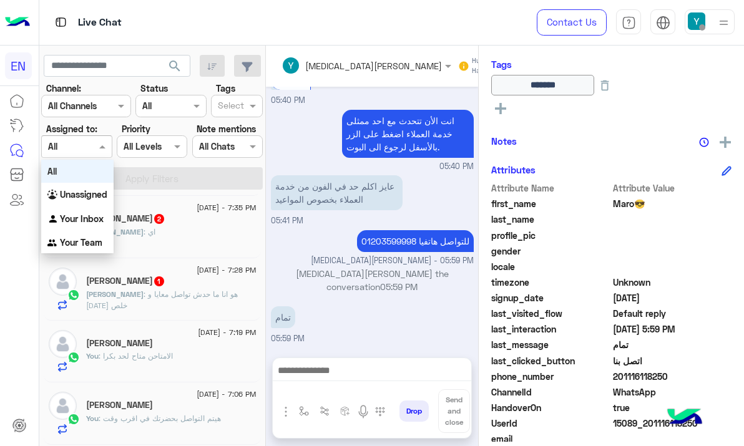
click at [74, 145] on input "text" at bounding box center [62, 146] width 29 height 13
click at [228, 306] on div "[PERSON_NAME] : هو انا ما حدش تواصل معايا و [DATE] خلص" at bounding box center [171, 300] width 170 height 22
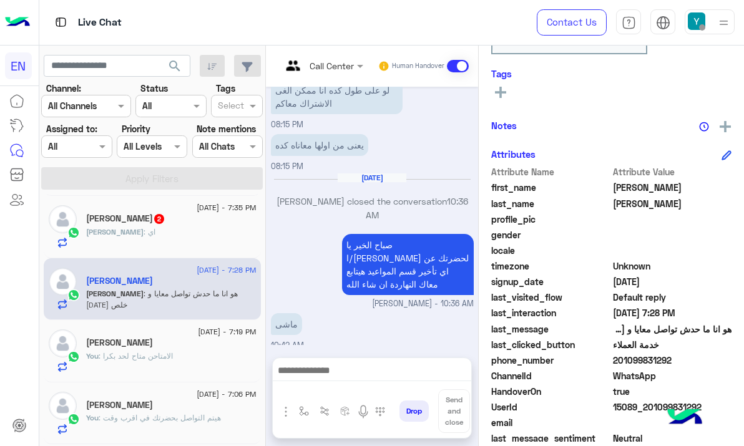
scroll to position [670, 0]
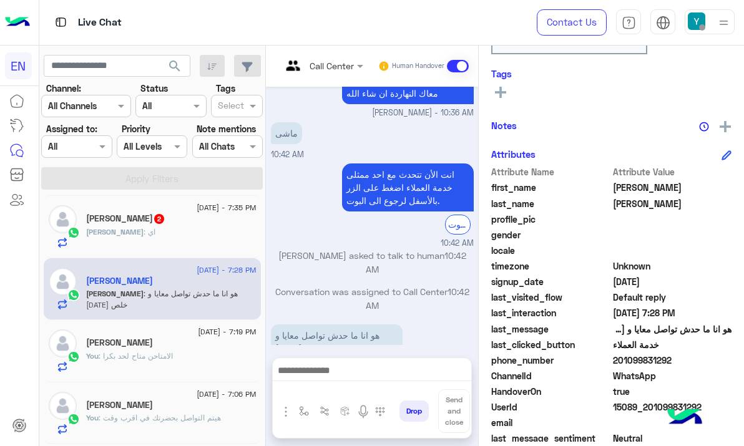
click at [636, 360] on span "201099831292" at bounding box center [672, 360] width 119 height 13
copy span "201099831292"
click at [462, 64] on span at bounding box center [458, 66] width 22 height 12
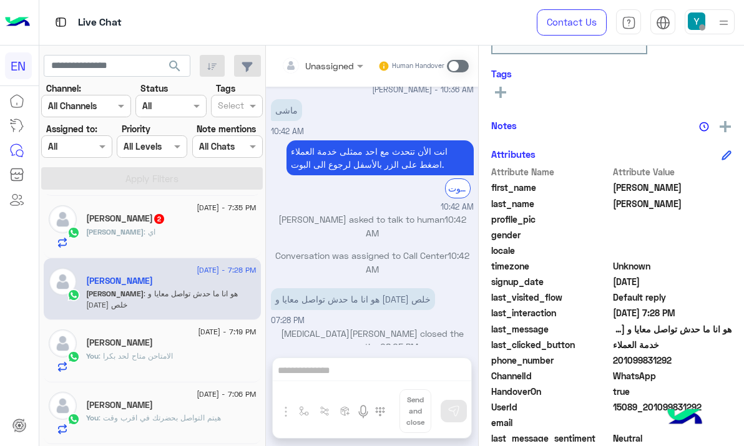
click at [202, 245] on div "[PERSON_NAME] : اي" at bounding box center [171, 238] width 170 height 22
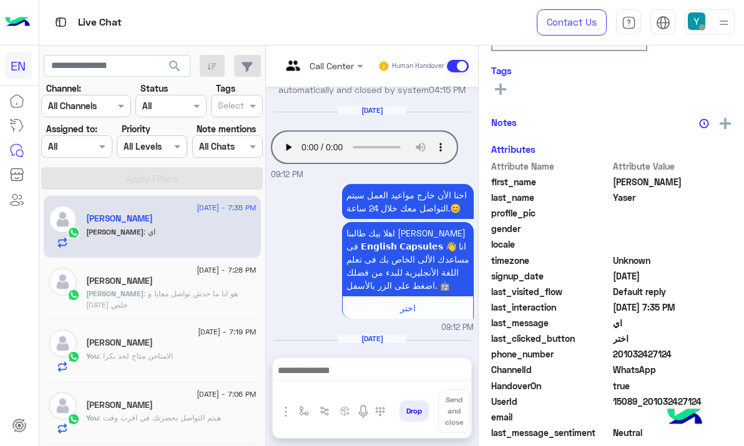
scroll to position [952, 0]
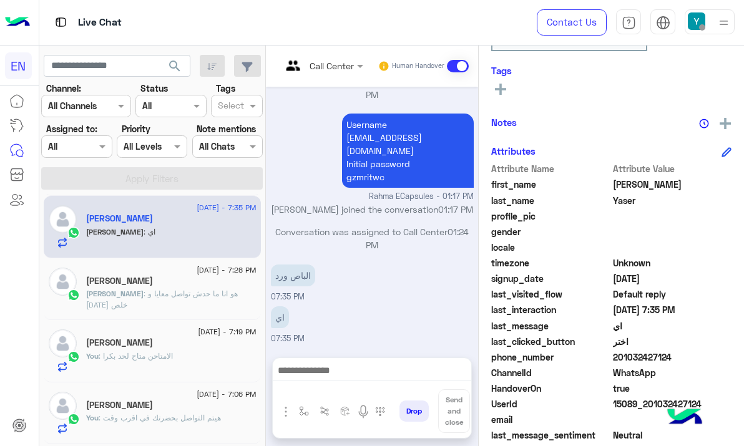
click at [636, 359] on span "201032427124" at bounding box center [672, 357] width 119 height 13
copy span "201032427124"
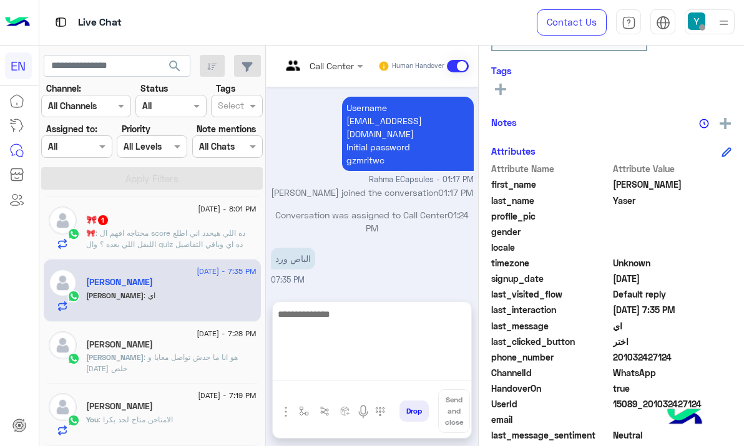
click at [348, 373] on textarea at bounding box center [372, 343] width 198 height 75
paste textarea "**********"
type textarea "**********"
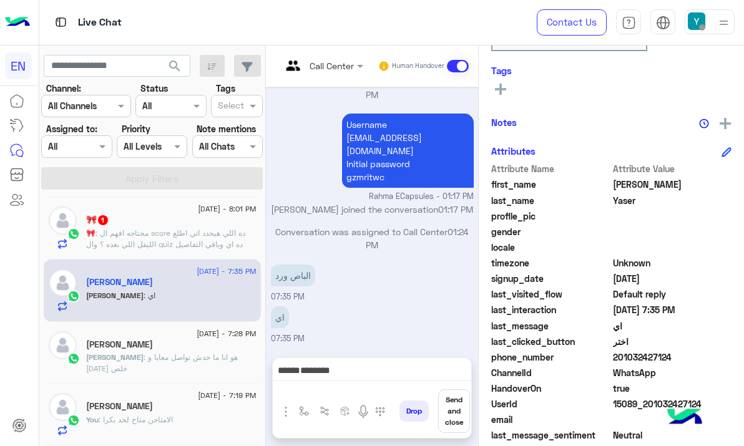
click at [457, 410] on button "Send and close" at bounding box center [454, 411] width 32 height 44
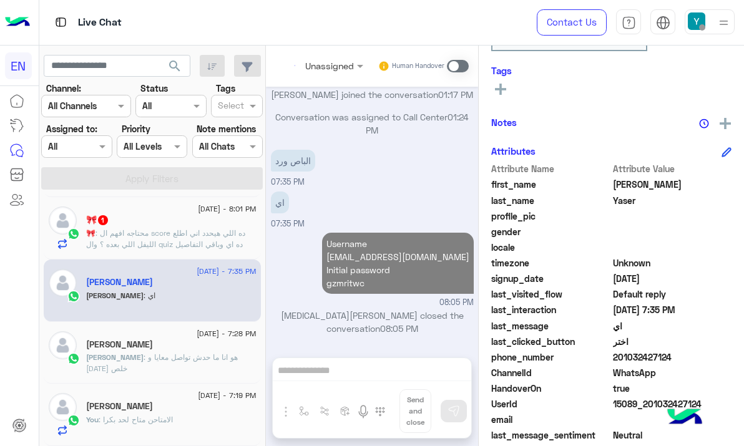
scroll to position [975, 0]
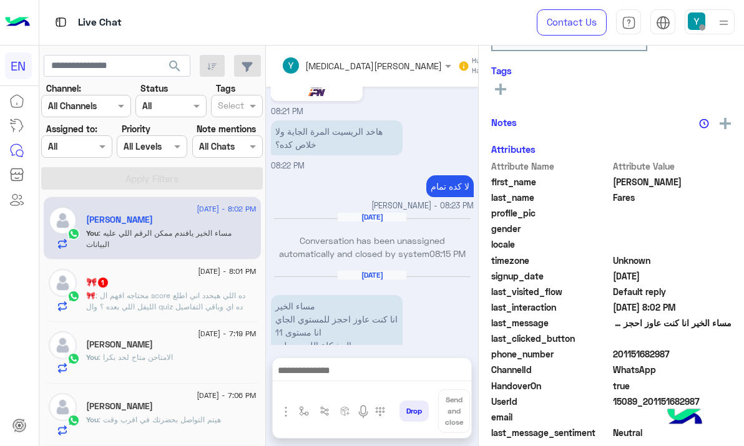
scroll to position [1230, 0]
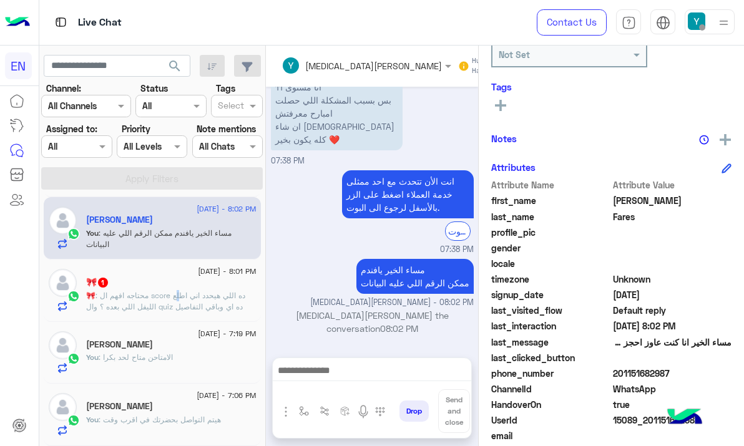
click at [178, 293] on span ": محتاجه افهم ال score ده اللي هيحدد اني اطلع الليفل اللي بعده ؟ وال quiz ده اي…" at bounding box center [165, 301] width 159 height 21
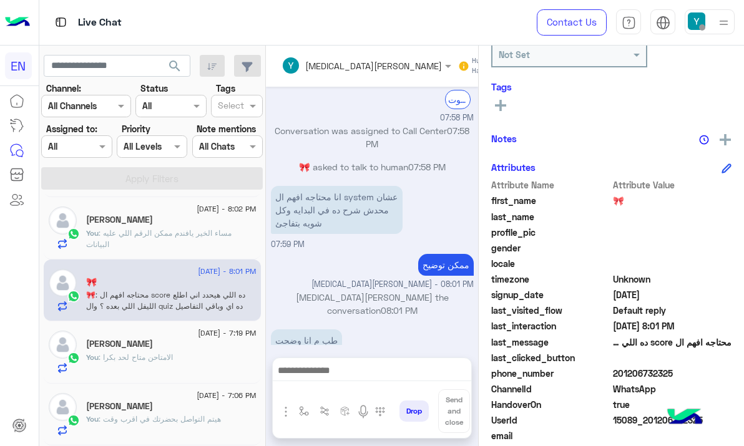
scroll to position [787, 0]
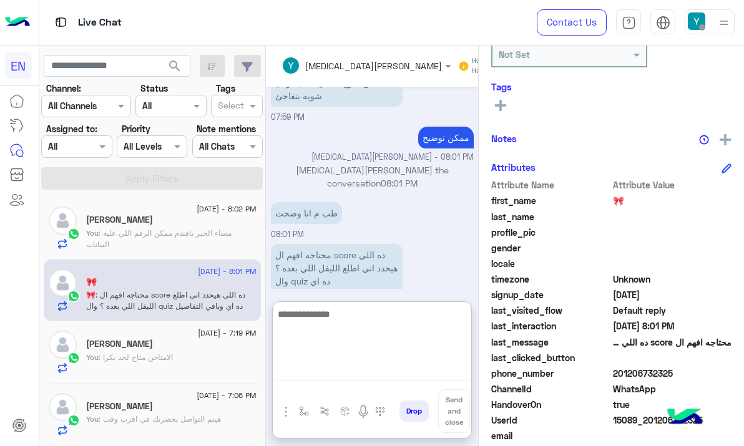
click at [343, 369] on textarea at bounding box center [372, 343] width 198 height 75
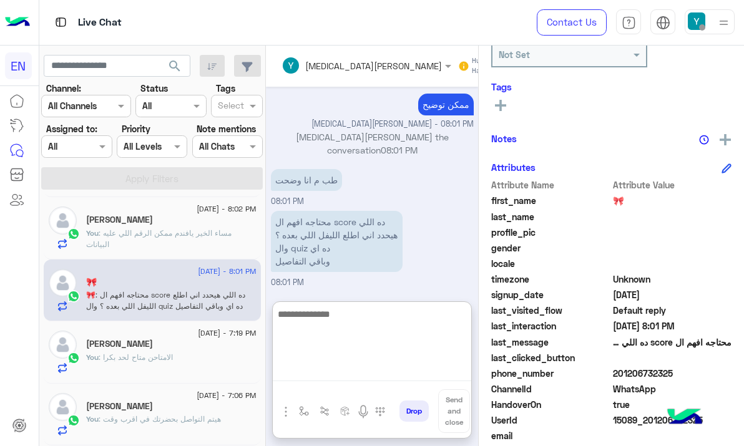
scroll to position [843, 0]
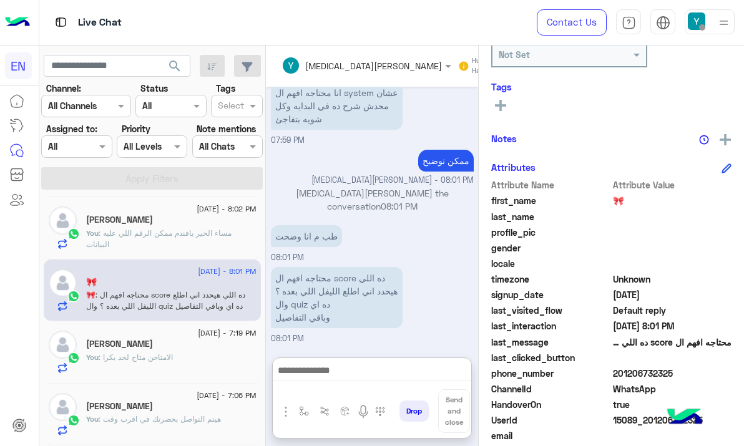
click at [650, 370] on span "201206732325" at bounding box center [672, 373] width 119 height 13
copy span "201206732325"
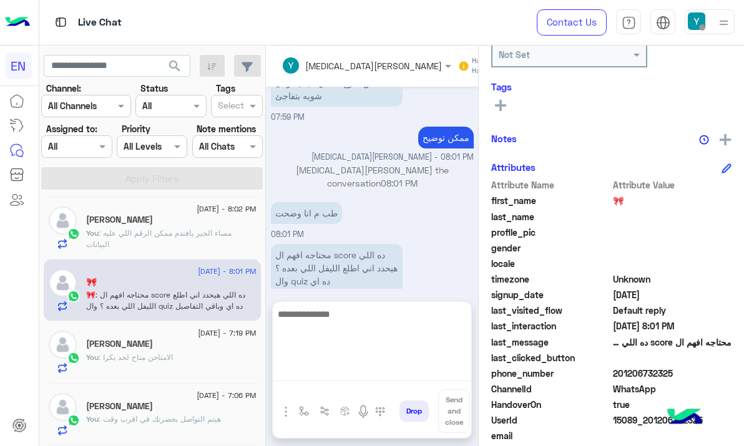
click at [348, 377] on textarea at bounding box center [372, 343] width 198 height 75
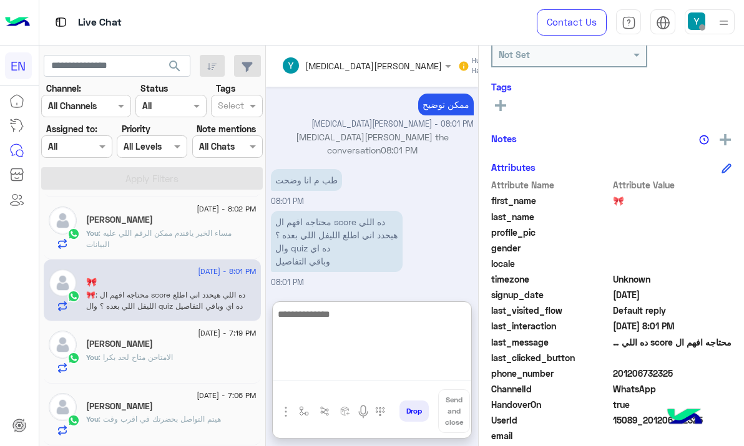
scroll to position [843, 0]
click at [357, 331] on textarea at bounding box center [372, 343] width 198 height 75
type textarea "*"
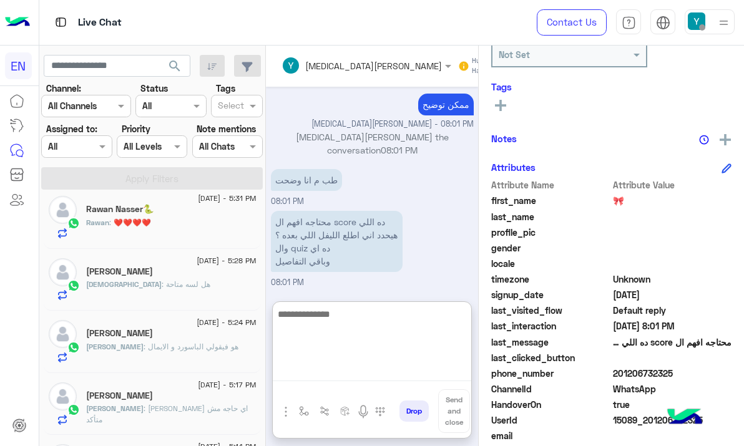
scroll to position [700, 0]
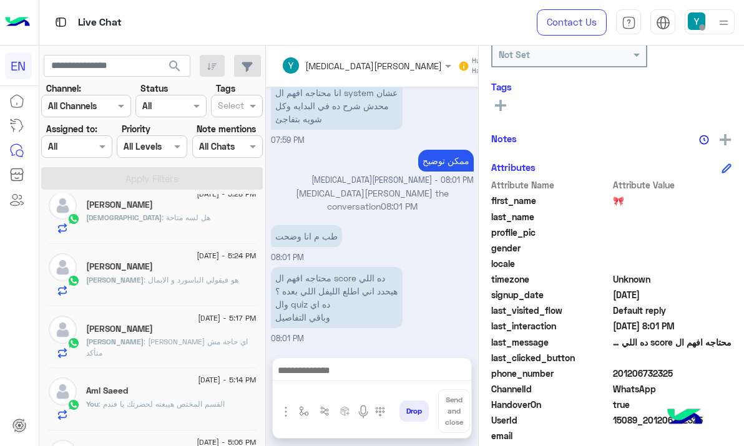
click at [180, 281] on span ": هو فيقولي الباسورد و الايمال" at bounding box center [191, 279] width 95 height 9
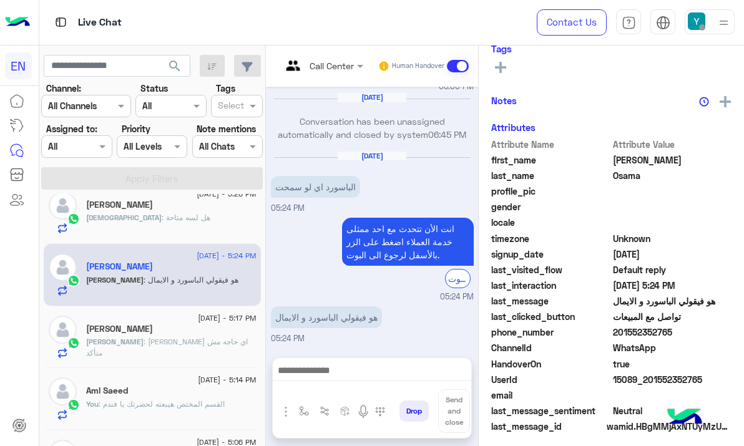
scroll to position [179, 0]
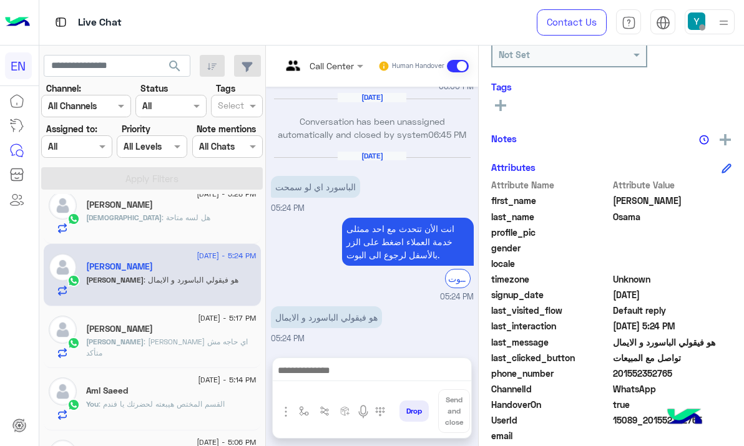
click at [636, 369] on span "201552352765" at bounding box center [672, 373] width 119 height 13
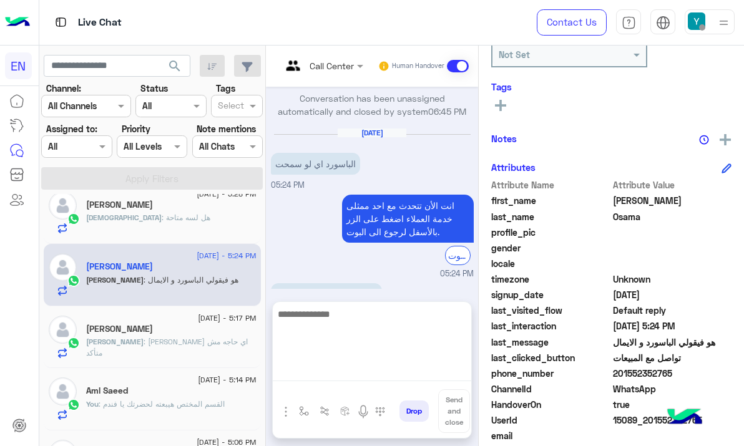
click at [323, 370] on textarea at bounding box center [372, 343] width 198 height 75
paste textarea "**********"
type textarea "**********"
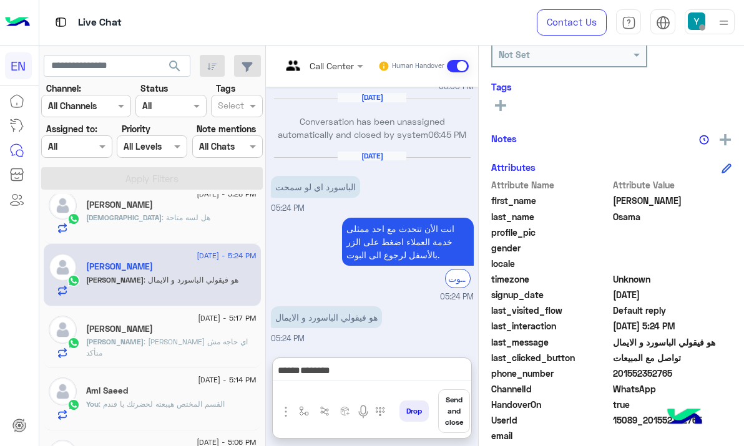
click at [453, 408] on button "Send and close" at bounding box center [454, 411] width 32 height 44
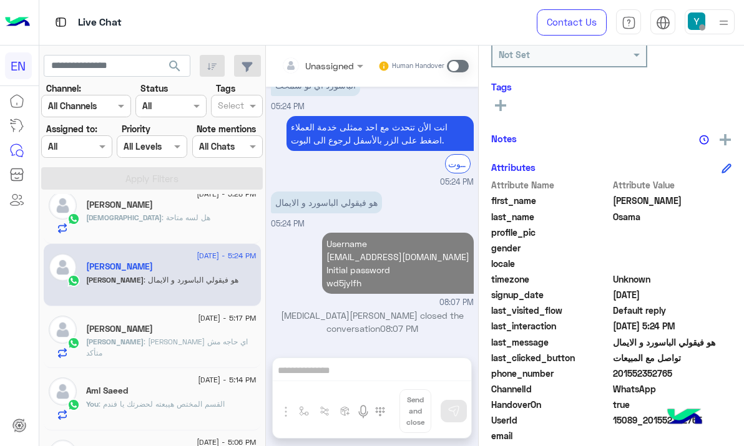
scroll to position [637, 0]
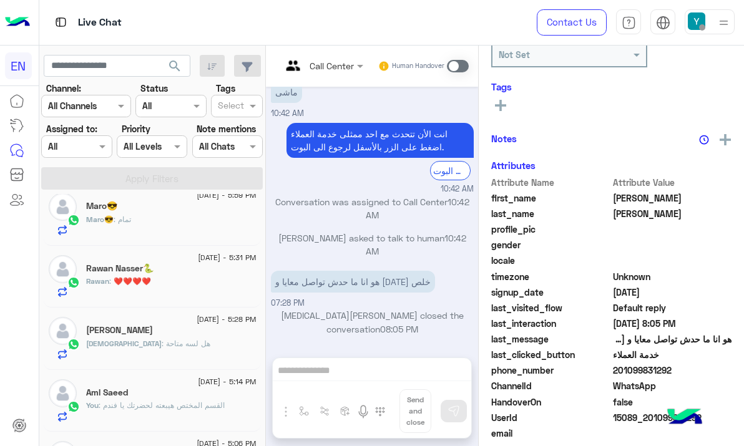
scroll to position [631, 0]
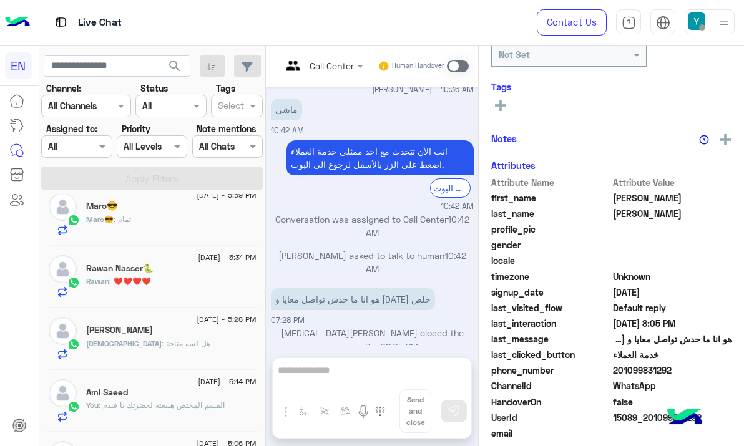
click at [182, 296] on div "Rawan : ❤️❤️❤️❤️" at bounding box center [171, 287] width 170 height 22
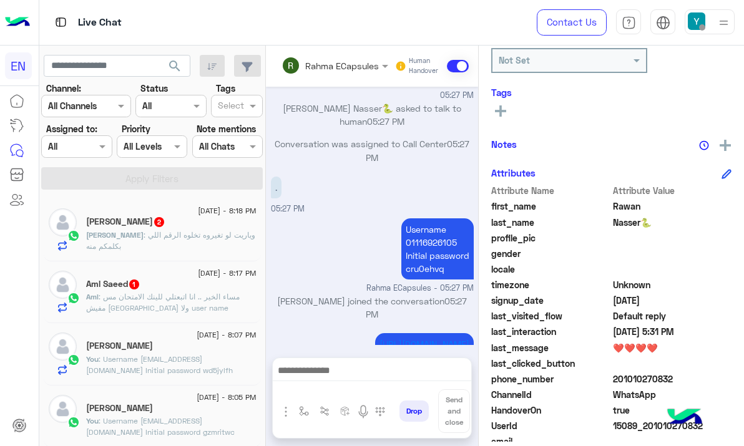
scroll to position [228, 0]
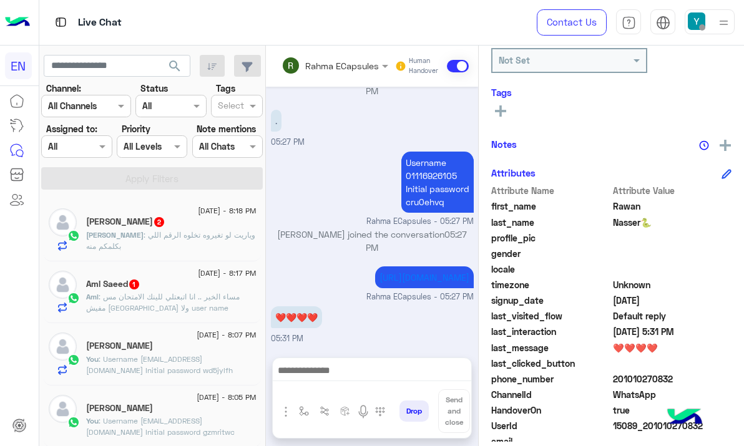
click at [196, 288] on div "Aml Saeed 1" at bounding box center [171, 285] width 170 height 13
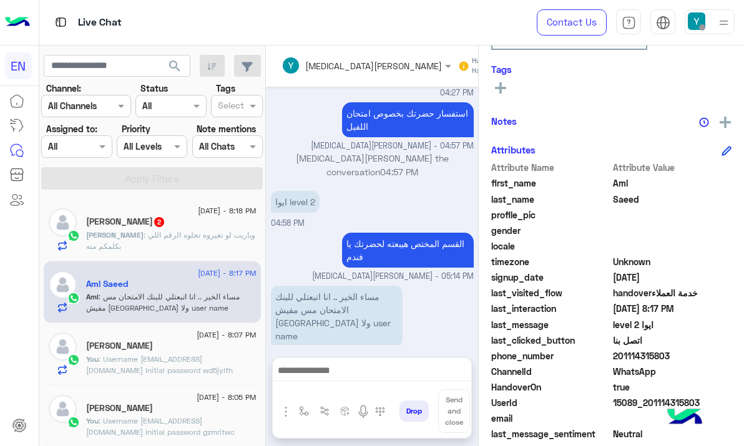
scroll to position [198, 0]
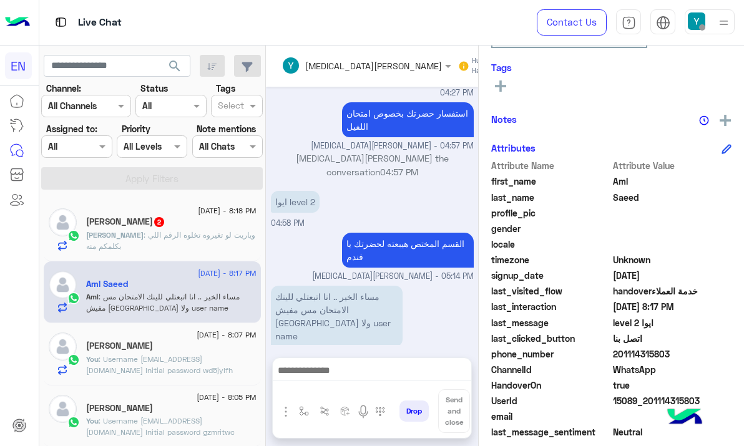
click at [647, 356] on span "201114315803" at bounding box center [672, 354] width 119 height 13
click at [647, 355] on span "201114315803" at bounding box center [672, 354] width 119 height 13
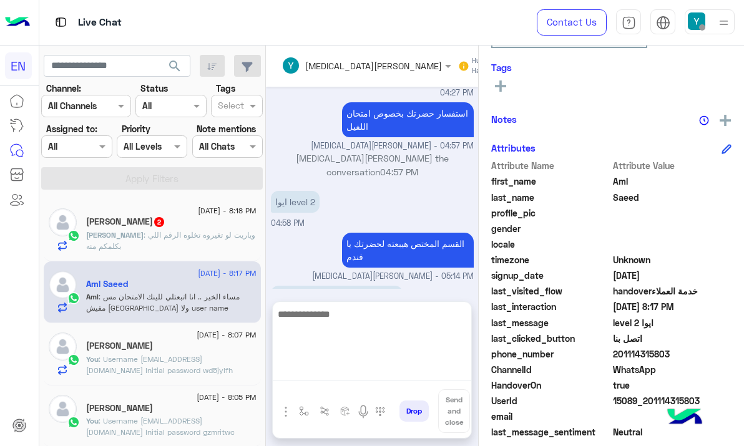
click at [335, 381] on textarea at bounding box center [372, 343] width 198 height 75
paste textarea "**********"
type textarea "**********"
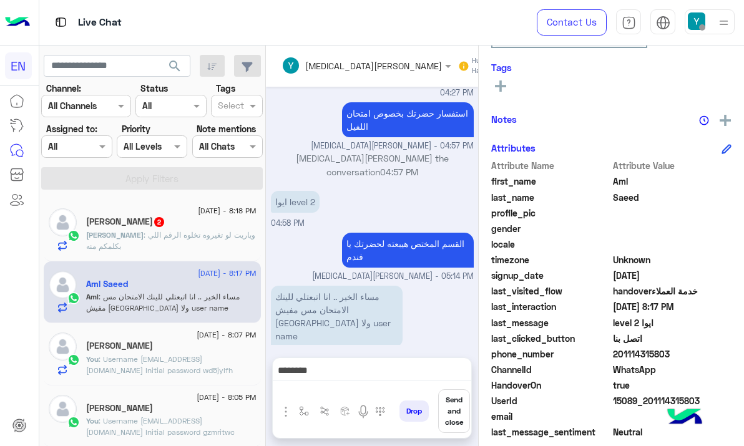
click at [456, 421] on button "Send and close" at bounding box center [454, 411] width 32 height 44
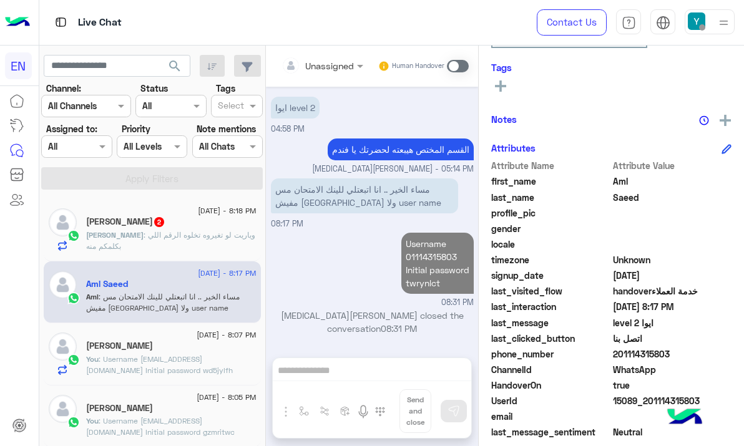
scroll to position [1151, 0]
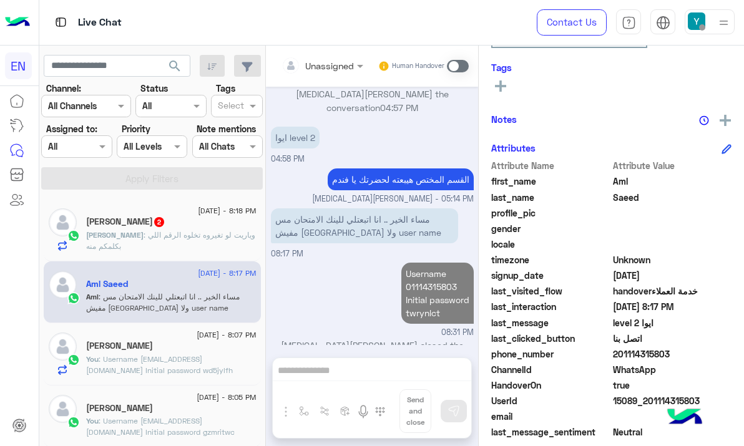
click at [127, 233] on span ": وياريت لو تغيروه تخلوه الرقم اللي بكلمكم منه" at bounding box center [170, 240] width 169 height 21
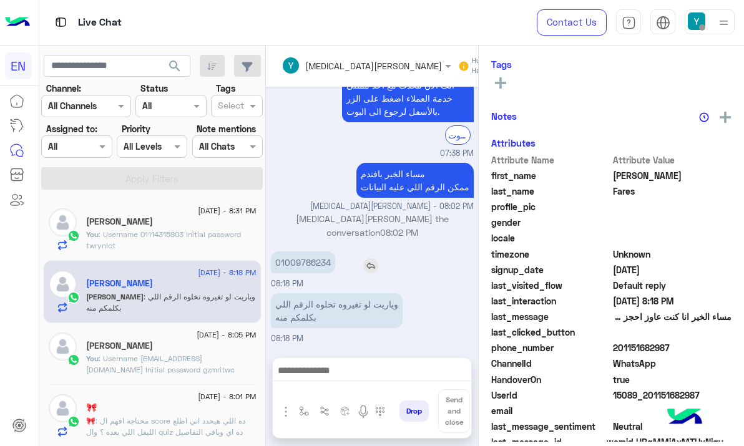
scroll to position [201, 0]
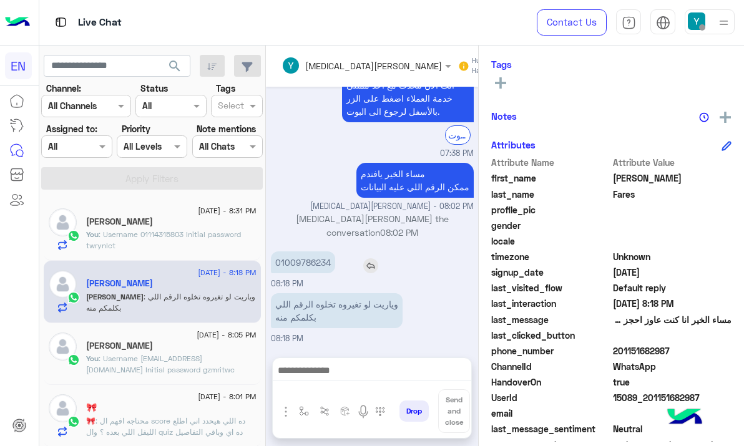
click at [310, 267] on p "01009786234" at bounding box center [303, 263] width 64 height 22
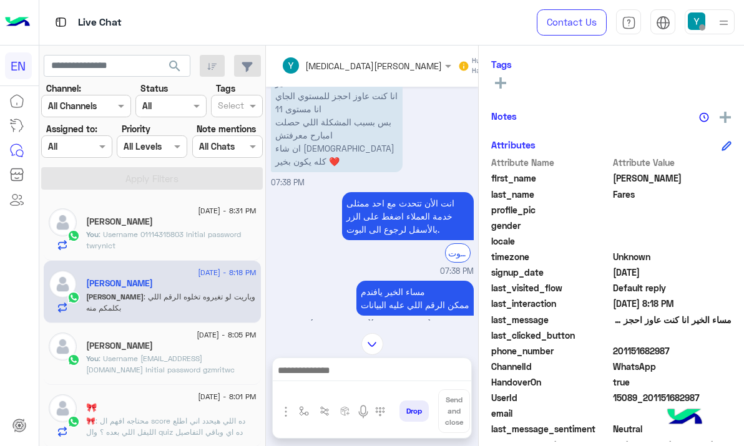
click at [378, 363] on div at bounding box center [372, 373] width 198 height 31
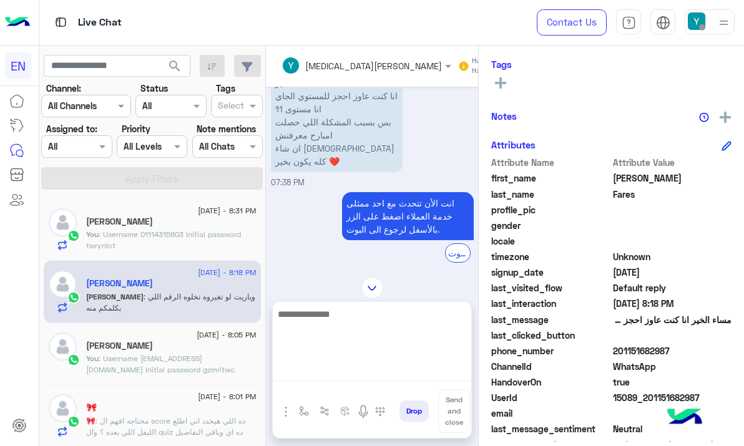
click at [374, 370] on textarea at bounding box center [372, 343] width 198 height 75
type textarea "**********"
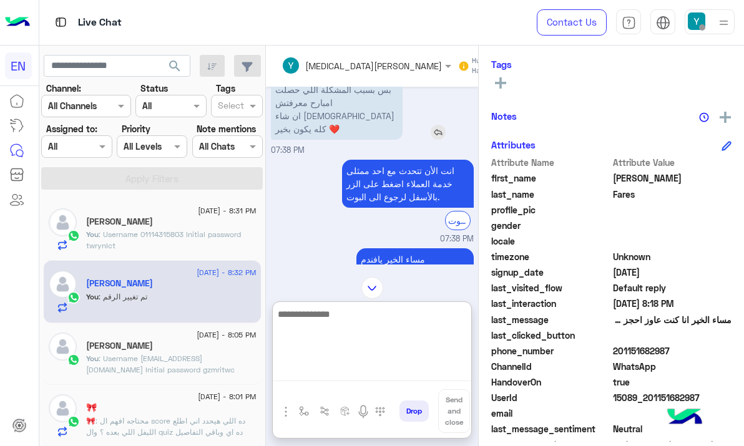
scroll to position [1086, 0]
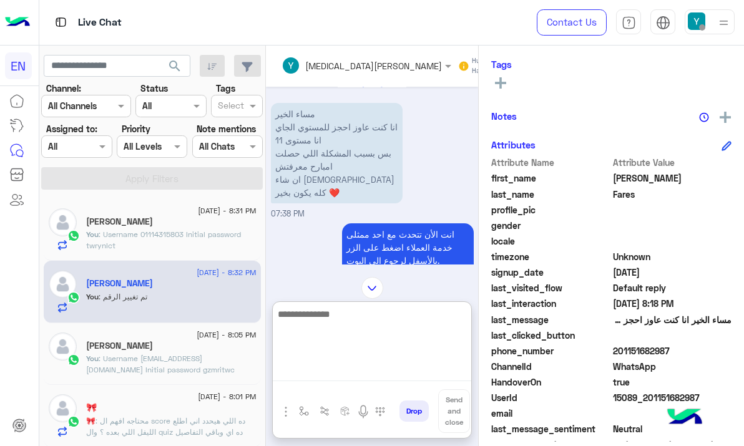
click at [343, 326] on textarea at bounding box center [372, 343] width 198 height 75
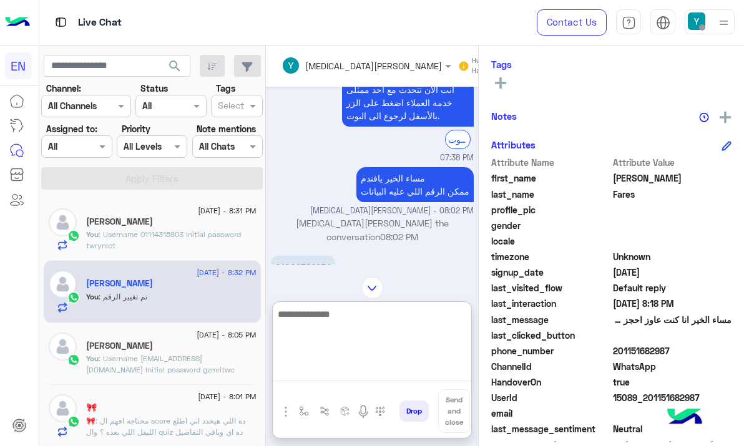
scroll to position [1341, 0]
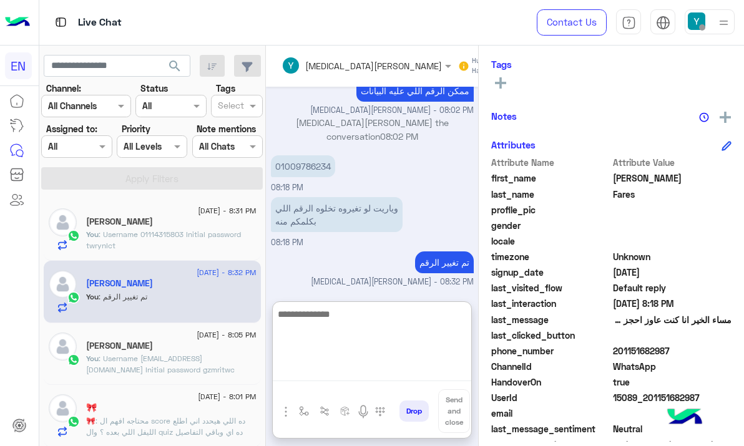
click at [363, 323] on textarea at bounding box center [372, 343] width 198 height 75
type textarea "**********"
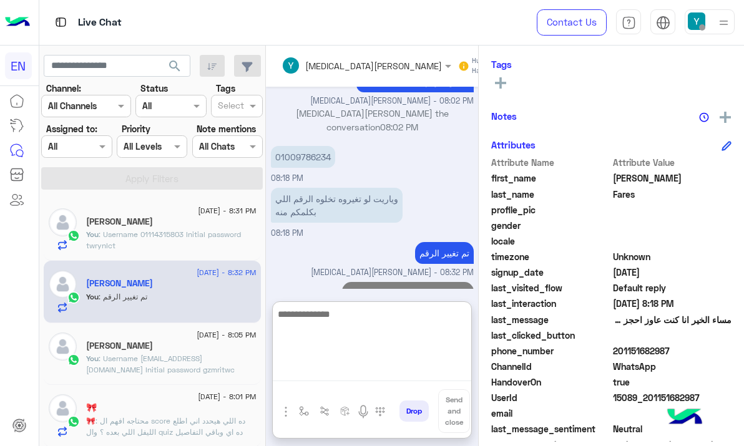
scroll to position [1393, 0]
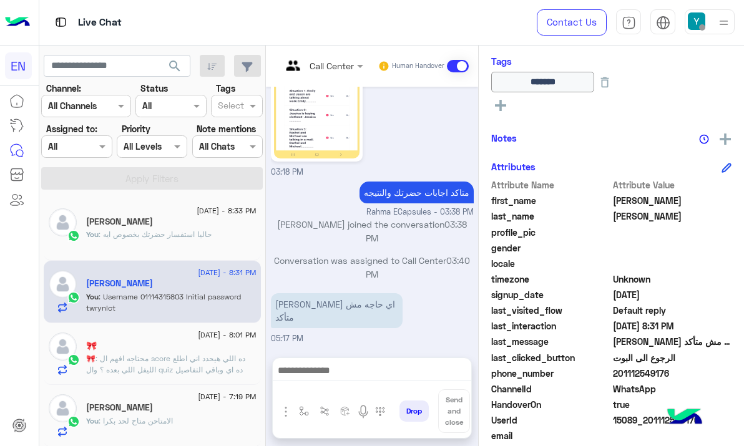
scroll to position [1075, 0]
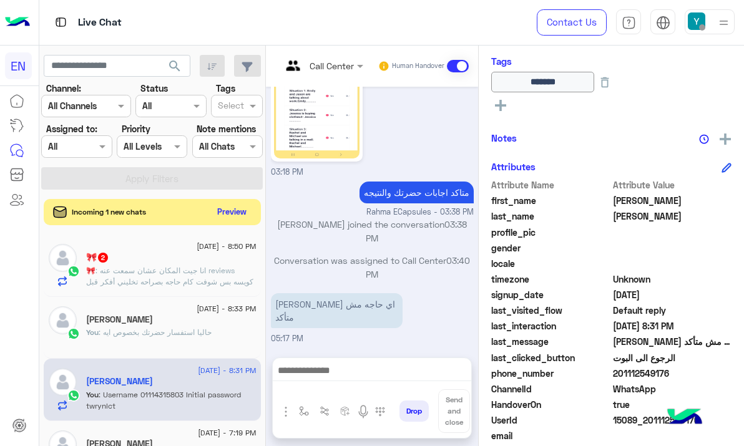
click at [241, 208] on button "Preview" at bounding box center [232, 211] width 39 height 17
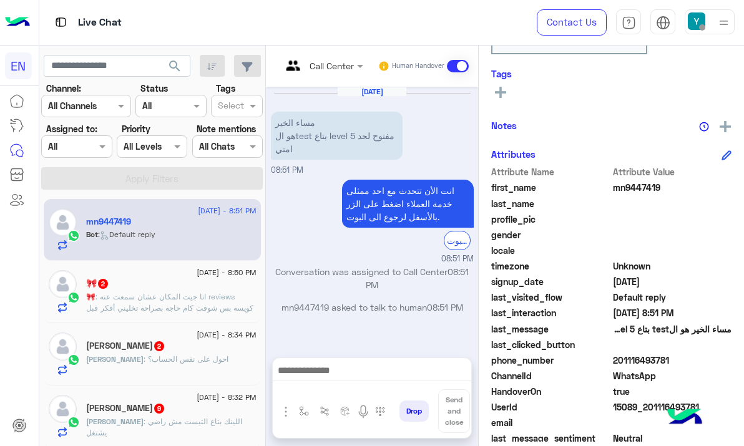
click at [635, 363] on span "201116493781" at bounding box center [672, 360] width 119 height 13
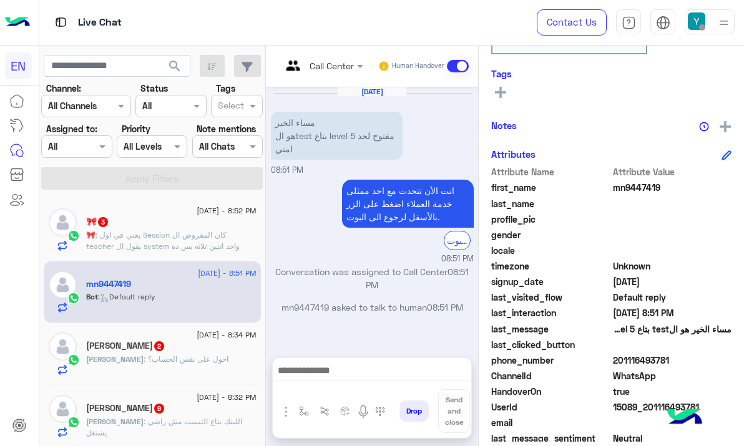
click at [637, 363] on span "201116493781" at bounding box center [672, 360] width 119 height 13
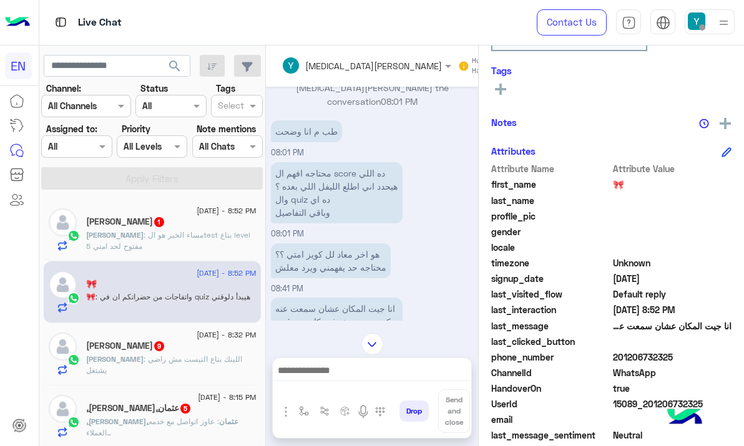
scroll to position [744, 0]
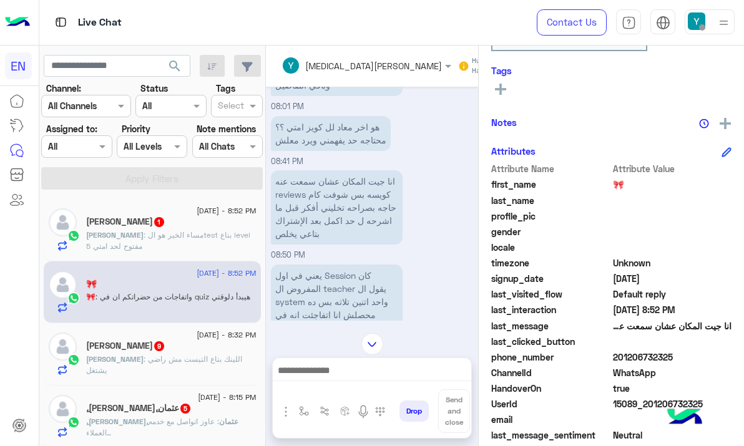
click at [224, 242] on p "Youssef : مساء الخير هو الtest بتاع level 5 مفتوح لحد امتي" at bounding box center [171, 241] width 170 height 22
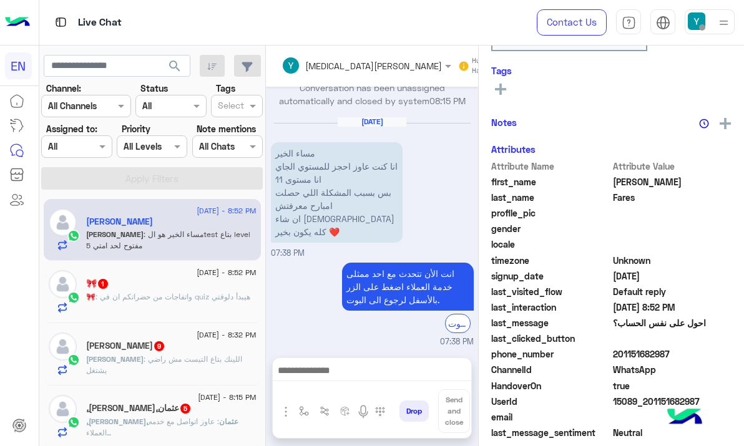
scroll to position [1117, 0]
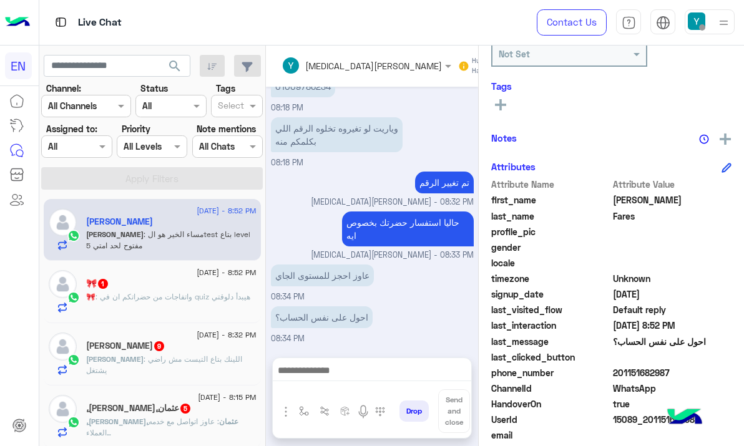
click at [620, 373] on span "201151682987" at bounding box center [672, 372] width 119 height 13
click at [621, 373] on span "201151682987" at bounding box center [672, 372] width 119 height 13
click at [285, 414] on img "button" at bounding box center [285, 411] width 15 height 15
click at [309, 382] on span "Images" at bounding box center [314, 385] width 32 height 14
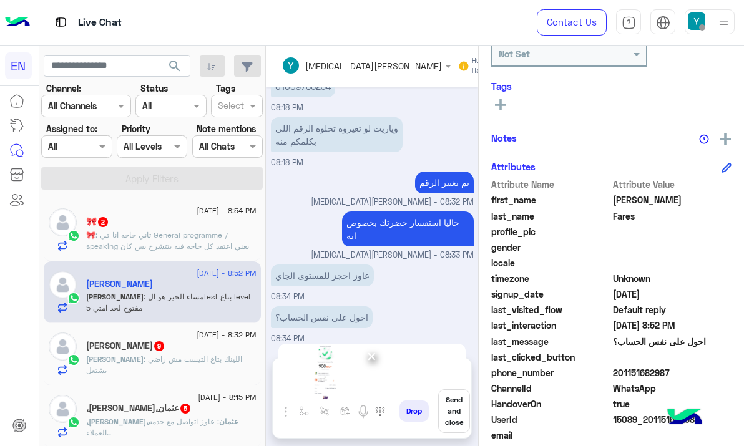
click at [368, 358] on span "×" at bounding box center [372, 356] width 12 height 28
click at [289, 408] on img "button" at bounding box center [285, 411] width 15 height 15
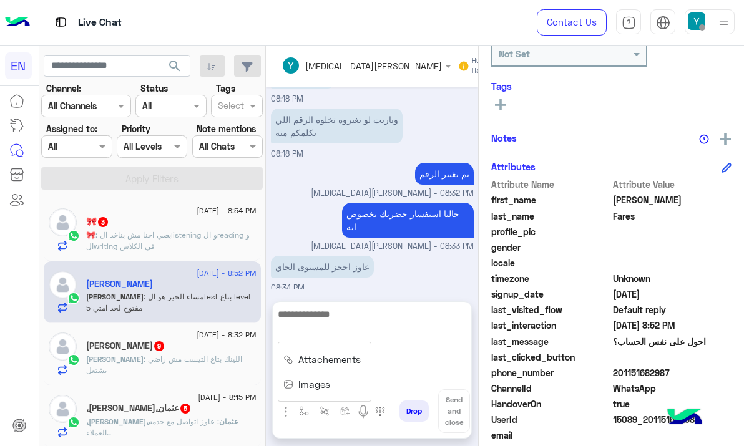
click at [378, 377] on textarea at bounding box center [372, 343] width 198 height 75
click at [336, 316] on textarea at bounding box center [372, 343] width 198 height 75
click at [320, 320] on textarea at bounding box center [372, 343] width 198 height 75
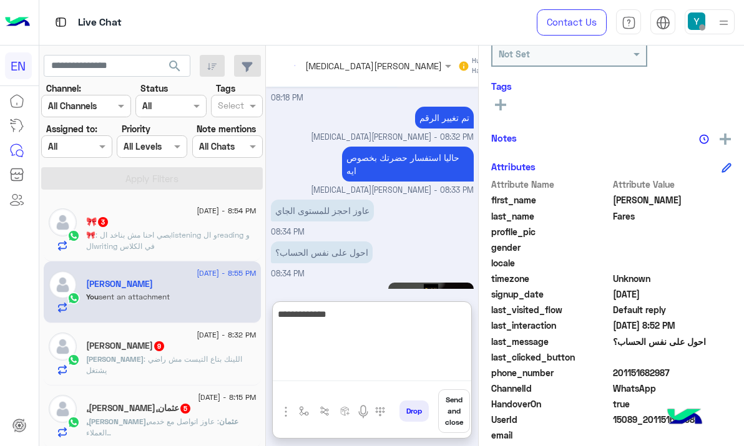
scroll to position [1343, 0]
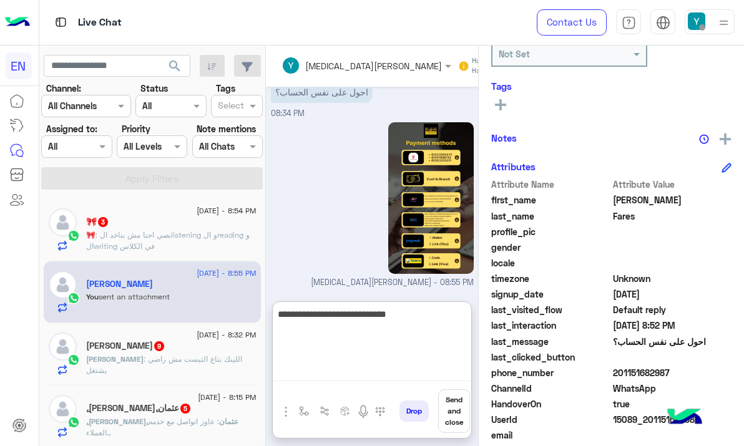
type textarea "**********"
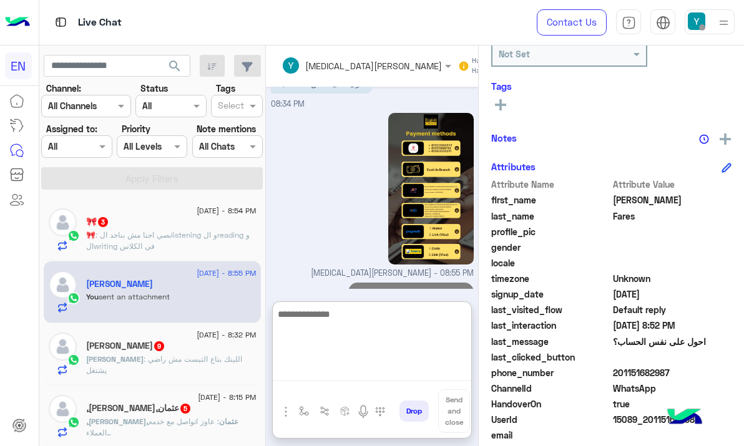
scroll to position [1383, 0]
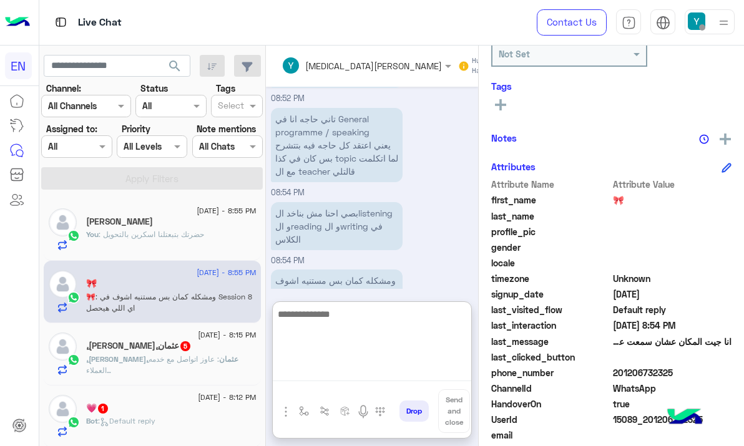
scroll to position [1185, 0]
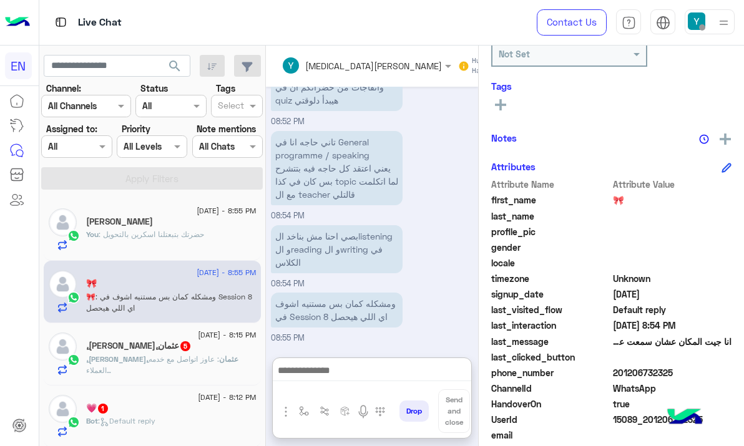
click at [200, 346] on div ",ِ[PERSON_NAME],ِعثمان 5" at bounding box center [171, 347] width 170 height 13
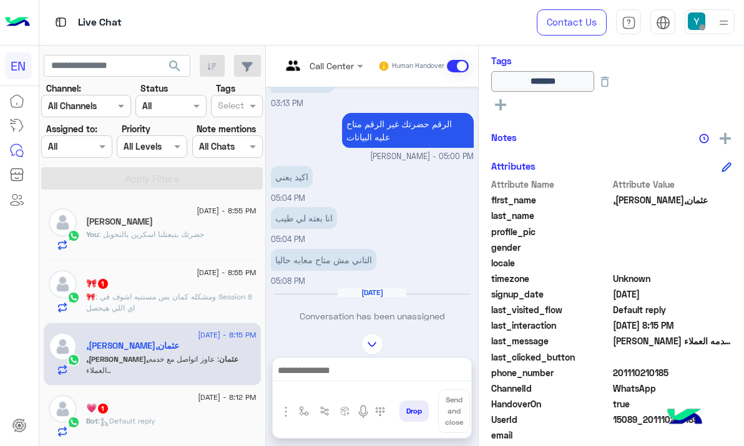
scroll to position [952, 0]
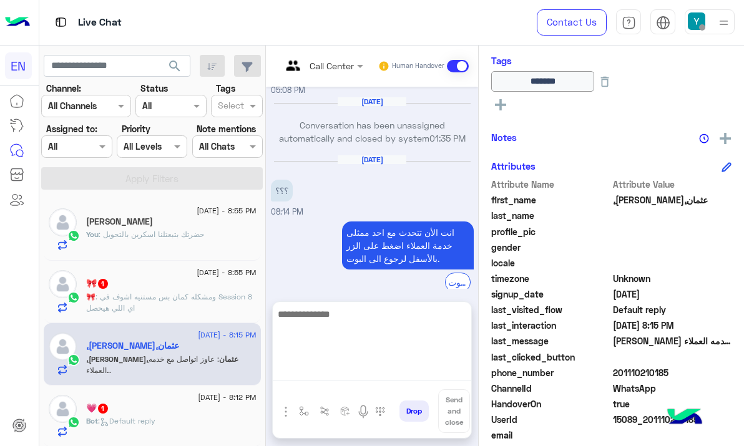
click at [391, 374] on textarea at bounding box center [372, 343] width 198 height 75
type textarea "**********"
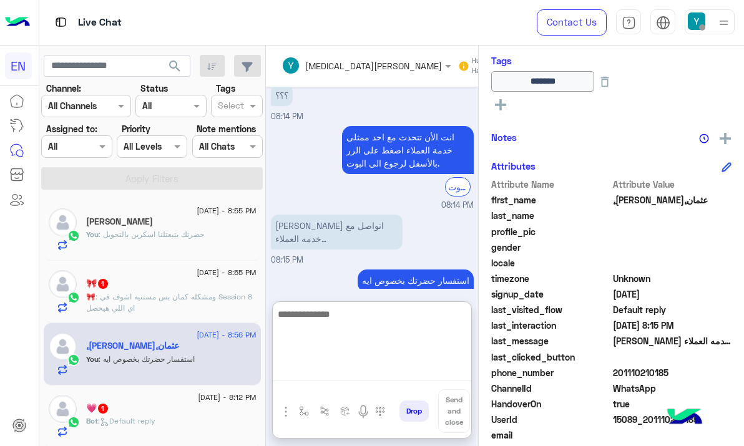
scroll to position [1084, 0]
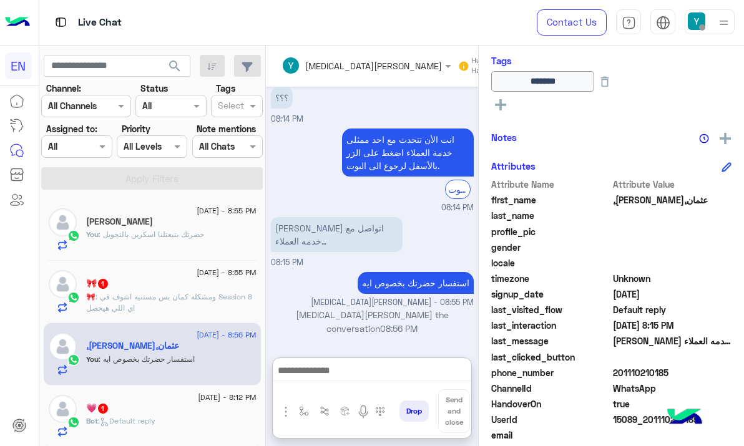
click at [142, 409] on div "💗 1" at bounding box center [171, 409] width 170 height 13
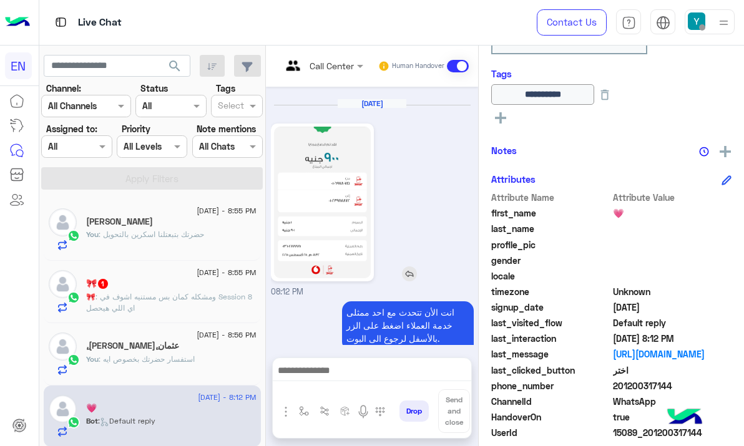
scroll to position [1219, 0]
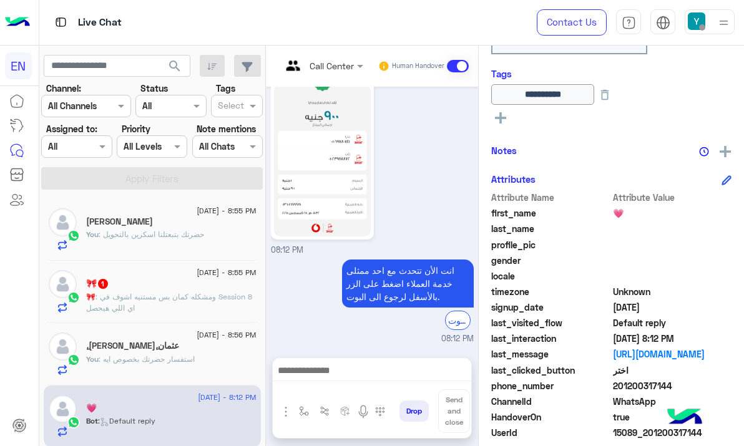
click at [640, 388] on span "201200317144" at bounding box center [672, 385] width 119 height 13
click at [328, 166] on img at bounding box center [322, 161] width 97 height 152
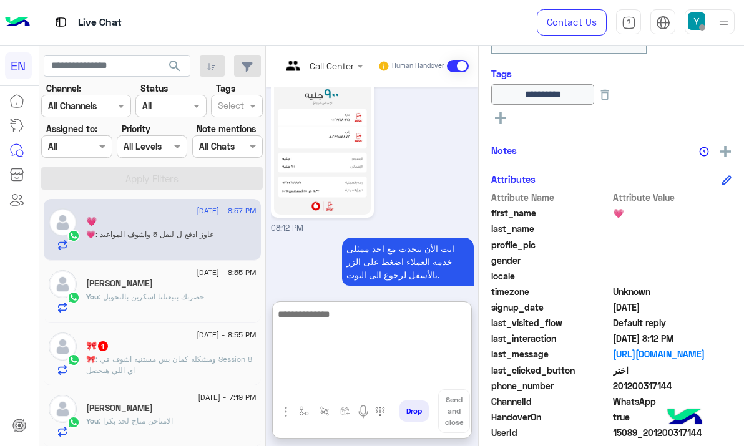
click at [314, 377] on textarea at bounding box center [372, 343] width 198 height 75
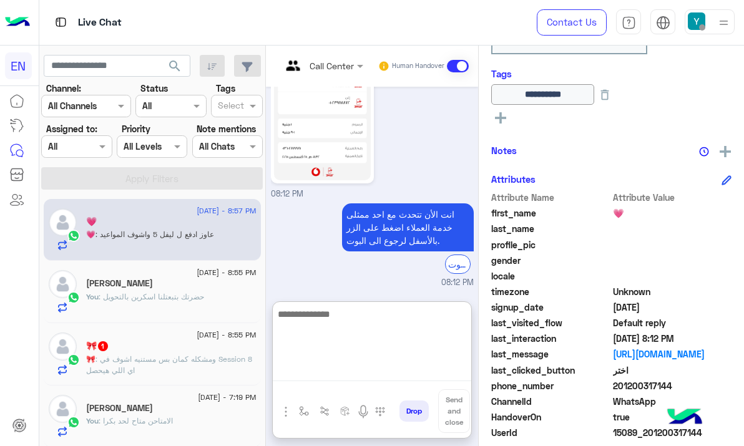
click at [376, 321] on textarea at bounding box center [372, 343] width 198 height 75
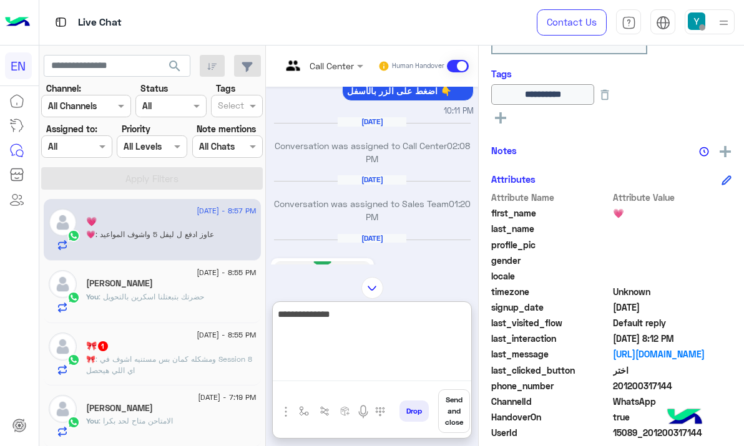
scroll to position [1148, 0]
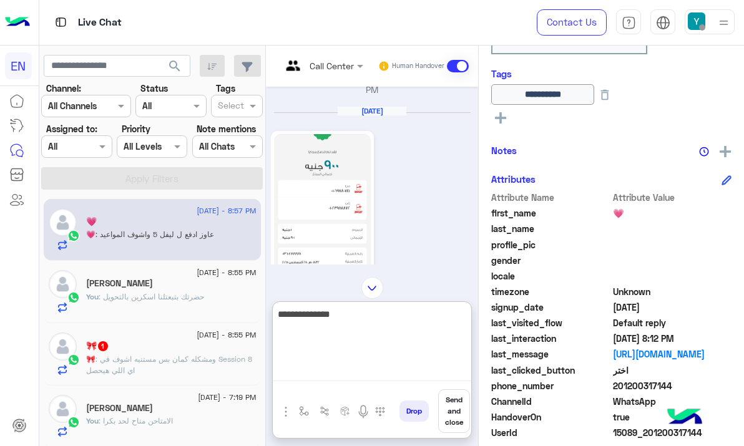
type textarea "**********"
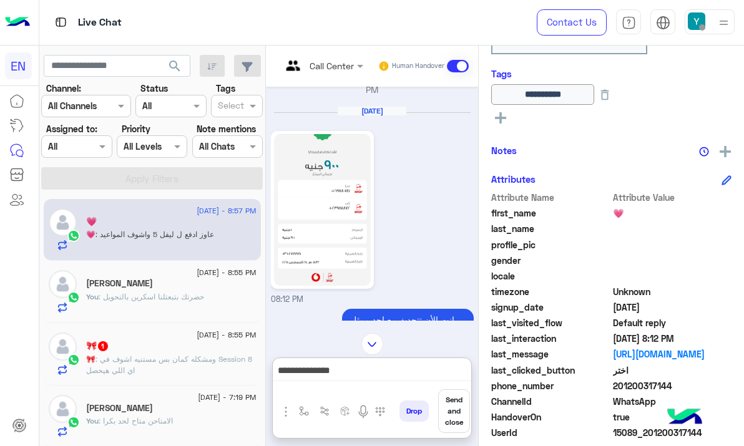
click at [451, 404] on button "Send and close" at bounding box center [454, 411] width 32 height 44
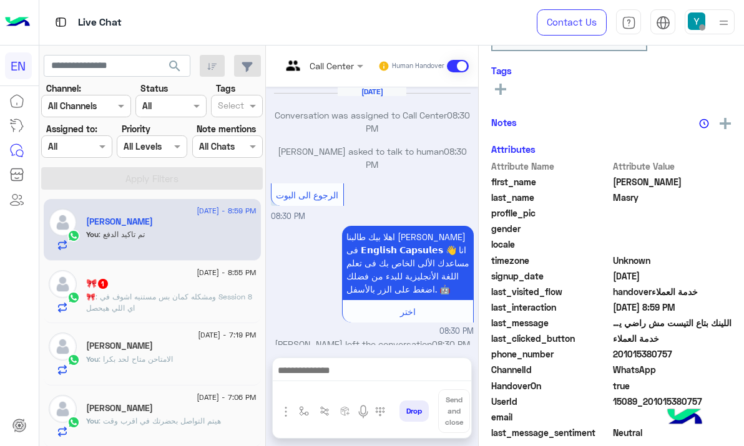
scroll to position [969, 0]
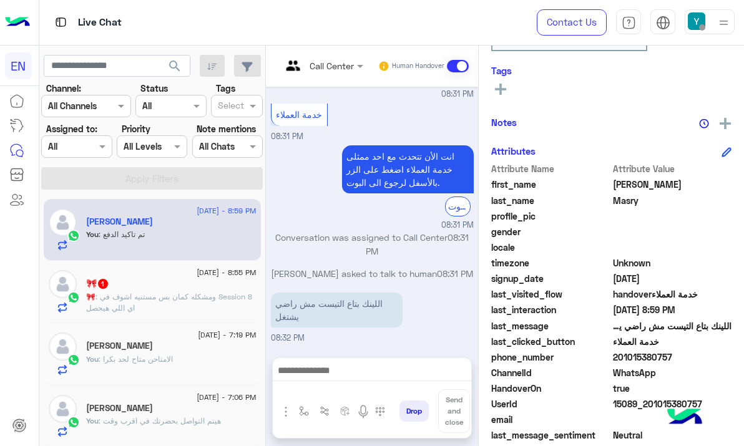
click at [642, 355] on span "201015380757" at bounding box center [672, 357] width 119 height 13
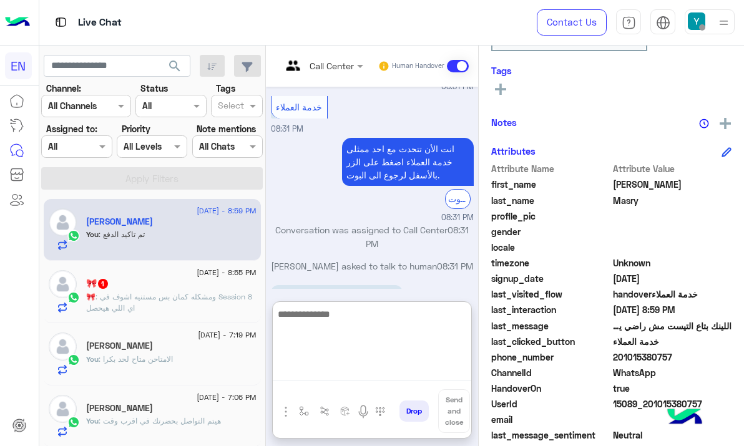
click at [345, 369] on textarea at bounding box center [372, 343] width 198 height 75
paste textarea "**********"
type textarea "**********"
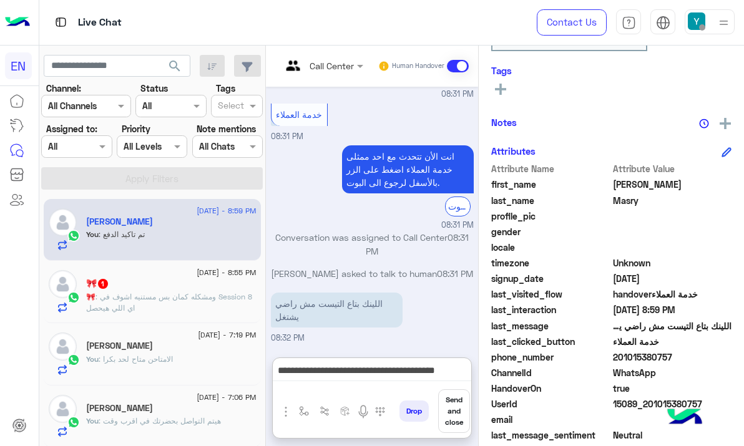
click at [455, 401] on button "Send and close" at bounding box center [454, 411] width 32 height 44
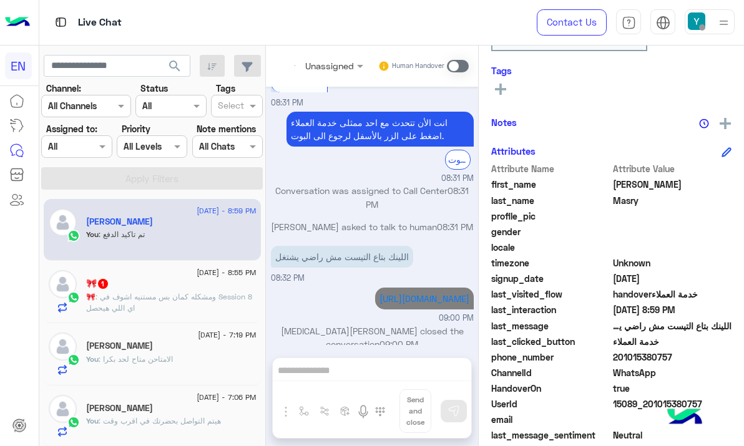
scroll to position [943, 0]
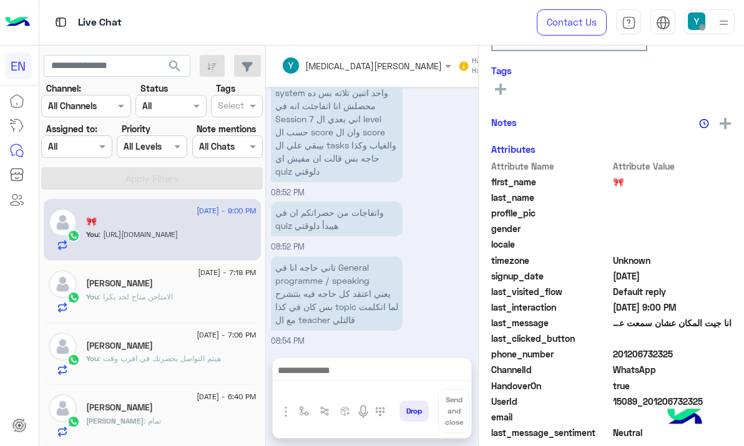
scroll to position [1090, 0]
